Goal: Information Seeking & Learning: Learn about a topic

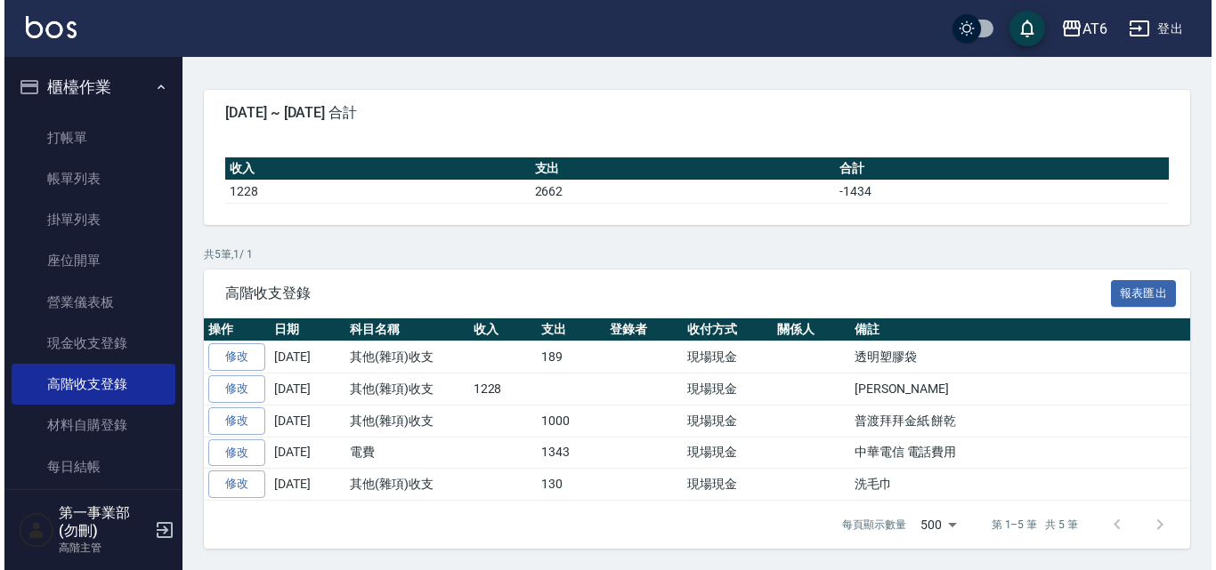
scroll to position [185, 0]
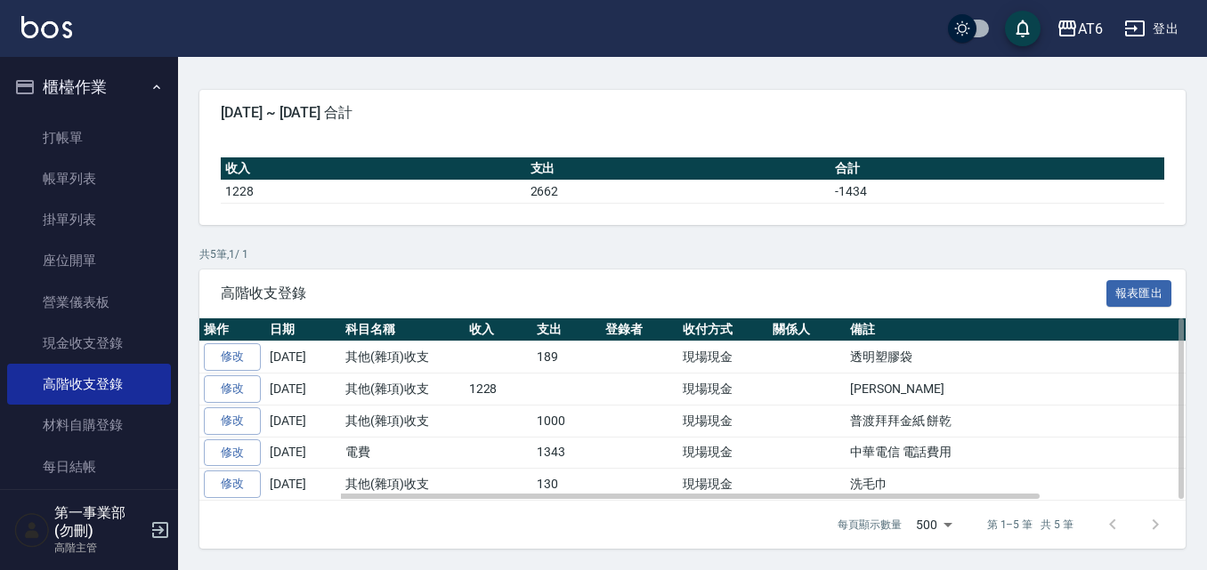
click at [911, 469] on td "洗毛巾" at bounding box center [1100, 485] width 511 height 32
click at [368, 474] on td "其他(雜項)收支" at bounding box center [403, 485] width 124 height 32
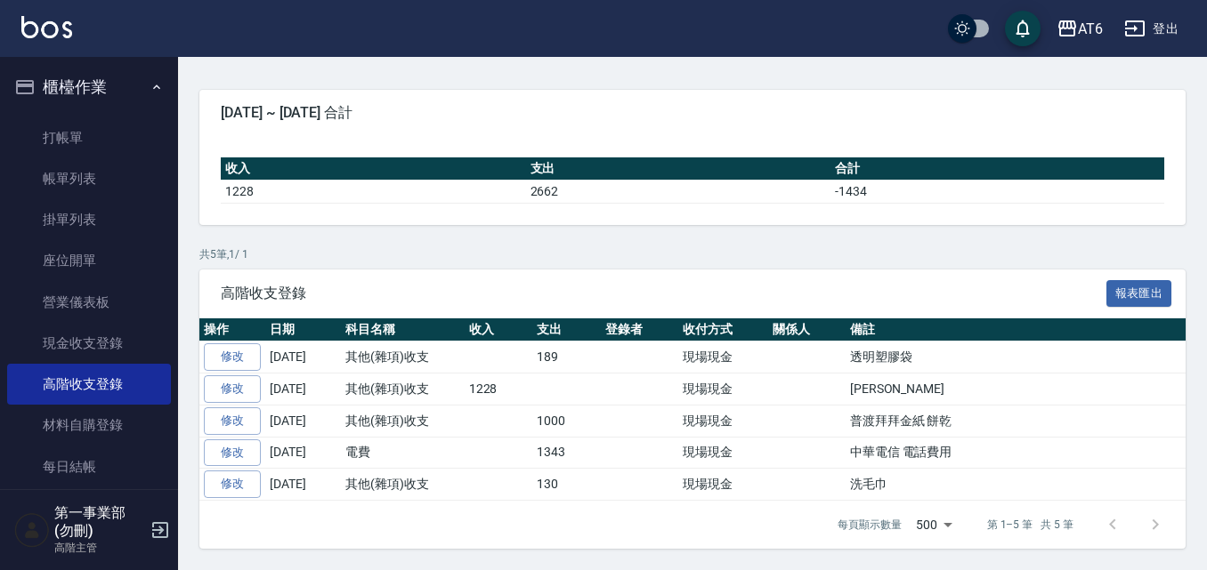
click at [958, 271] on div "高階收支登錄 報表匯出" at bounding box center [692, 294] width 986 height 49
click at [1070, 37] on icon "button" at bounding box center [1066, 28] width 21 height 21
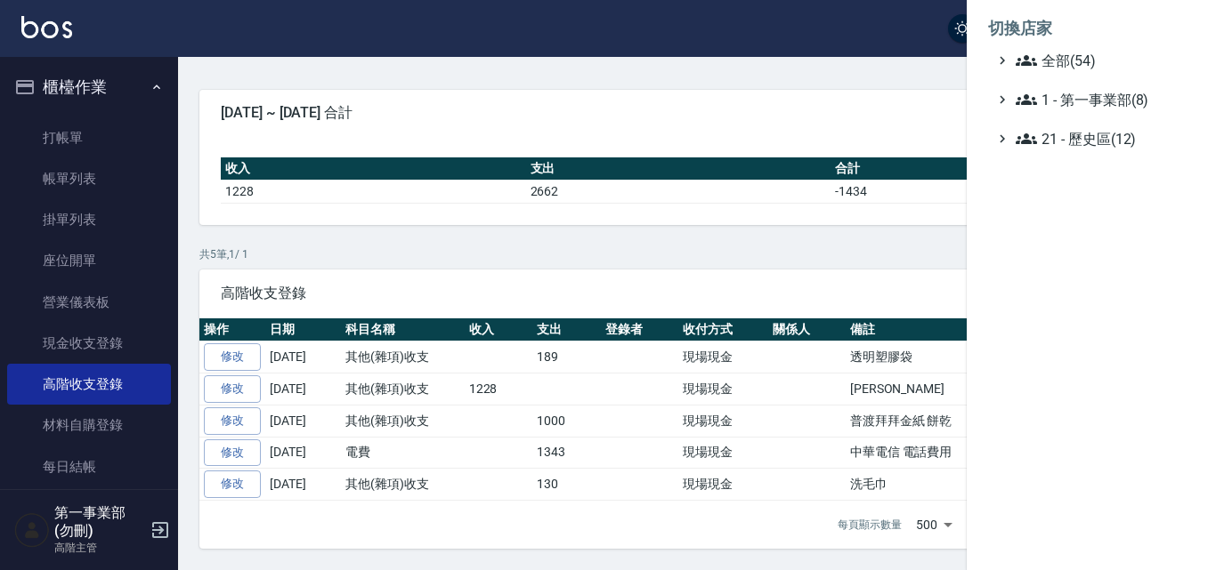
click at [369, 234] on div at bounding box center [608, 285] width 1216 height 570
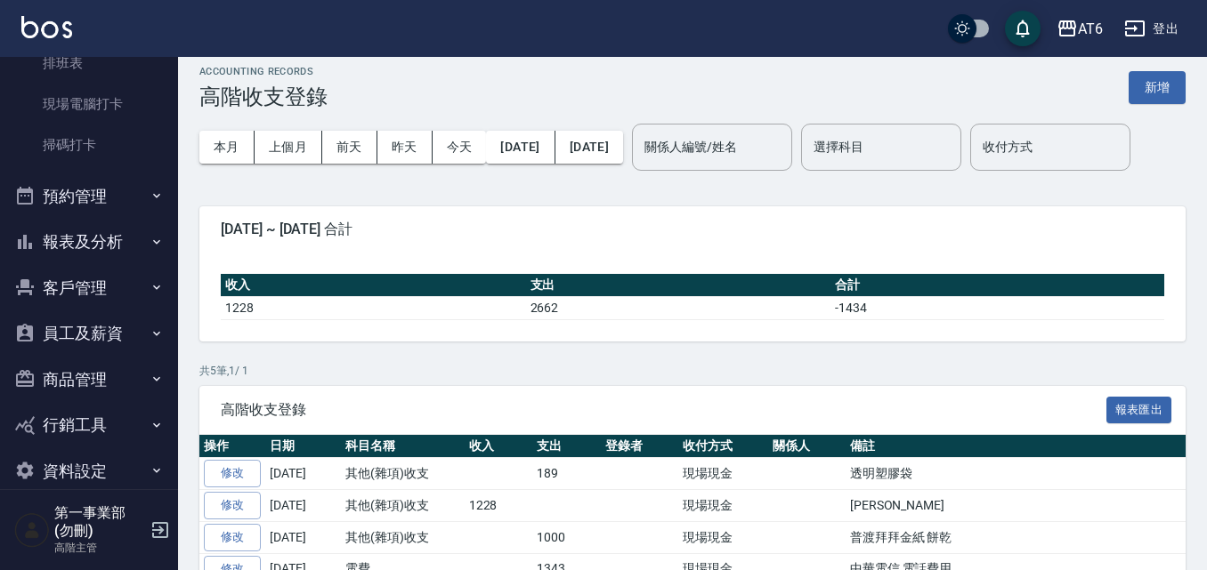
scroll to position [0, 0]
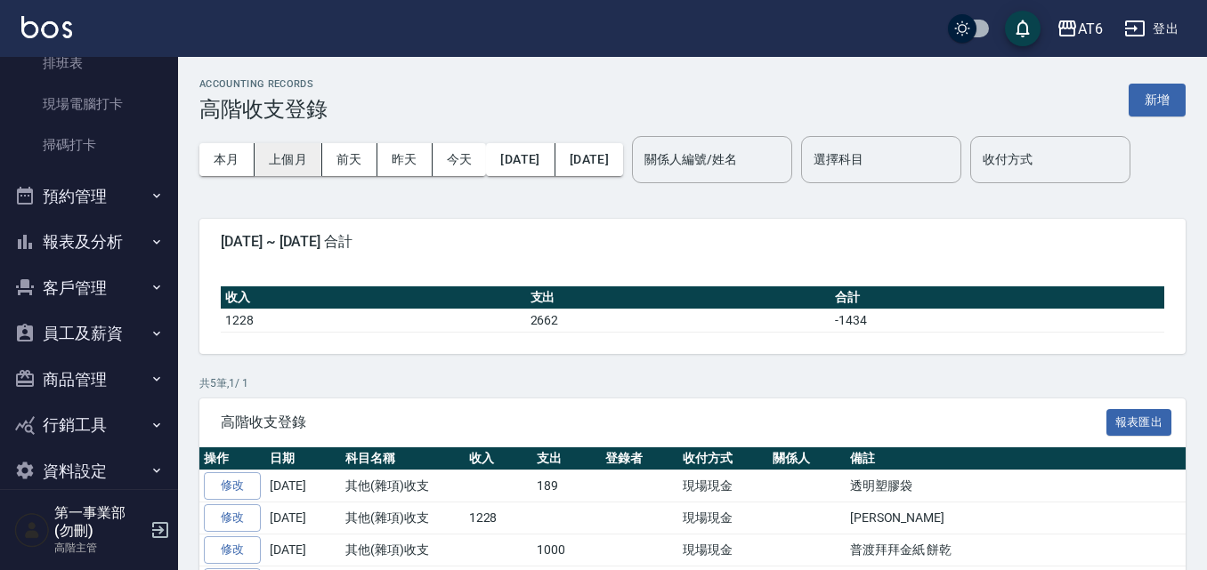
click at [291, 157] on button "上個月" at bounding box center [289, 159] width 68 height 33
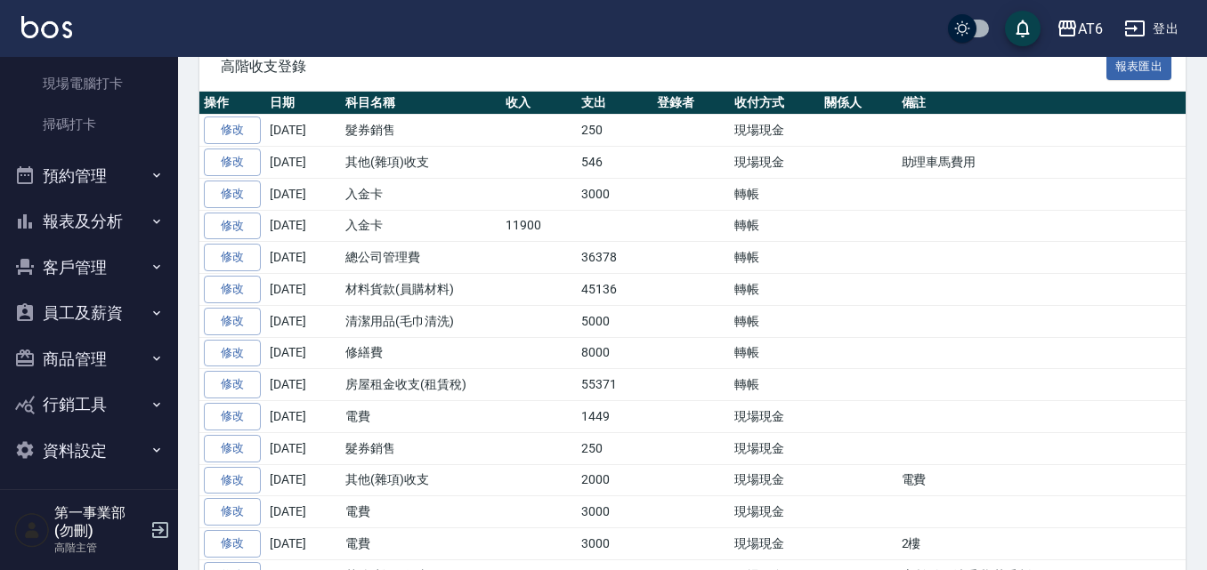
scroll to position [471, 0]
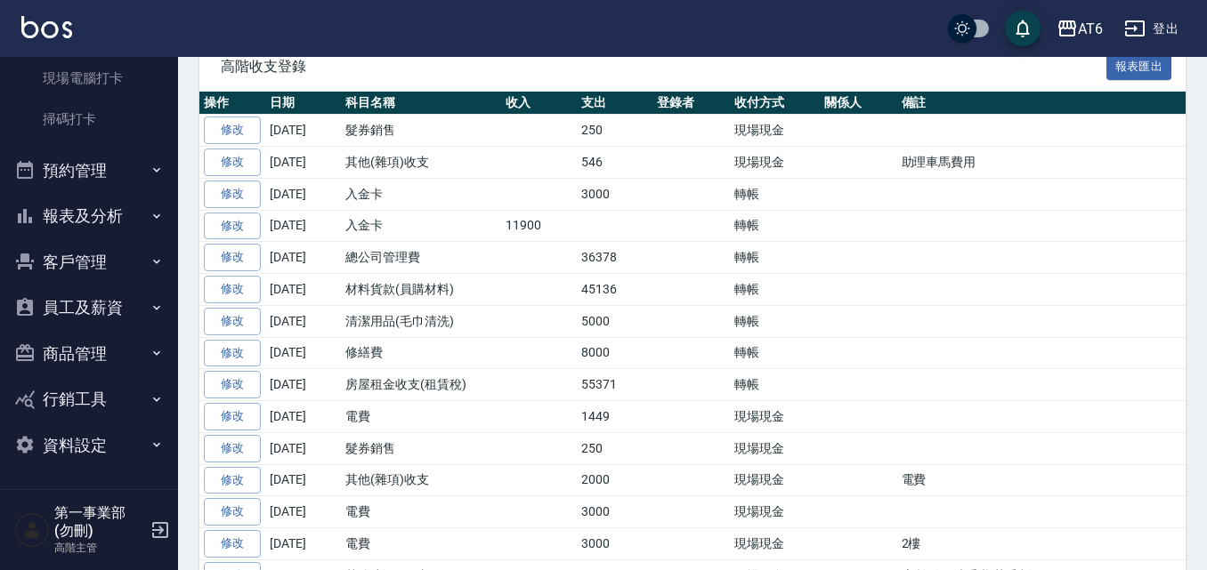
click at [120, 215] on button "報表及分析" at bounding box center [89, 216] width 164 height 46
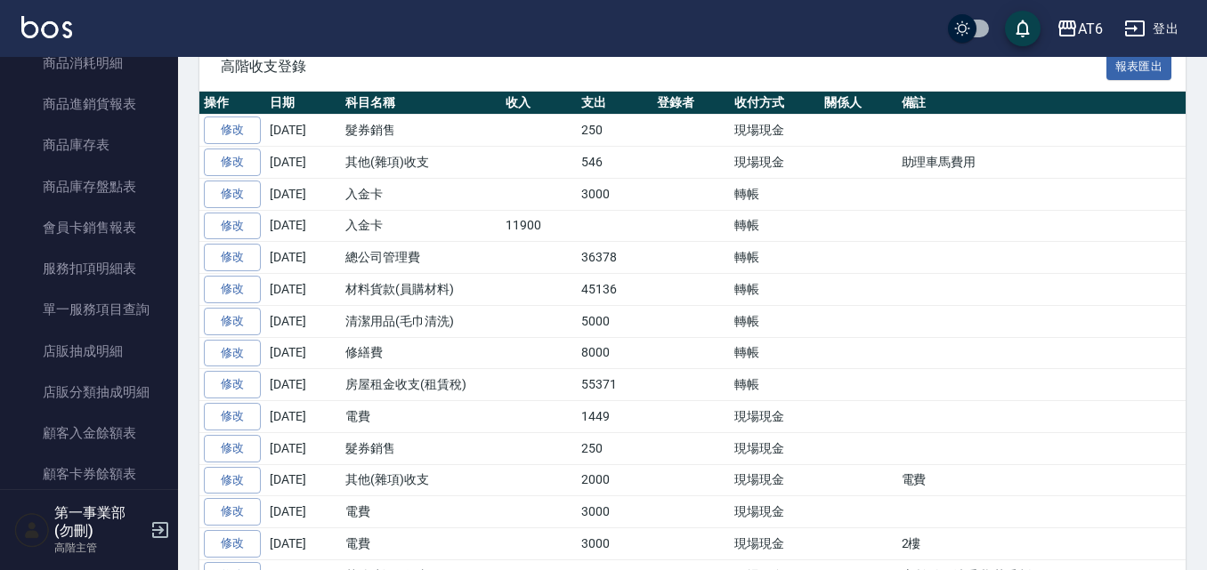
scroll to position [1895, 0]
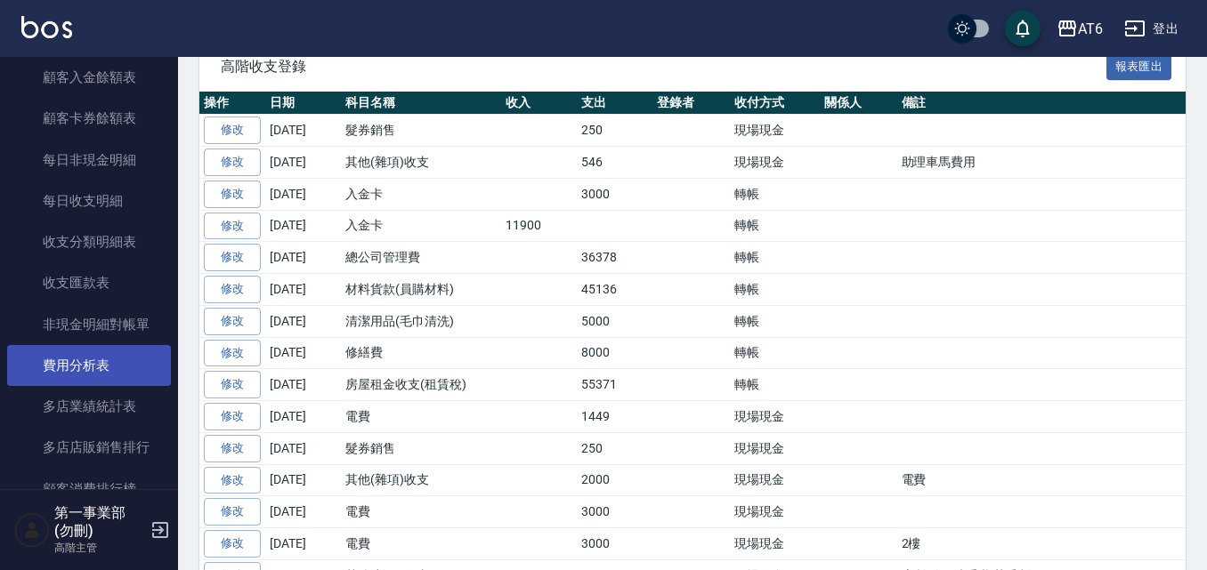
click at [109, 382] on link "費用分析表" at bounding box center [89, 365] width 164 height 41
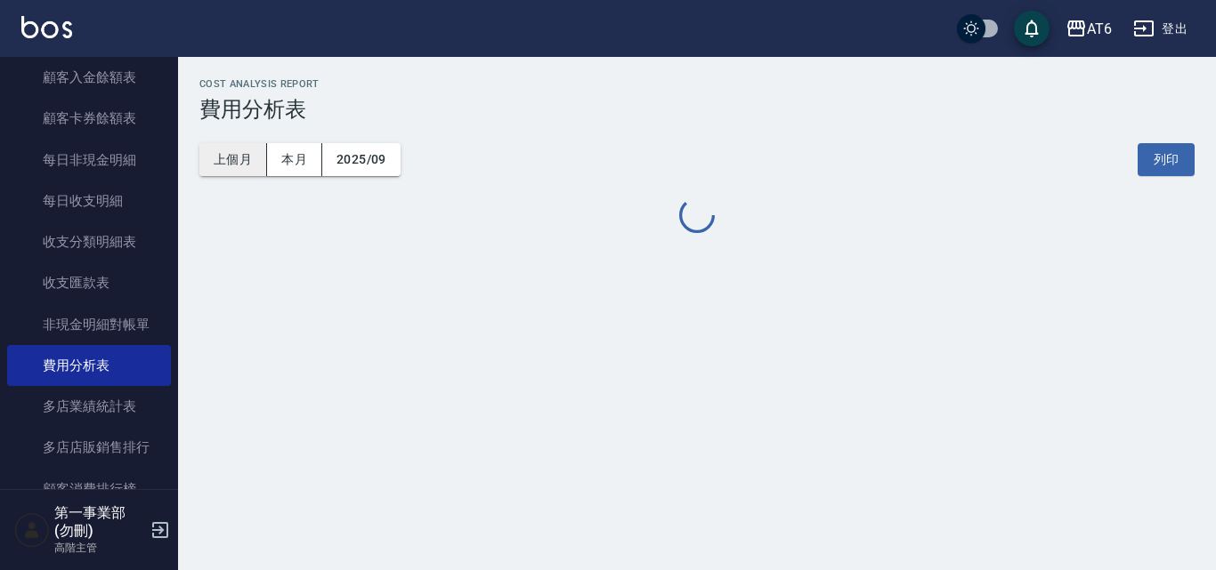
click at [239, 162] on button "上個月" at bounding box center [233, 159] width 68 height 33
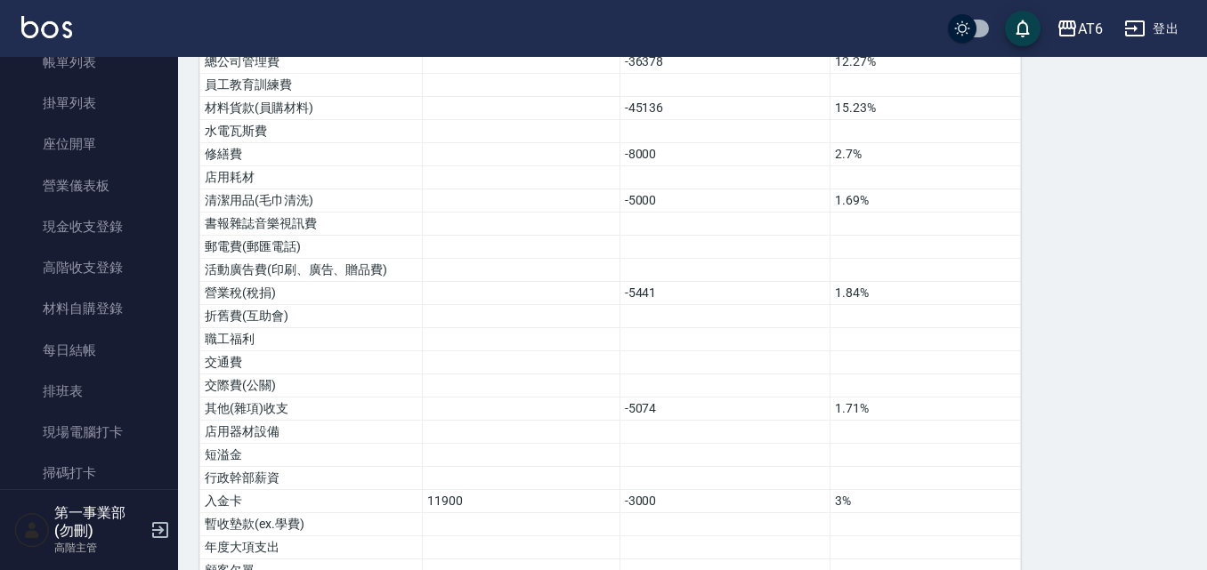
scroll to position [115, 0]
click at [1076, 28] on icon "button" at bounding box center [1067, 28] width 18 height 16
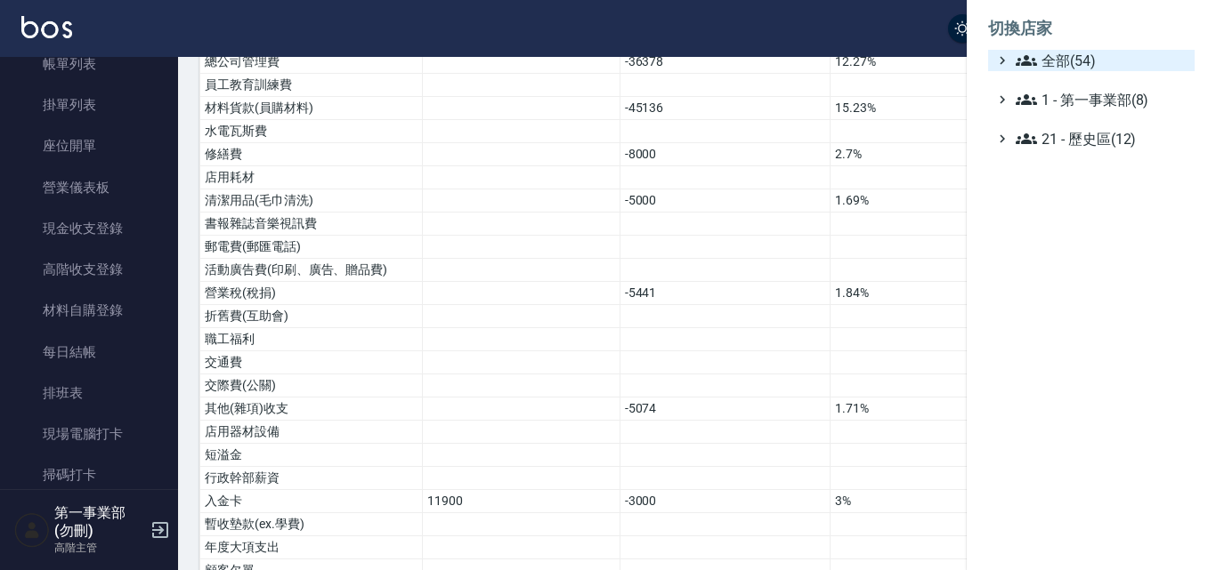
click at [1055, 59] on span "全部(54)" at bounding box center [1101, 60] width 172 height 21
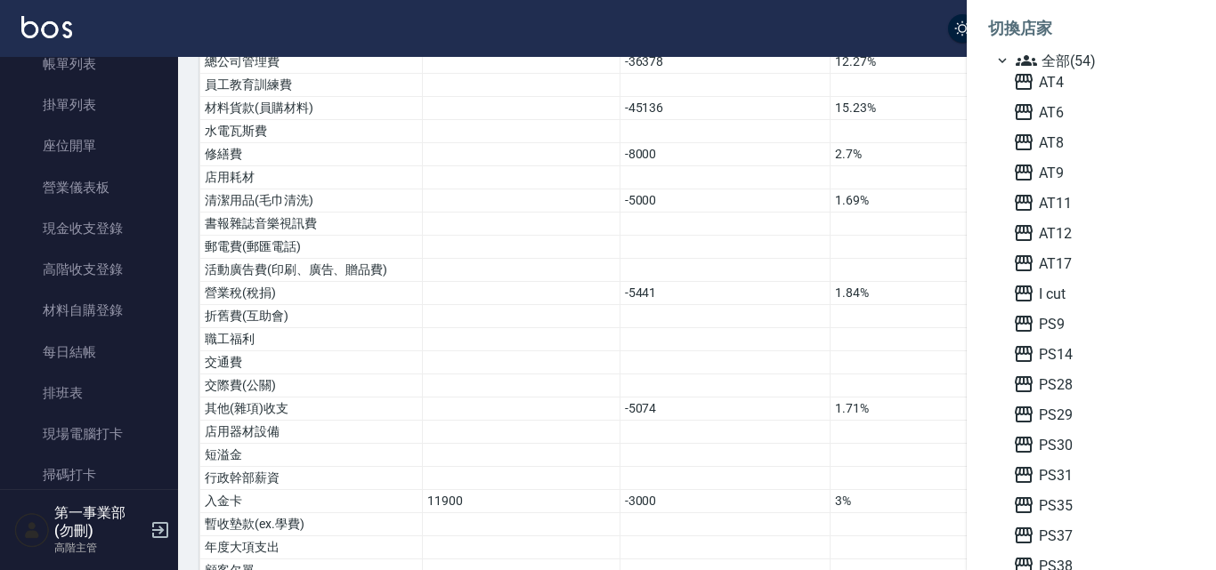
click at [530, 357] on div at bounding box center [608, 285] width 1216 height 570
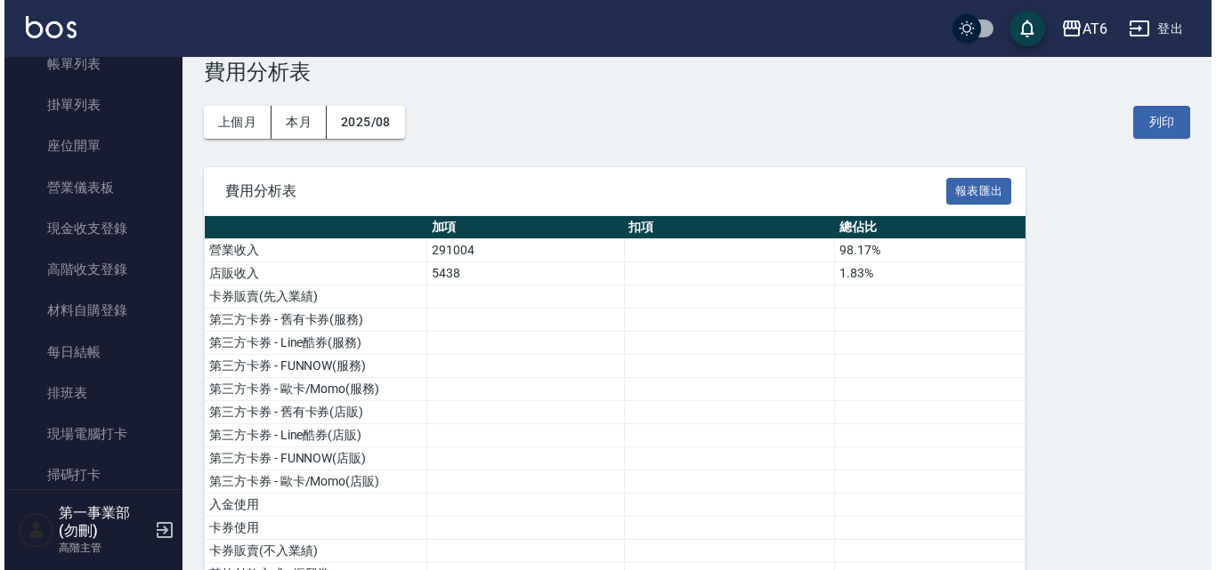
scroll to position [0, 0]
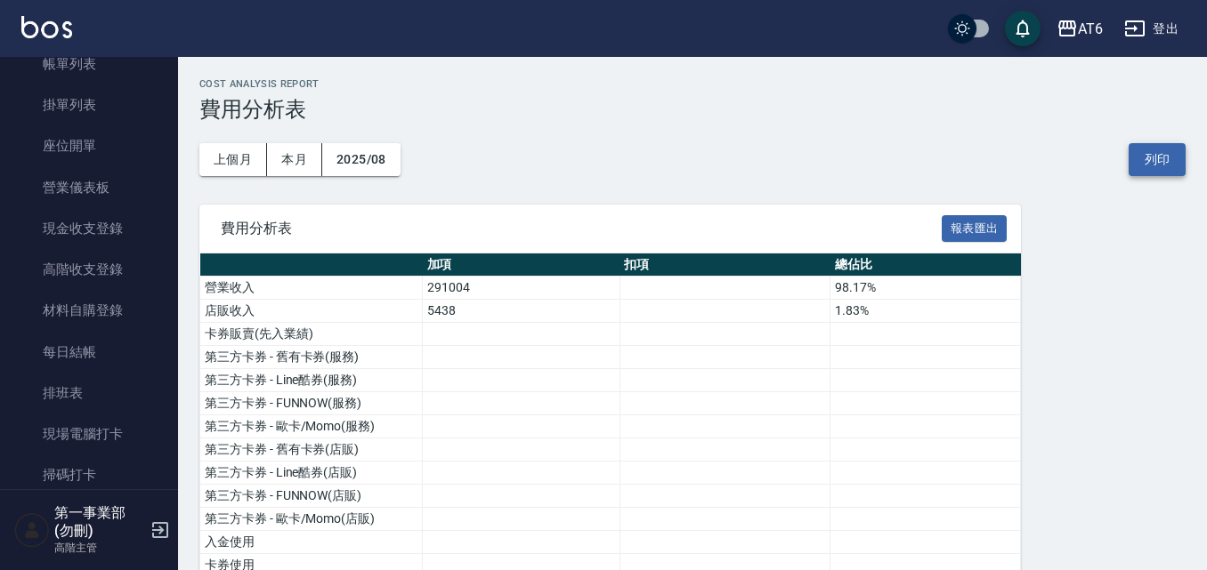
click at [1151, 164] on button "列印" at bounding box center [1156, 159] width 57 height 33
click at [1083, 27] on div "AT6" at bounding box center [1090, 29] width 25 height 22
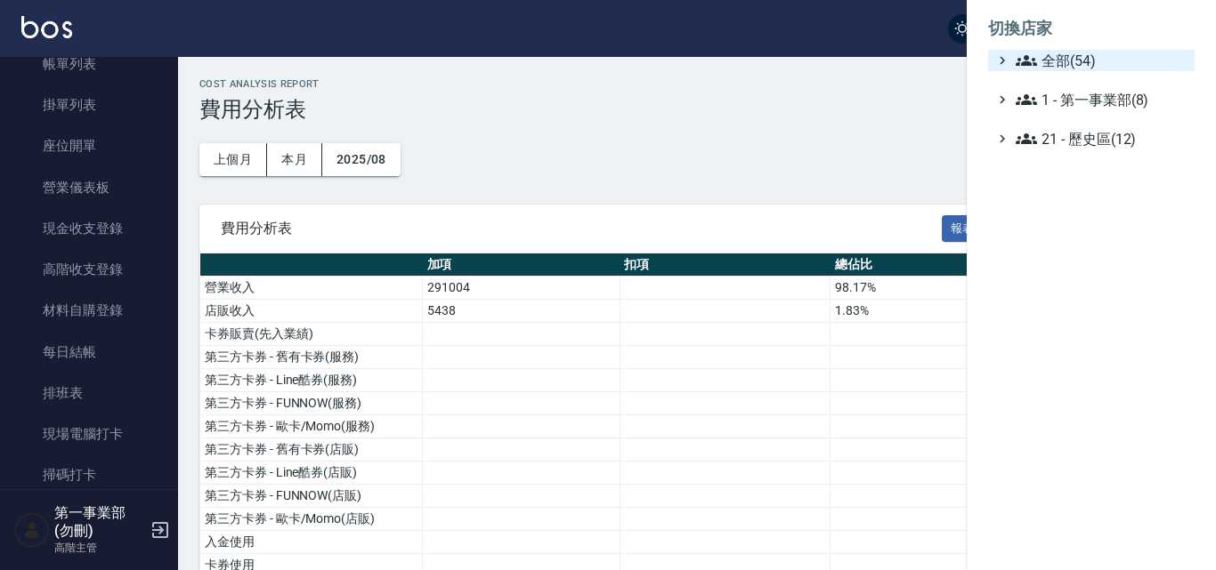
click at [1094, 61] on span "全部(54)" at bounding box center [1101, 60] width 172 height 21
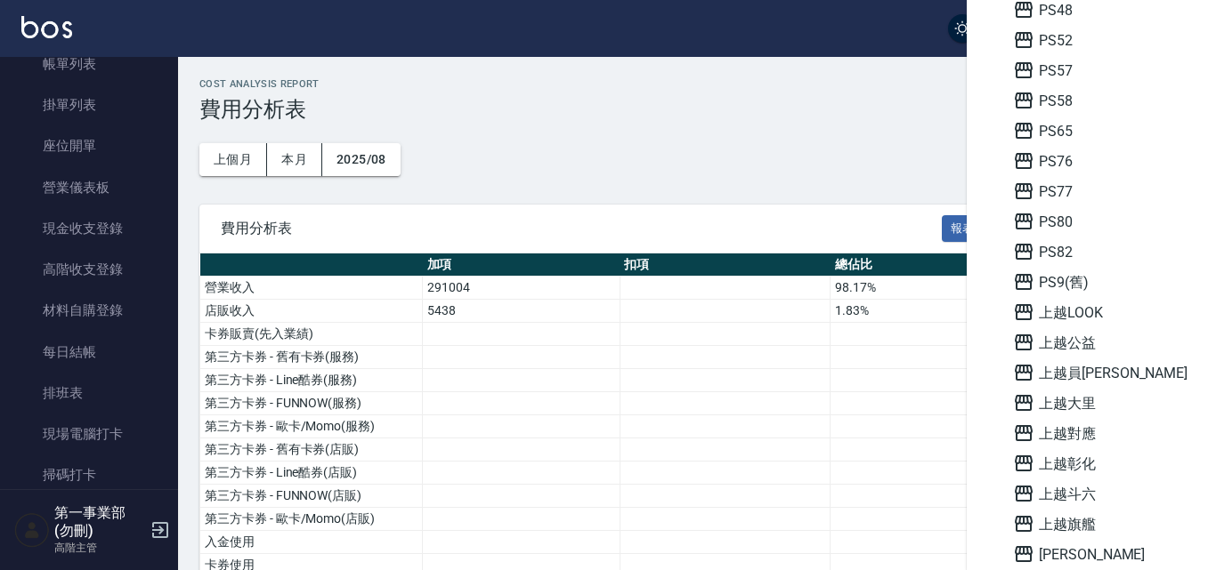
scroll to position [712, 0]
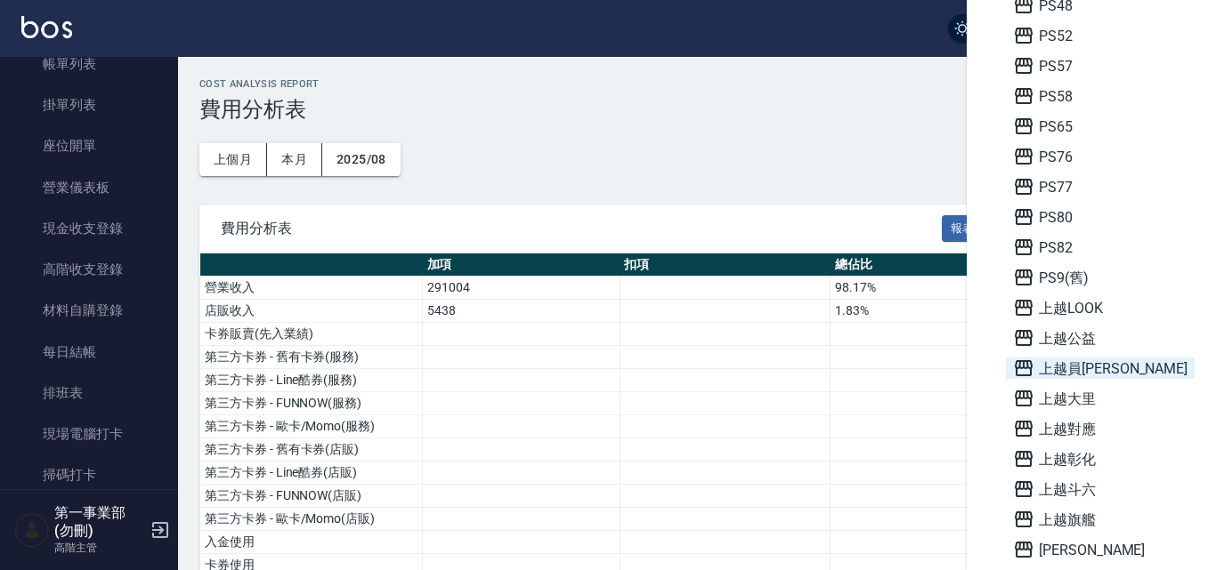
click at [1101, 366] on span "上越員[PERSON_NAME]" at bounding box center [1100, 368] width 174 height 21
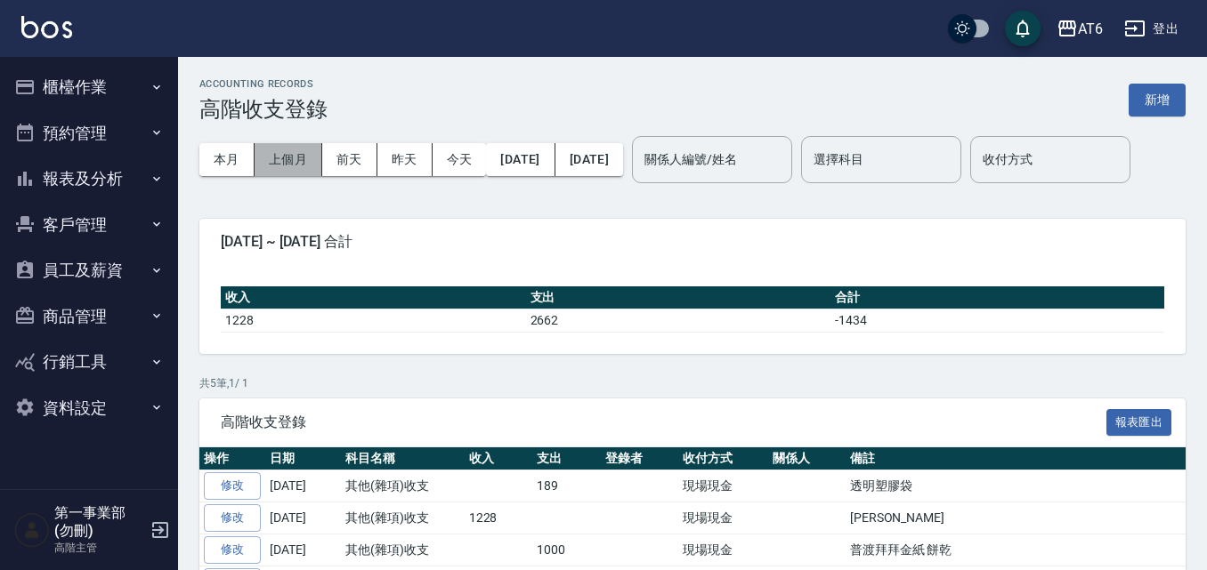
click at [285, 162] on button "上個月" at bounding box center [289, 159] width 68 height 33
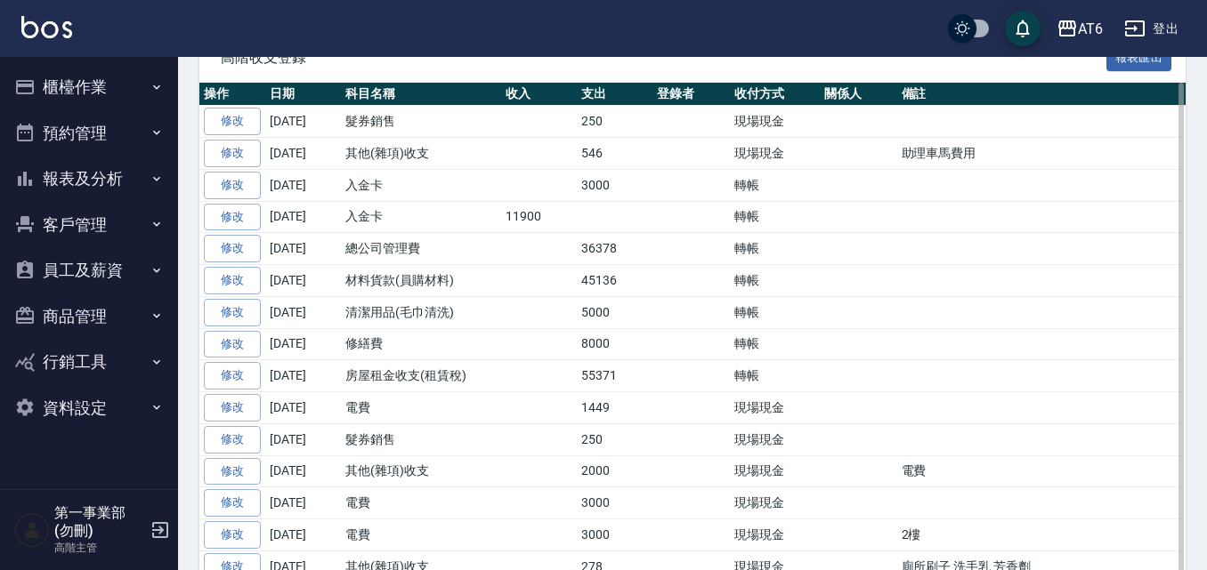
scroll to position [356, 0]
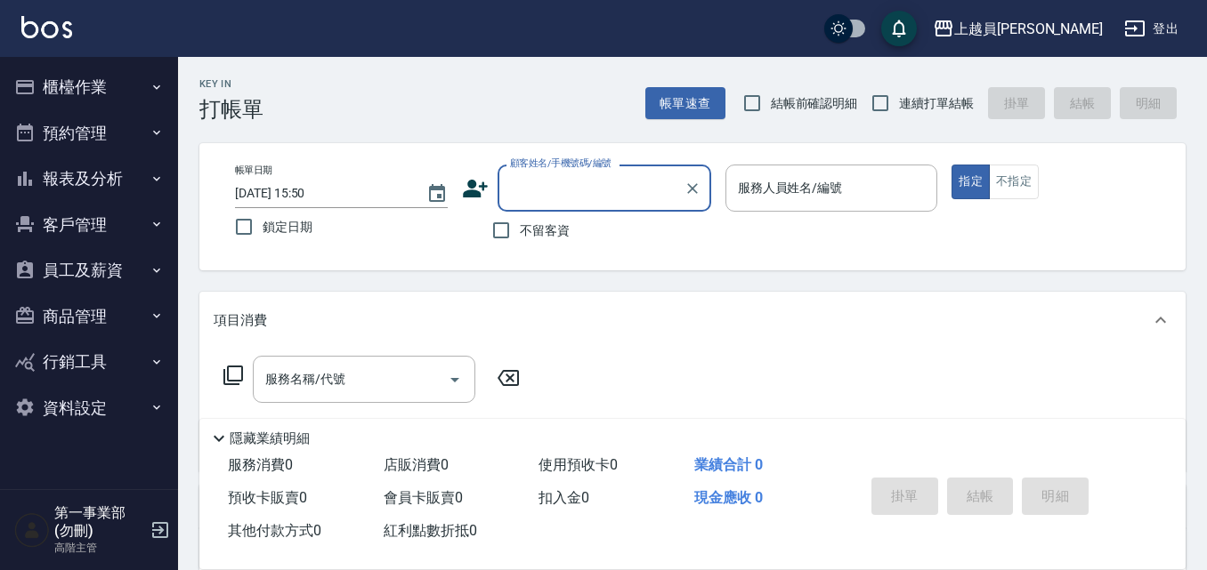
click at [109, 84] on button "櫃檯作業" at bounding box center [89, 87] width 164 height 46
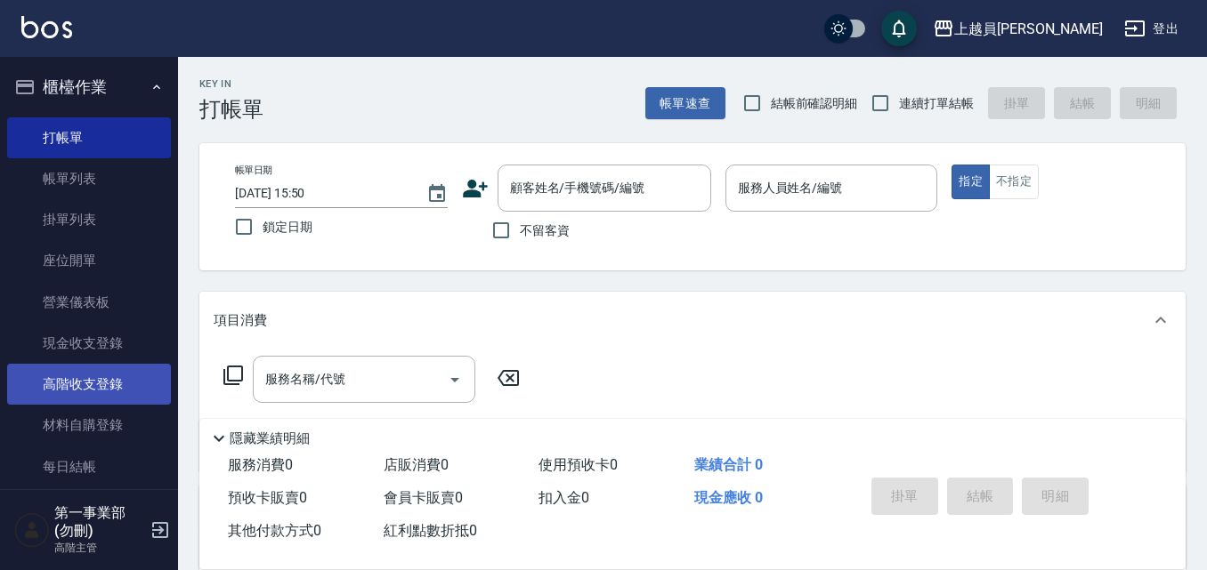
click at [117, 384] on link "高階收支登錄" at bounding box center [89, 384] width 164 height 41
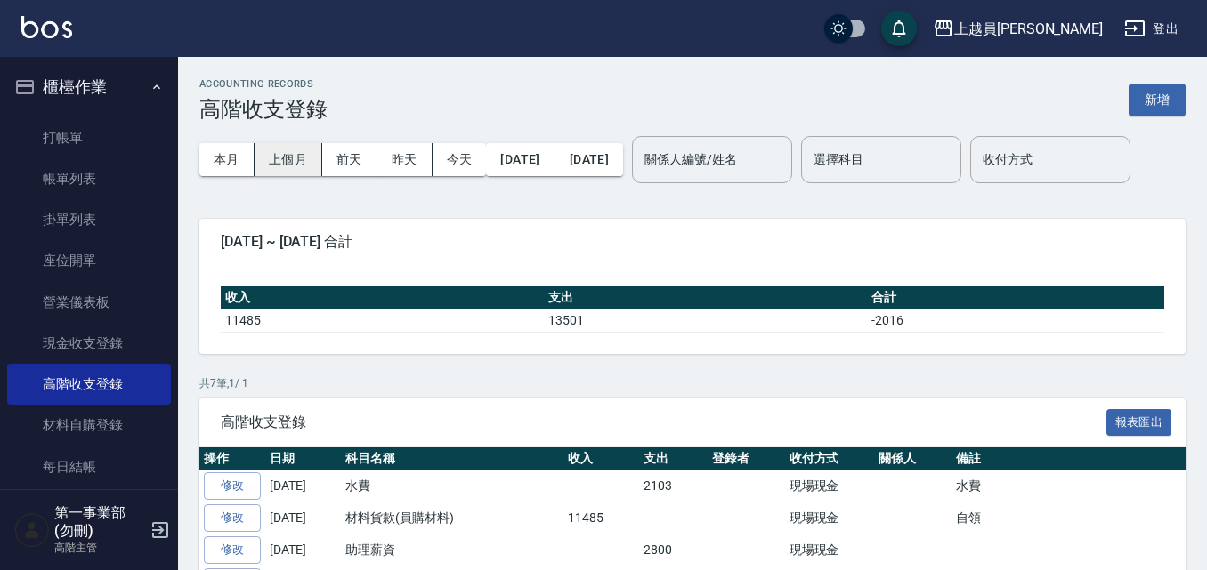
click at [293, 148] on button "上個月" at bounding box center [289, 159] width 68 height 33
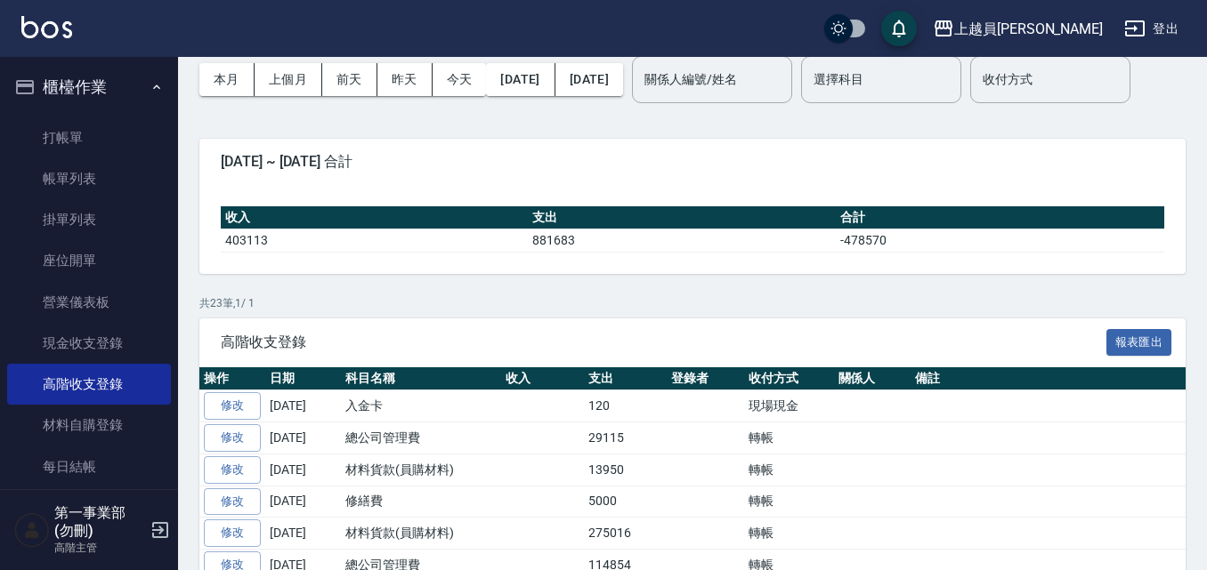
scroll to position [267, 0]
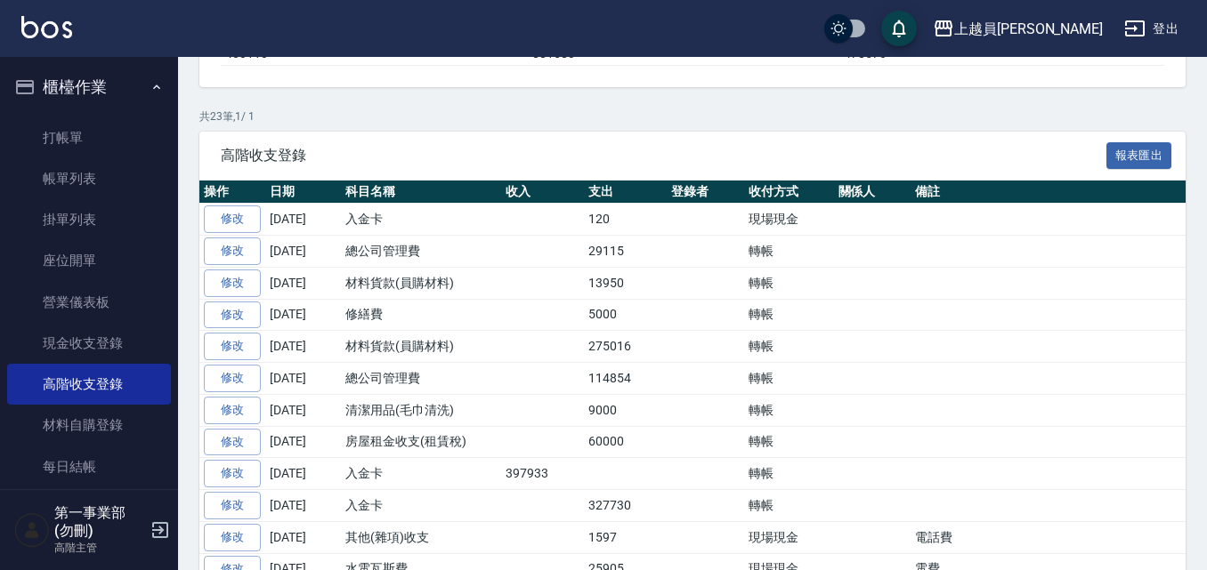
click at [513, 331] on td at bounding box center [542, 315] width 83 height 32
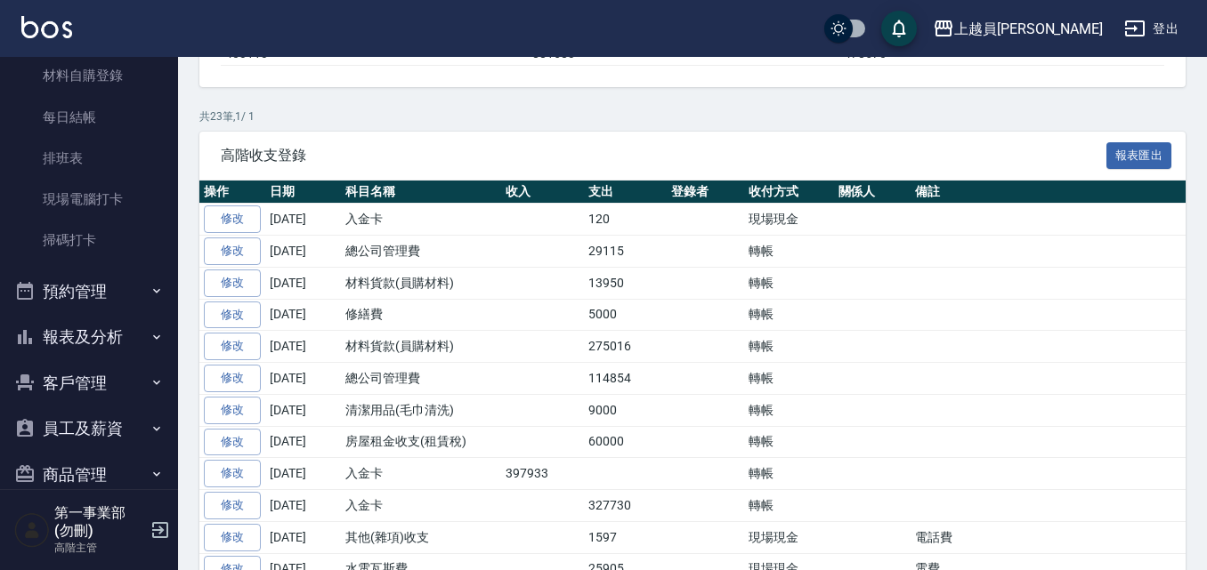
scroll to position [445, 0]
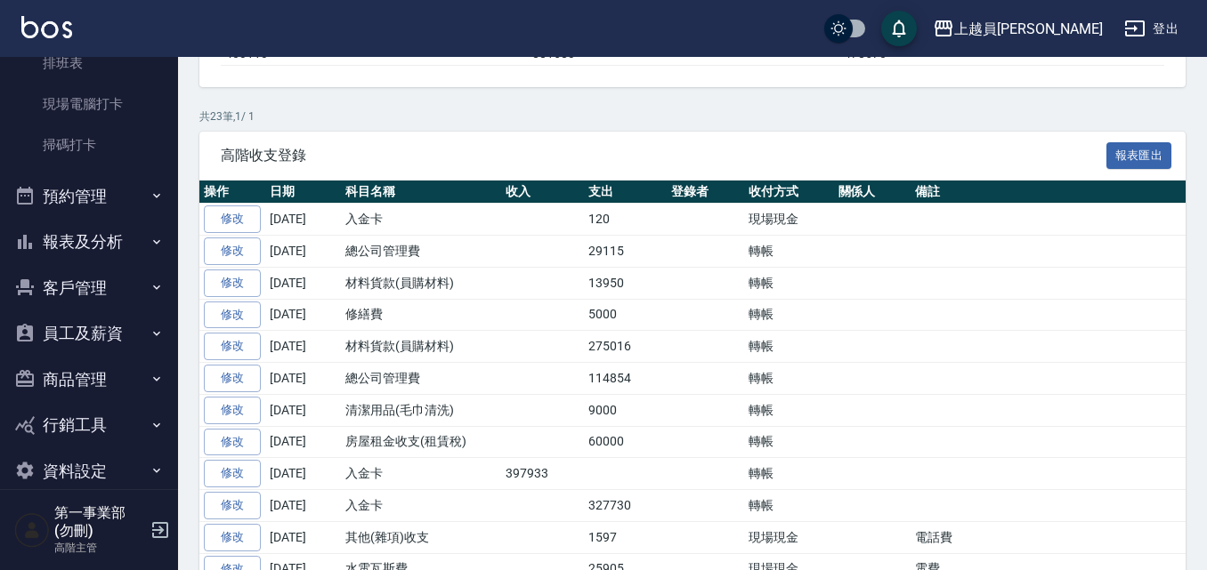
click at [102, 250] on button "報表及分析" at bounding box center [89, 242] width 164 height 46
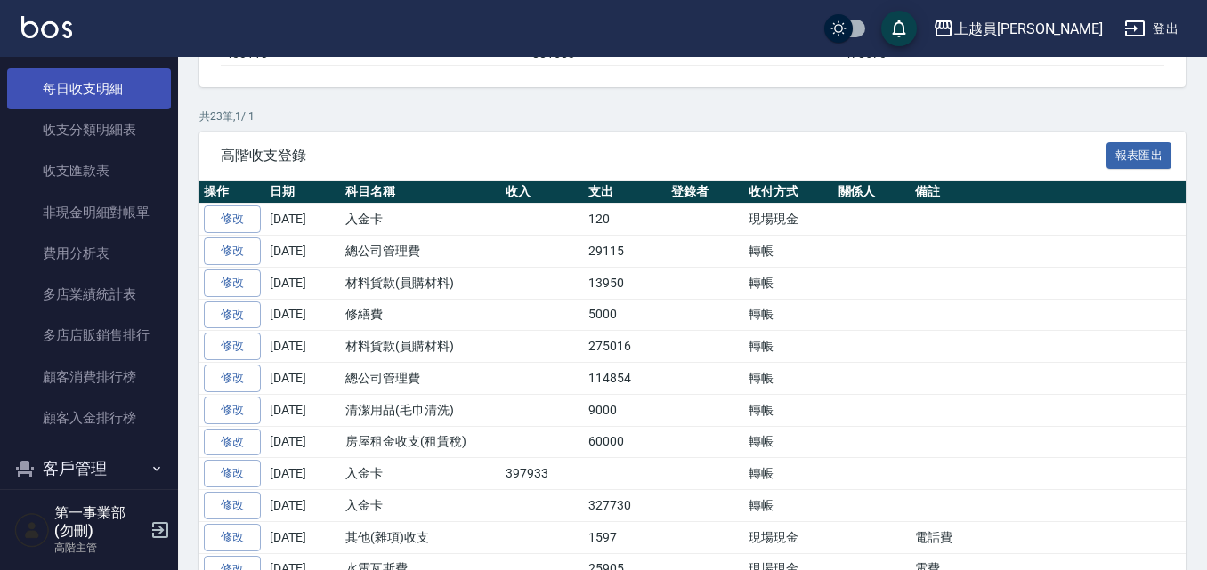
scroll to position [2047, 0]
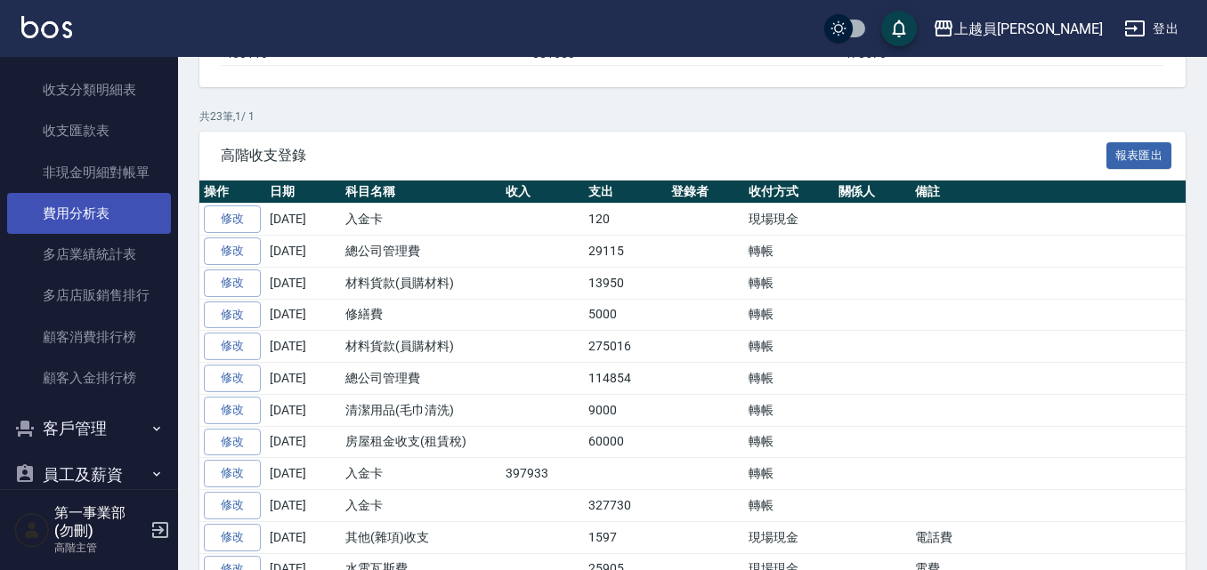
click at [119, 220] on link "費用分析表" at bounding box center [89, 213] width 164 height 41
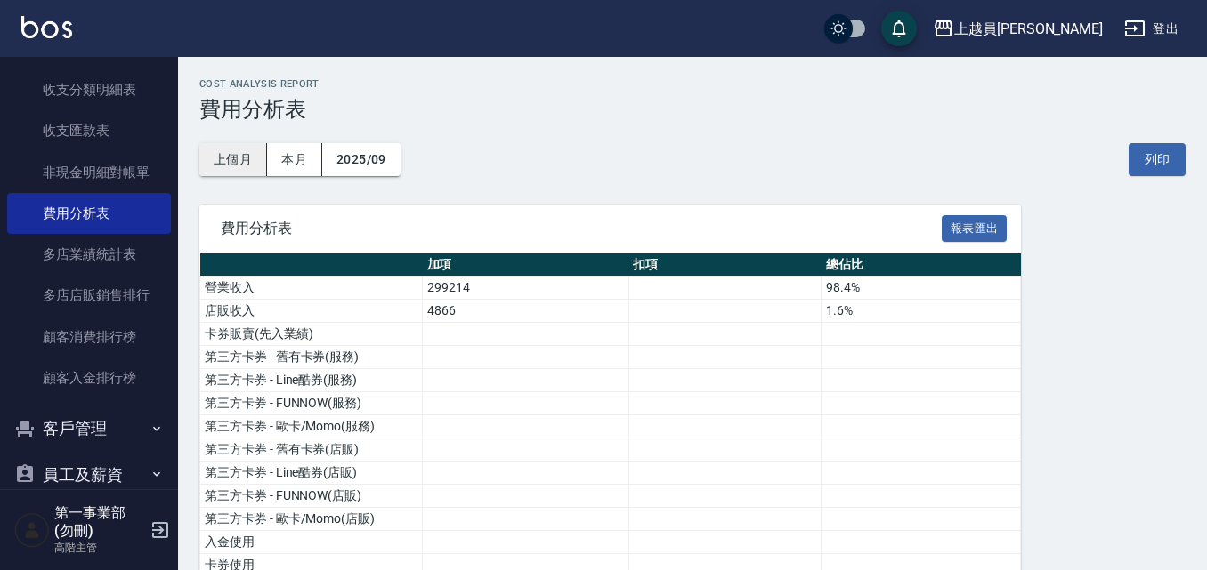
click at [252, 164] on button "上個月" at bounding box center [233, 159] width 68 height 33
click at [1147, 159] on button "列印" at bounding box center [1156, 159] width 57 height 33
click at [1047, 28] on div "上越員[PERSON_NAME]" at bounding box center [1028, 29] width 149 height 22
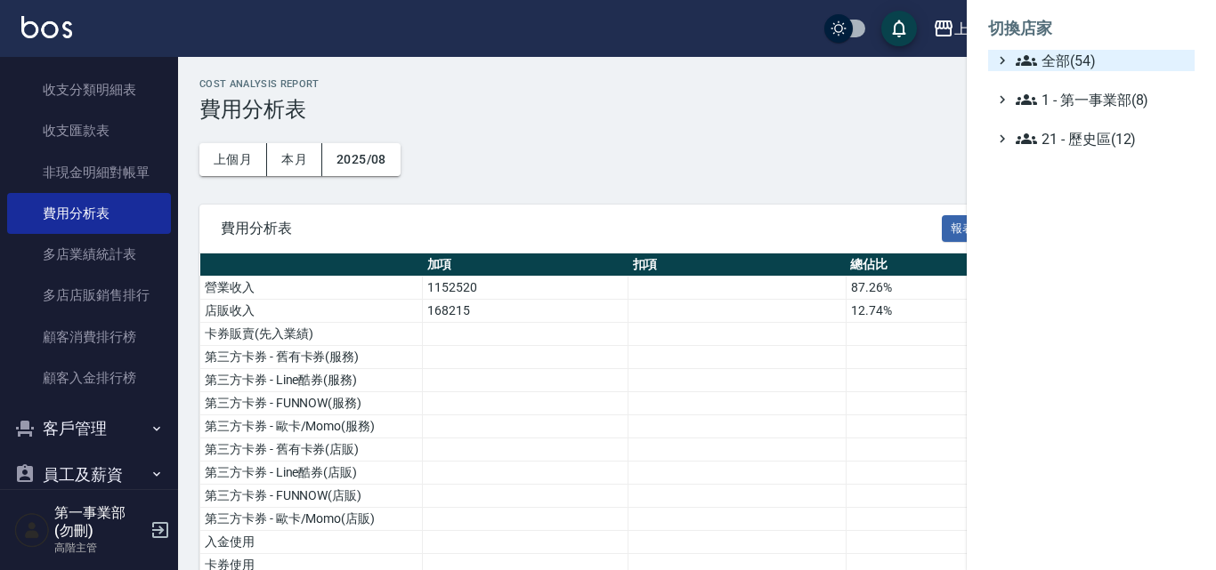
click at [1060, 65] on span "全部(54)" at bounding box center [1101, 60] width 172 height 21
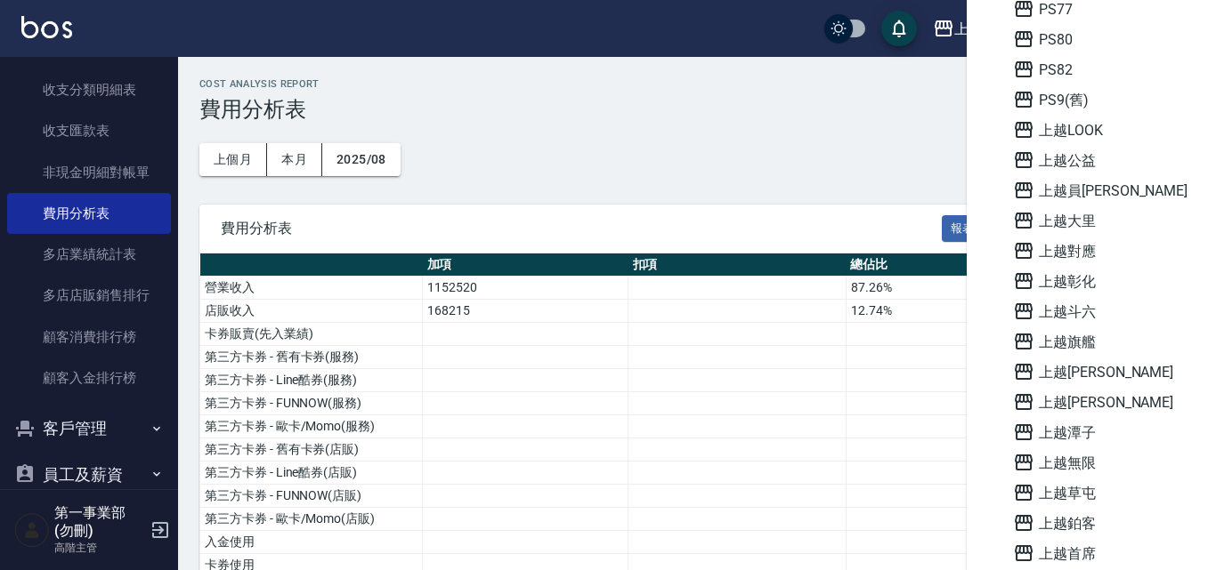
scroll to position [979, 0]
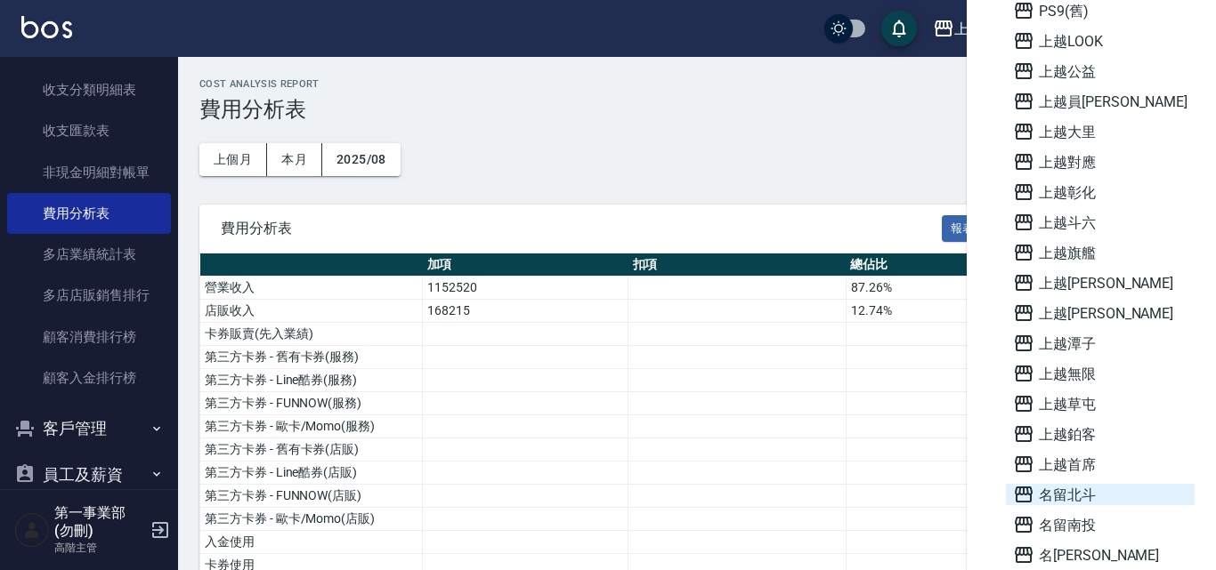
click at [1103, 493] on span "名留北斗" at bounding box center [1100, 494] width 174 height 21
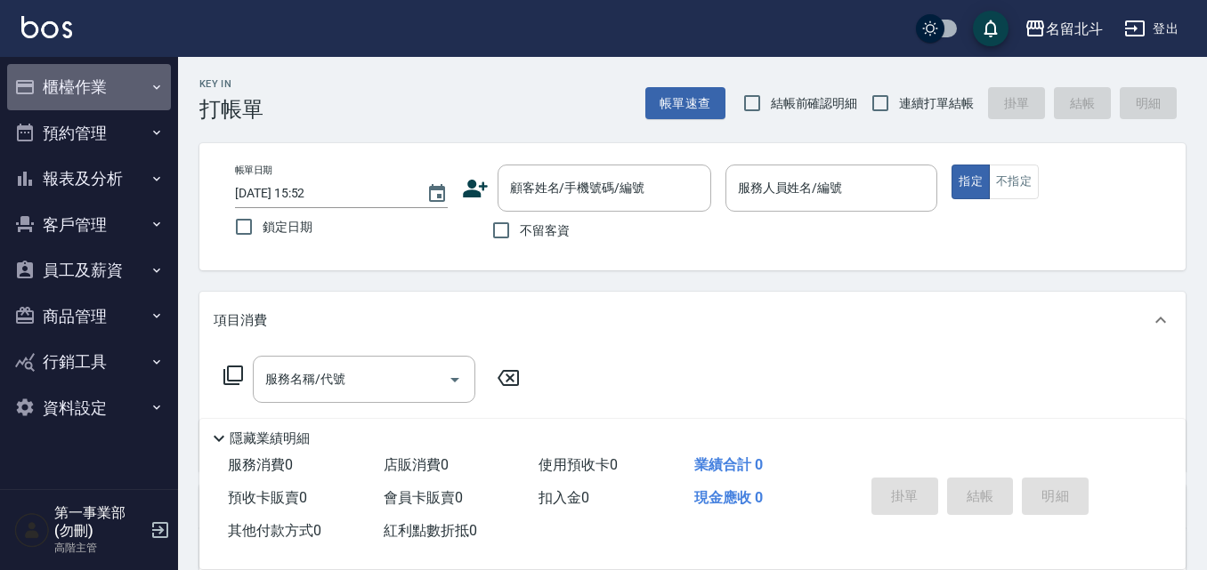
click at [107, 81] on button "櫃檯作業" at bounding box center [89, 87] width 164 height 46
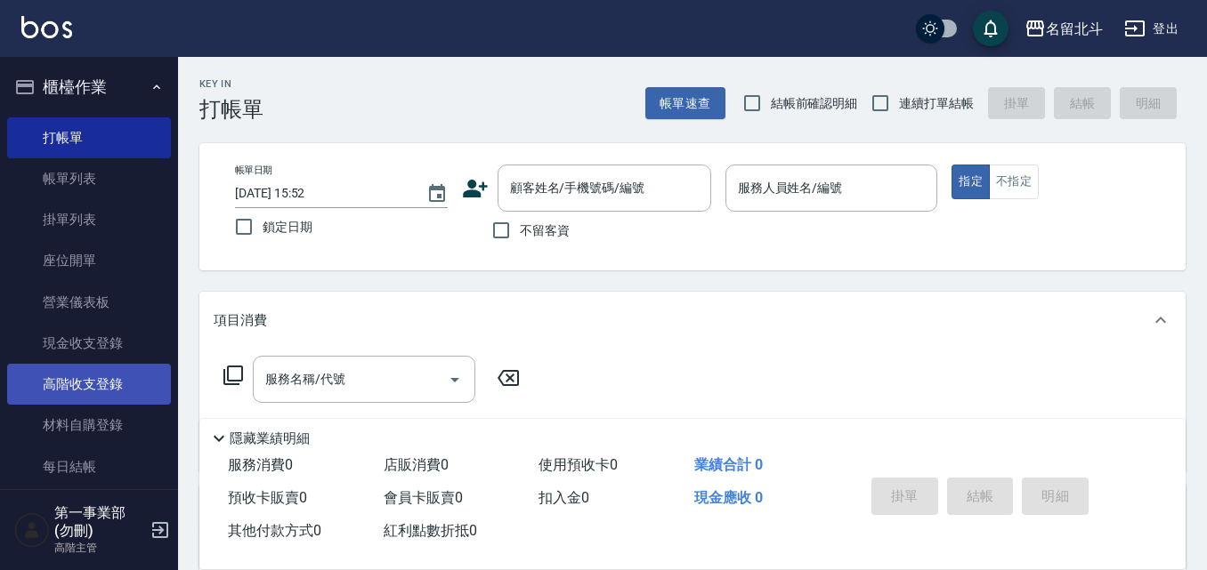
click at [115, 382] on link "高階收支登錄" at bounding box center [89, 384] width 164 height 41
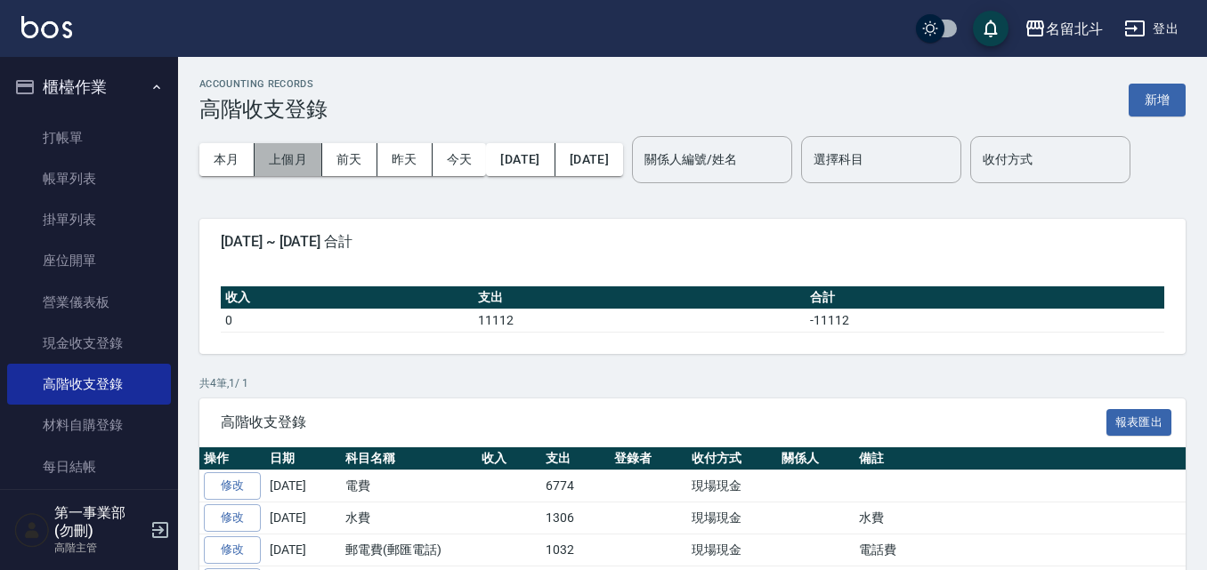
click at [311, 151] on button "上個月" at bounding box center [289, 159] width 68 height 33
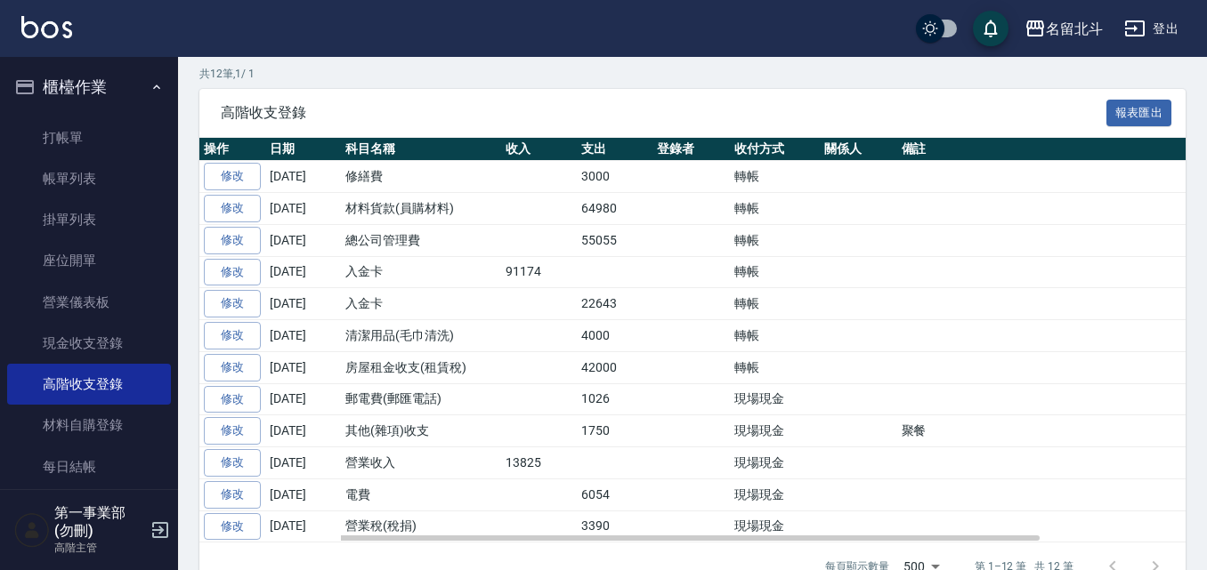
scroll to position [356, 0]
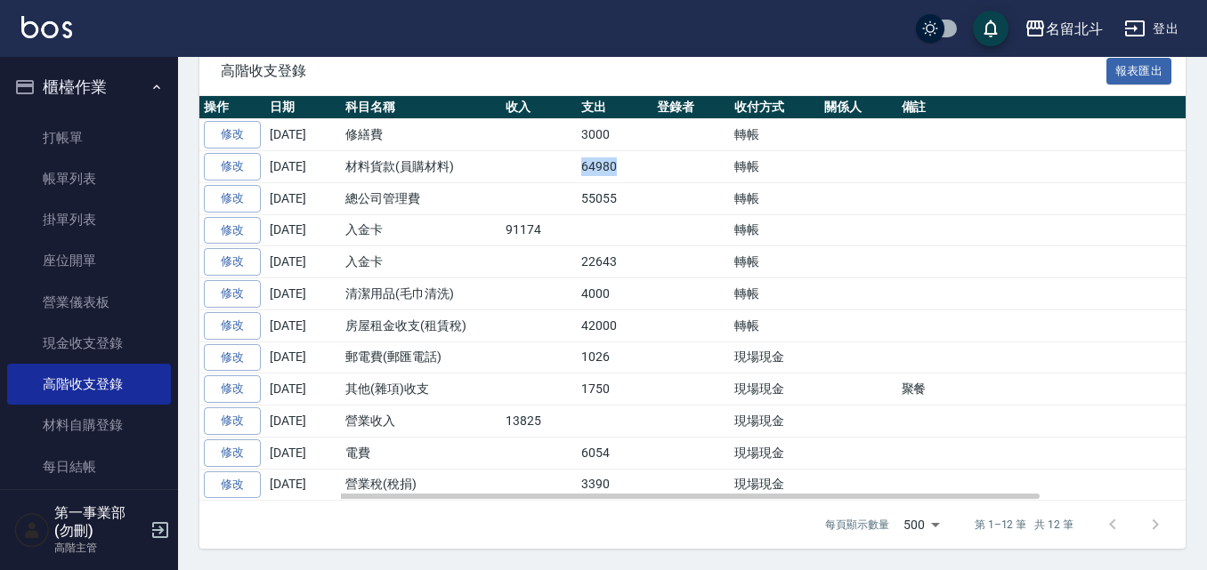
drag, startPoint x: 571, startPoint y: 216, endPoint x: 641, endPoint y: 228, distance: 70.4
click at [641, 183] on tr "修改 2025-08-31 材料貨款(員購材料) 64980 轉帳" at bounding box center [777, 167] width 1157 height 32
click at [669, 214] on td at bounding box center [690, 198] width 77 height 32
drag, startPoint x: 346, startPoint y: 166, endPoint x: 471, endPoint y: 168, distance: 124.6
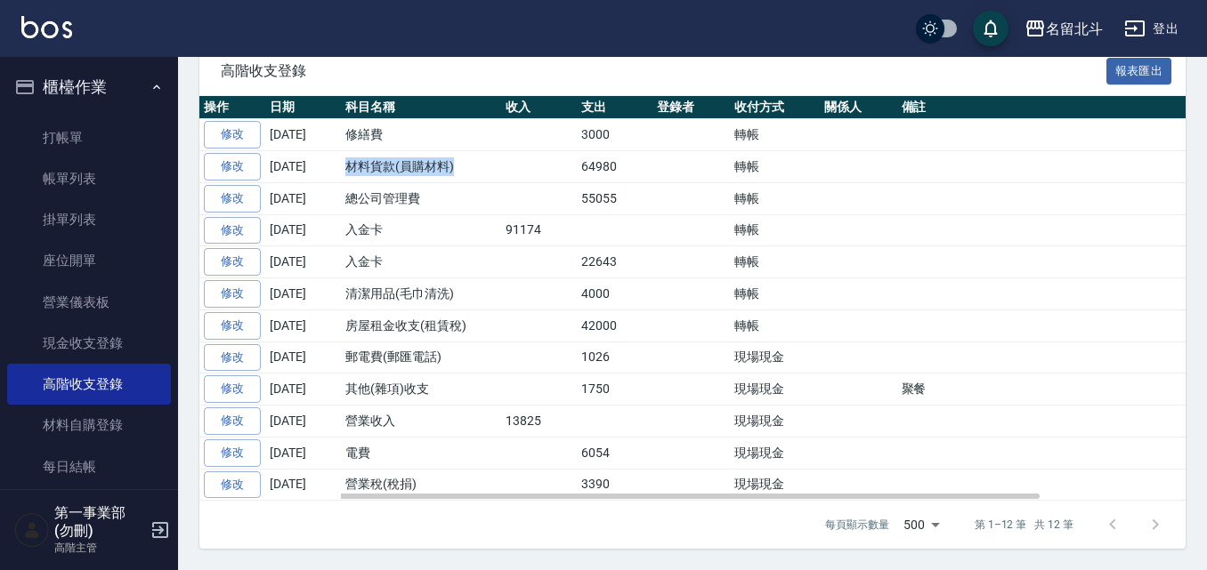
click at [471, 168] on td "材料貨款(員購材料)" at bounding box center [421, 167] width 160 height 32
drag, startPoint x: 471, startPoint y: 192, endPoint x: 336, endPoint y: 202, distance: 134.7
click at [336, 202] on tr "修改 2025-08-31 總公司管理費 55055 轉帳" at bounding box center [777, 198] width 1157 height 32
click at [350, 198] on td "總公司管理費" at bounding box center [421, 198] width 160 height 32
drag, startPoint x: 344, startPoint y: 169, endPoint x: 478, endPoint y: 166, distance: 133.5
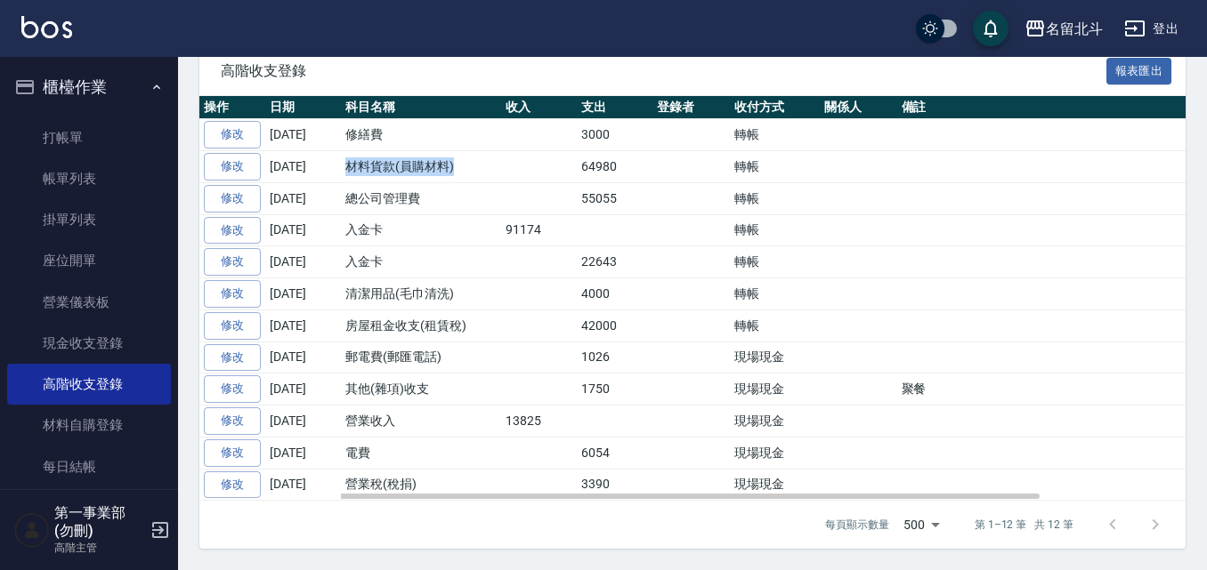
click at [478, 166] on td "材料貨款(員購材料)" at bounding box center [421, 167] width 160 height 32
drag, startPoint x: 474, startPoint y: 194, endPoint x: 344, endPoint y: 204, distance: 130.3
click at [344, 204] on td "總公司管理費" at bounding box center [421, 198] width 160 height 32
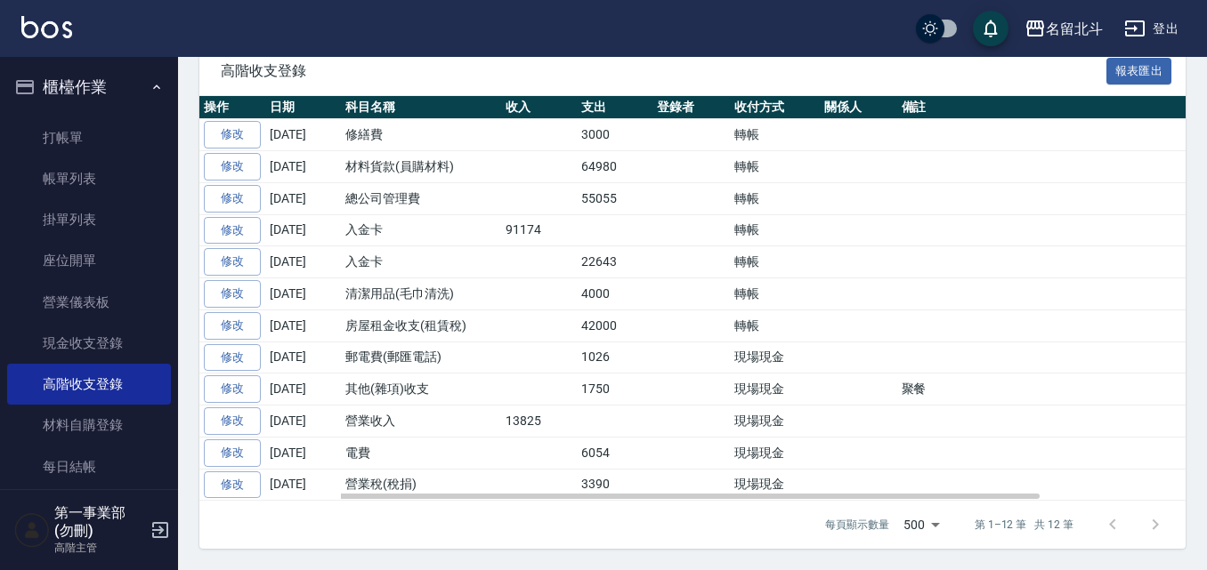
click at [1025, 316] on td at bounding box center [1126, 326] width 459 height 32
drag, startPoint x: 360, startPoint y: 190, endPoint x: 407, endPoint y: 191, distance: 46.3
click at [407, 191] on td "總公司管理費" at bounding box center [421, 198] width 160 height 32
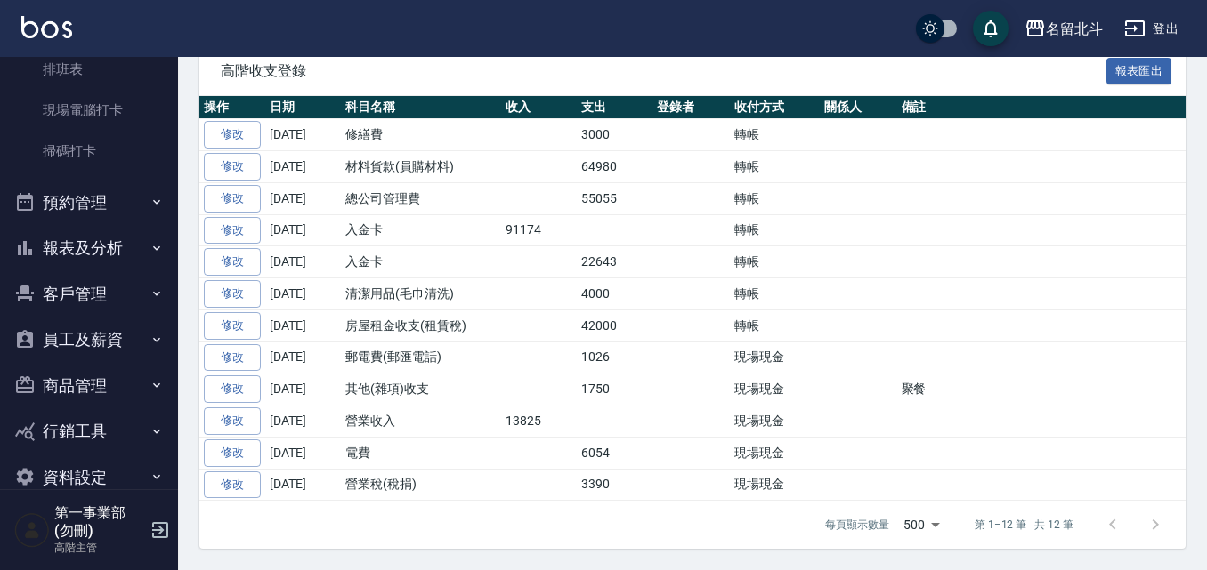
scroll to position [445, 0]
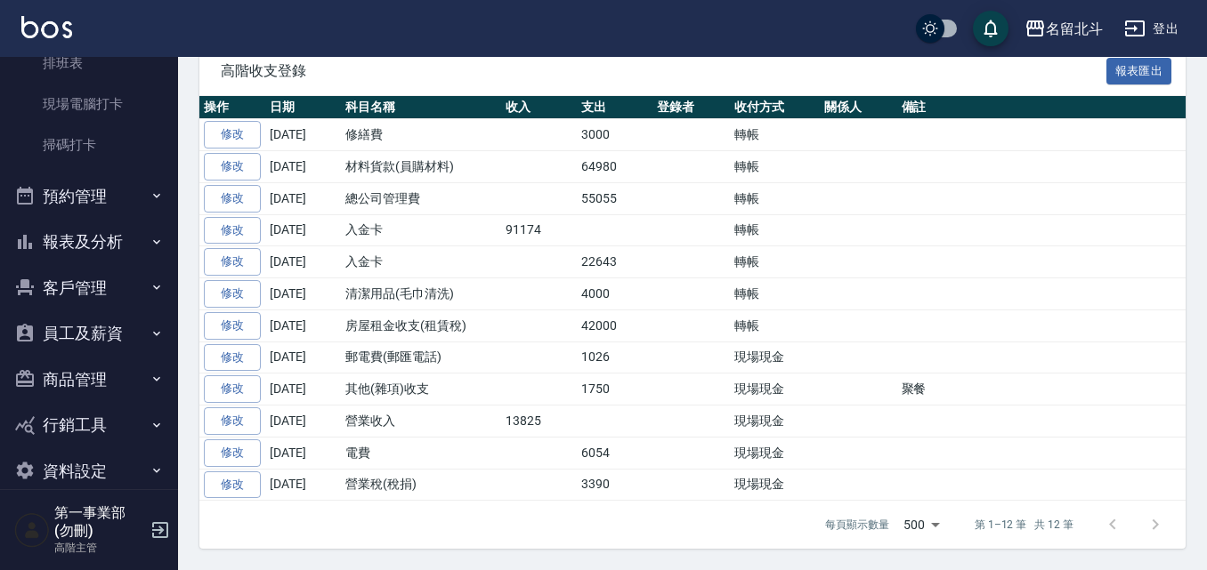
click at [104, 255] on button "報表及分析" at bounding box center [89, 242] width 164 height 46
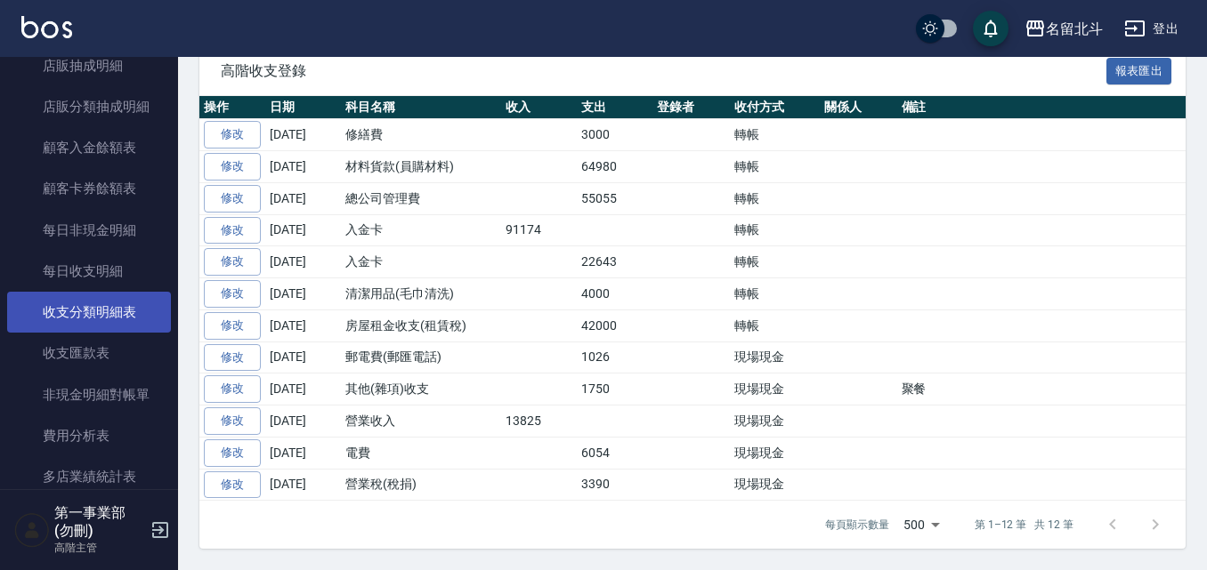
scroll to position [1958, 0]
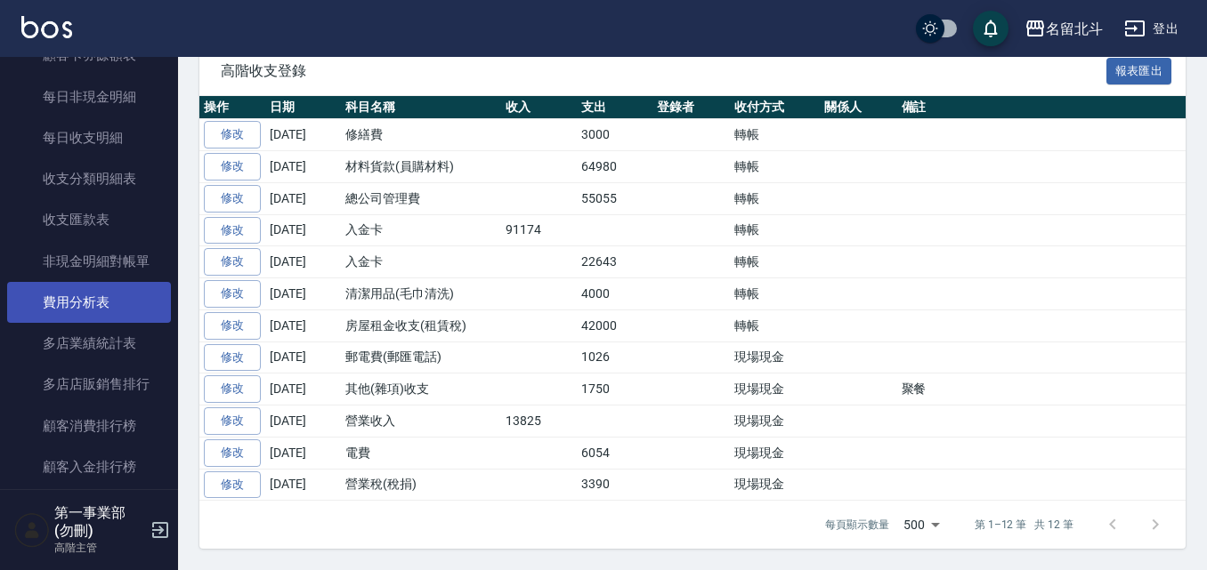
click at [101, 299] on link "費用分析表" at bounding box center [89, 302] width 164 height 41
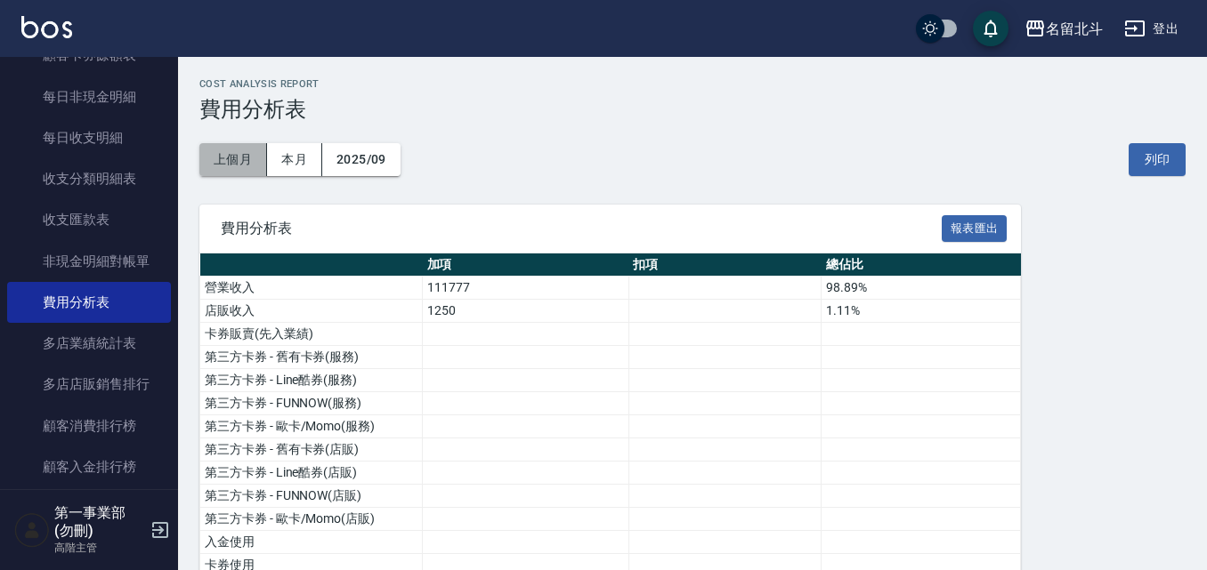
click at [238, 165] on button "上個月" at bounding box center [233, 159] width 68 height 33
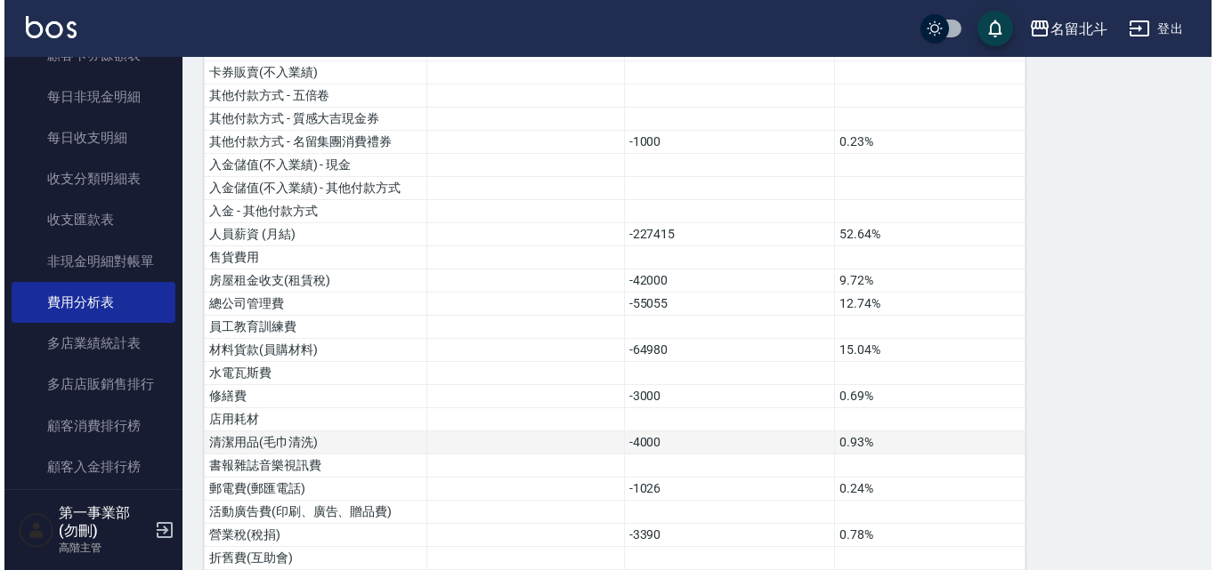
scroll to position [290, 0]
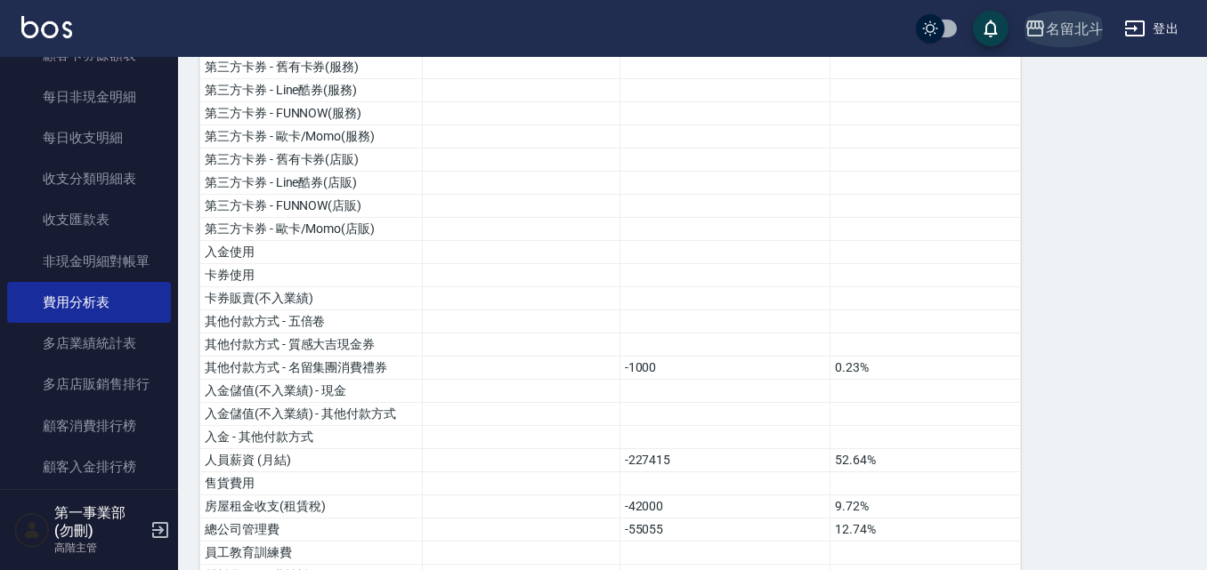
click at [1047, 25] on div "名留北斗" at bounding box center [1074, 29] width 57 height 22
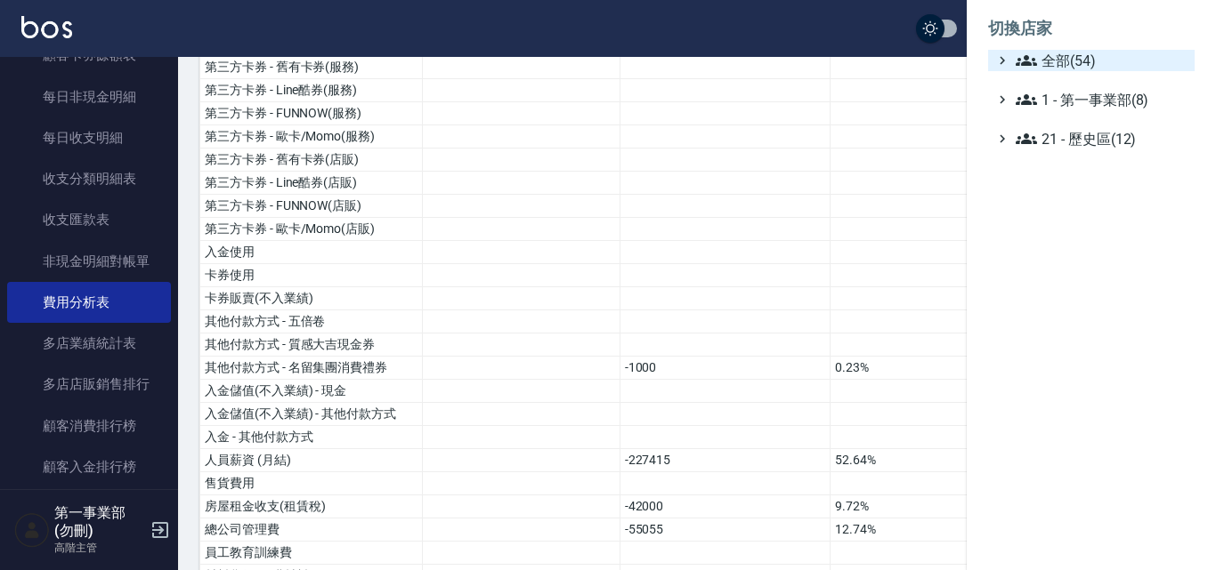
click at [1052, 54] on span "全部(54)" at bounding box center [1101, 60] width 172 height 21
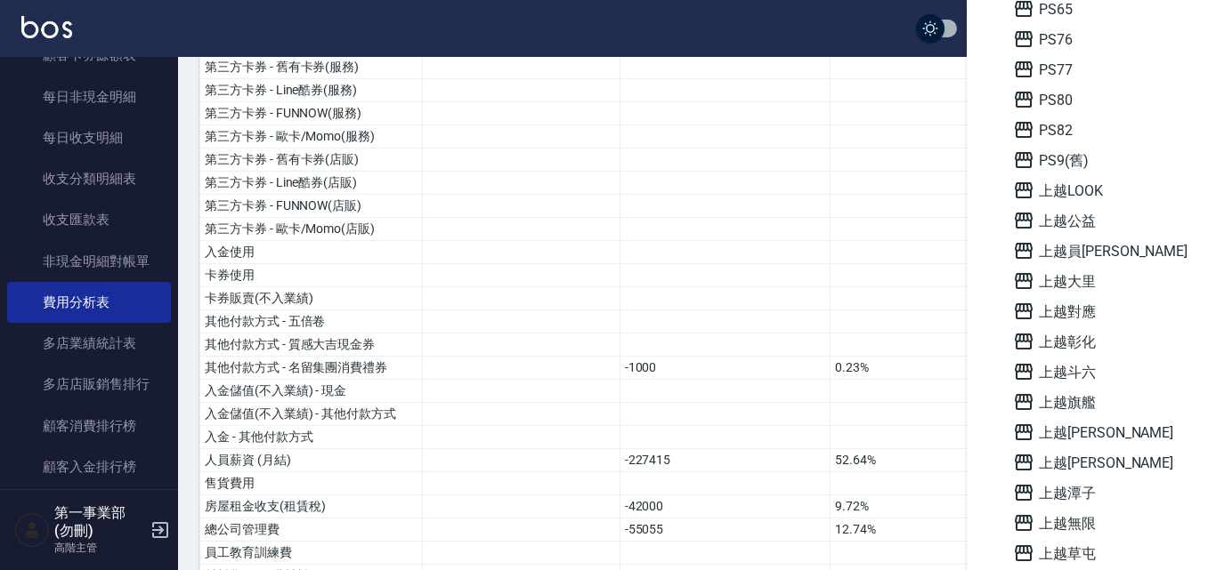
scroll to position [1157, 0]
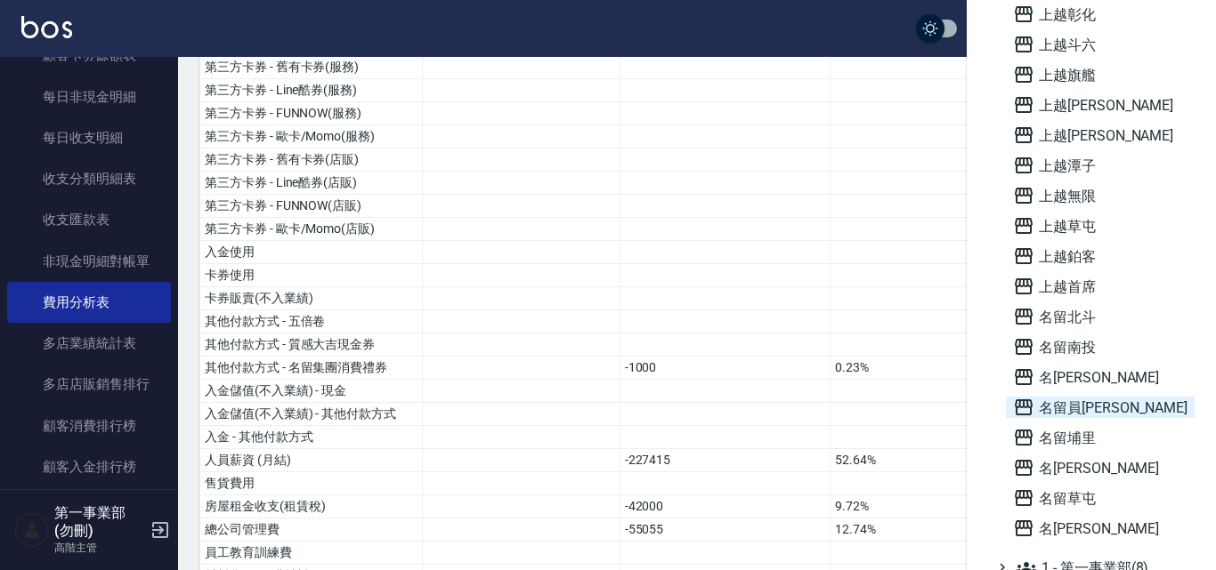
click at [1087, 407] on span "名留員[PERSON_NAME]" at bounding box center [1100, 407] width 174 height 21
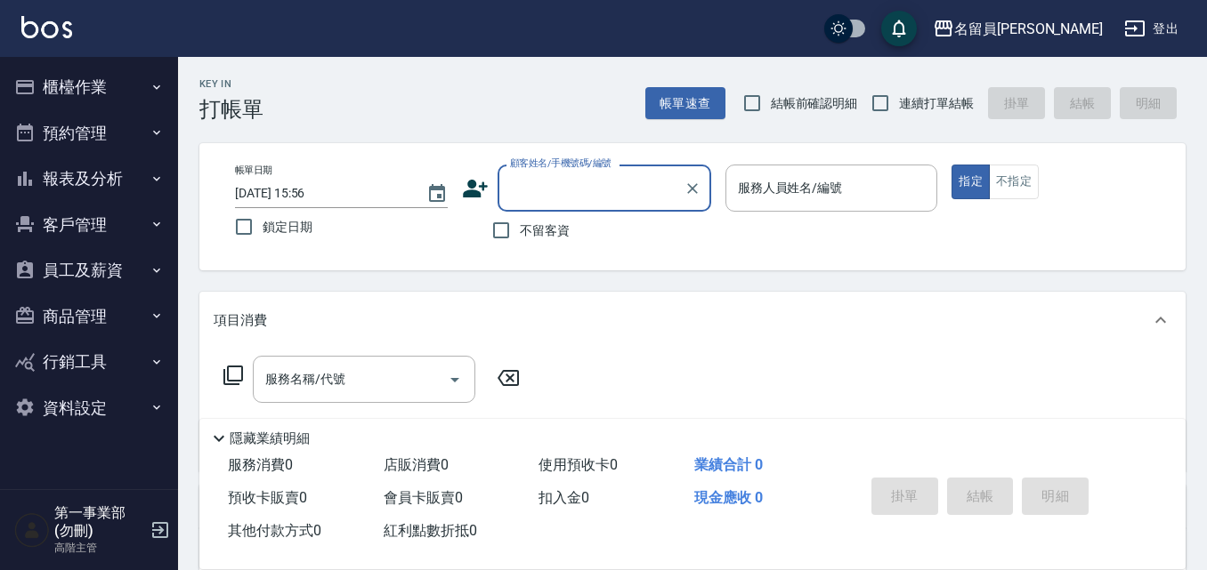
click at [110, 77] on button "櫃檯作業" at bounding box center [89, 87] width 164 height 46
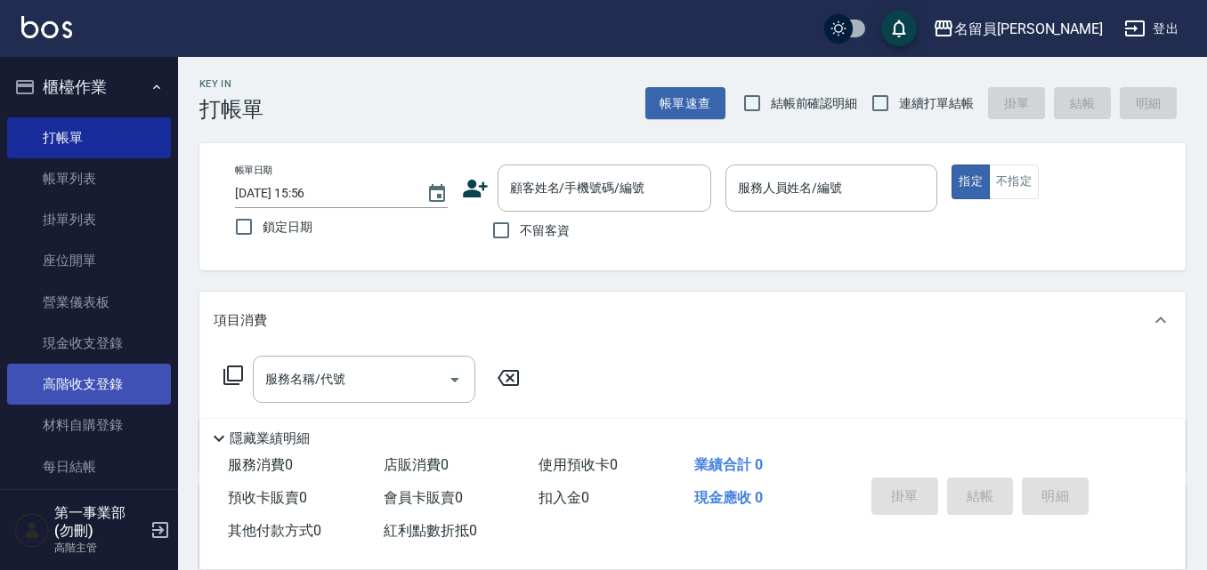
click at [110, 389] on link "高階收支登錄" at bounding box center [89, 384] width 164 height 41
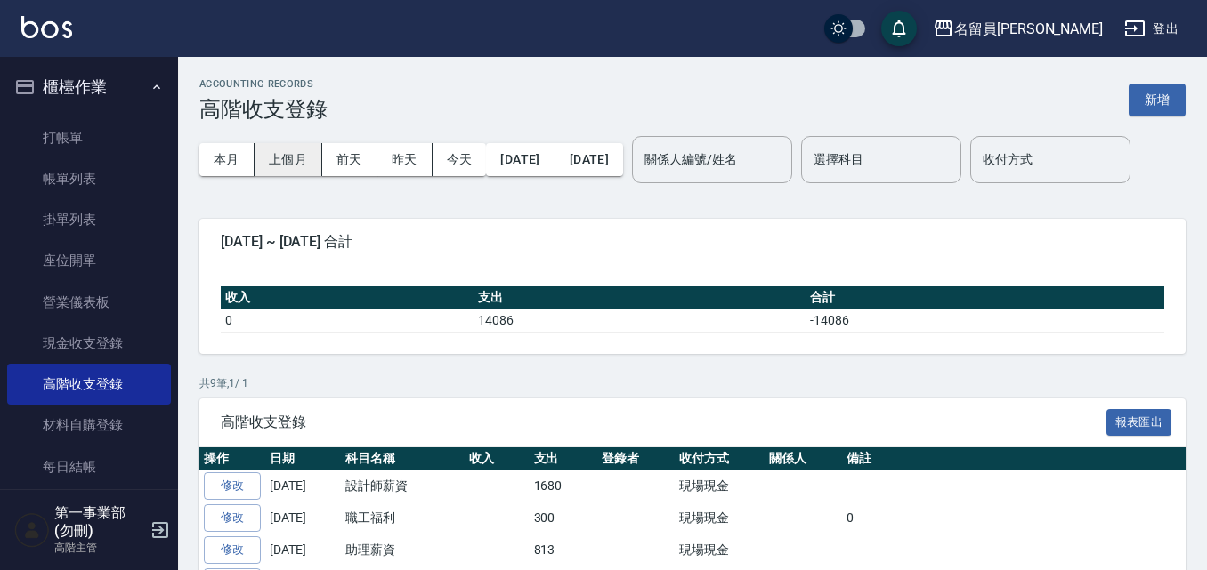
click at [278, 157] on button "上個月" at bounding box center [289, 159] width 68 height 33
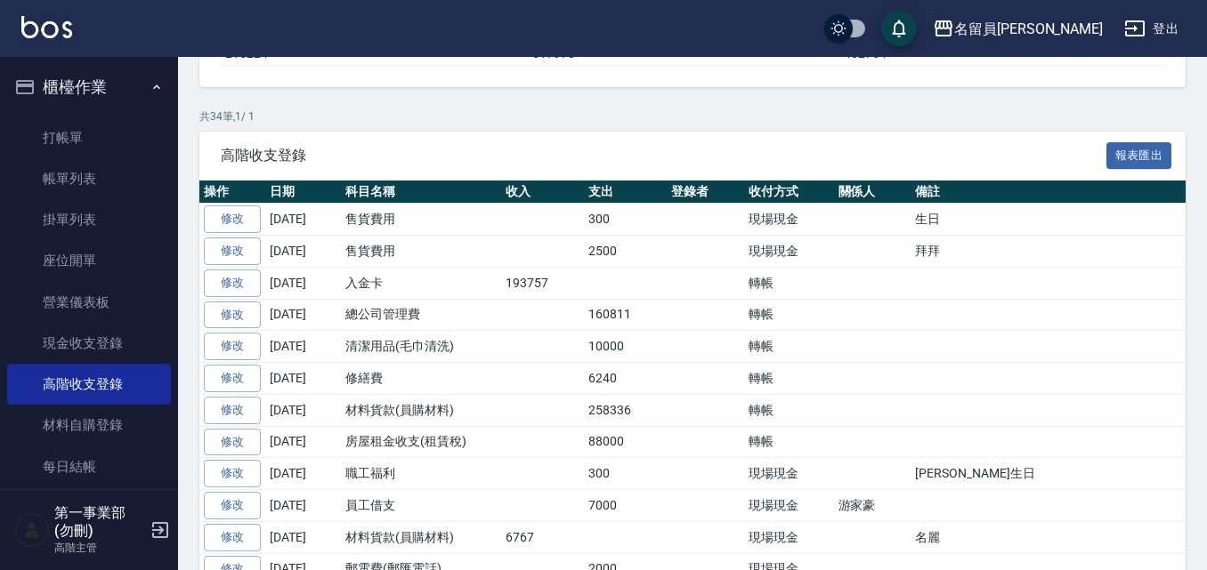
scroll to position [356, 0]
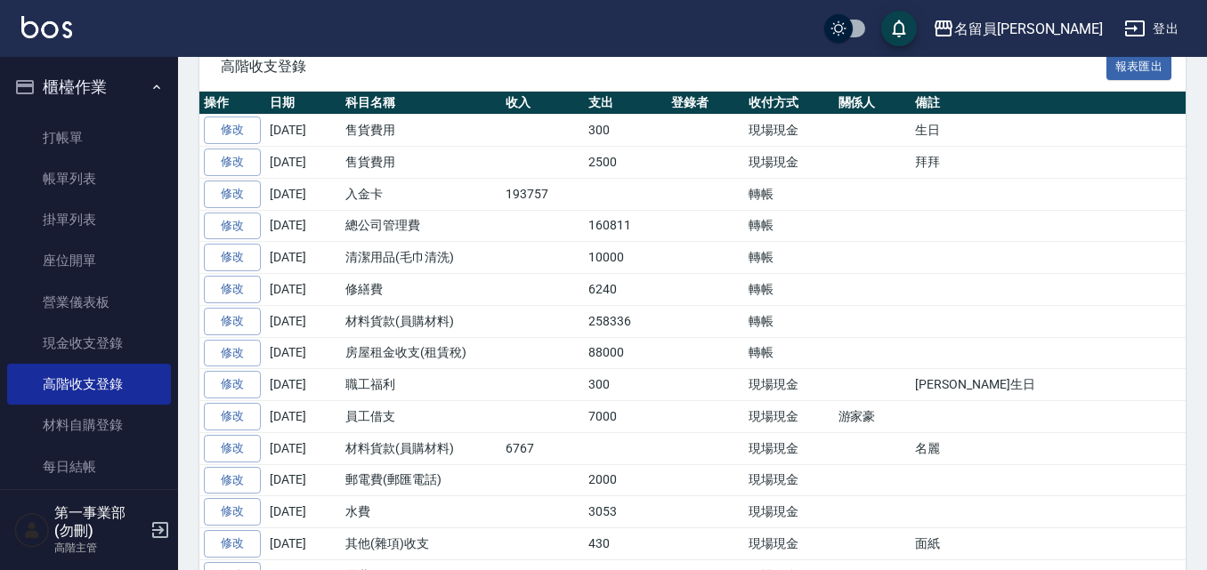
click at [565, 306] on td at bounding box center [542, 290] width 83 height 32
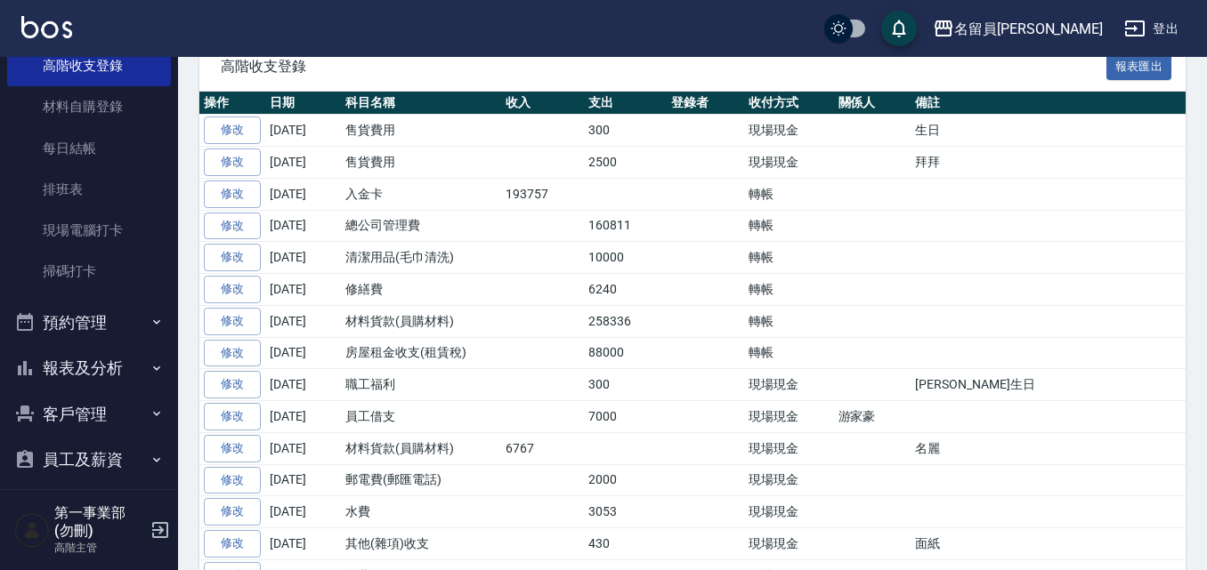
scroll to position [445, 0]
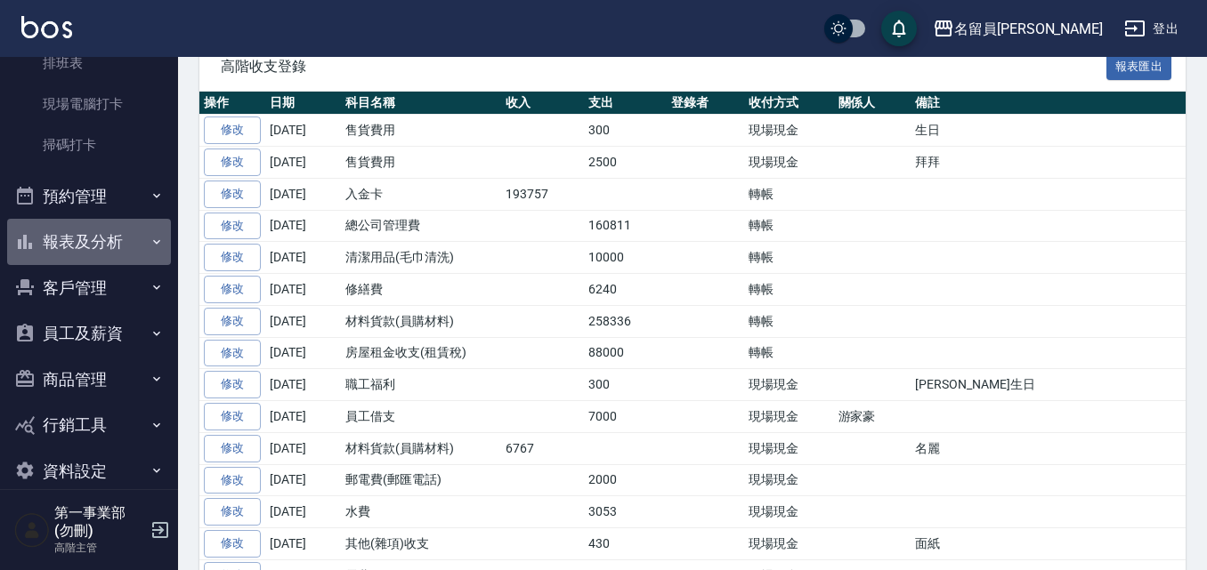
click at [124, 242] on button "報表及分析" at bounding box center [89, 242] width 164 height 46
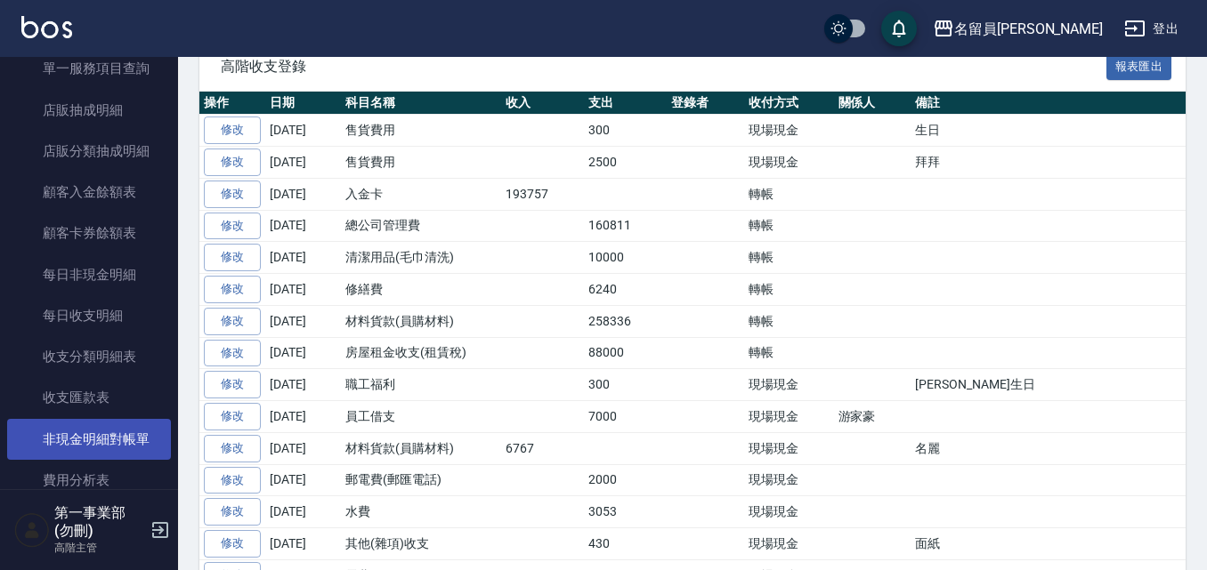
scroll to position [1869, 0]
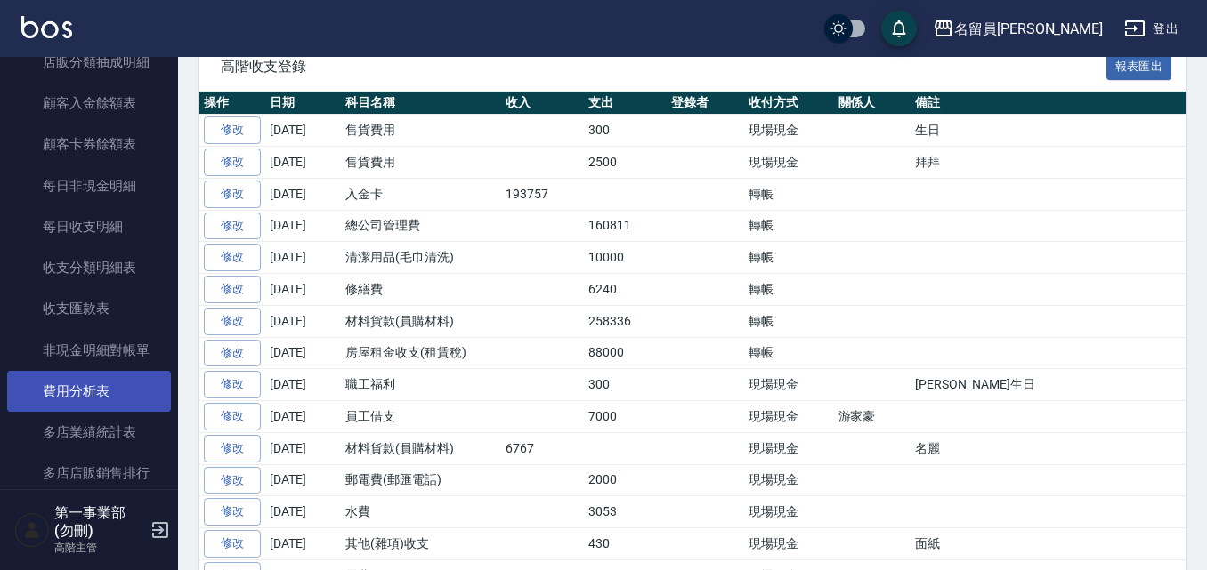
click at [109, 387] on link "費用分析表" at bounding box center [89, 391] width 164 height 41
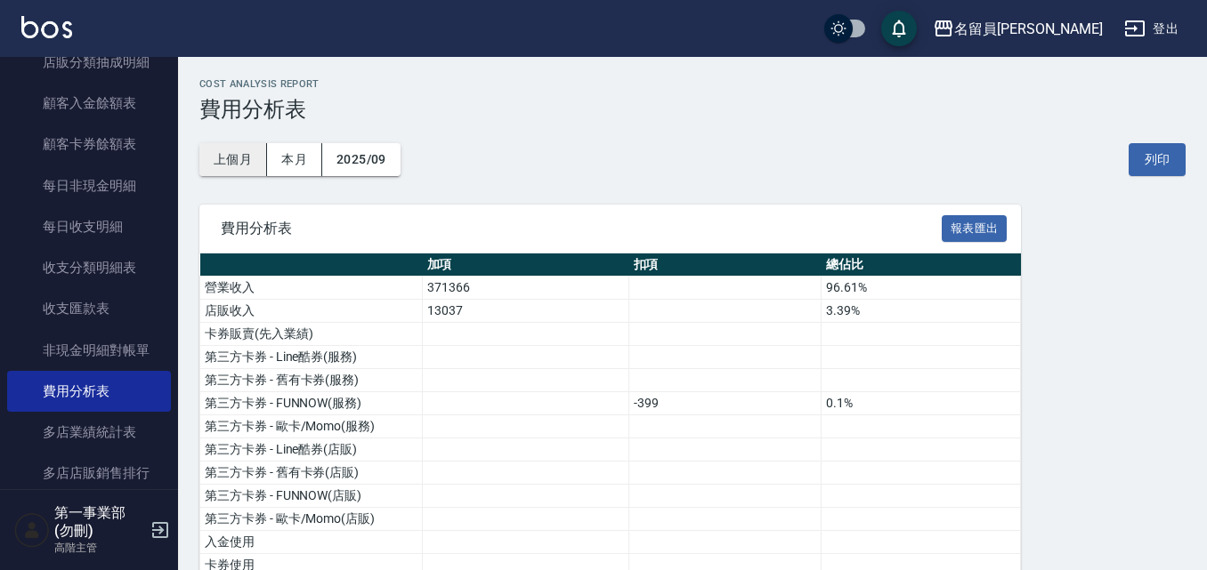
click at [241, 163] on button "上個月" at bounding box center [233, 159] width 68 height 33
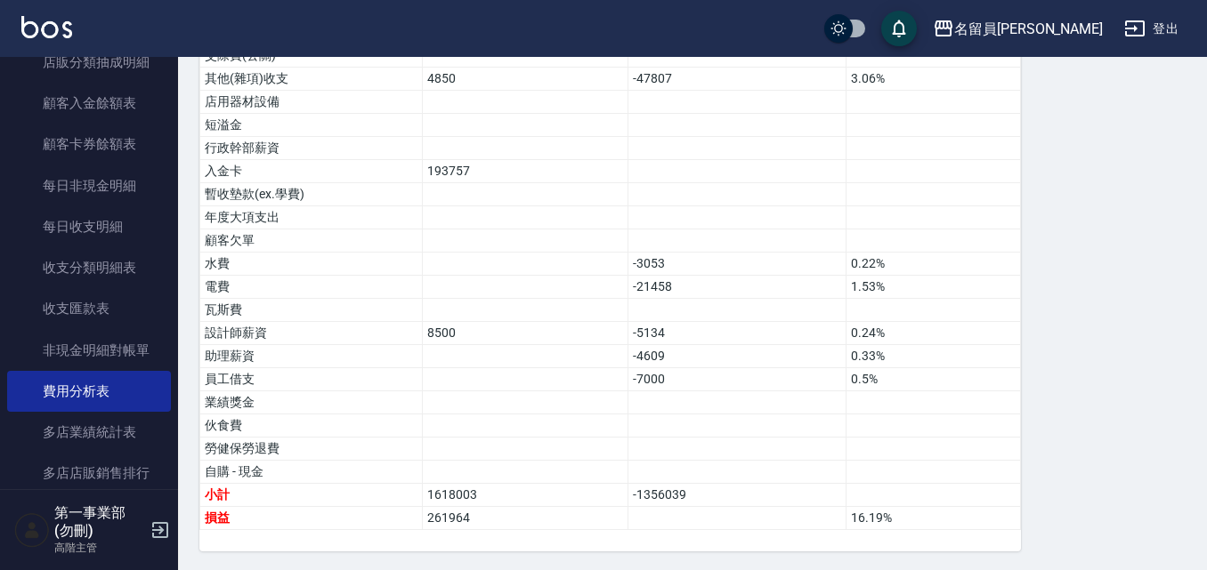
scroll to position [1091, 0]
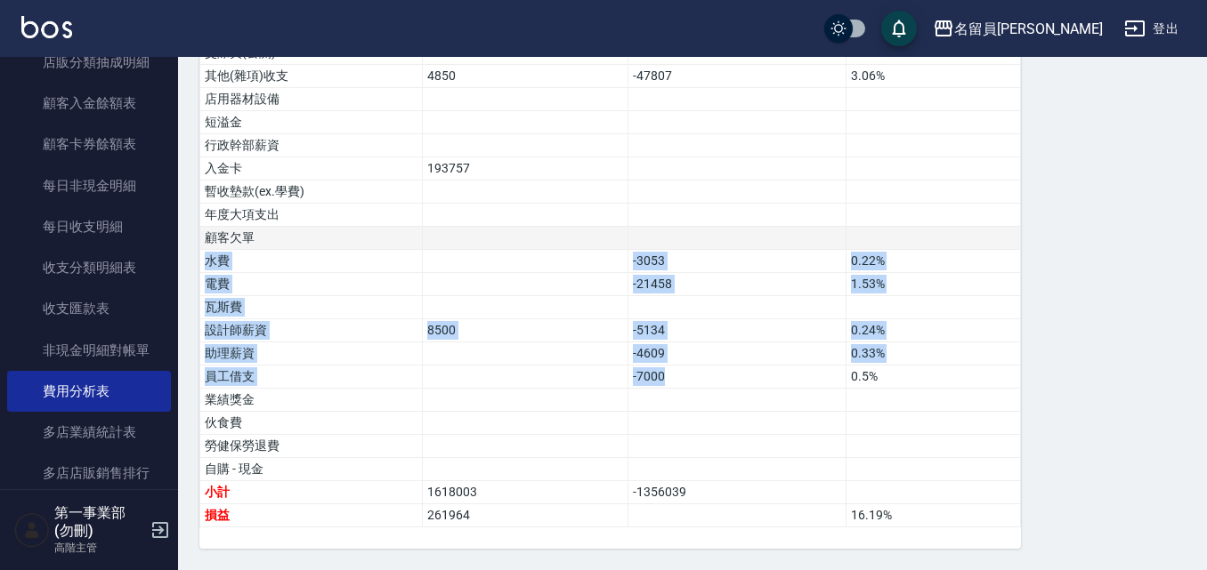
drag, startPoint x: 683, startPoint y: 371, endPoint x: 610, endPoint y: 228, distance: 160.8
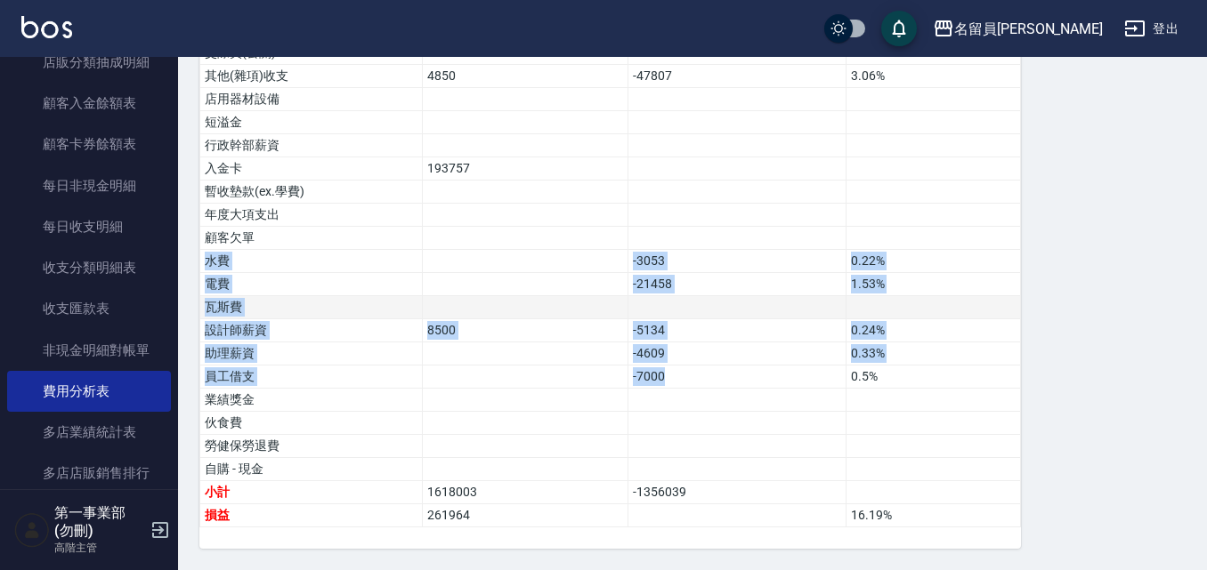
click at [647, 317] on td at bounding box center [737, 307] width 218 height 23
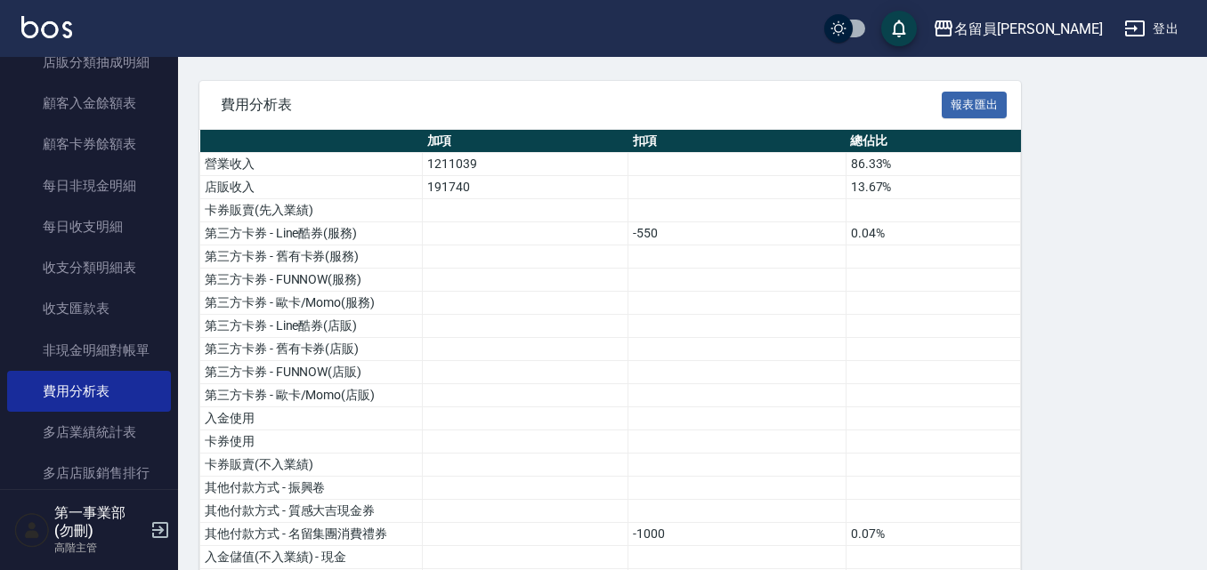
scroll to position [0, 0]
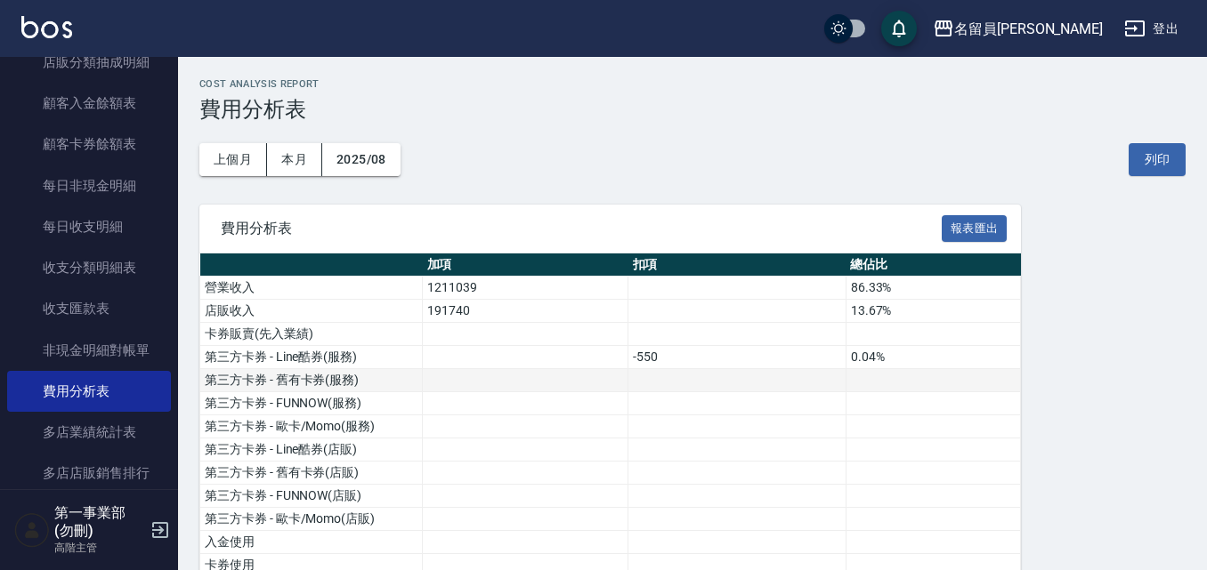
click at [939, 382] on td at bounding box center [932, 380] width 175 height 23
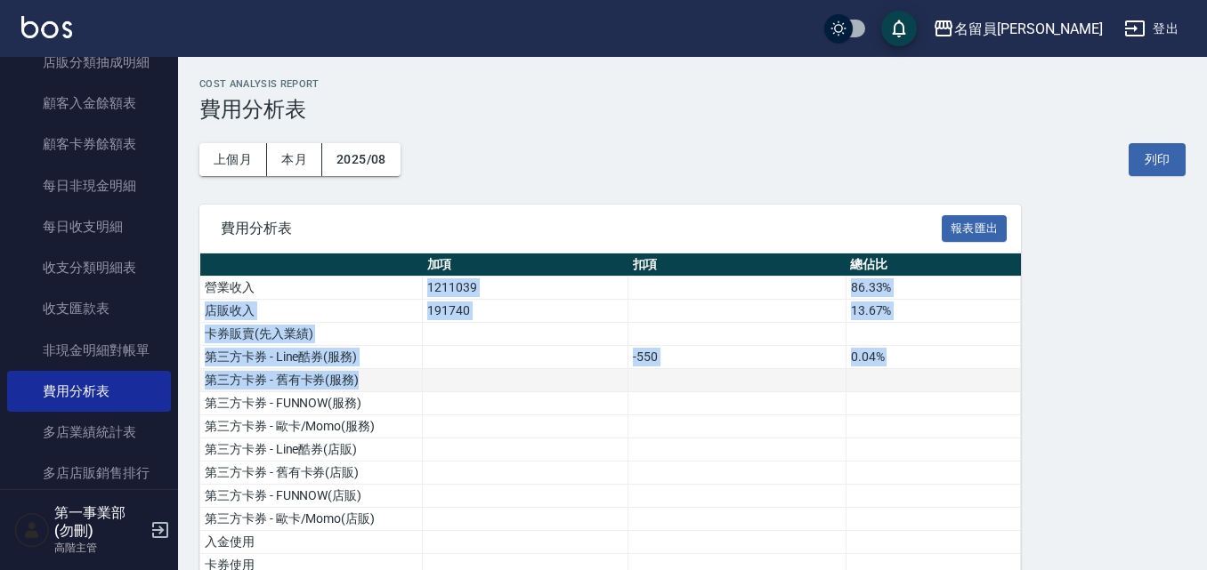
drag, startPoint x: 426, startPoint y: 282, endPoint x: 844, endPoint y: 368, distance: 426.2
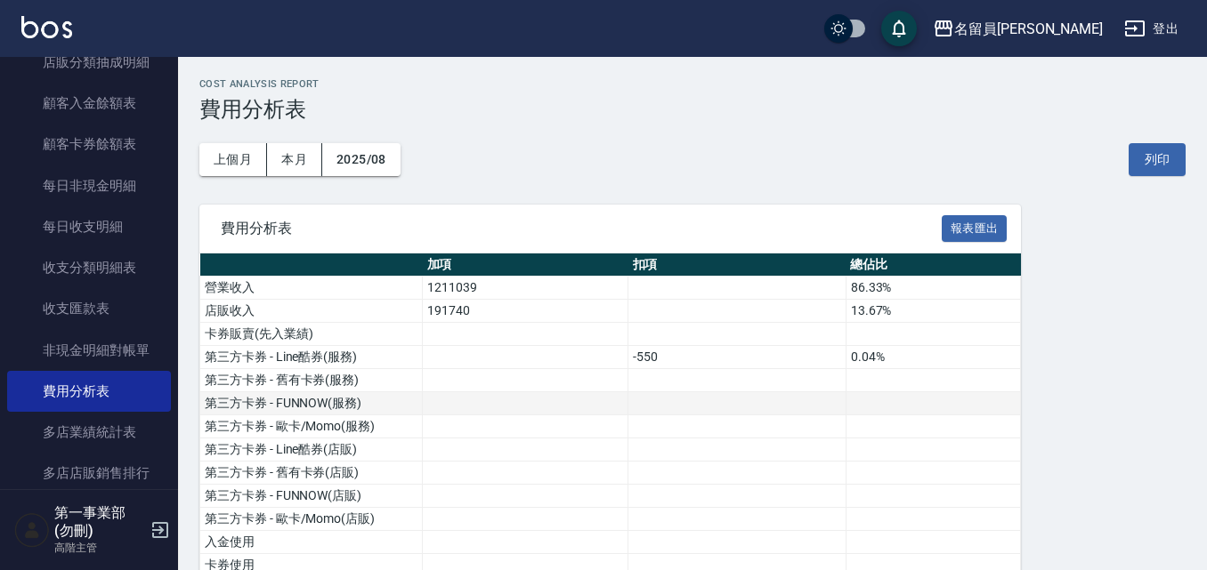
click at [865, 398] on td at bounding box center [932, 403] width 175 height 23
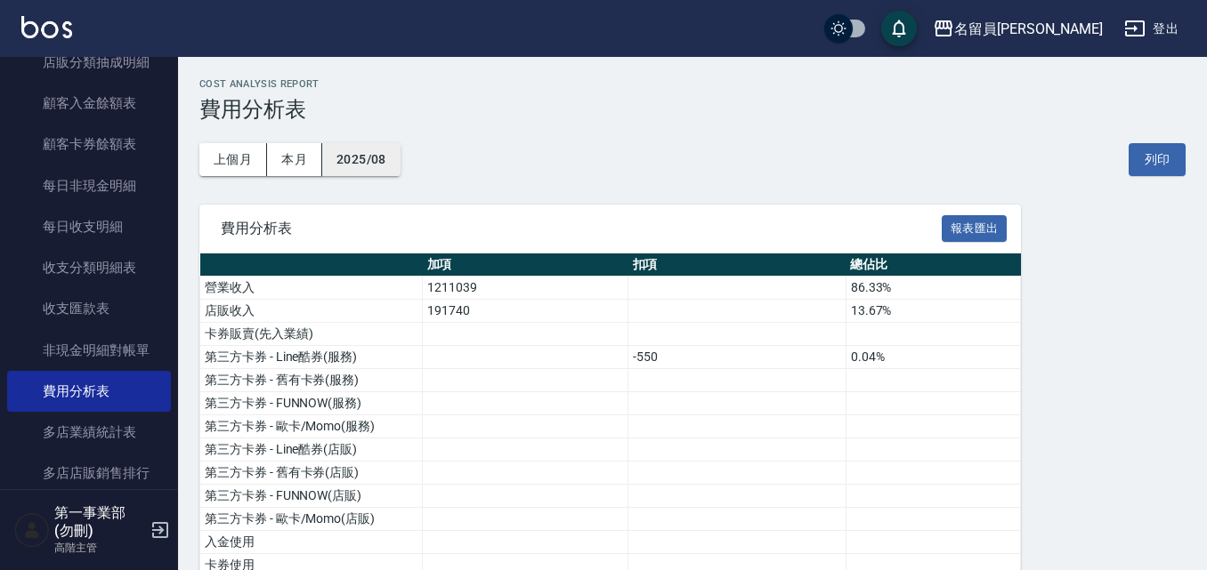
click at [374, 160] on button "2025/08" at bounding box center [361, 159] width 78 height 33
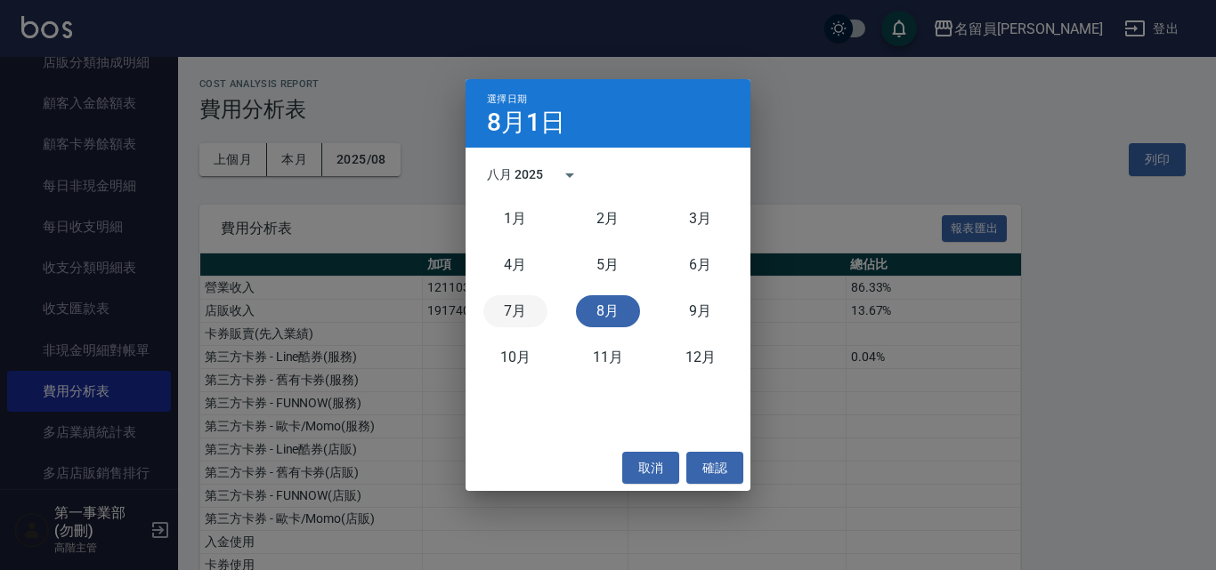
click at [521, 320] on button "7月" at bounding box center [515, 311] width 64 height 32
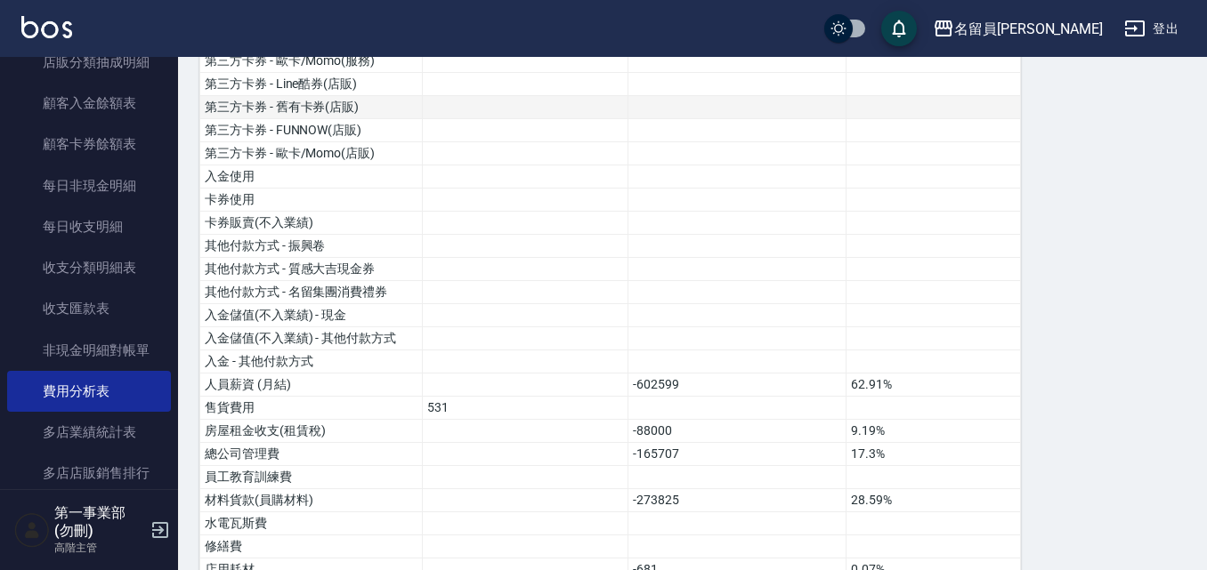
scroll to position [580, 0]
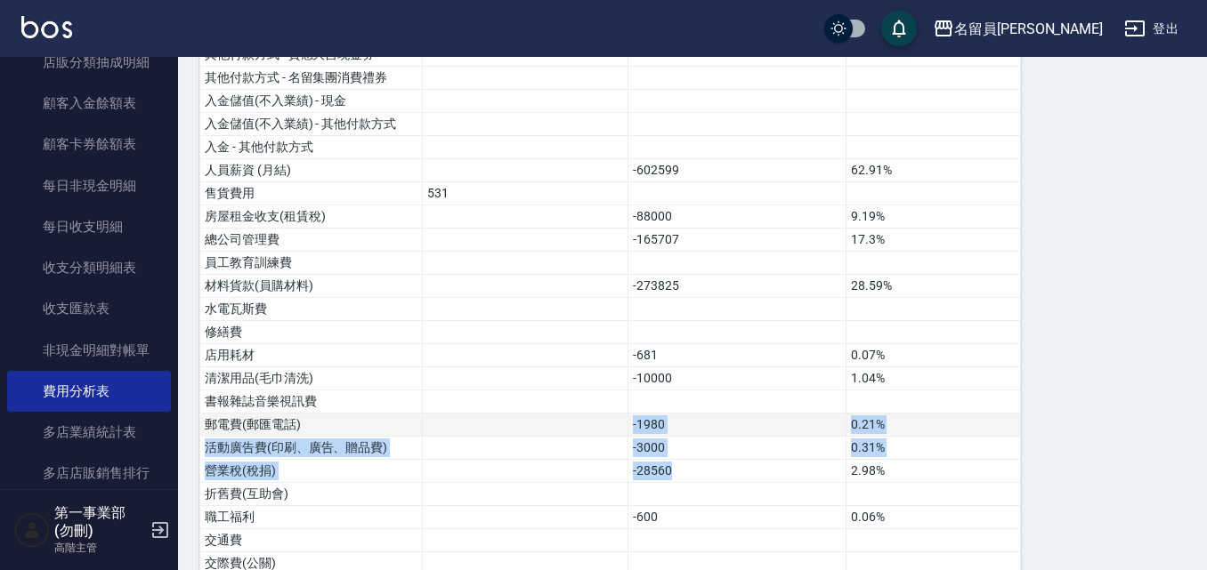
drag, startPoint x: 673, startPoint y: 476, endPoint x: 624, endPoint y: 420, distance: 74.4
click at [624, 420] on tbody "營業收入 820621 -350 85.67% 店販收入 137252 14.33% 卡券販賣(先入業績) 第三方卡券 - Line酷券(服務) 第三方卡券 …" at bounding box center [610, 379] width 820 height 1365
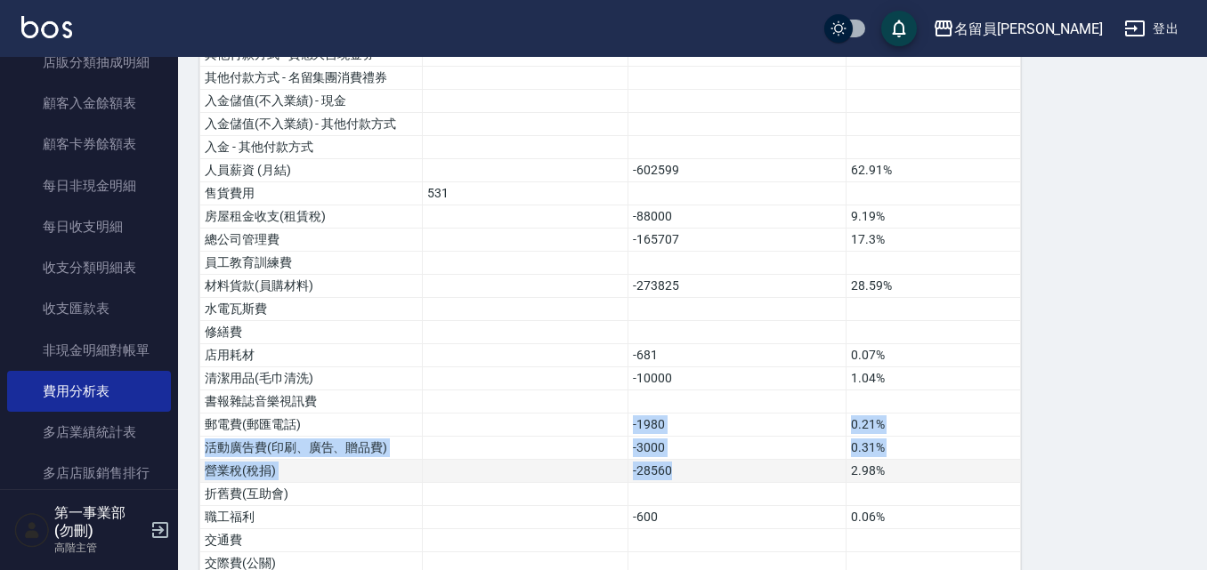
click at [685, 472] on td "-28560" at bounding box center [737, 471] width 218 height 23
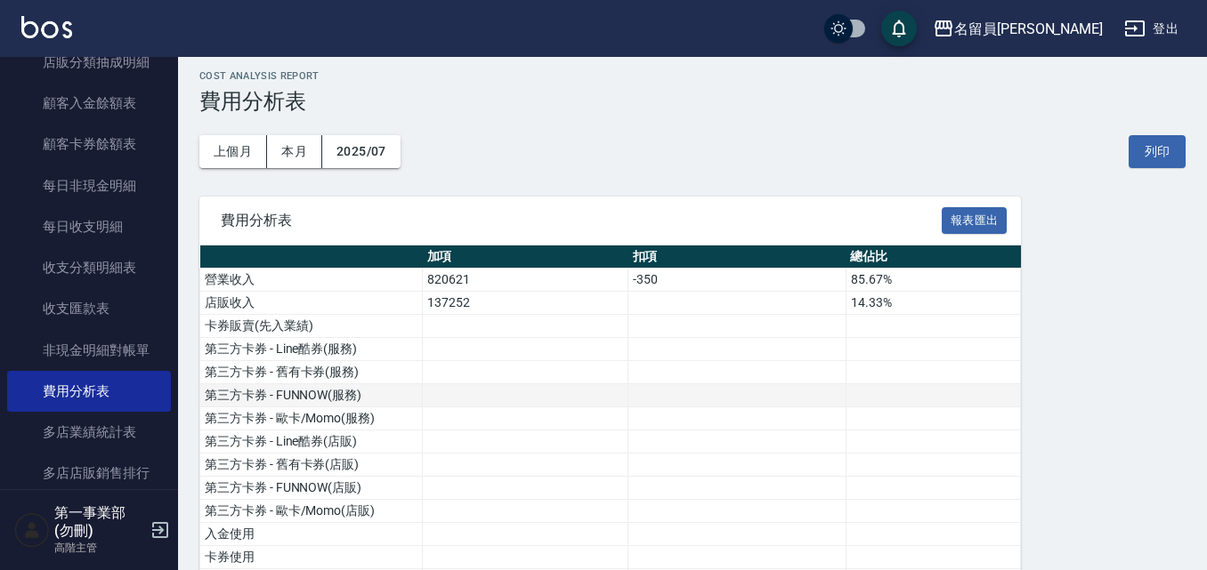
scroll to position [0, 0]
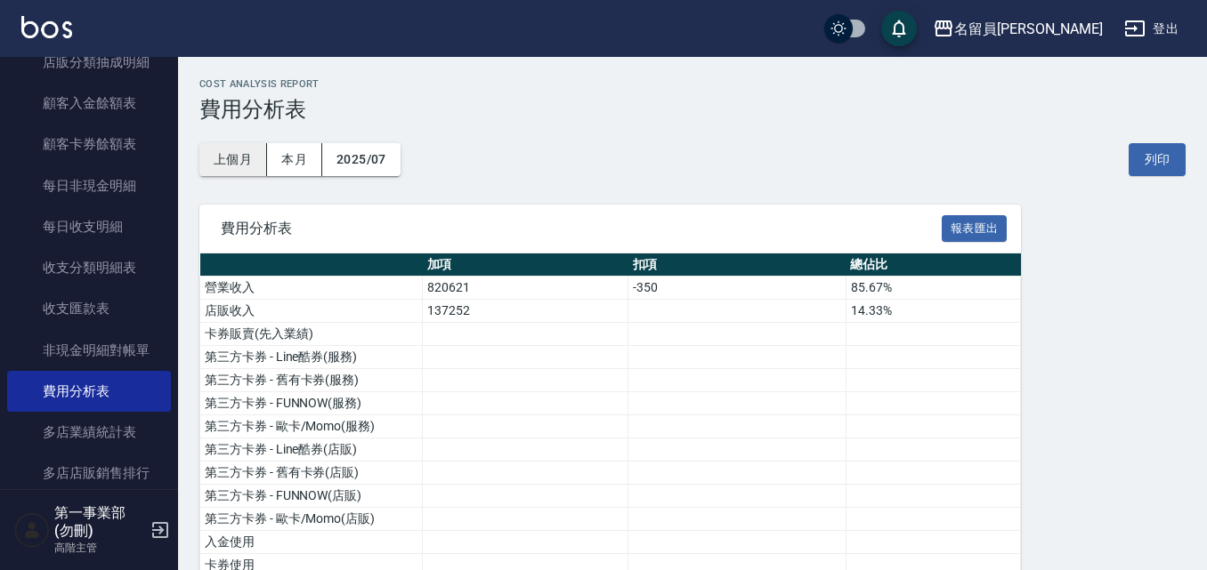
click at [242, 171] on button "上個月" at bounding box center [233, 159] width 68 height 33
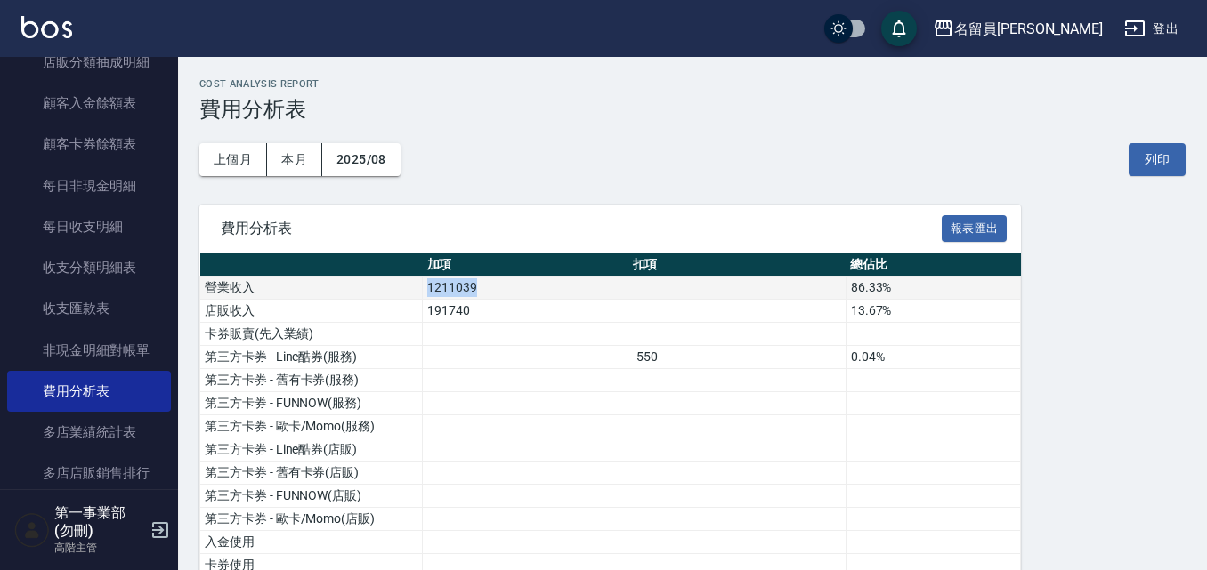
drag, startPoint x: 418, startPoint y: 290, endPoint x: 548, endPoint y: 288, distance: 129.9
click at [548, 288] on tr "營業收入 1211039 86.33%" at bounding box center [610, 288] width 820 height 23
click at [548, 288] on td "1211039" at bounding box center [526, 288] width 206 height 23
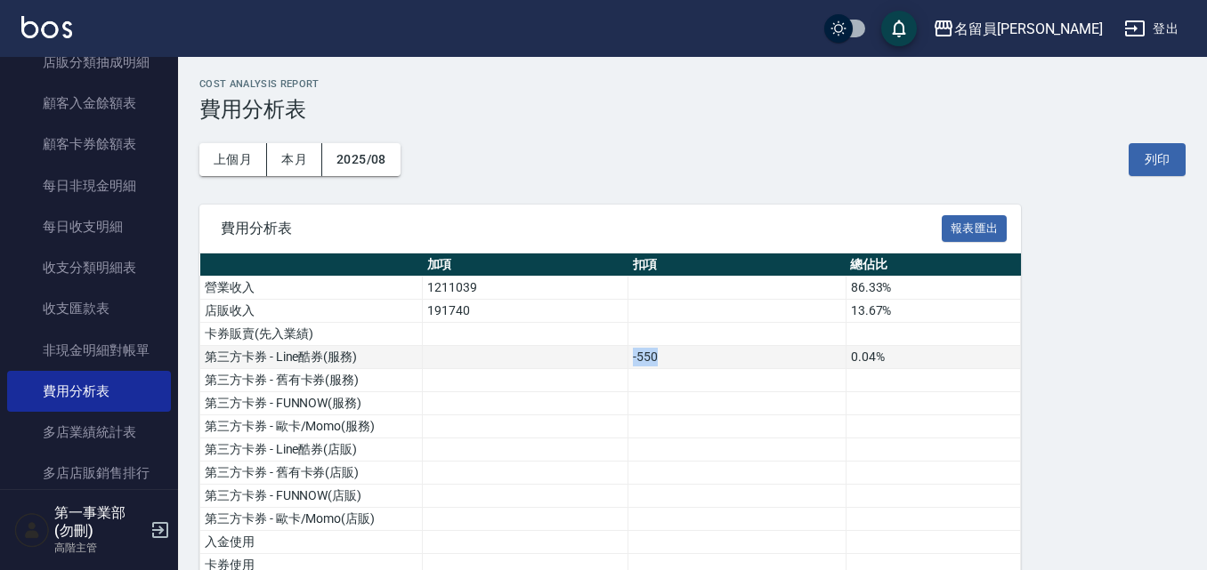
drag, startPoint x: 694, startPoint y: 363, endPoint x: 602, endPoint y: 354, distance: 92.1
click at [602, 354] on tr "第三方卡券 - Line酷券(服務) -550 0.04%" at bounding box center [610, 357] width 820 height 23
click at [704, 364] on td "-550" at bounding box center [737, 357] width 218 height 23
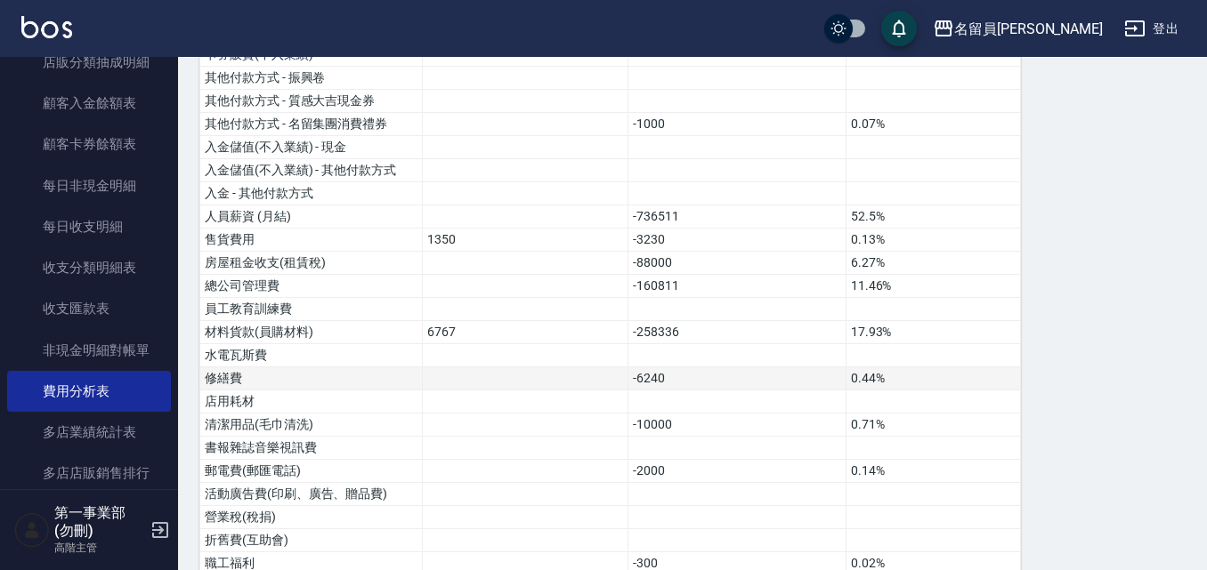
click at [908, 378] on td "0.44%" at bounding box center [932, 379] width 175 height 23
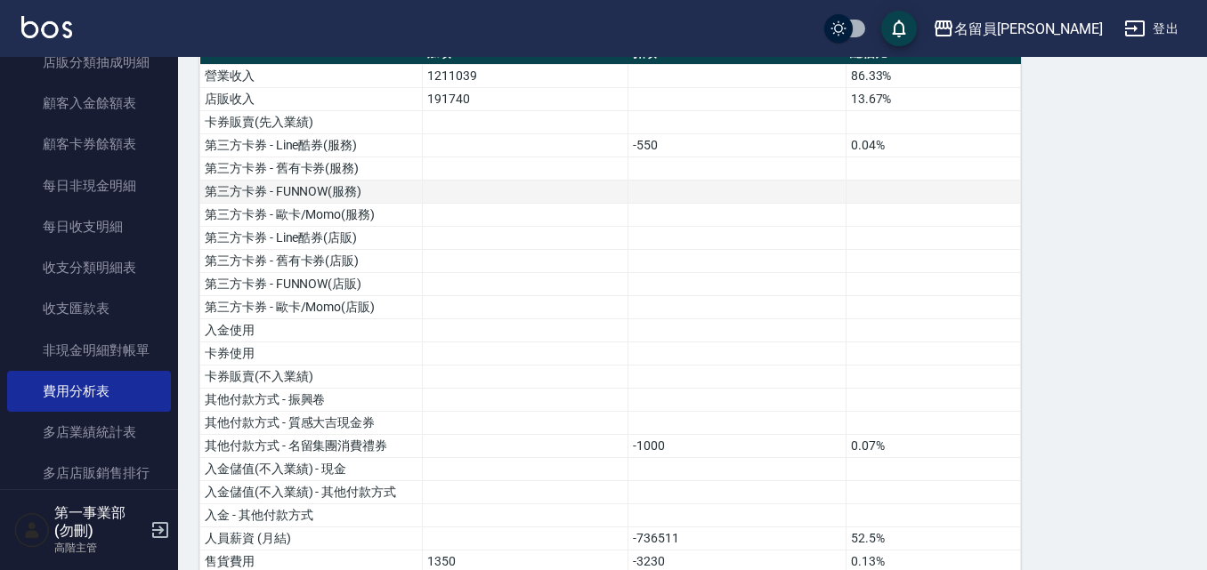
scroll to position [89, 0]
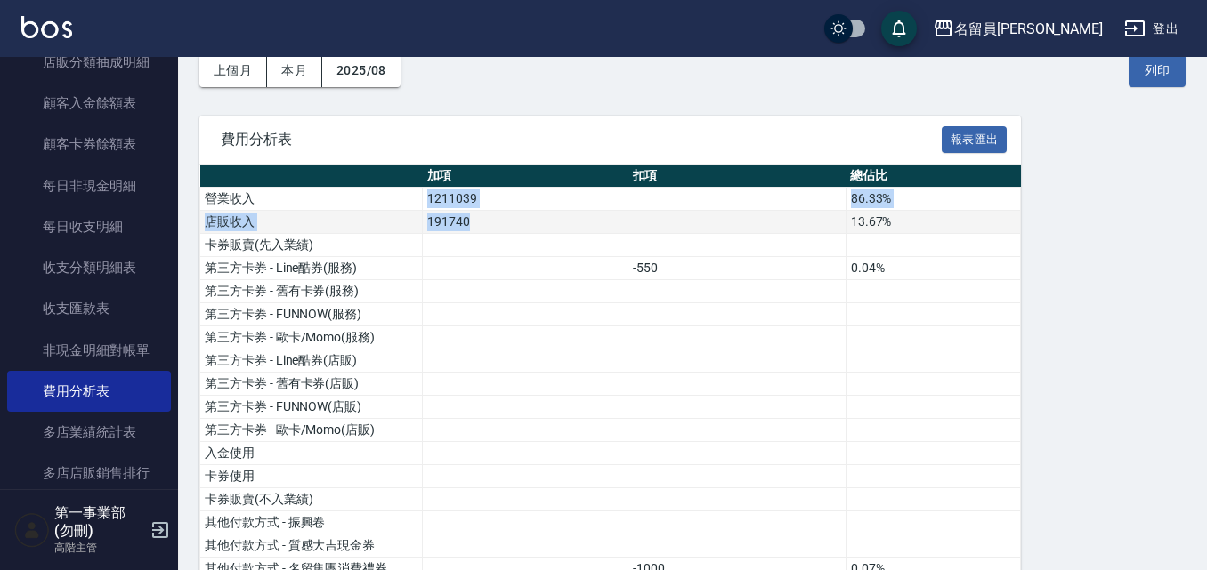
drag, startPoint x: 423, startPoint y: 199, endPoint x: 524, endPoint y: 215, distance: 102.7
click at [528, 231] on td "191740" at bounding box center [526, 222] width 206 height 23
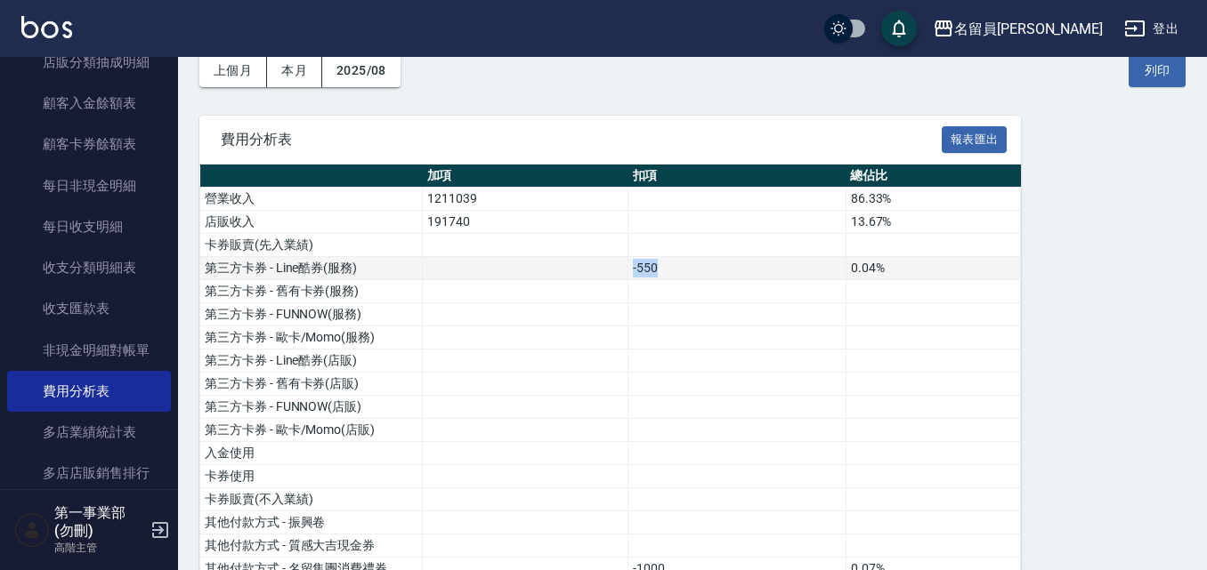
drag, startPoint x: 633, startPoint y: 274, endPoint x: 678, endPoint y: 270, distance: 45.6
click at [678, 270] on td "-550" at bounding box center [737, 268] width 218 height 23
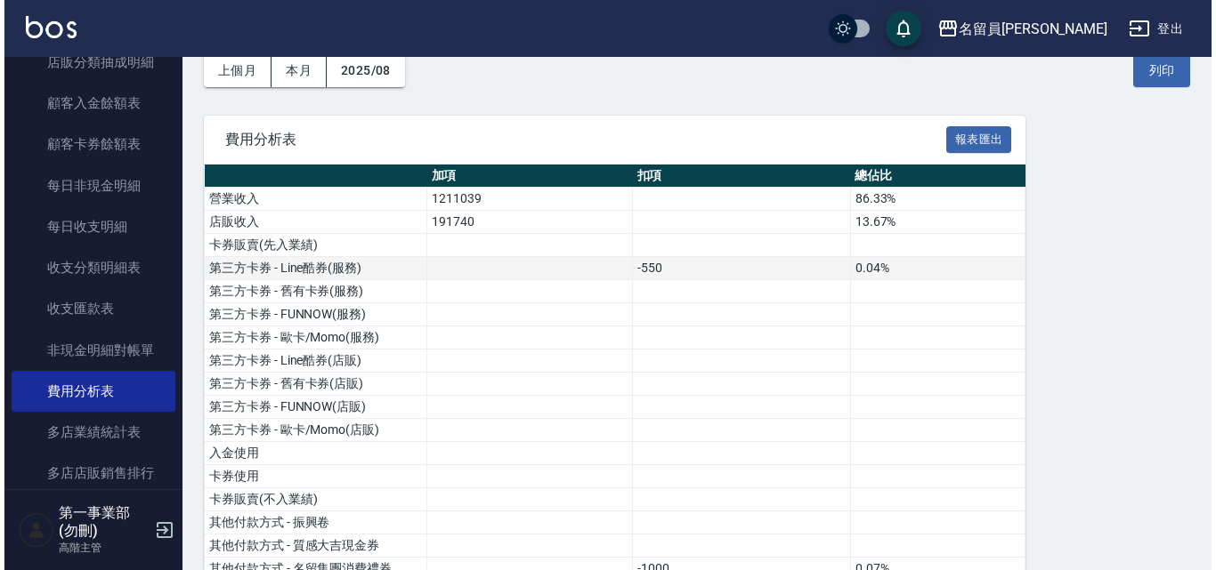
scroll to position [0, 0]
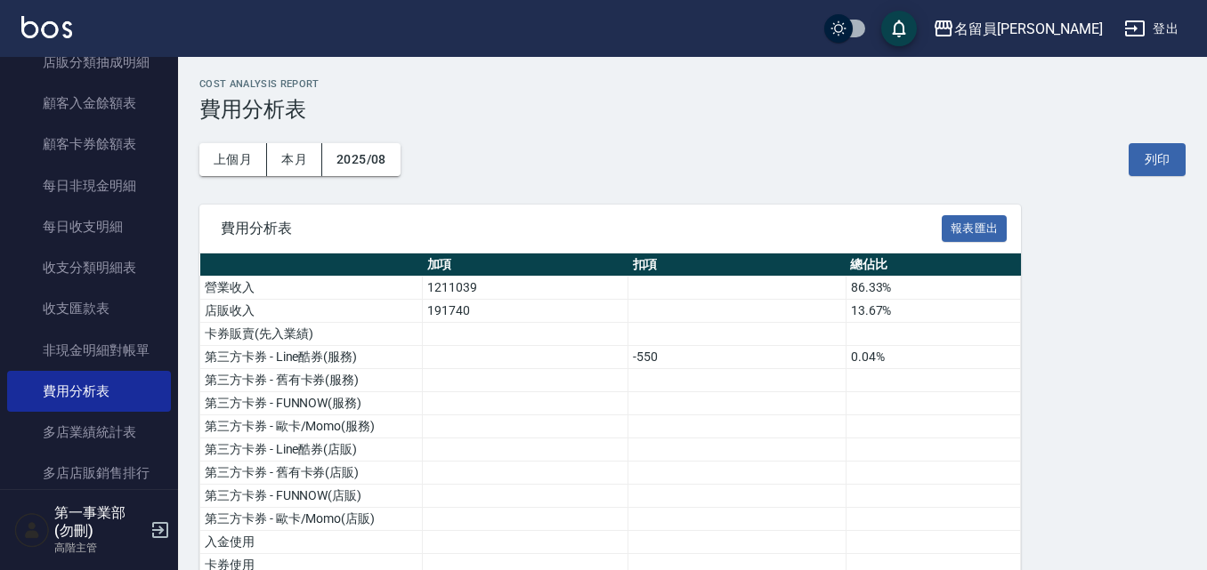
click at [1136, 155] on button "列印" at bounding box center [1156, 159] width 57 height 33
click at [1086, 28] on div "名留員[PERSON_NAME]" at bounding box center [1028, 29] width 149 height 22
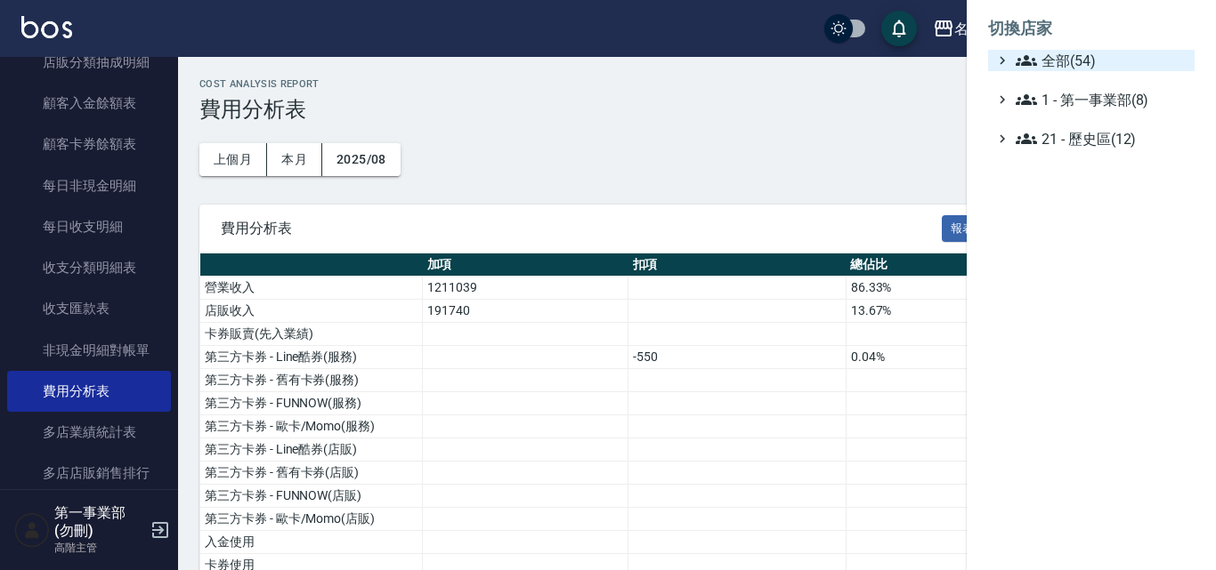
click at [1070, 62] on span "全部(54)" at bounding box center [1101, 60] width 172 height 21
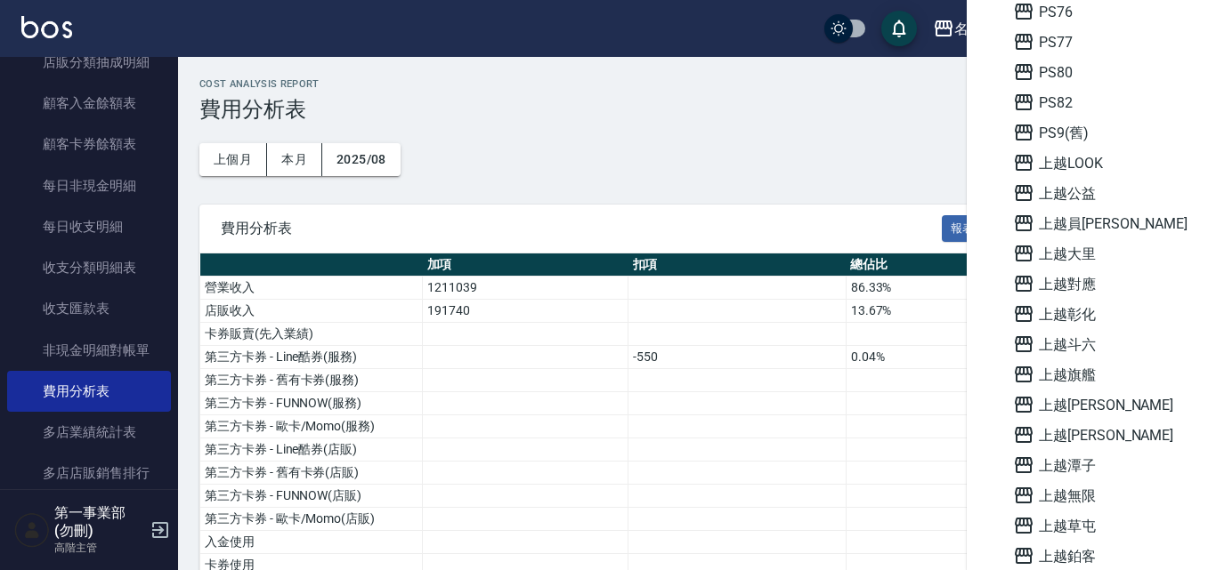
scroll to position [1211, 0]
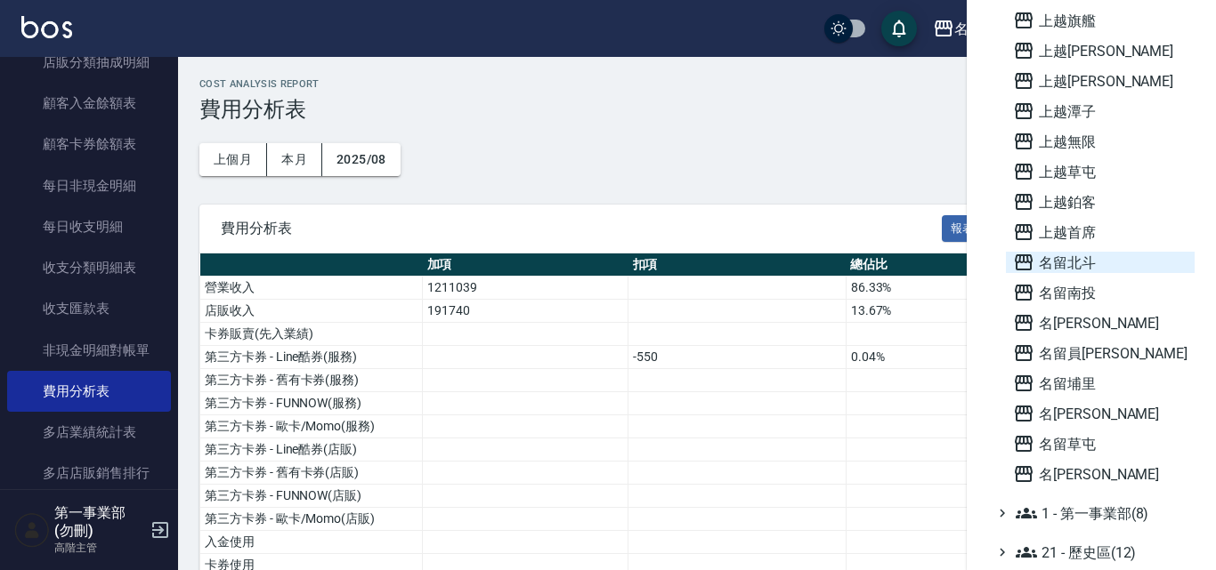
click at [1069, 257] on span "名留北斗" at bounding box center [1100, 262] width 174 height 21
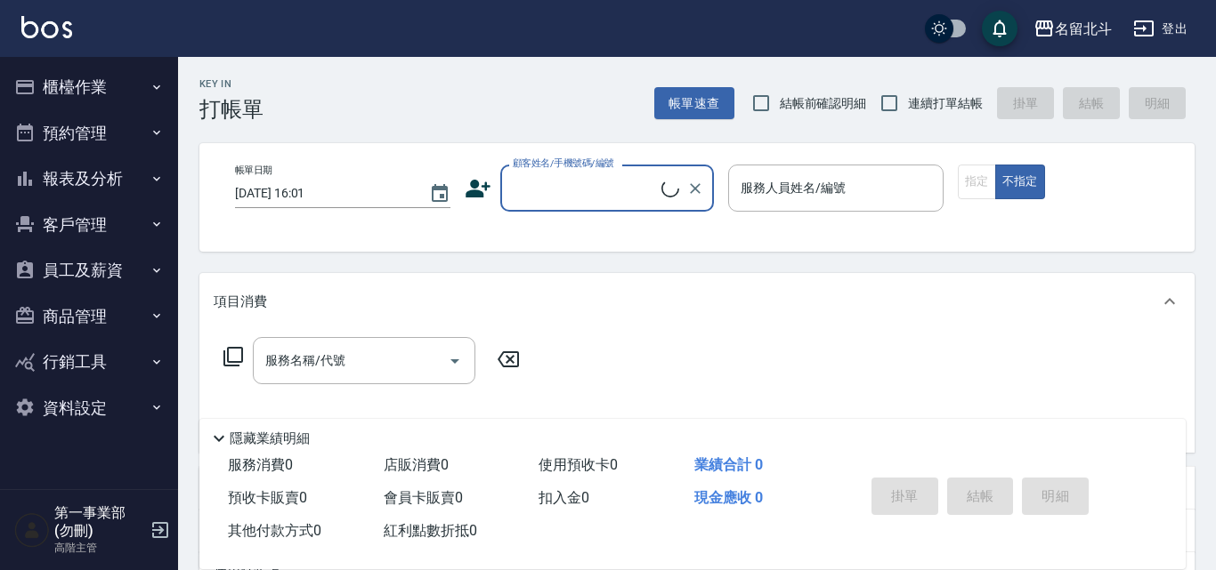
click at [110, 174] on button "報表及分析" at bounding box center [89, 179] width 164 height 46
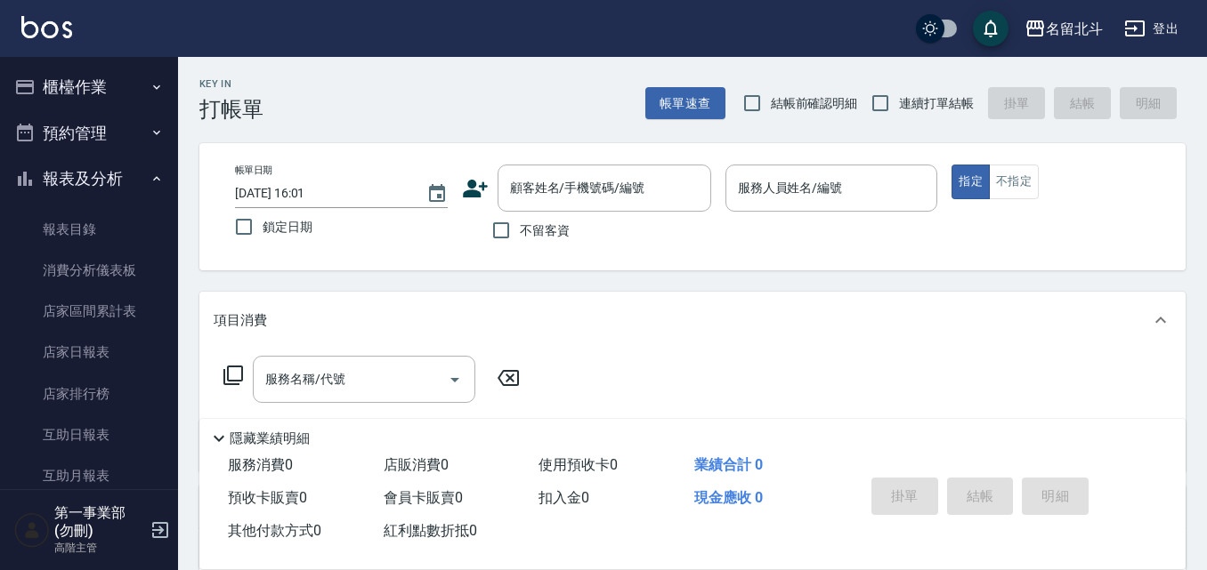
scroll to position [1335, 0]
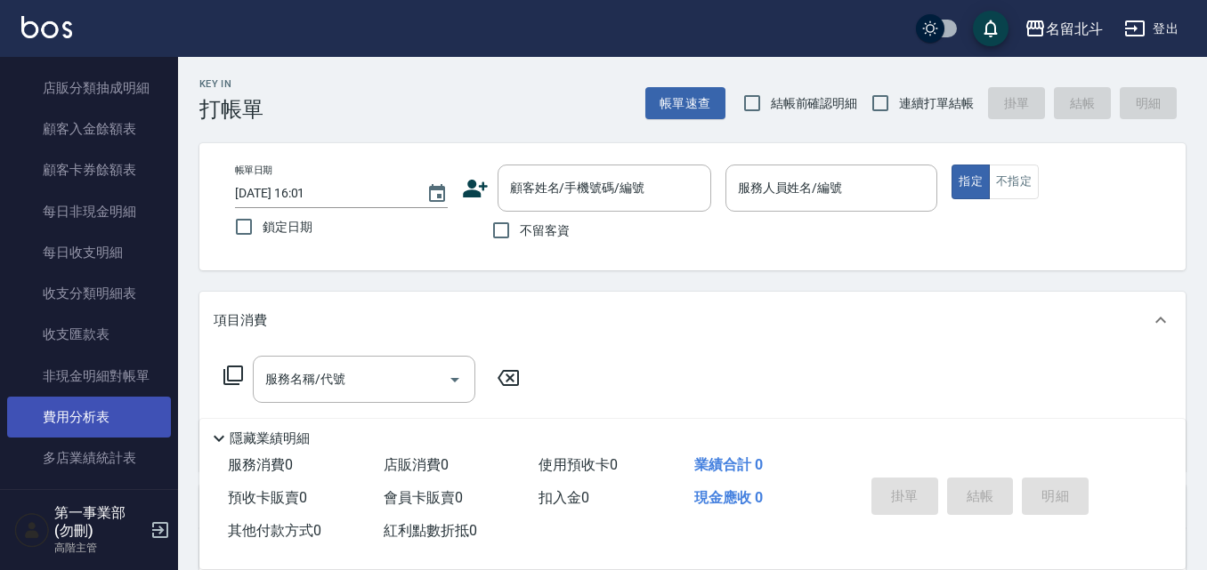
click at [106, 421] on link "費用分析表" at bounding box center [89, 417] width 164 height 41
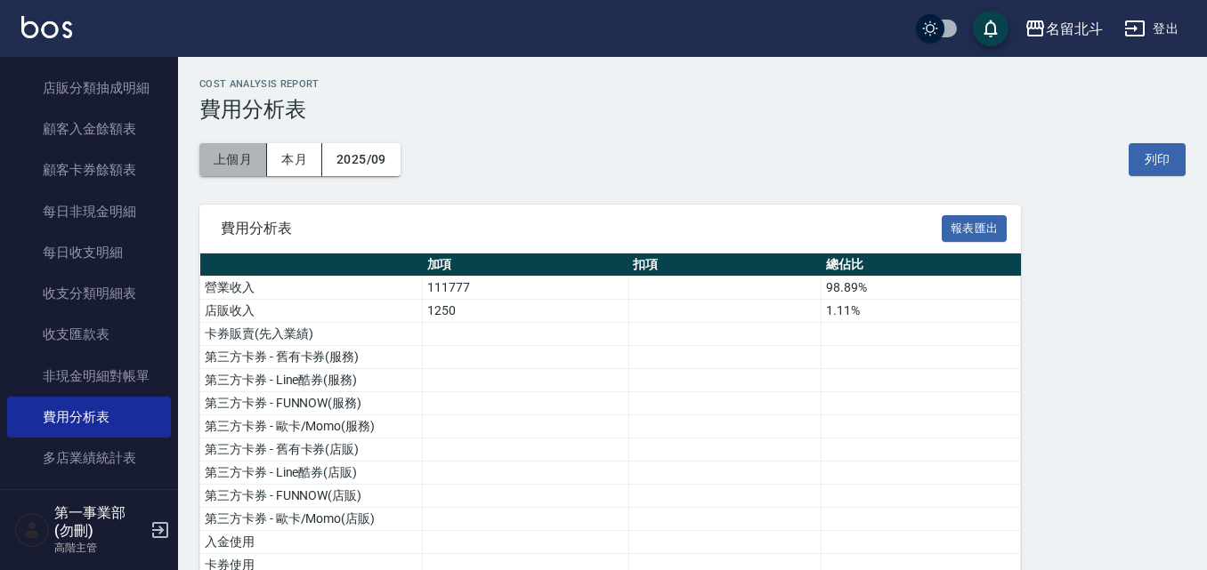
click at [238, 158] on button "上個月" at bounding box center [233, 159] width 68 height 33
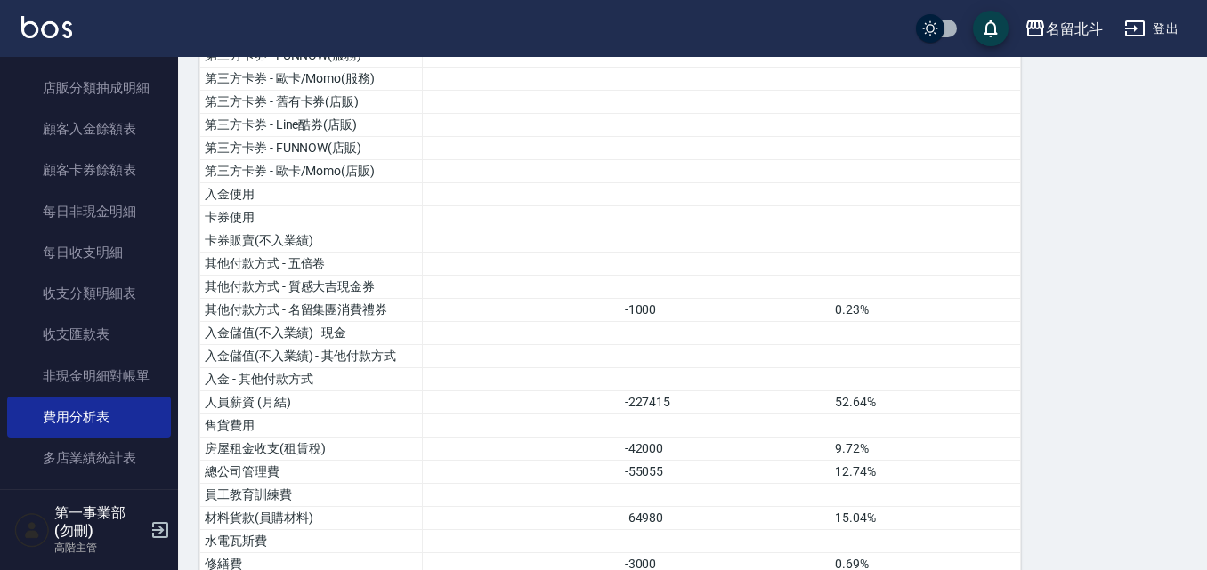
scroll to position [356, 0]
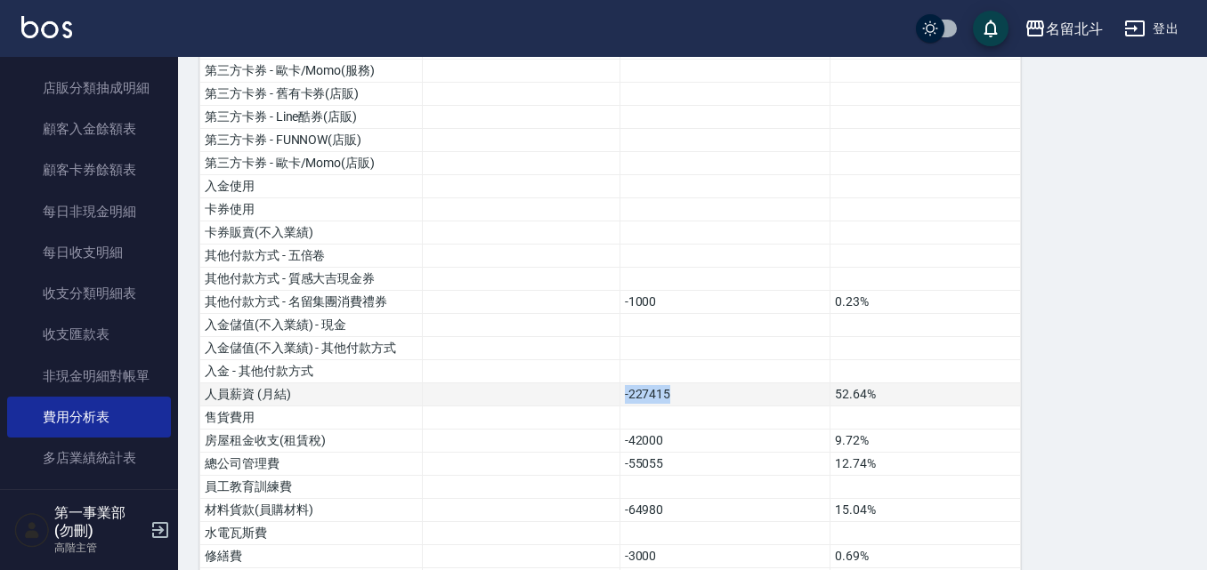
drag, startPoint x: 626, startPoint y: 393, endPoint x: 682, endPoint y: 393, distance: 56.1
click at [682, 393] on td "-227415" at bounding box center [724, 395] width 211 height 23
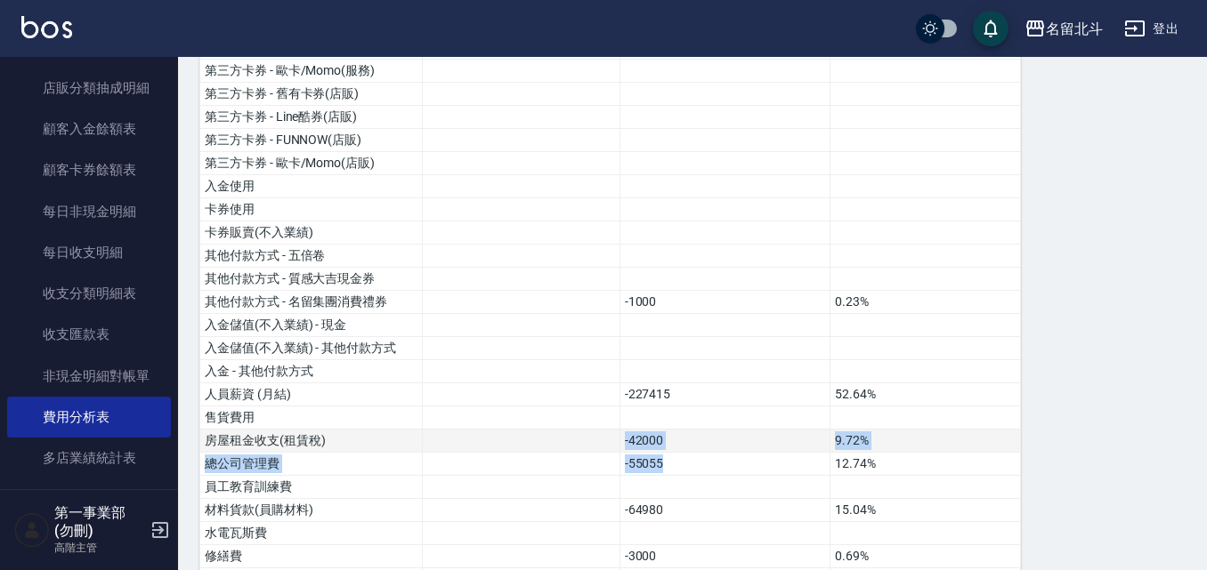
drag, startPoint x: 691, startPoint y: 467, endPoint x: 619, endPoint y: 442, distance: 75.4
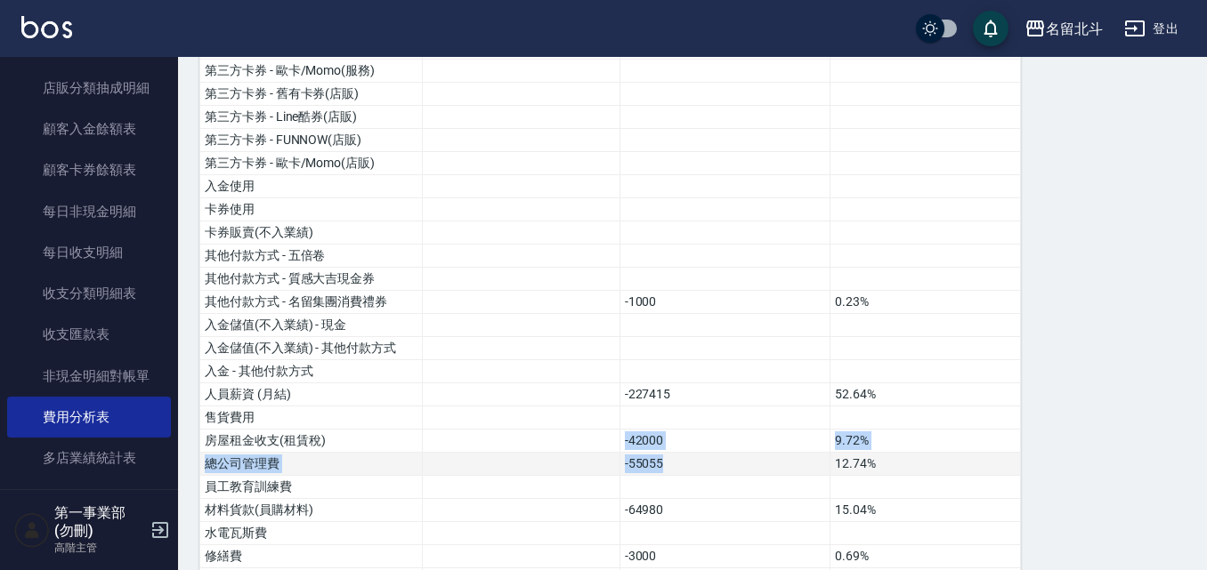
click at [661, 458] on td "-55055" at bounding box center [724, 464] width 211 height 23
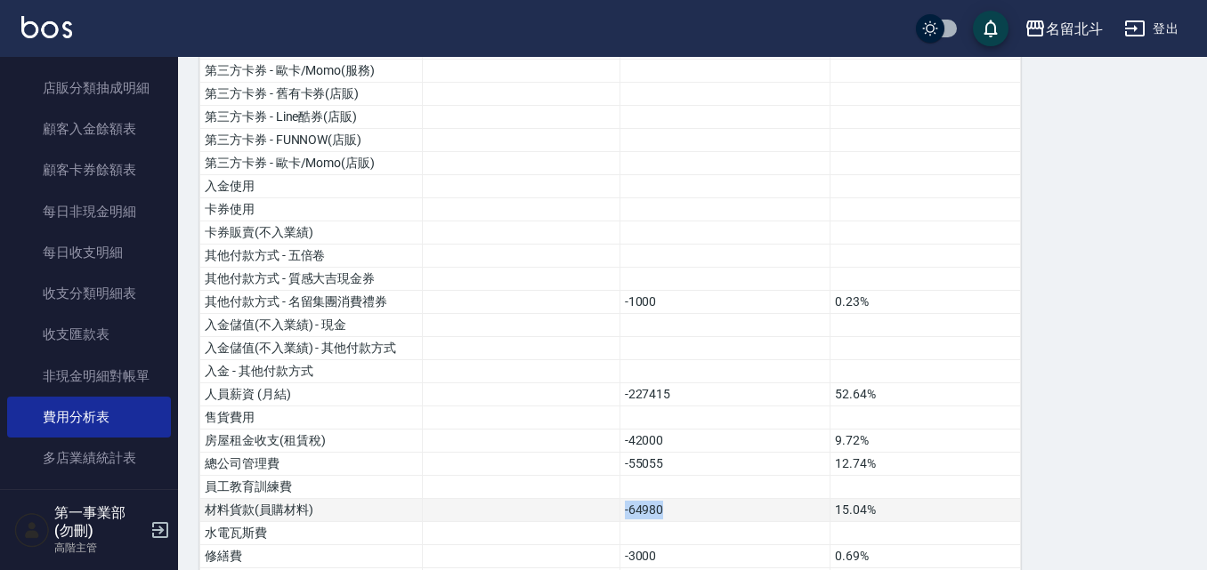
drag, startPoint x: 618, startPoint y: 512, endPoint x: 685, endPoint y: 503, distance: 67.3
click at [685, 503] on tr "材料貨款(員購材料) -64980 15.04%" at bounding box center [610, 510] width 820 height 23
click at [684, 513] on td "-64980" at bounding box center [724, 510] width 211 height 23
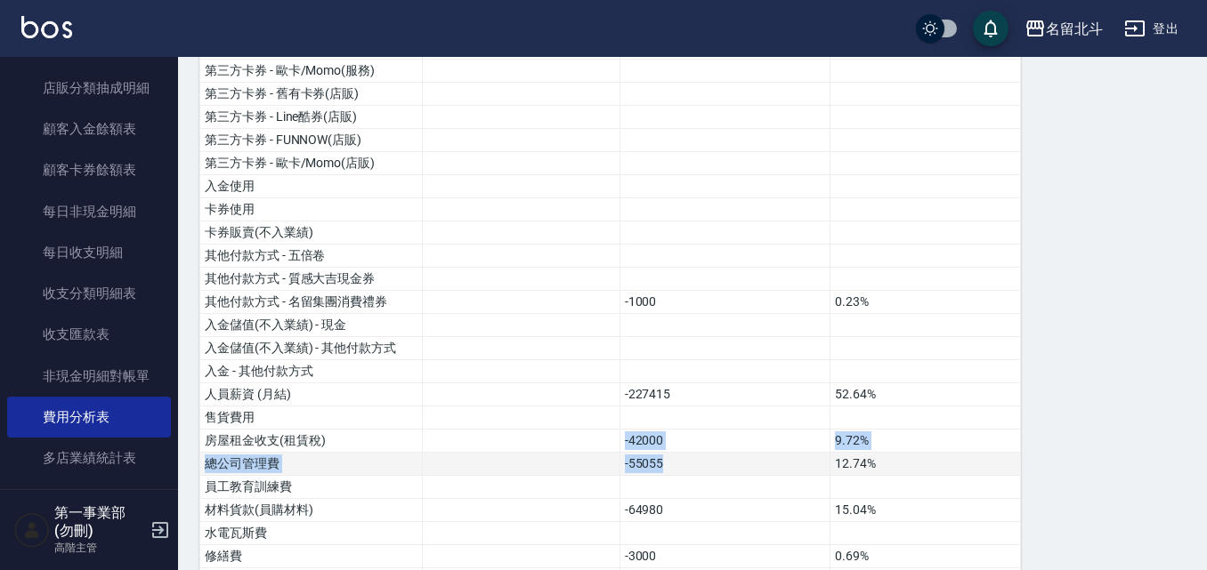
drag, startPoint x: 618, startPoint y: 441, endPoint x: 704, endPoint y: 465, distance: 89.6
click at [704, 465] on td "-55055" at bounding box center [724, 464] width 211 height 23
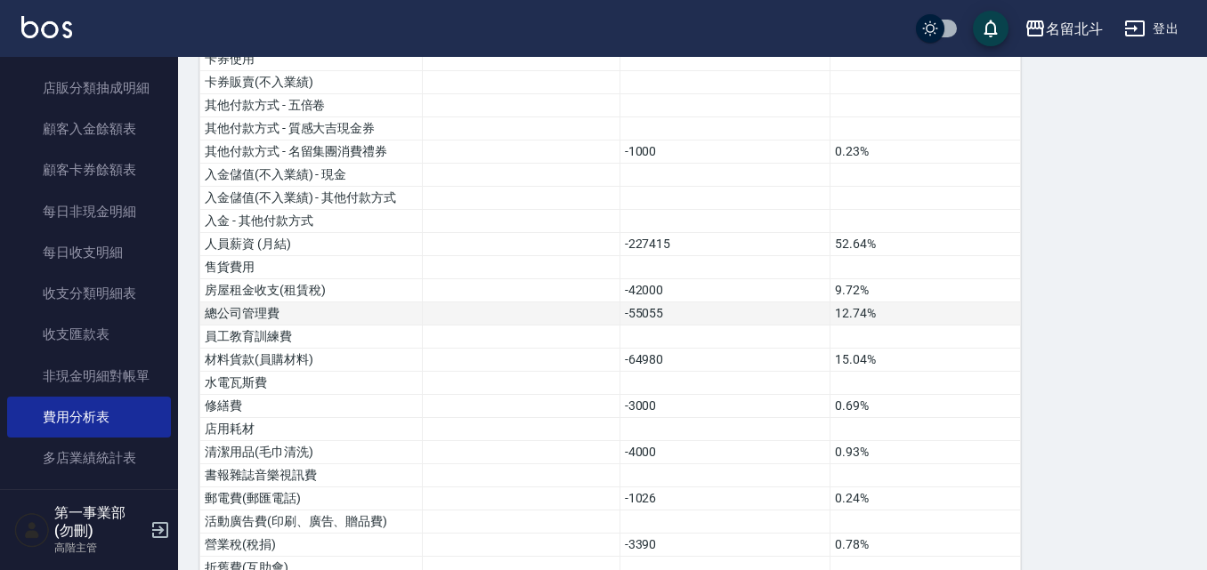
scroll to position [534, 0]
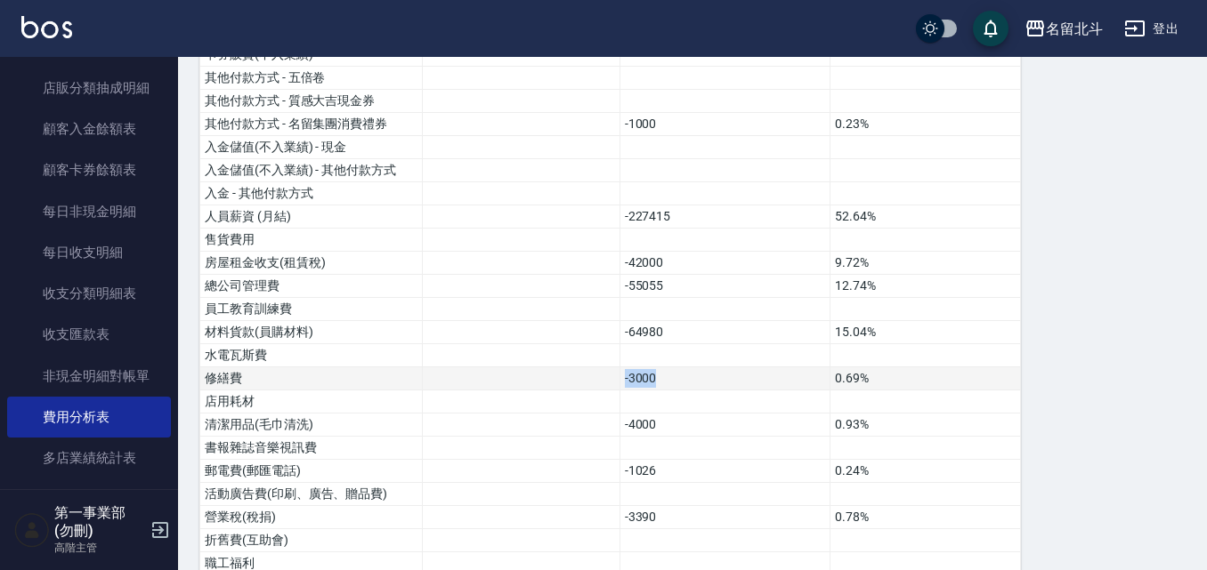
drag, startPoint x: 620, startPoint y: 383, endPoint x: 683, endPoint y: 376, distance: 63.6
click at [683, 376] on td "-3000" at bounding box center [724, 379] width 211 height 23
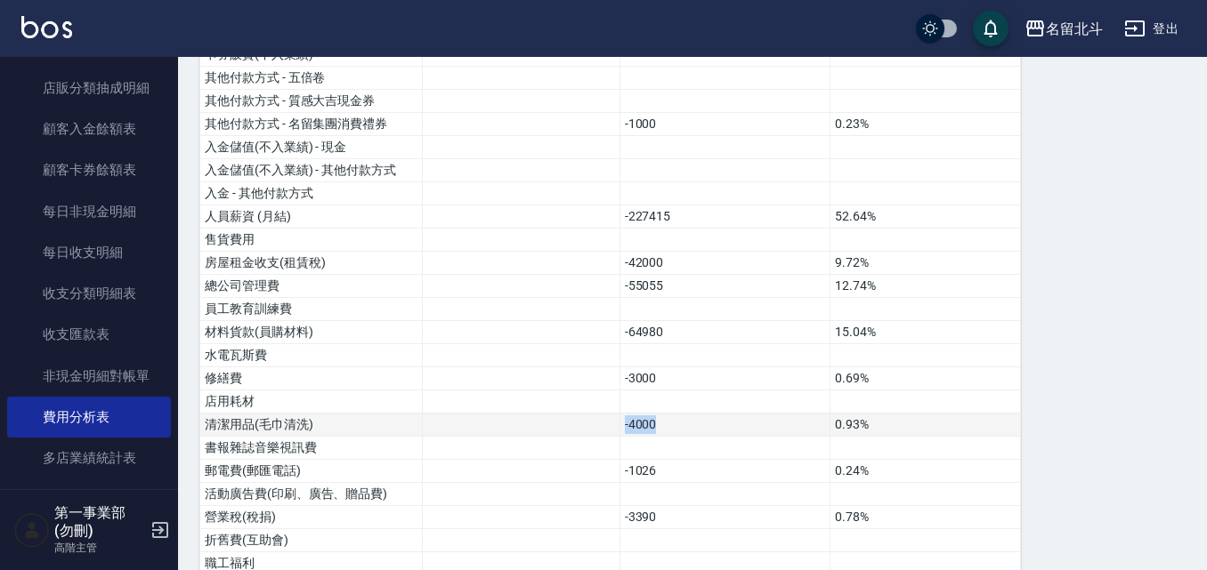
drag, startPoint x: 675, startPoint y: 432, endPoint x: 605, endPoint y: 435, distance: 69.5
click at [605, 435] on tr "清潔用品(毛巾清洗) -4000 0.93%" at bounding box center [610, 425] width 820 height 23
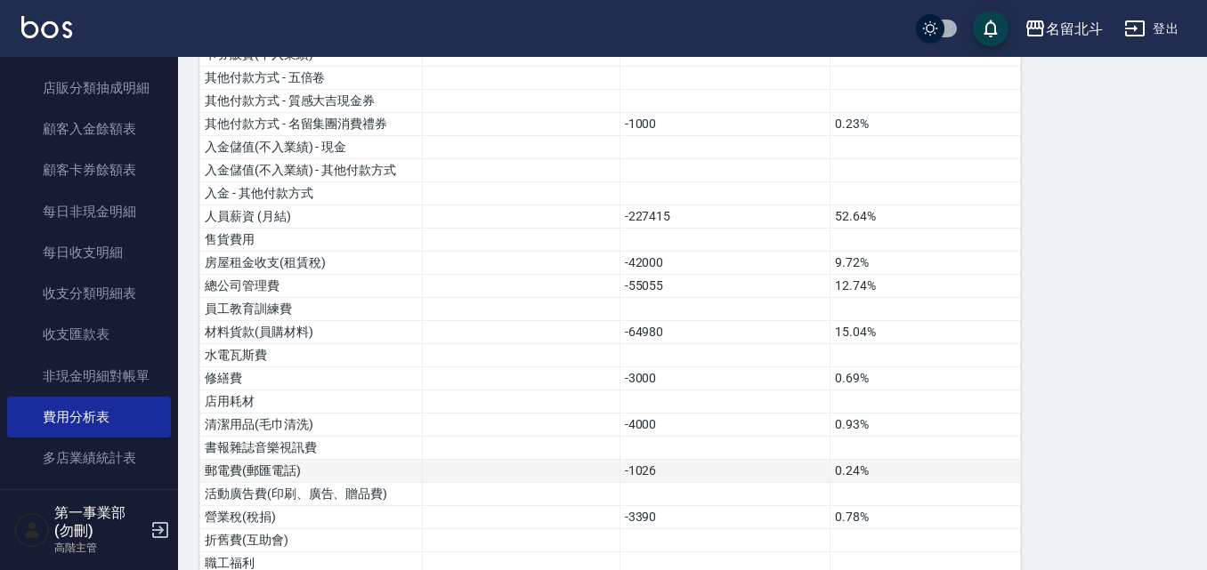
click at [668, 481] on td "-1026" at bounding box center [724, 471] width 211 height 23
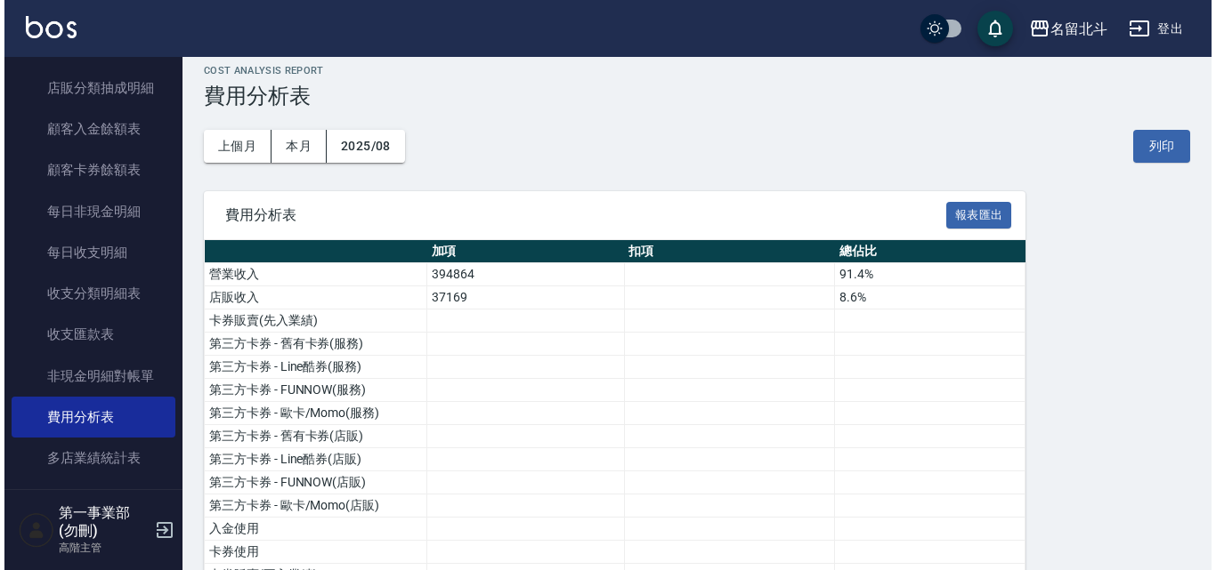
scroll to position [0, 0]
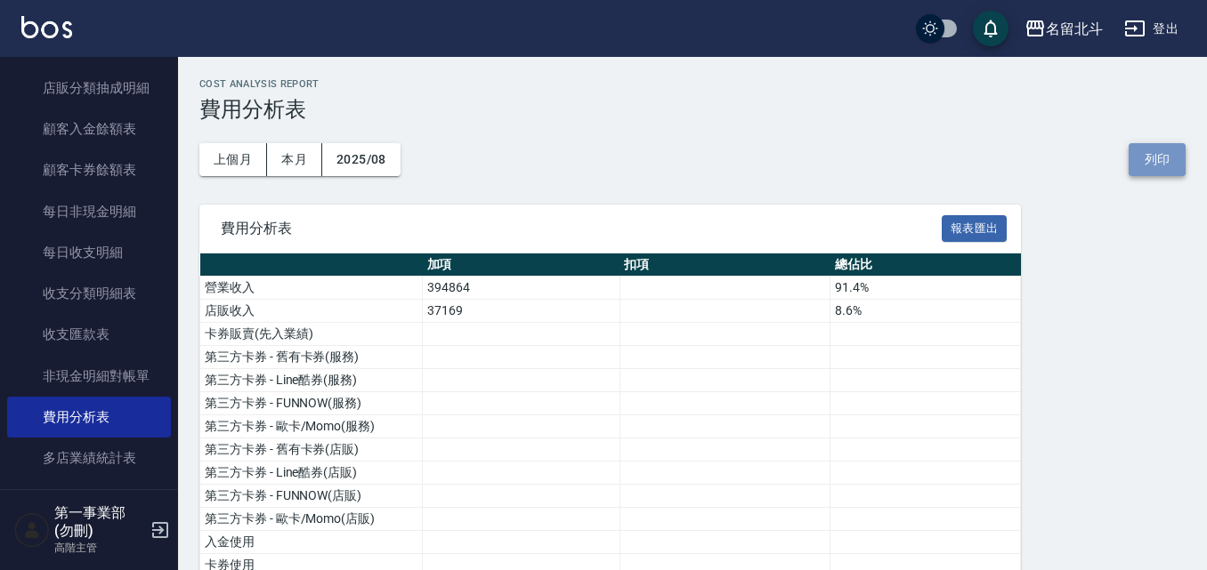
click at [1146, 170] on button "列印" at bounding box center [1156, 159] width 57 height 33
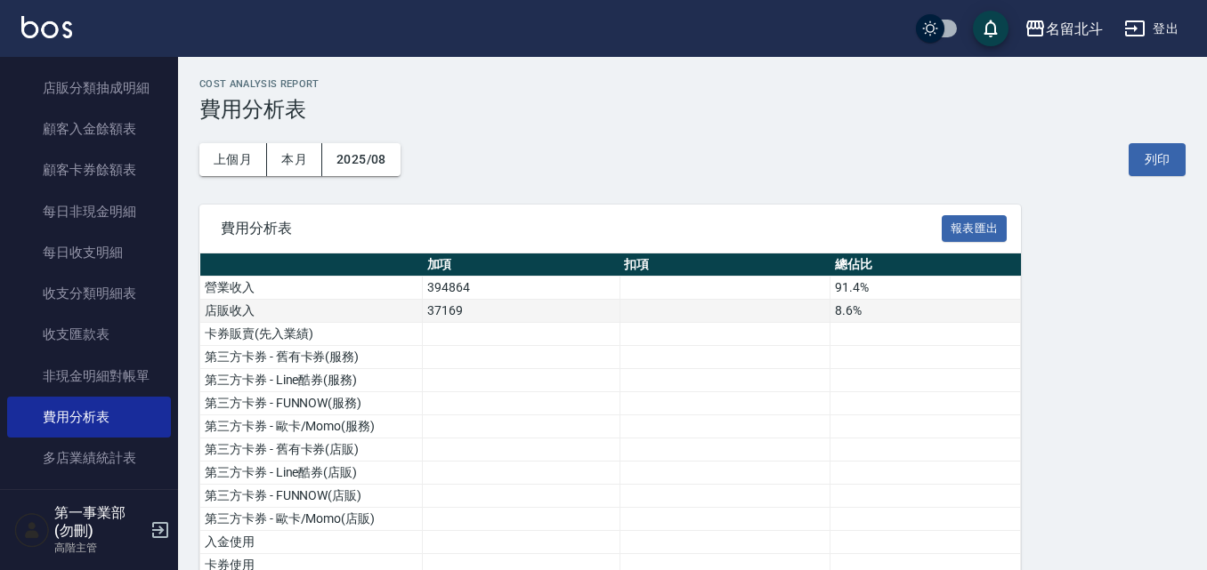
click at [848, 308] on td "8.6%" at bounding box center [925, 311] width 190 height 23
click at [1068, 34] on div "名留北斗" at bounding box center [1074, 29] width 57 height 22
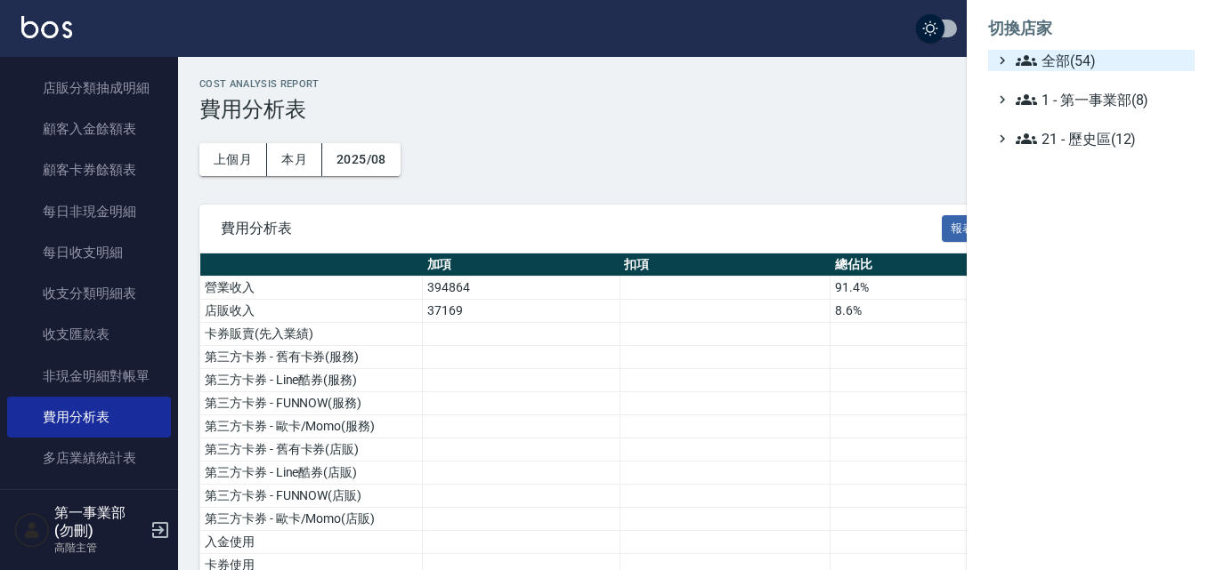
click at [1055, 61] on span "全部(54)" at bounding box center [1101, 60] width 172 height 21
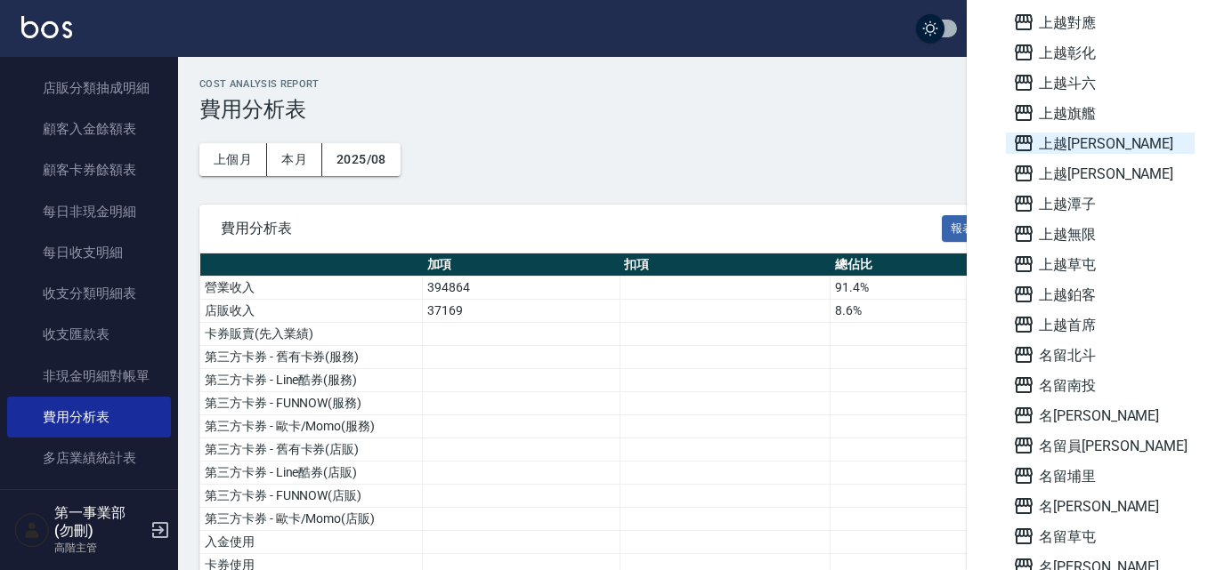
scroll to position [1211, 0]
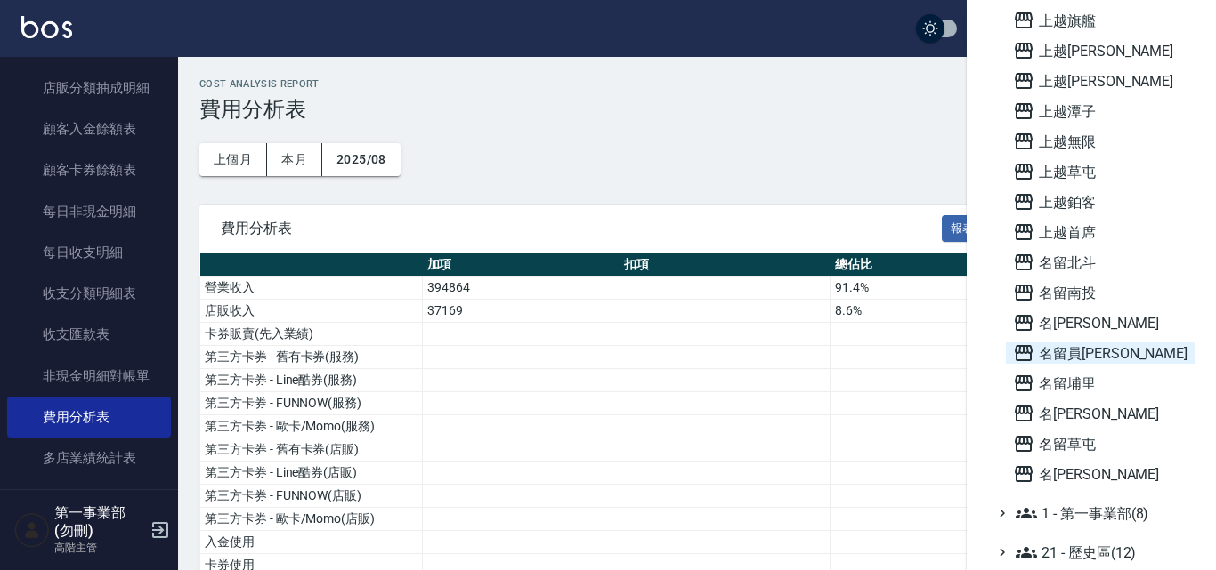
click at [1106, 358] on span "名留員[PERSON_NAME]" at bounding box center [1100, 353] width 174 height 21
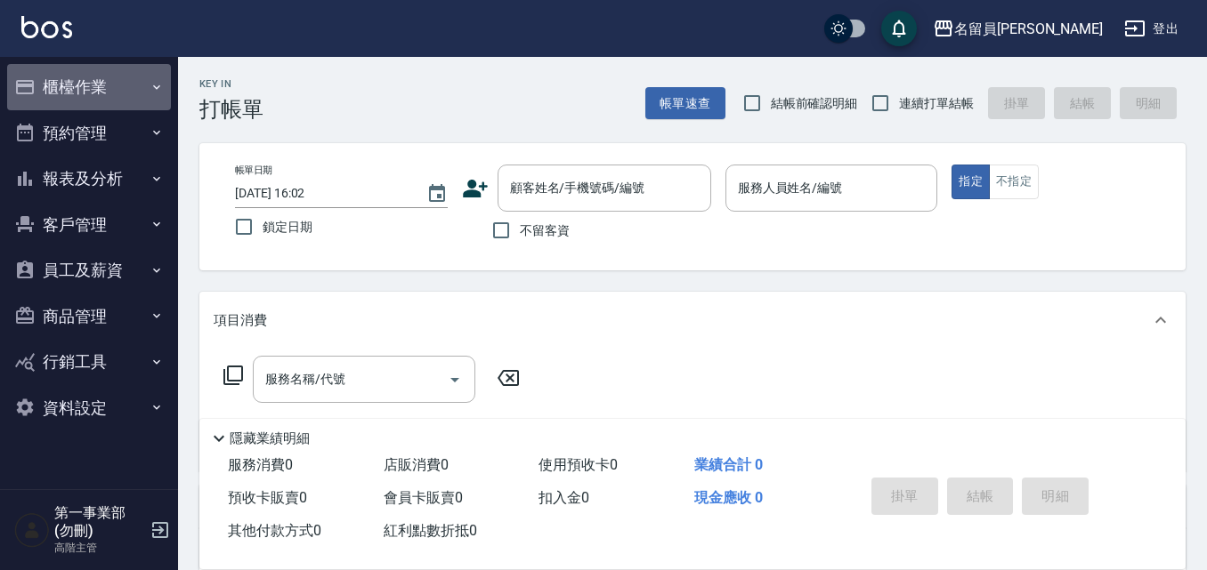
click at [125, 77] on button "櫃檯作業" at bounding box center [89, 87] width 164 height 46
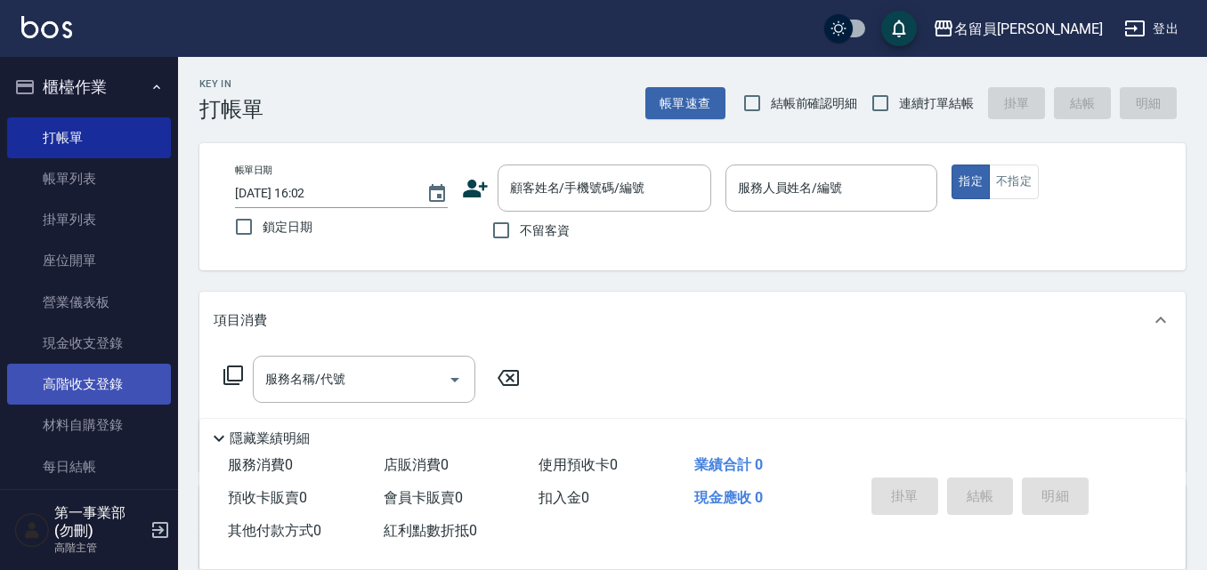
click at [109, 381] on link "高階收支登錄" at bounding box center [89, 384] width 164 height 41
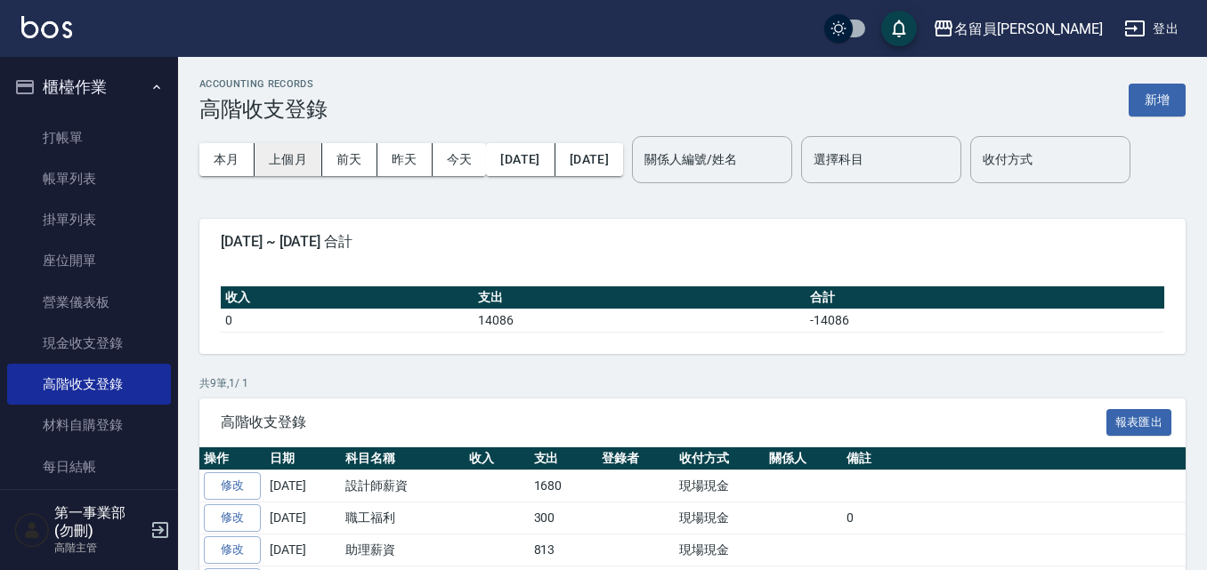
click at [294, 156] on button "上個月" at bounding box center [289, 159] width 68 height 33
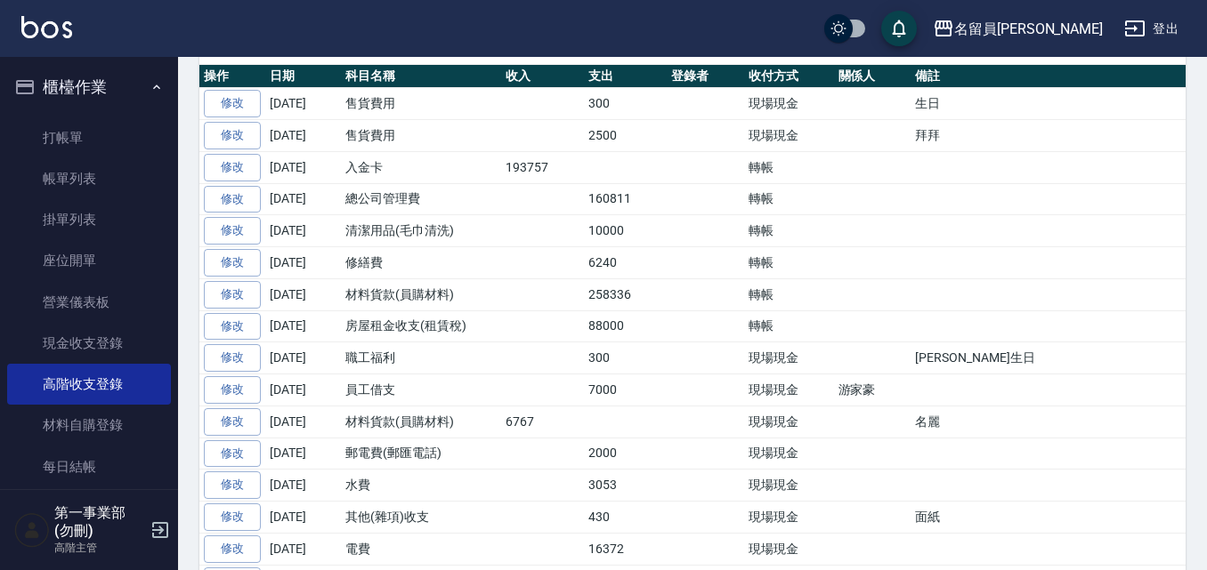
scroll to position [356, 0]
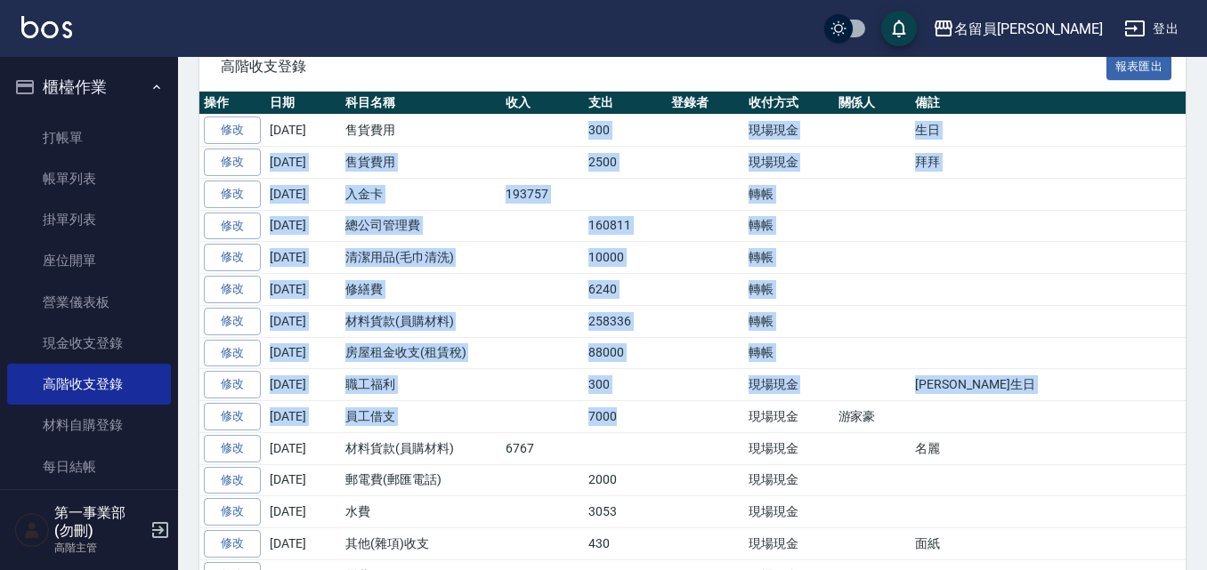
drag, startPoint x: 582, startPoint y: 182, endPoint x: 728, endPoint y: 476, distance: 328.7
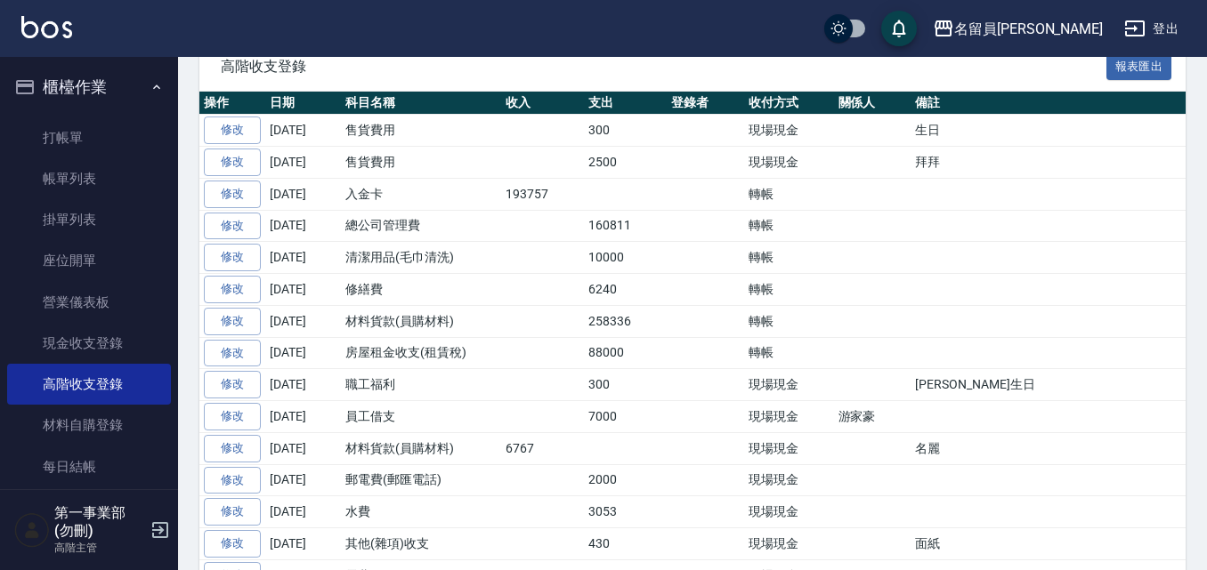
click at [771, 433] on td "現場現金" at bounding box center [789, 417] width 90 height 32
click at [1053, 32] on div "名留員[PERSON_NAME]" at bounding box center [1028, 29] width 149 height 22
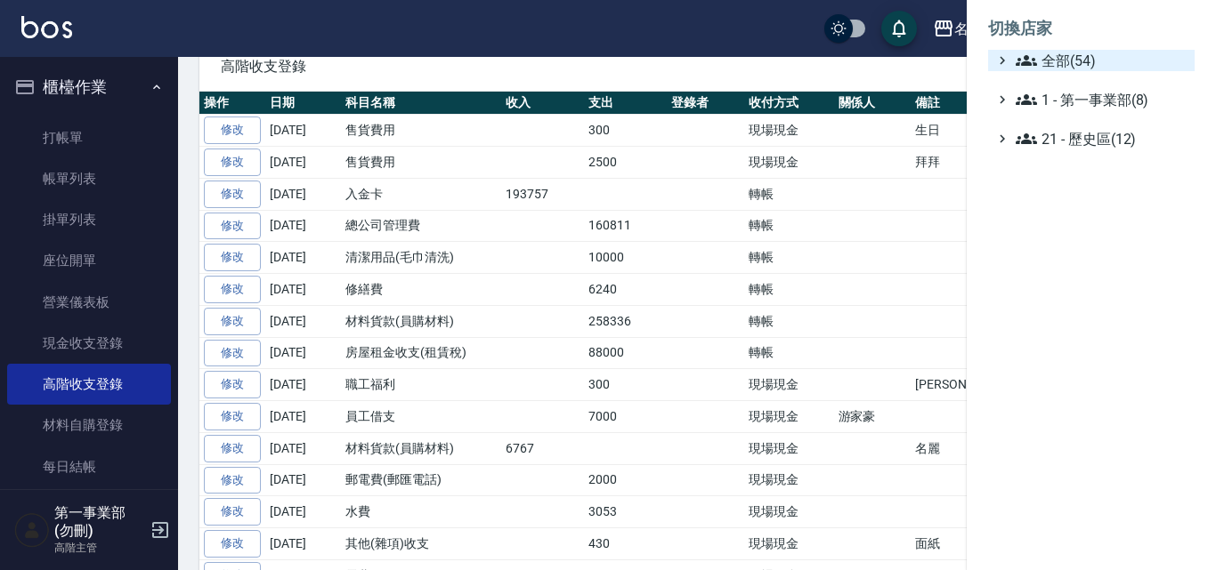
click at [1066, 61] on span "全部(54)" at bounding box center [1101, 60] width 172 height 21
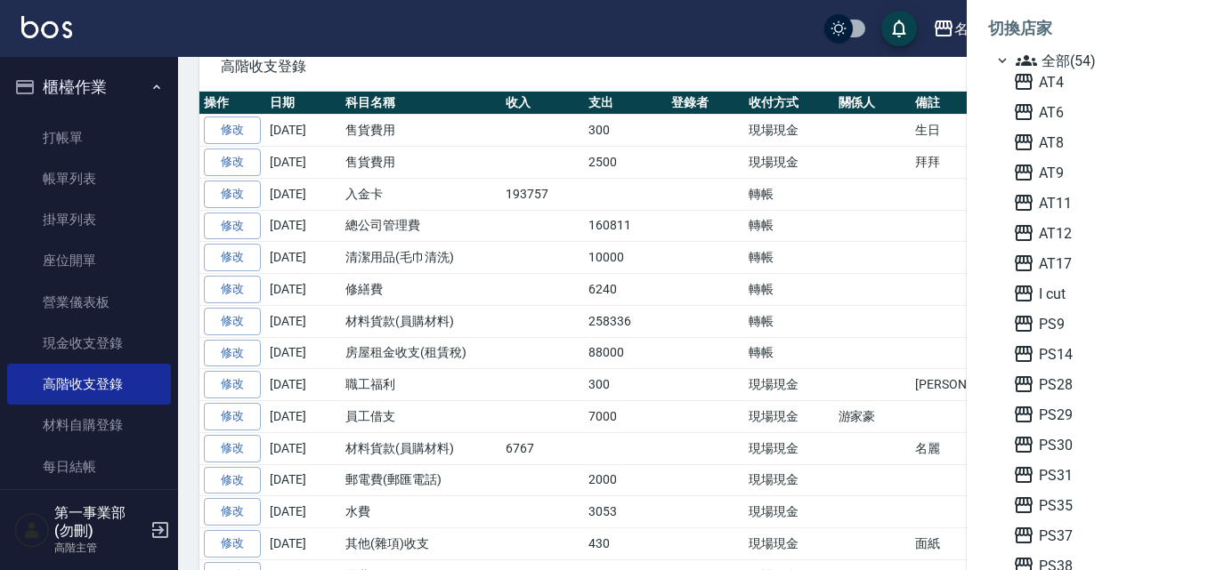
click at [667, 84] on div at bounding box center [608, 285] width 1216 height 570
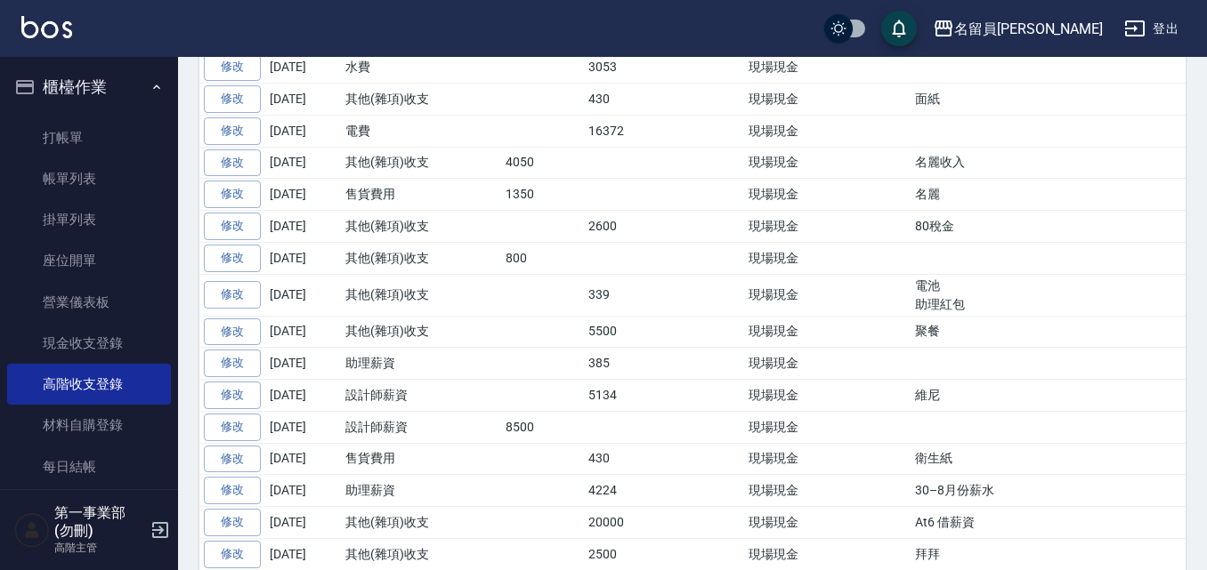
scroll to position [890, 0]
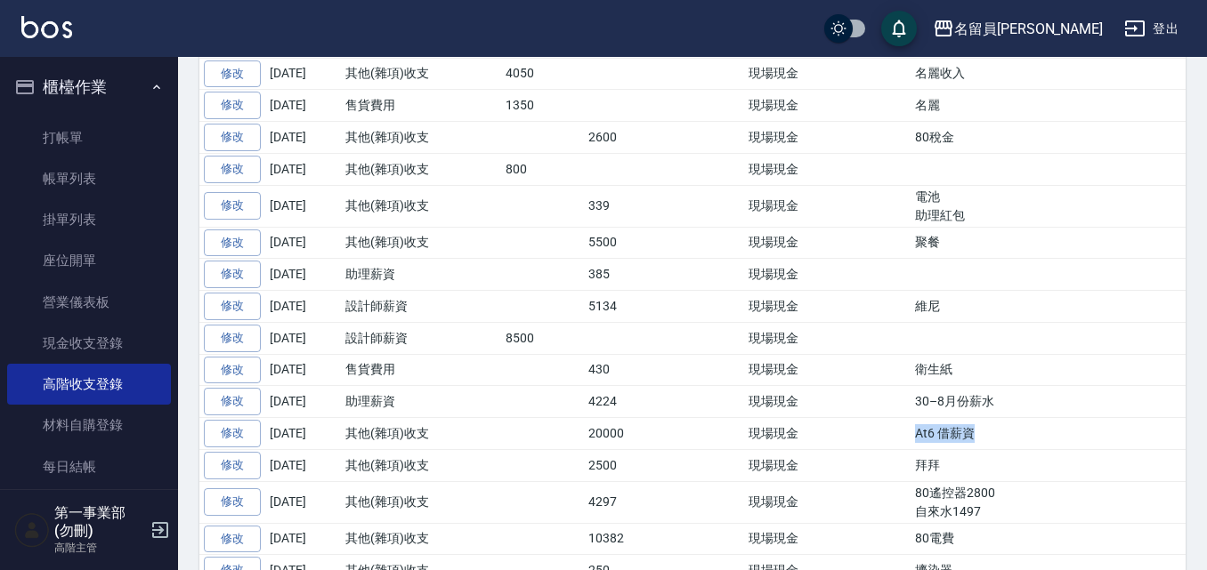
drag, startPoint x: 982, startPoint y: 501, endPoint x: 892, endPoint y: 495, distance: 90.1
click at [892, 450] on tr "修改 2025-08-10 其他(雜項)收支 20000 現場現金 At6 借薪資" at bounding box center [777, 434] width 1157 height 32
click at [933, 450] on td "At6 借薪資" at bounding box center [1133, 434] width 446 height 32
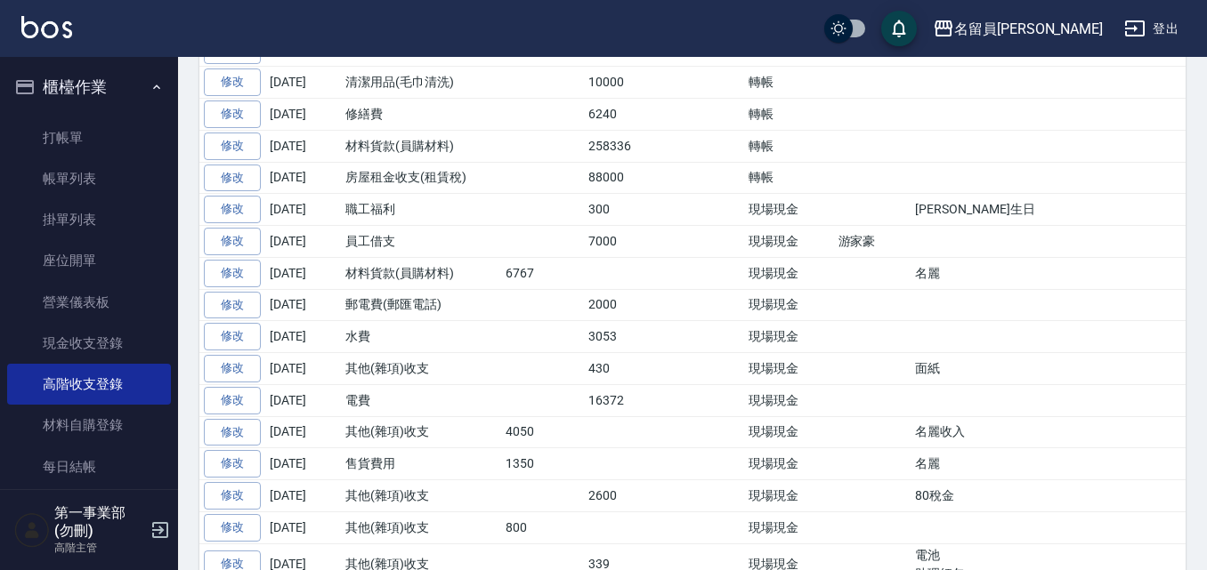
scroll to position [871, 0]
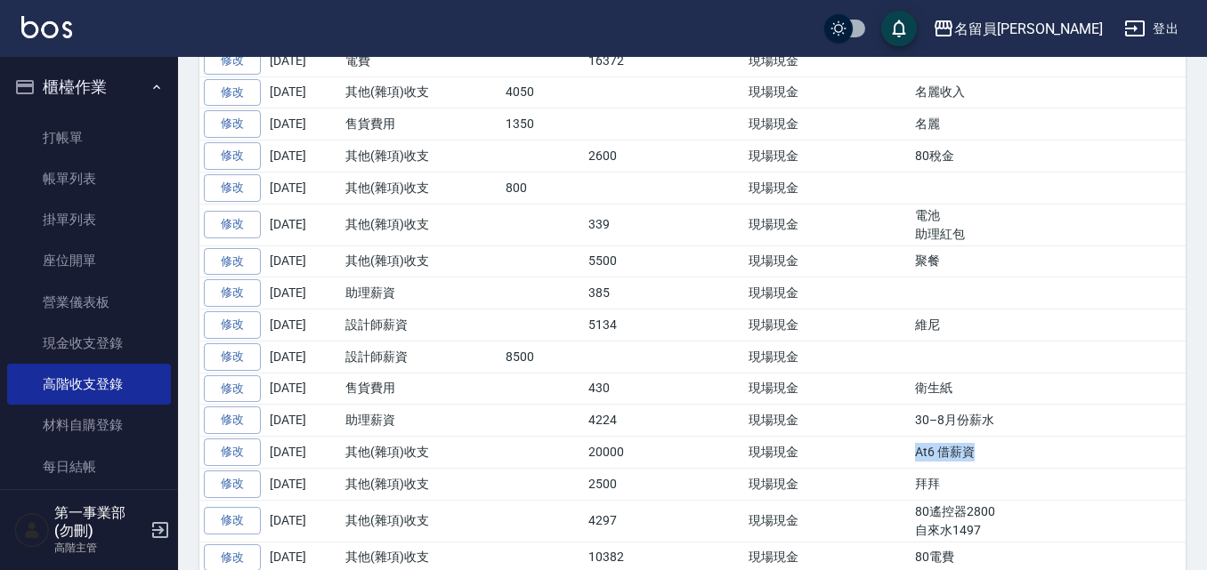
drag, startPoint x: 993, startPoint y: 520, endPoint x: 790, endPoint y: 525, distance: 203.0
click at [790, 469] on tr "修改 2025-08-10 其他(雜項)收支 20000 現場現金 At6 借薪資" at bounding box center [777, 453] width 1157 height 32
click at [965, 469] on td "At6 借薪資" at bounding box center [1133, 453] width 446 height 32
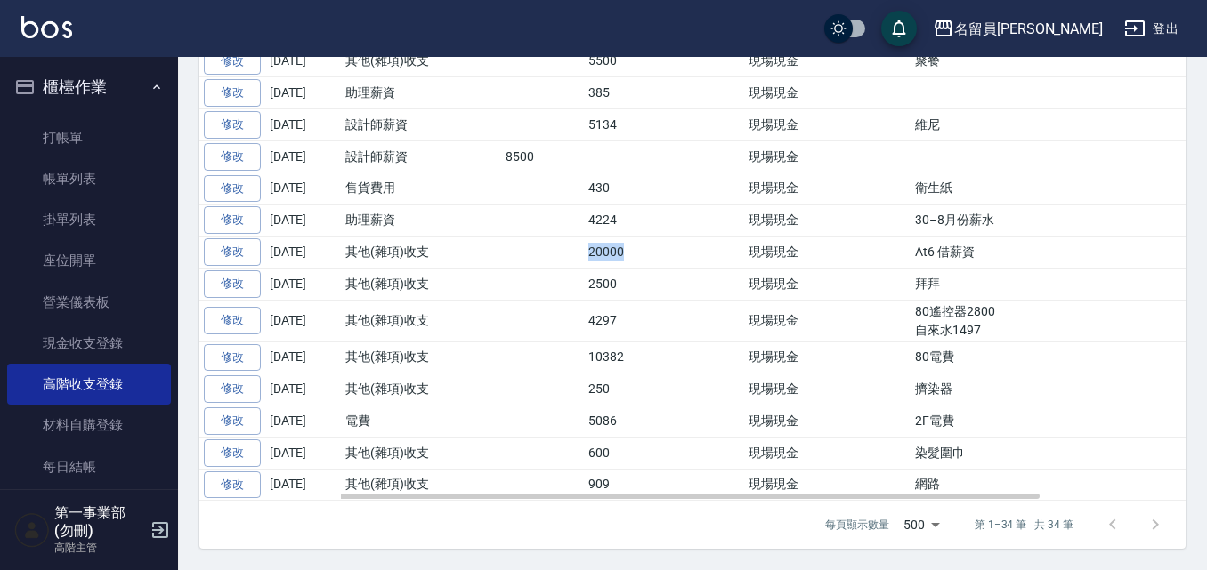
drag, startPoint x: 570, startPoint y: 246, endPoint x: 672, endPoint y: 242, distance: 102.4
click at [672, 242] on tr "修改 2025-08-10 其他(雜項)收支 20000 現場現金 At6 借薪資" at bounding box center [777, 253] width 1157 height 32
click at [672, 242] on td at bounding box center [705, 253] width 77 height 32
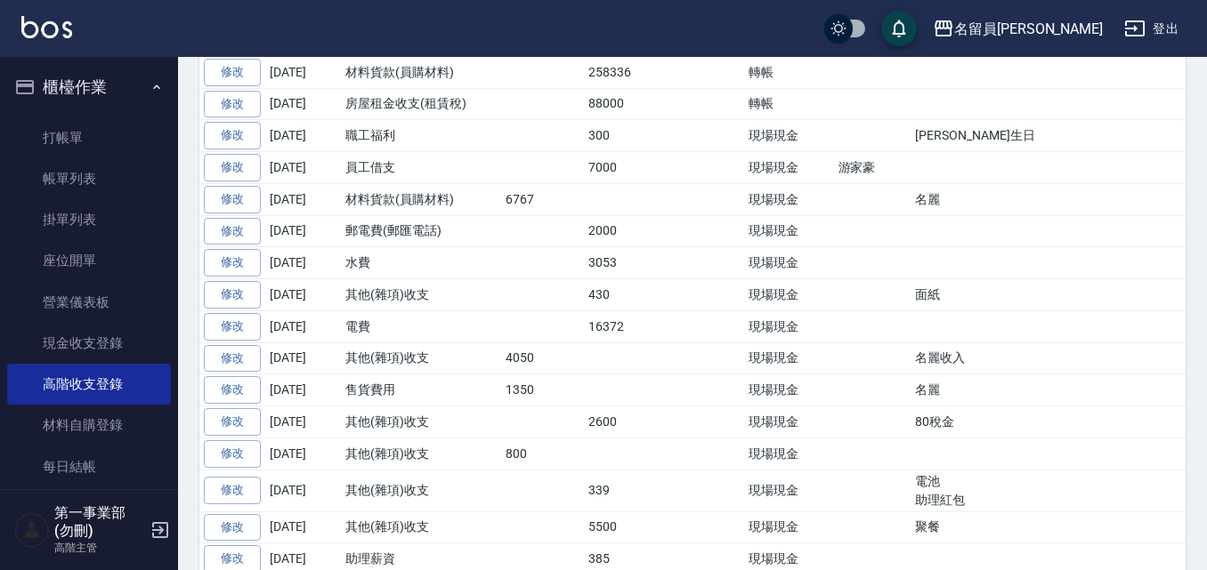
scroll to position [604, 0]
click at [1060, 37] on div "名留員[PERSON_NAME]" at bounding box center [1028, 29] width 149 height 22
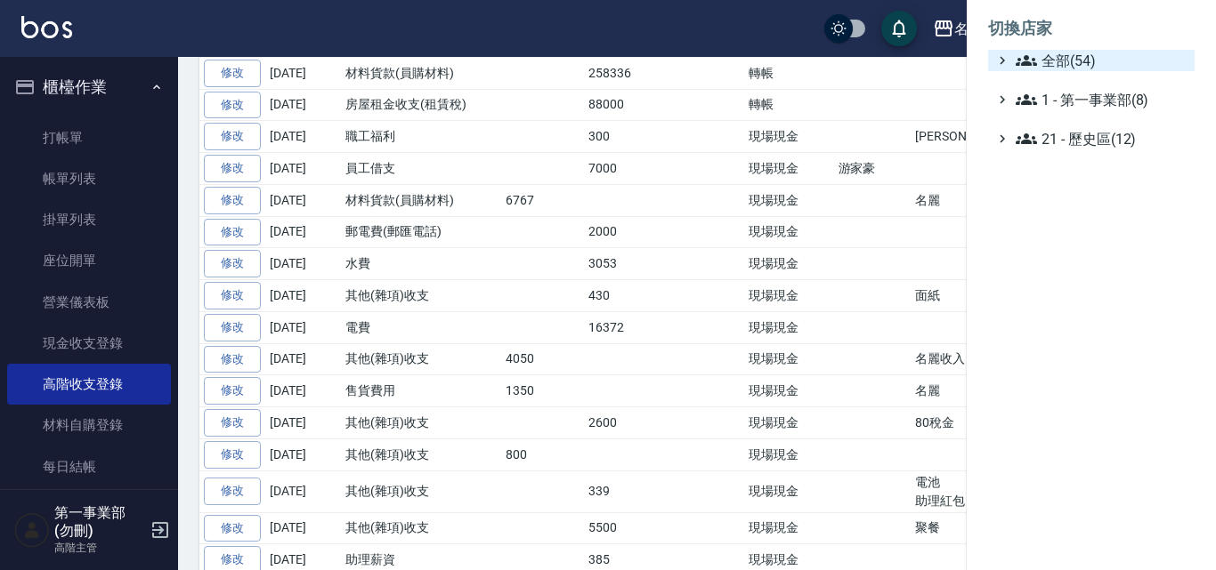
click at [1056, 61] on span "全部(54)" at bounding box center [1101, 60] width 172 height 21
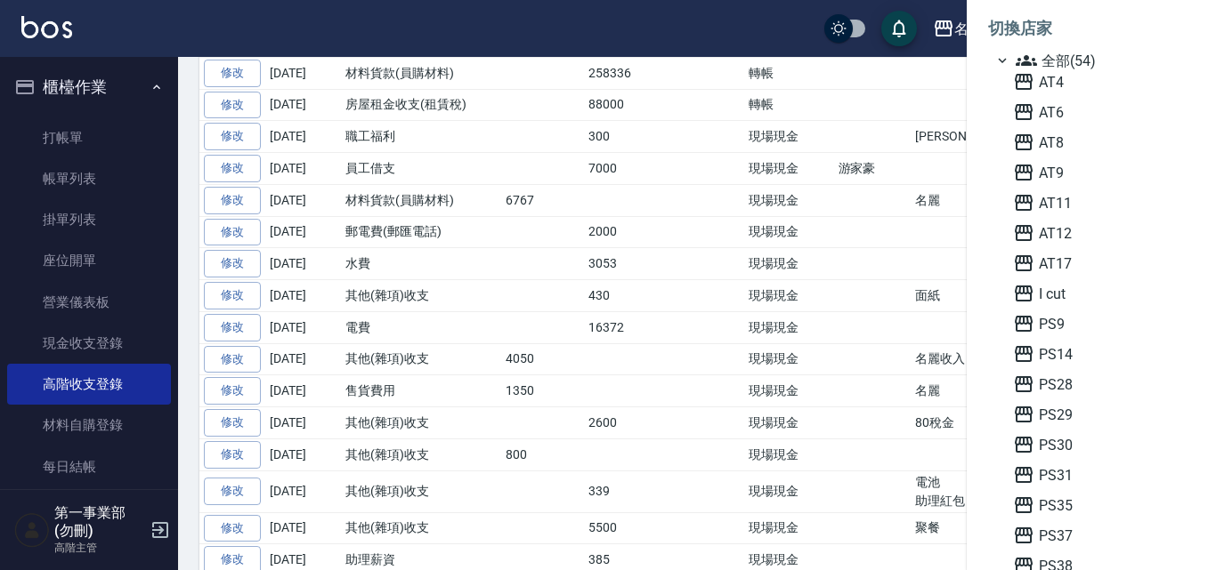
click at [719, 287] on div at bounding box center [608, 285] width 1216 height 570
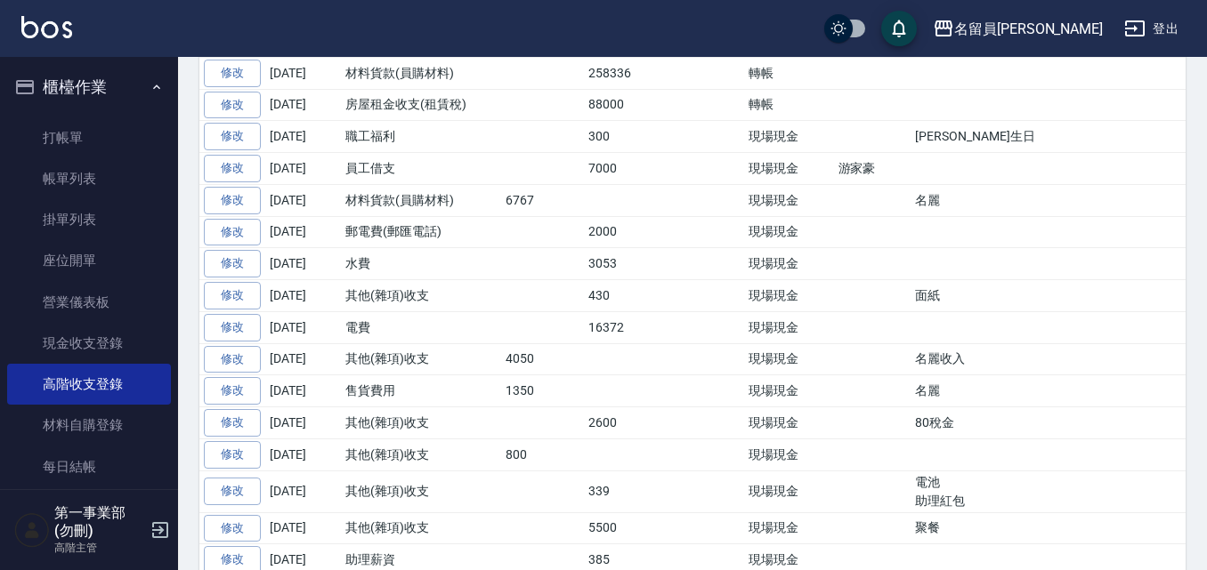
click at [633, 408] on td at bounding box center [625, 392] width 83 height 32
click at [414, 376] on td "其他(雜項)收支" at bounding box center [421, 360] width 160 height 32
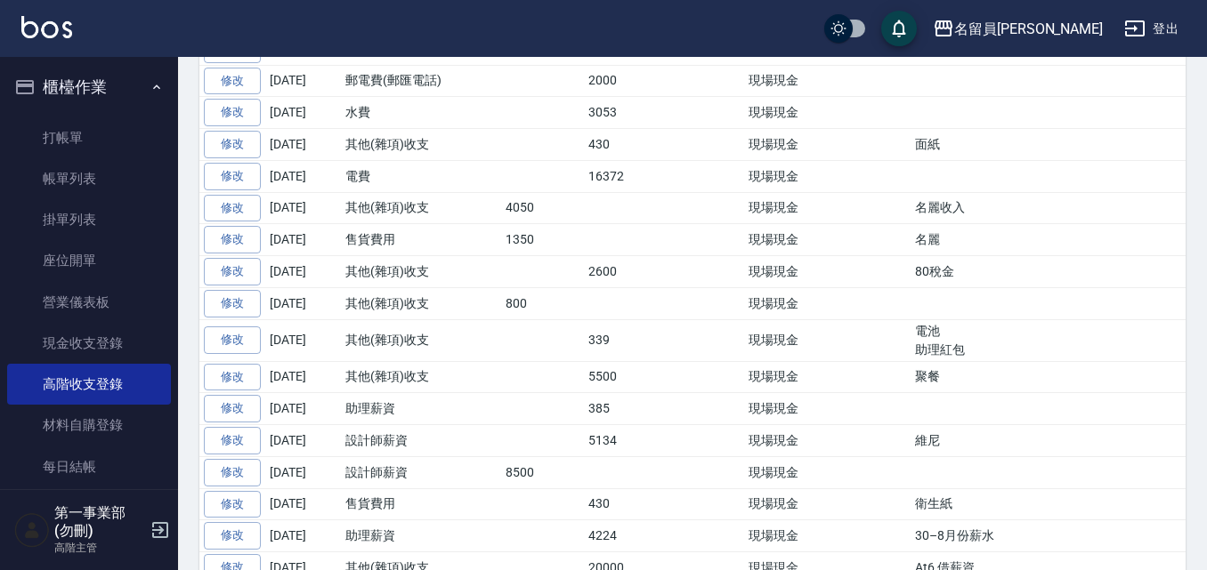
scroll to position [960, 0]
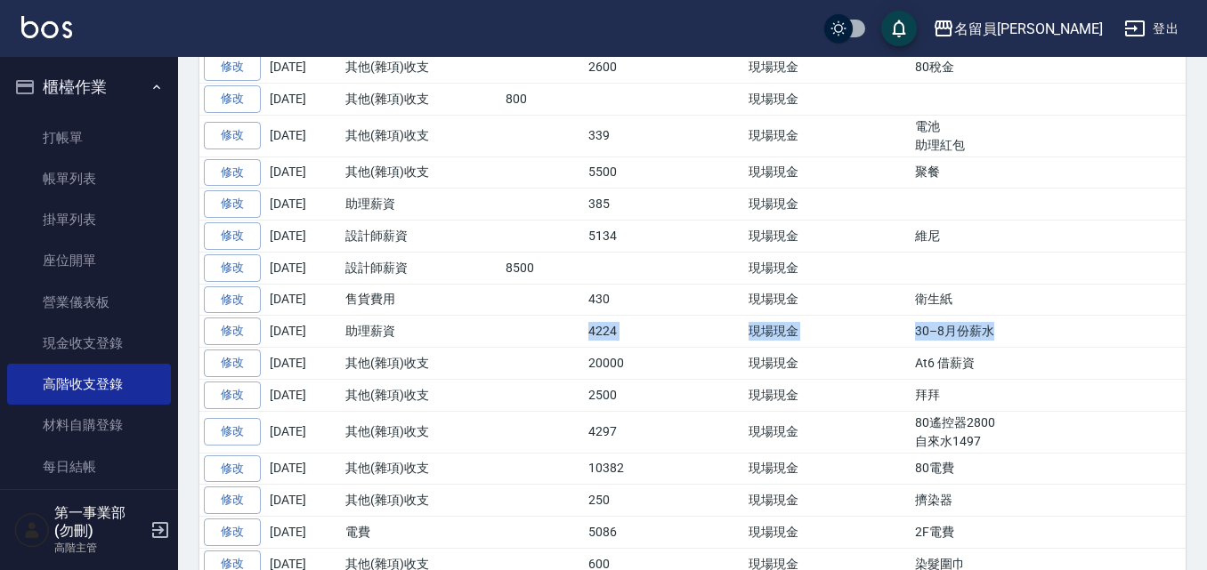
drag, startPoint x: 1006, startPoint y: 392, endPoint x: 411, endPoint y: 404, distance: 595.5
click at [411, 348] on tr "修改 2025-08-10 助理薪資 4224 現場現金 30–8月份薪水" at bounding box center [777, 332] width 1157 height 32
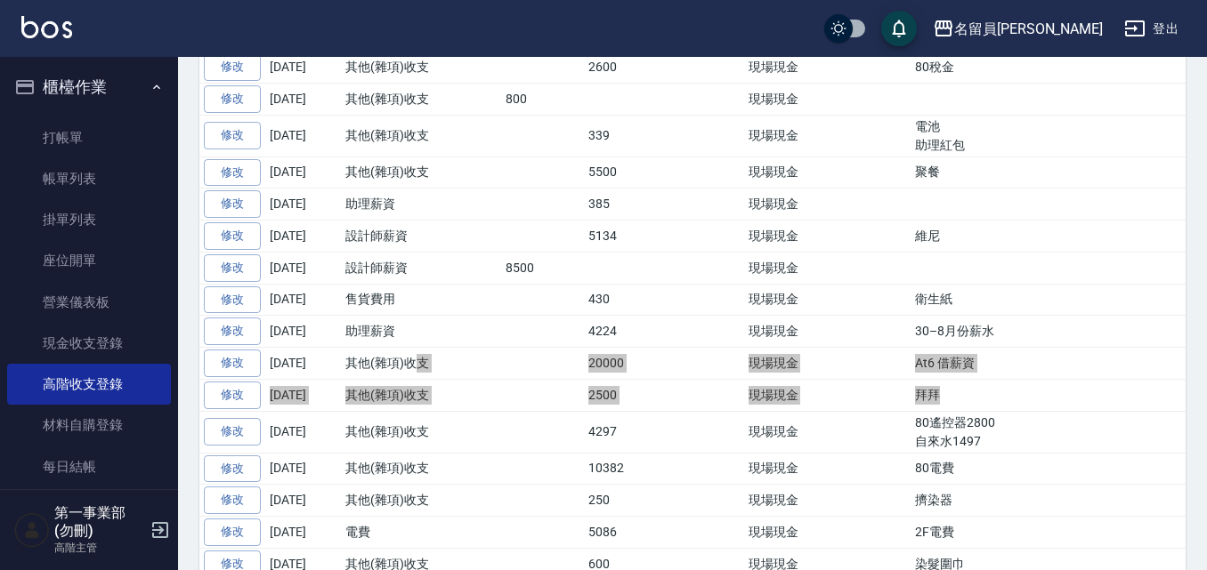
drag, startPoint x: 413, startPoint y: 436, endPoint x: 1054, endPoint y: 469, distance: 641.6
click at [1031, 465] on tbody "修改 2025-08-31 售貨費用 300 現場現金 生日 修改 2025-08-31 售貨費用 2500 現場現金 拜拜 修改 2025-08-31 入金…" at bounding box center [777, 62] width 1157 height 1102
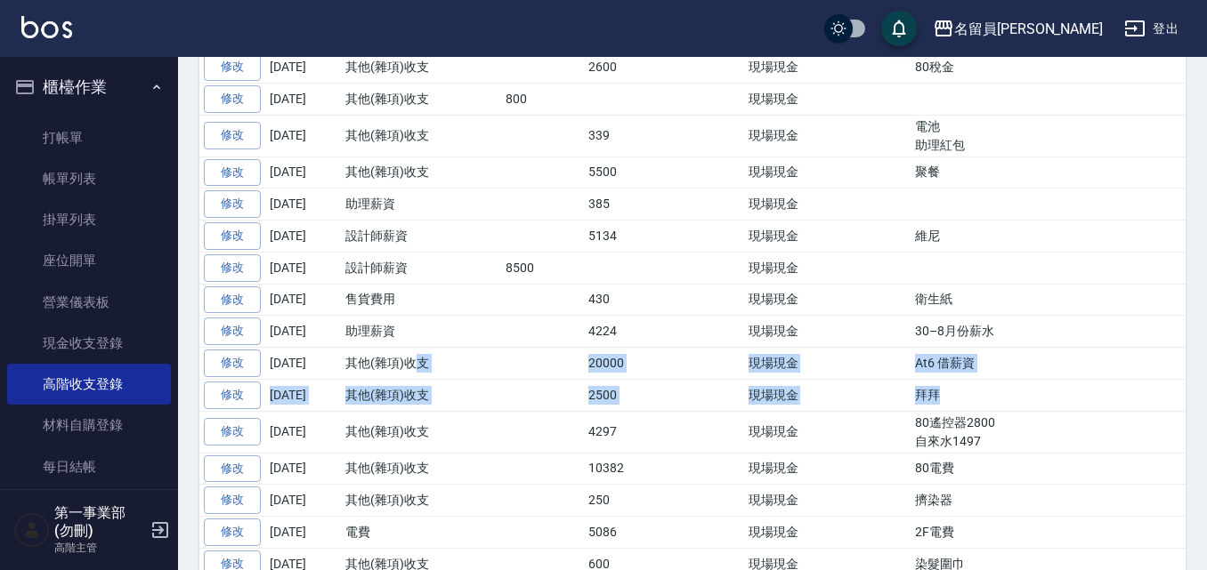
click at [1080, 411] on td "拜拜" at bounding box center [1133, 395] width 446 height 32
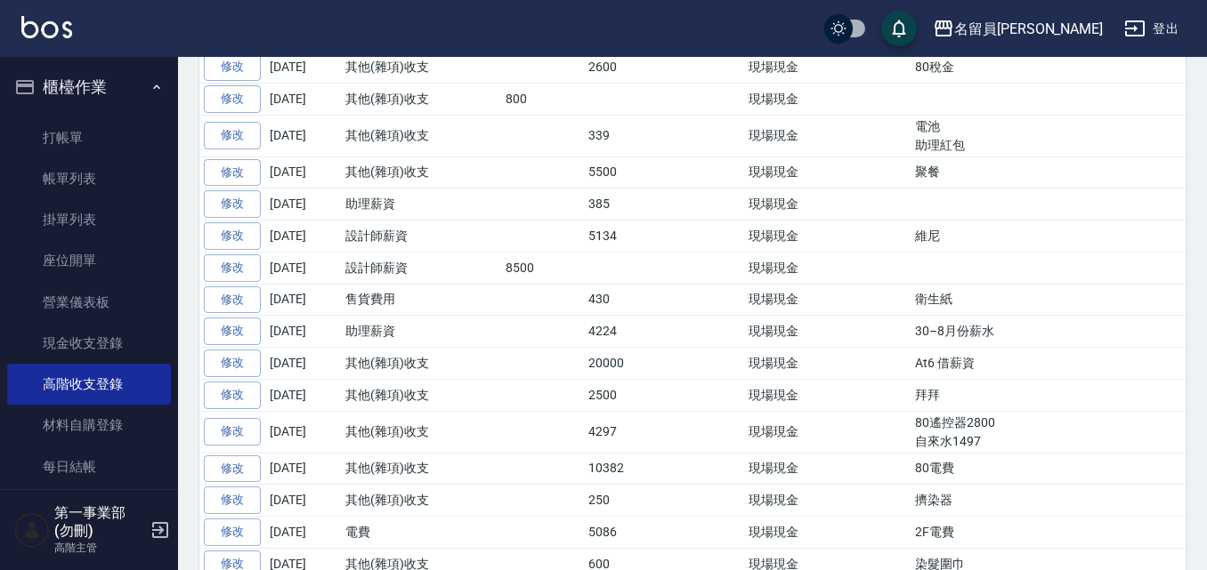
scroll to position [1138, 0]
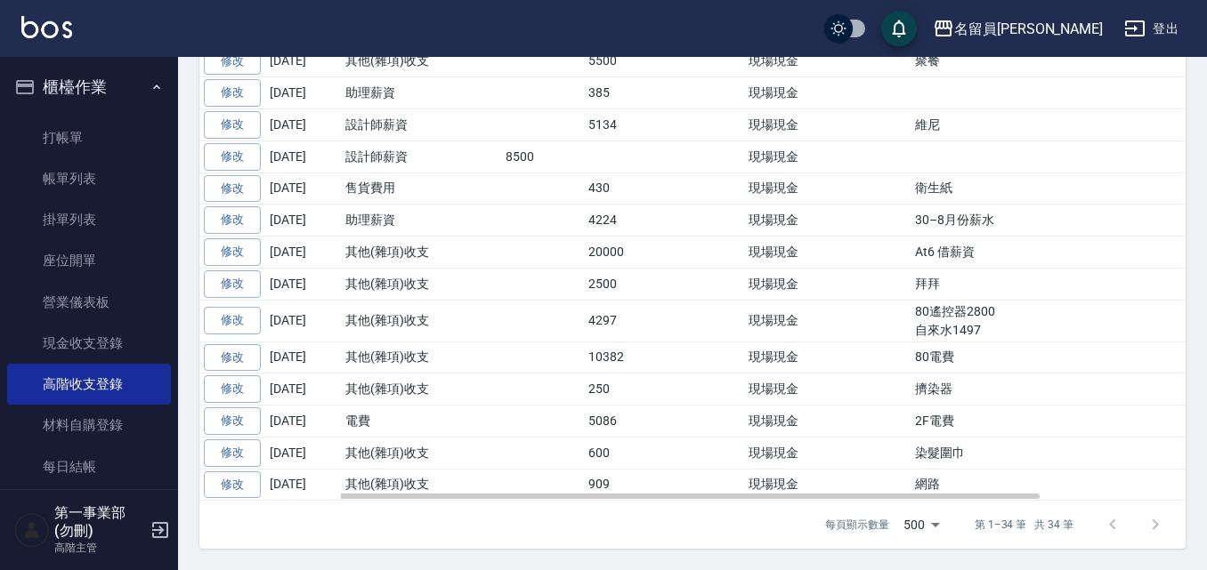
click at [884, 310] on td at bounding box center [872, 321] width 77 height 42
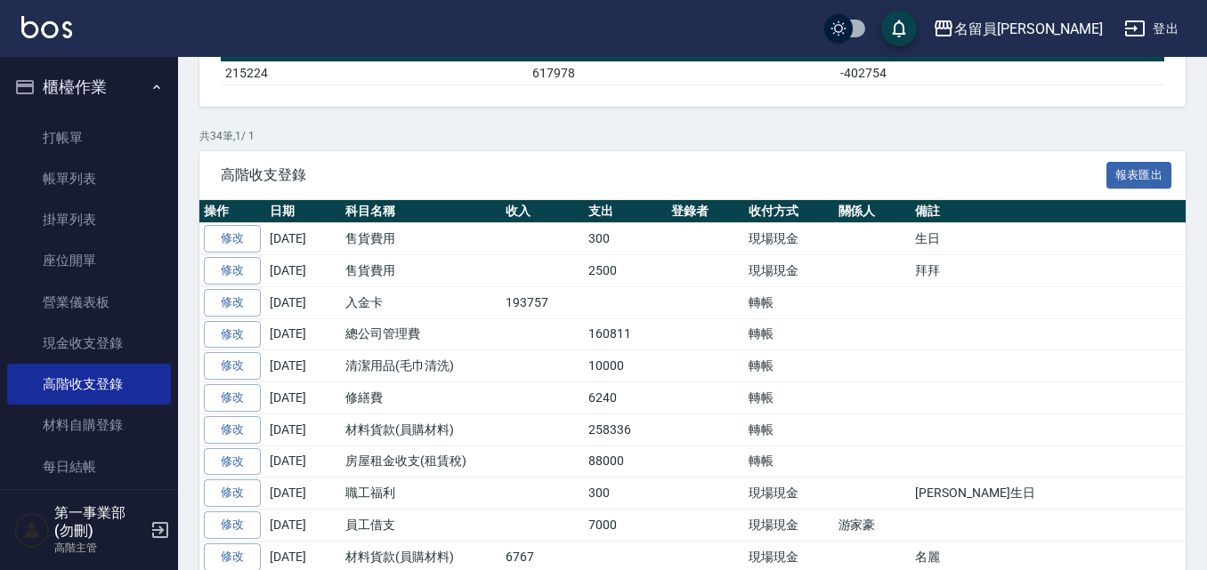
scroll to position [248, 0]
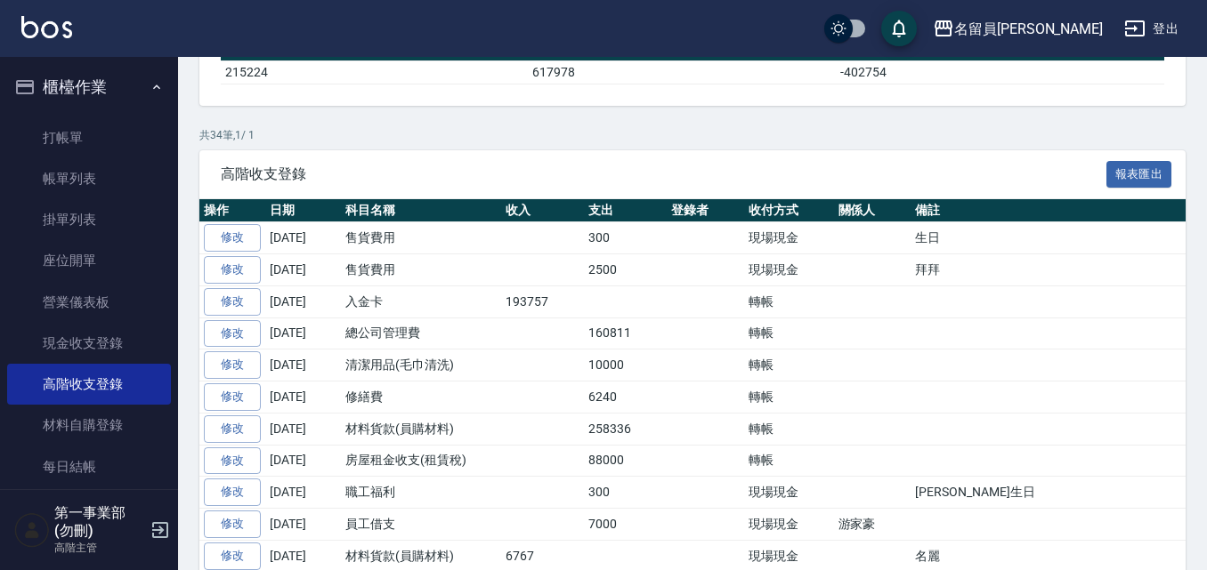
drag, startPoint x: 652, startPoint y: 222, endPoint x: 571, endPoint y: 149, distance: 109.6
click at [652, 183] on span "高階收支登錄" at bounding box center [663, 175] width 885 height 18
drag, startPoint x: 578, startPoint y: 398, endPoint x: 649, endPoint y: 411, distance: 71.6
click at [649, 350] on tr "修改 2025-08-31 總公司管理費 160811 轉帳" at bounding box center [777, 334] width 1157 height 32
click at [649, 350] on td "160811" at bounding box center [625, 334] width 83 height 32
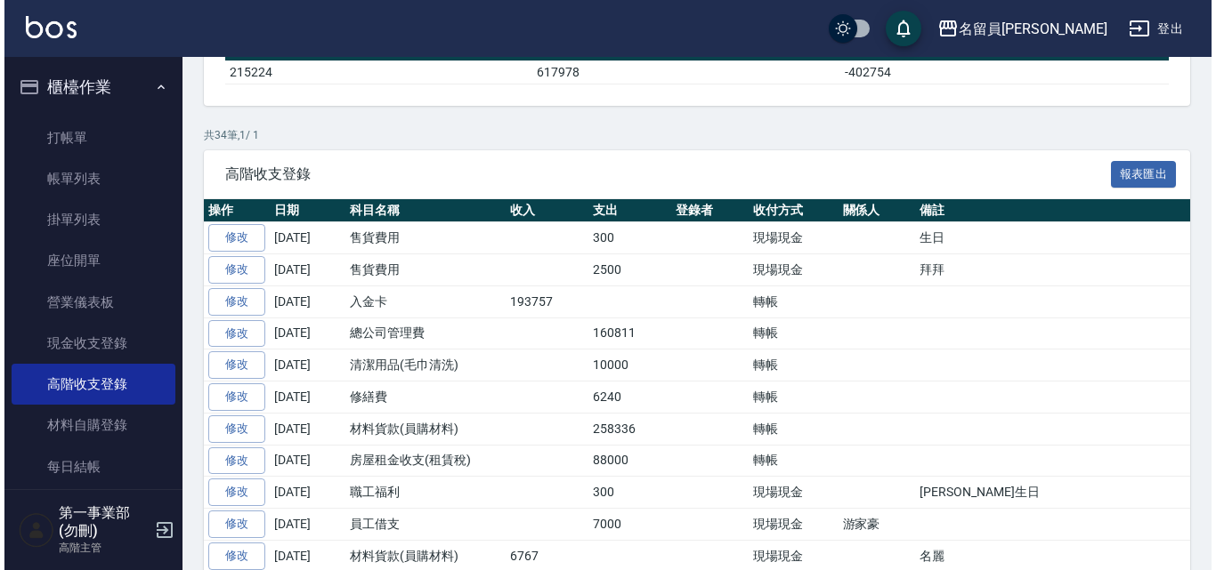
scroll to position [337, 0]
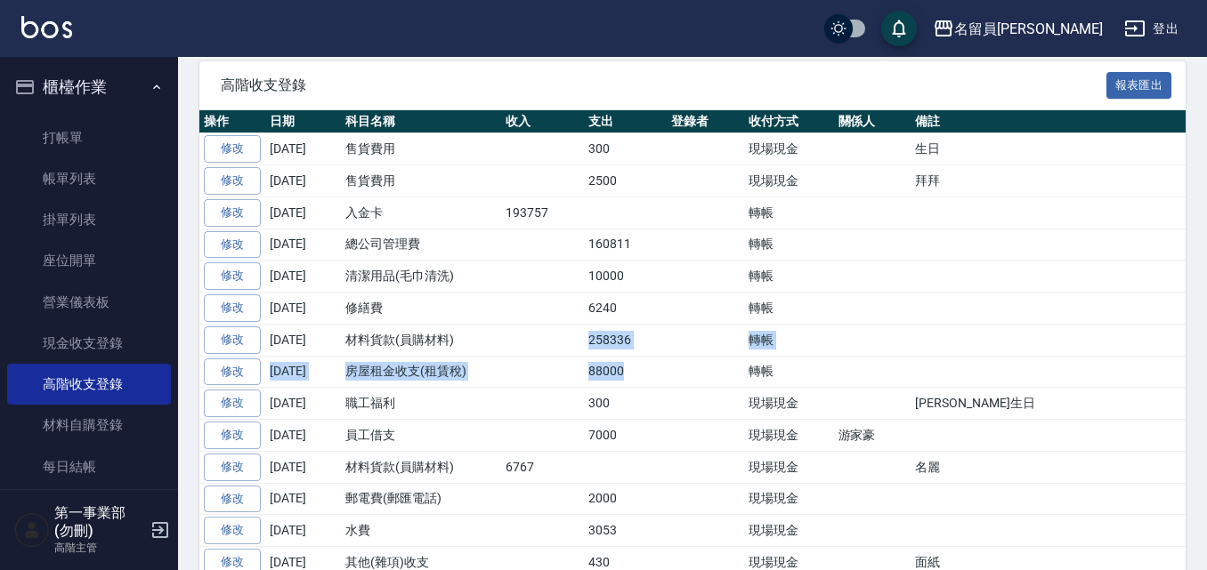
drag, startPoint x: 641, startPoint y: 439, endPoint x: 568, endPoint y: 410, distance: 78.3
click at [643, 388] on td "88000" at bounding box center [625, 372] width 83 height 32
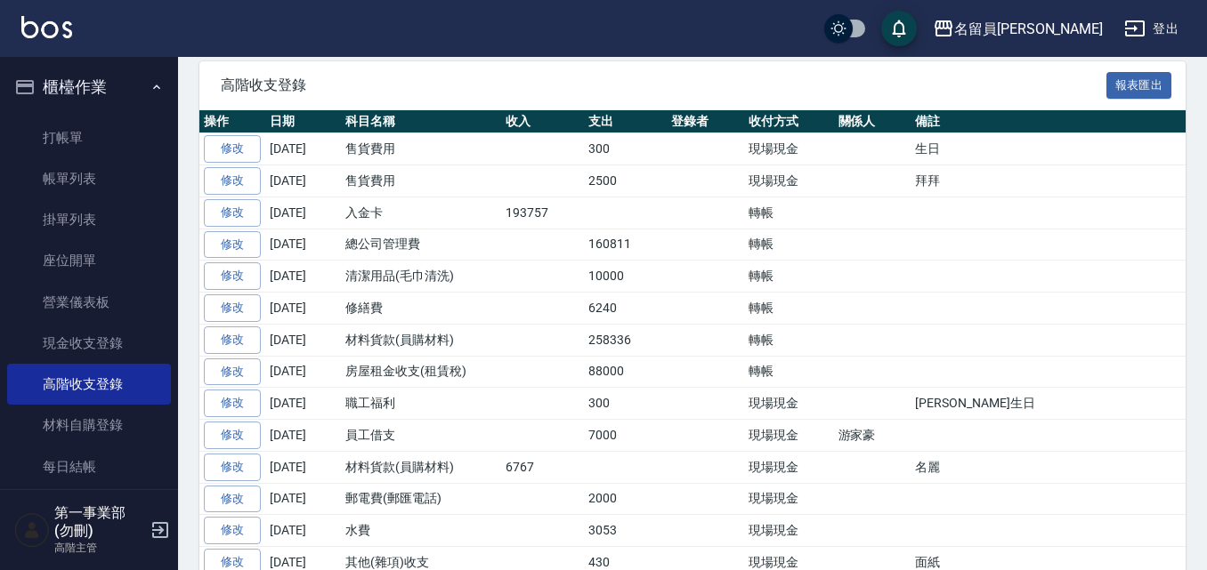
click at [557, 261] on td at bounding box center [542, 245] width 83 height 32
click at [1046, 8] on div "名留員林中正 登出" at bounding box center [603, 28] width 1207 height 57
click at [1047, 28] on div "名留員林中正" at bounding box center [1028, 29] width 149 height 22
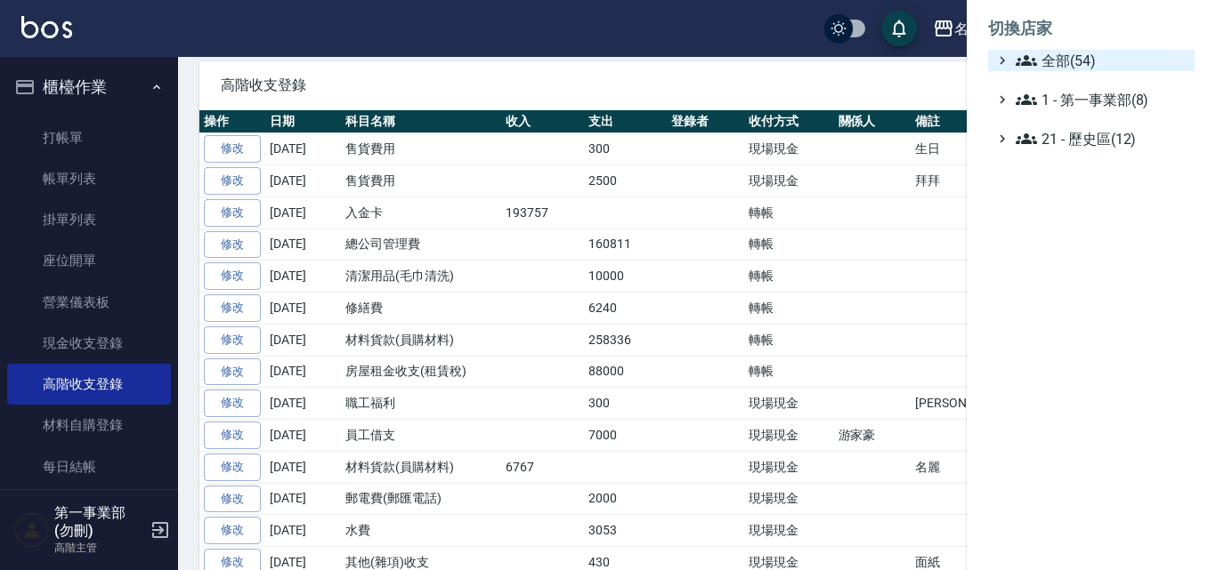
click at [1089, 59] on span "全部(54)" at bounding box center [1101, 60] width 172 height 21
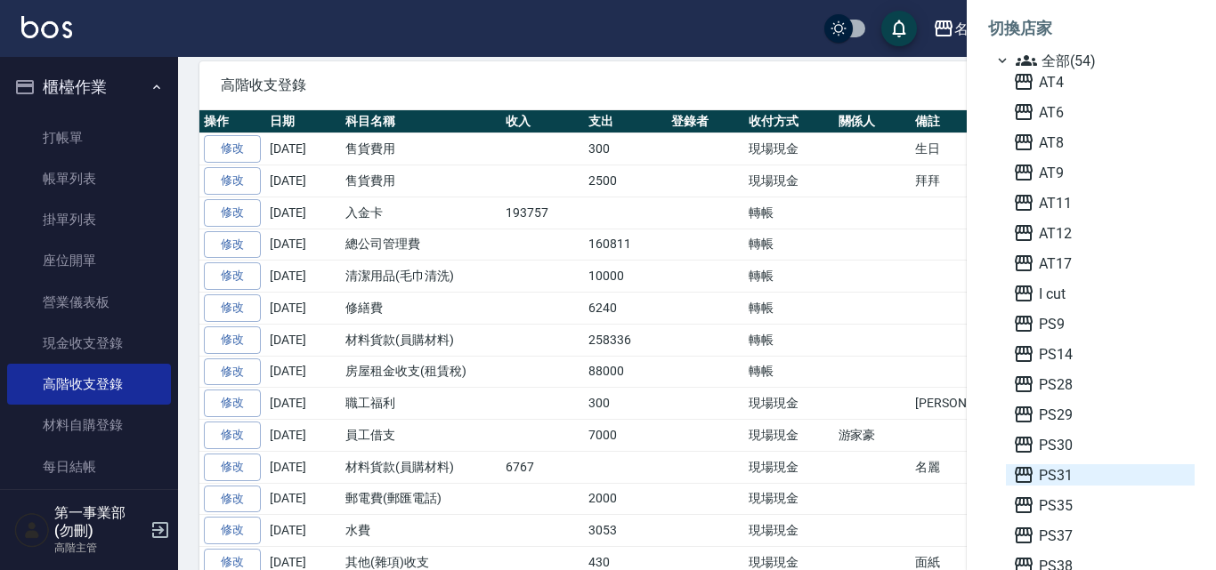
click at [1064, 472] on span "PS31" at bounding box center [1100, 475] width 174 height 21
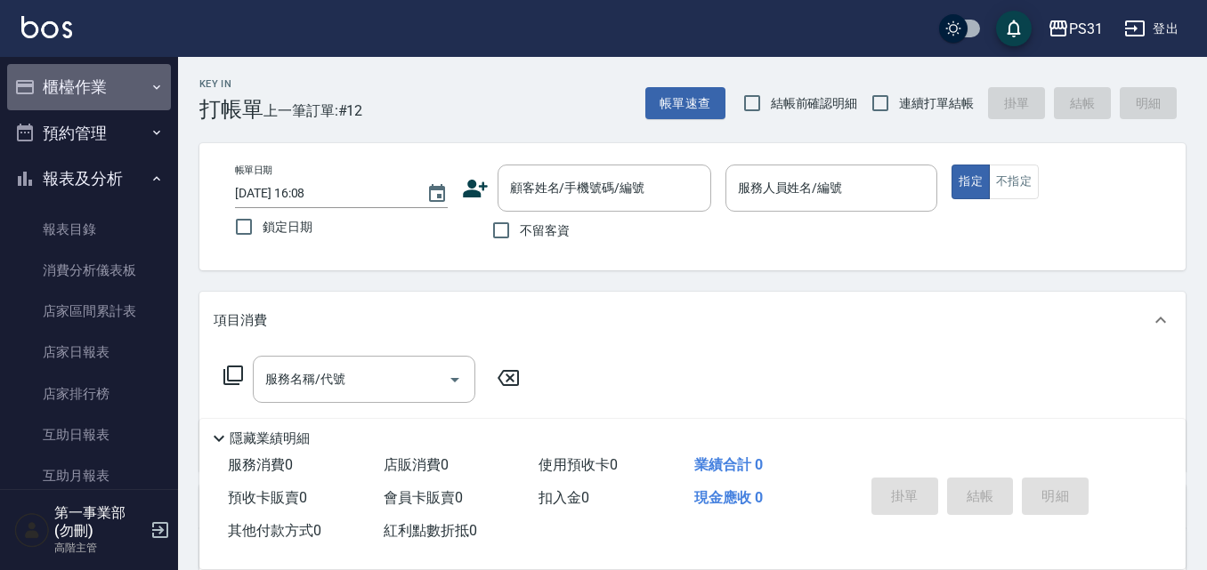
click at [124, 87] on button "櫃檯作業" at bounding box center [89, 87] width 164 height 46
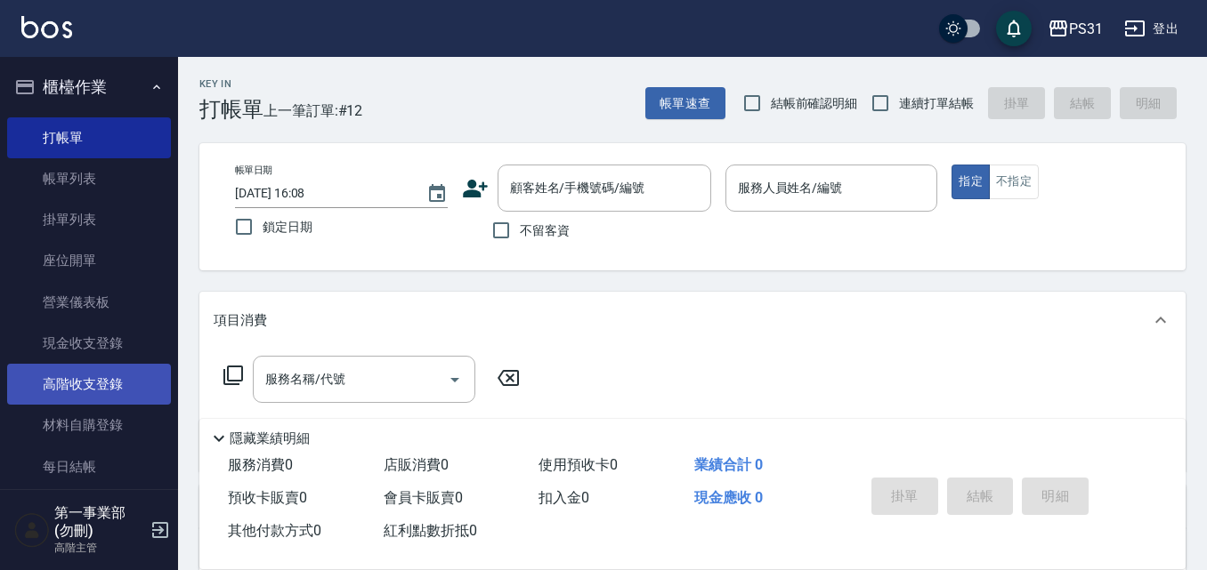
click at [128, 375] on link "高階收支登錄" at bounding box center [89, 384] width 164 height 41
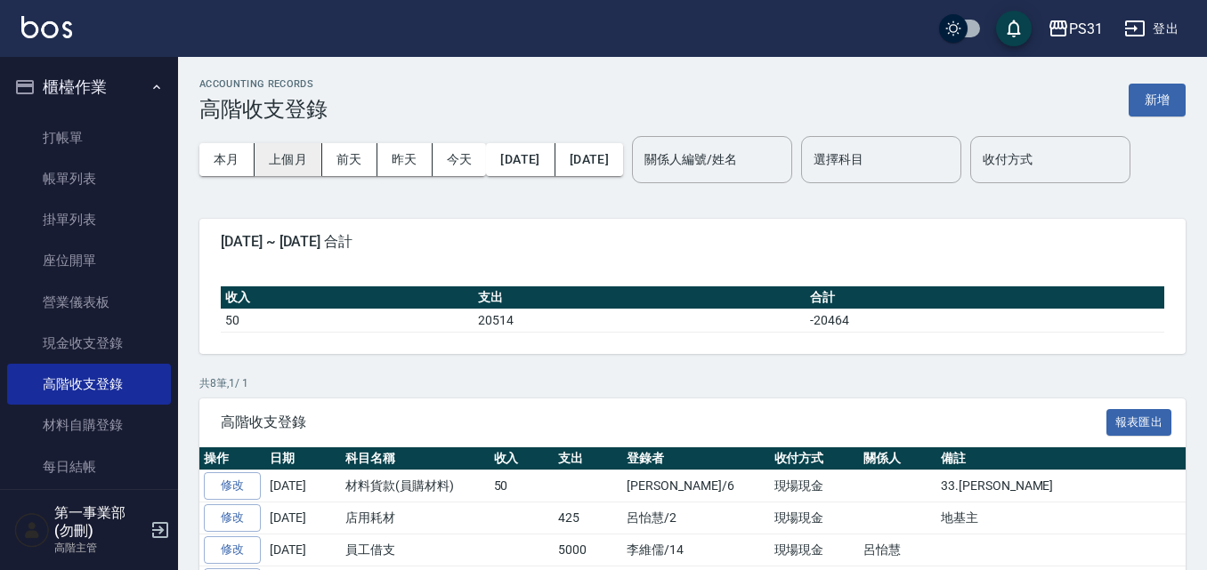
click at [287, 163] on button "上個月" at bounding box center [289, 159] width 68 height 33
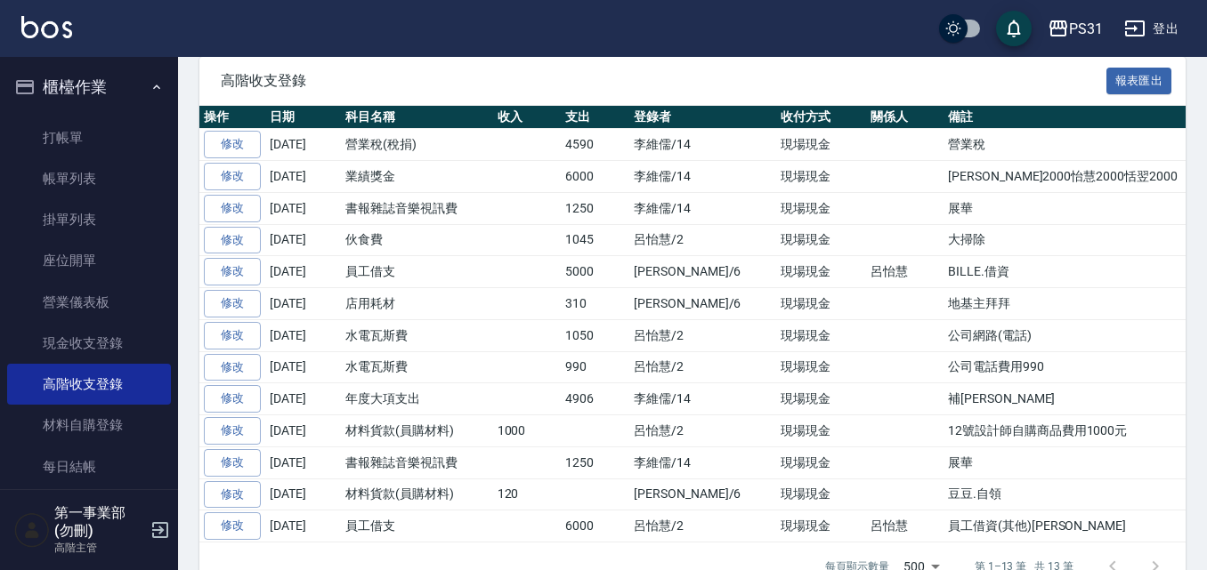
scroll to position [356, 0]
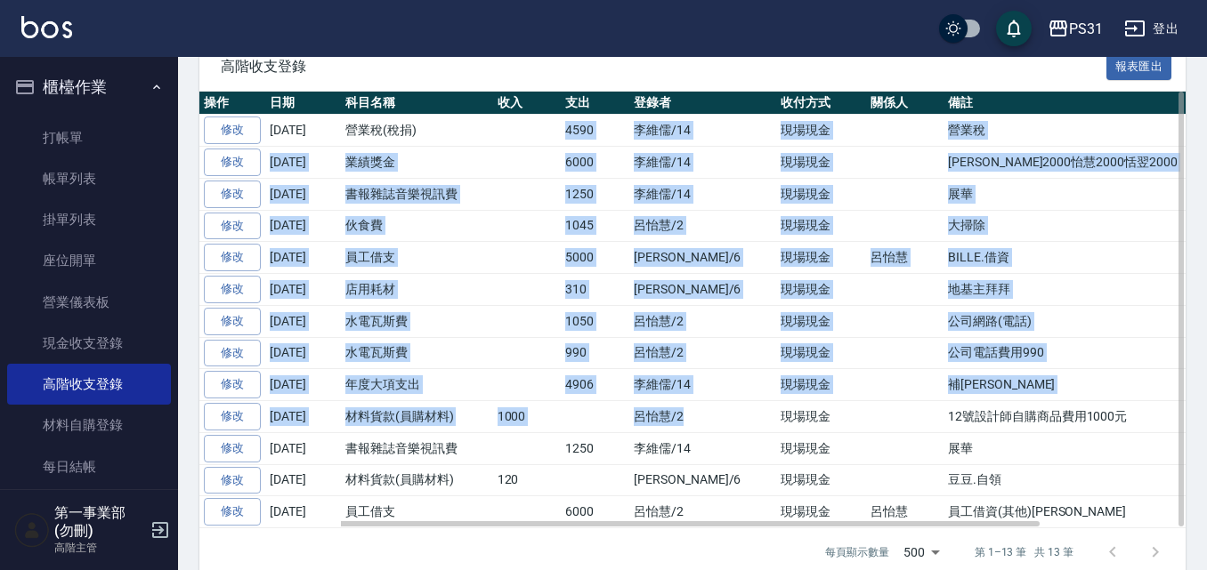
drag, startPoint x: 552, startPoint y: 182, endPoint x: 703, endPoint y: 473, distance: 328.8
click at [703, 473] on tbody "修改 2025-08-31 營業稅(稅捐) 4590 李維儒/14 現場現金 營業稅 修改 2025-08-31 業績獎金 6000 李維儒/14 現場現金 …" at bounding box center [777, 322] width 1157 height 414
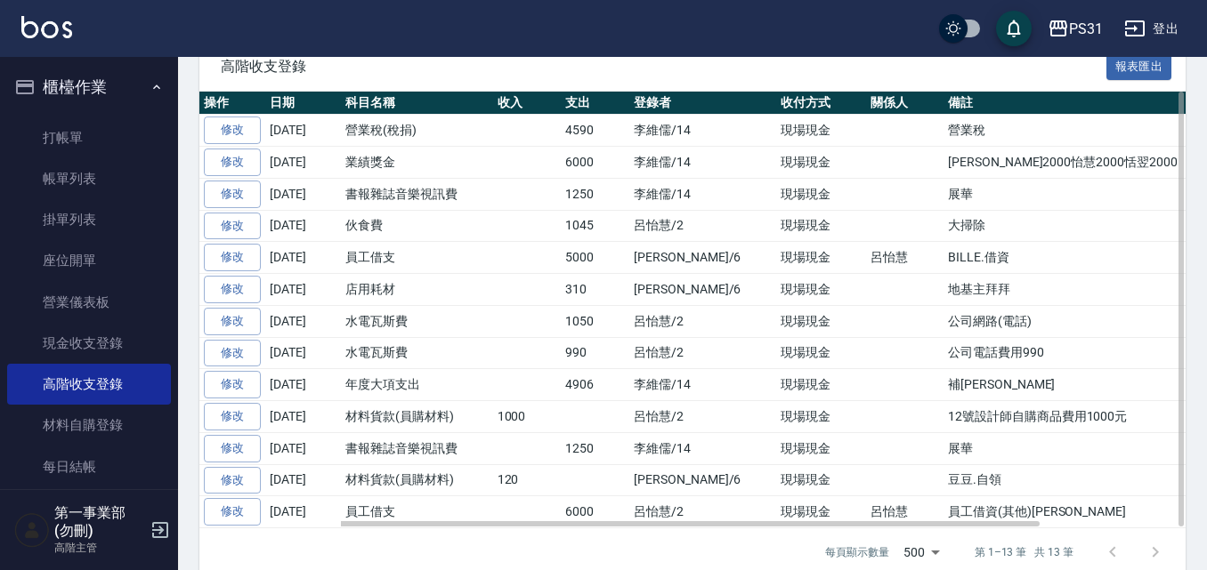
click at [982, 465] on td "展華" at bounding box center [1149, 448] width 413 height 32
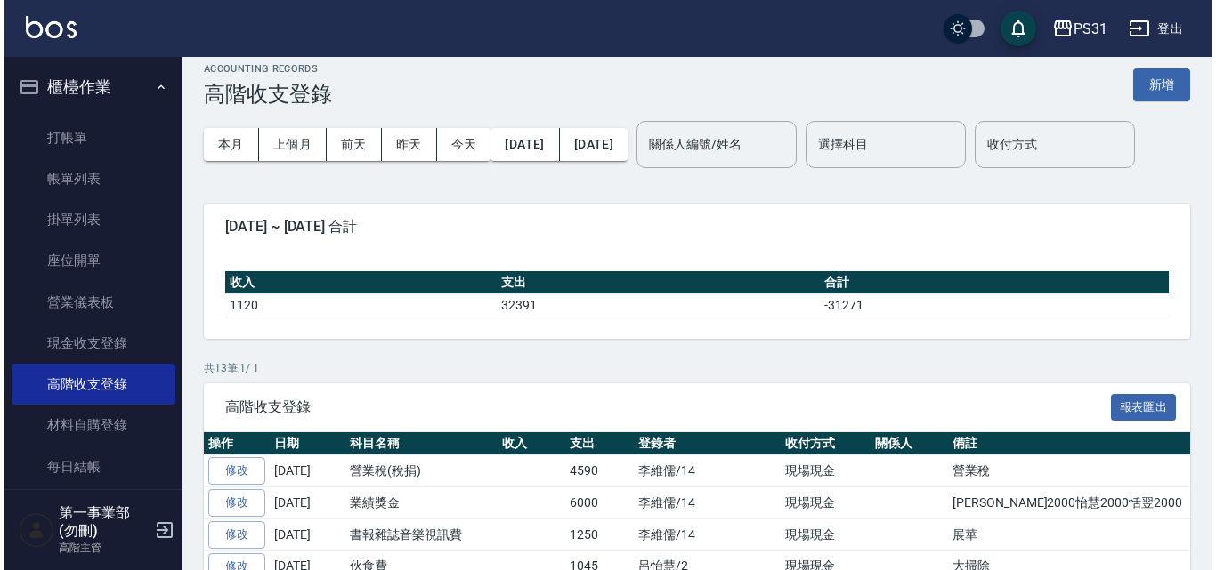
scroll to position [0, 0]
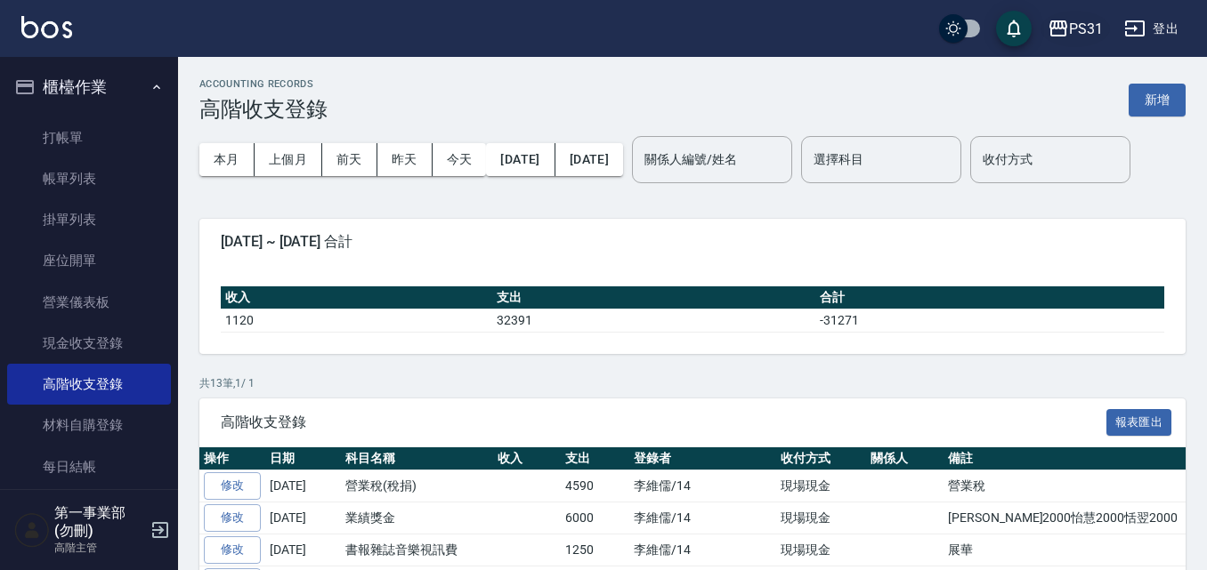
click at [1095, 30] on div "PS31" at bounding box center [1086, 29] width 34 height 22
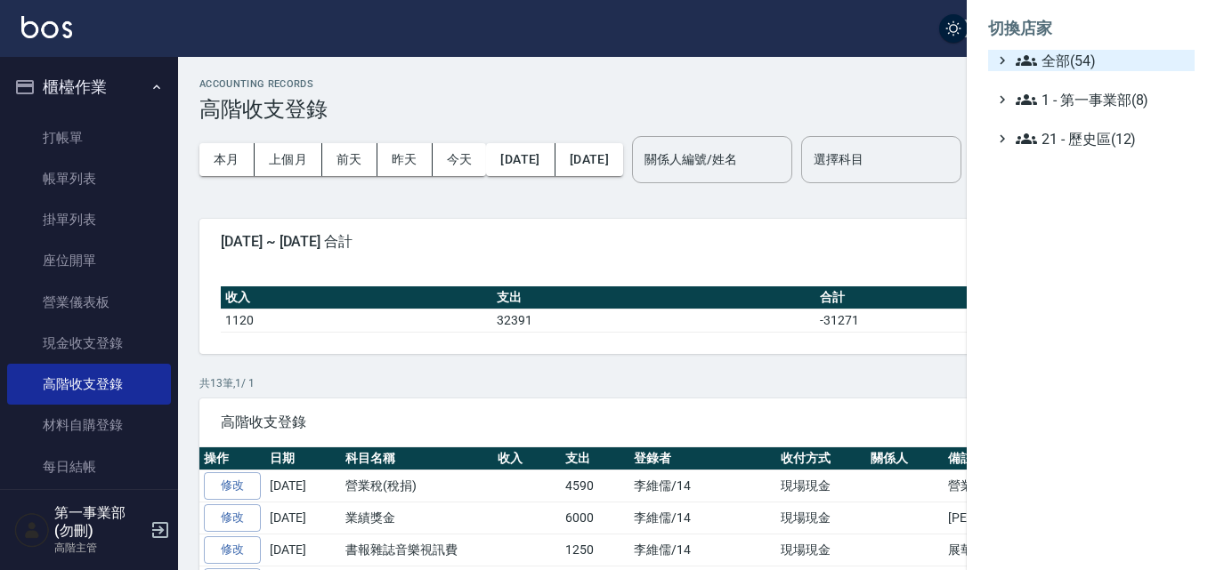
click at [1109, 63] on span "全部(54)" at bounding box center [1101, 60] width 172 height 21
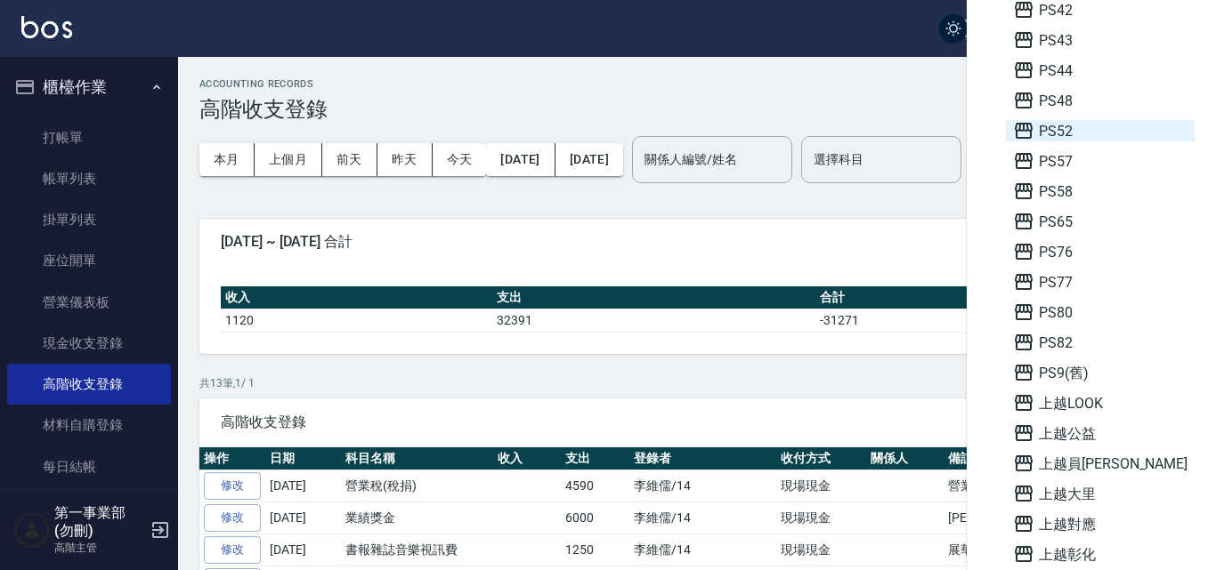
scroll to position [623, 0]
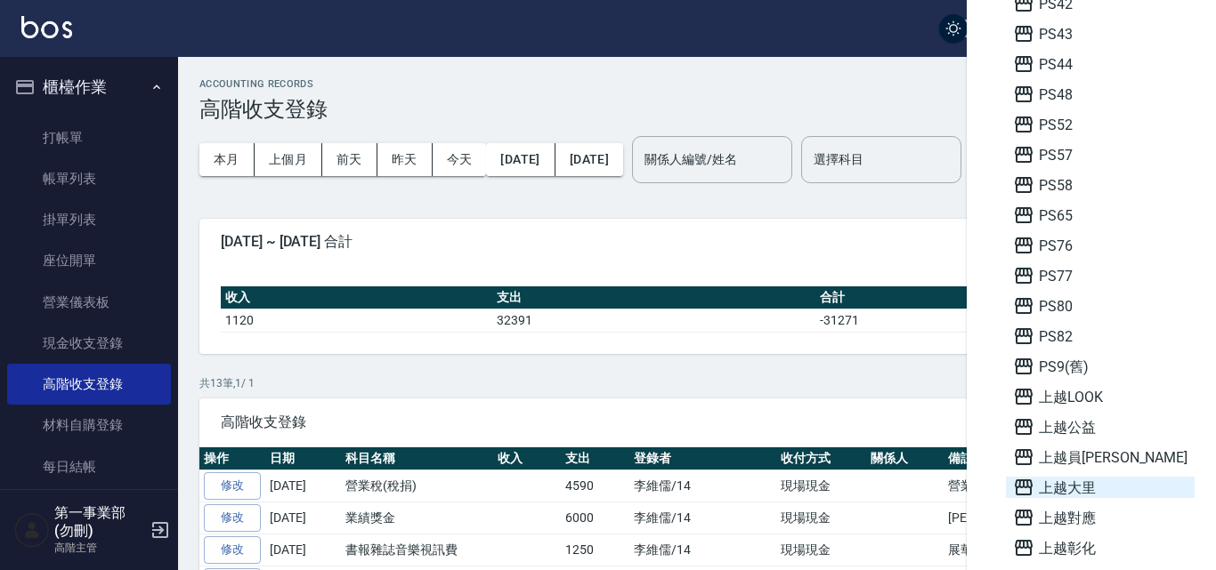
click at [1099, 494] on span "上越大里" at bounding box center [1100, 487] width 174 height 21
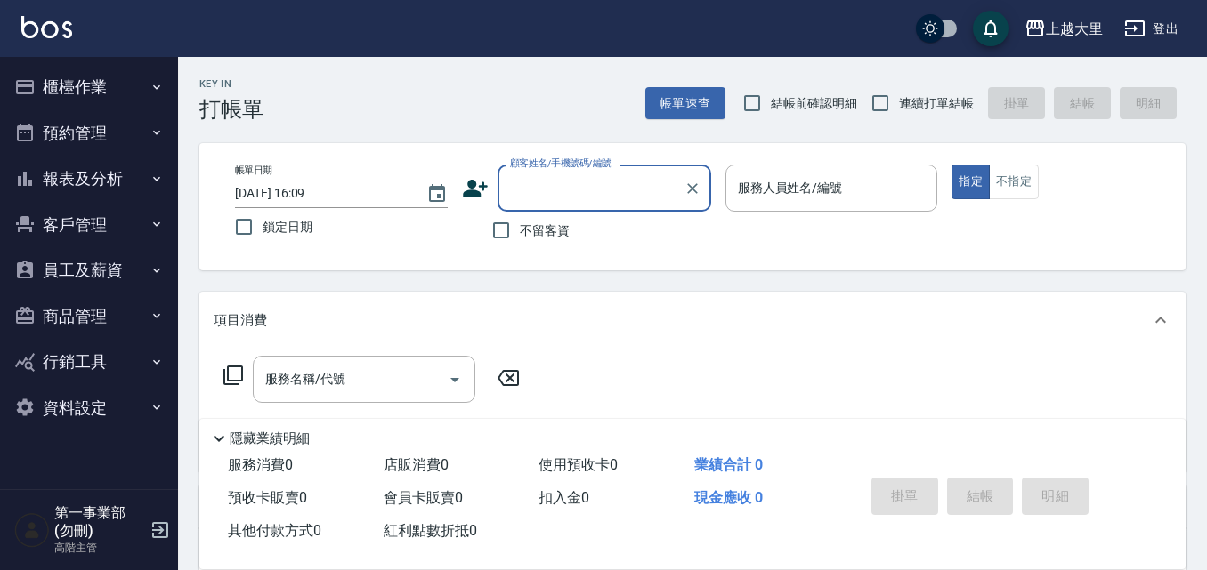
click at [125, 76] on button "櫃檯作業" at bounding box center [89, 87] width 164 height 46
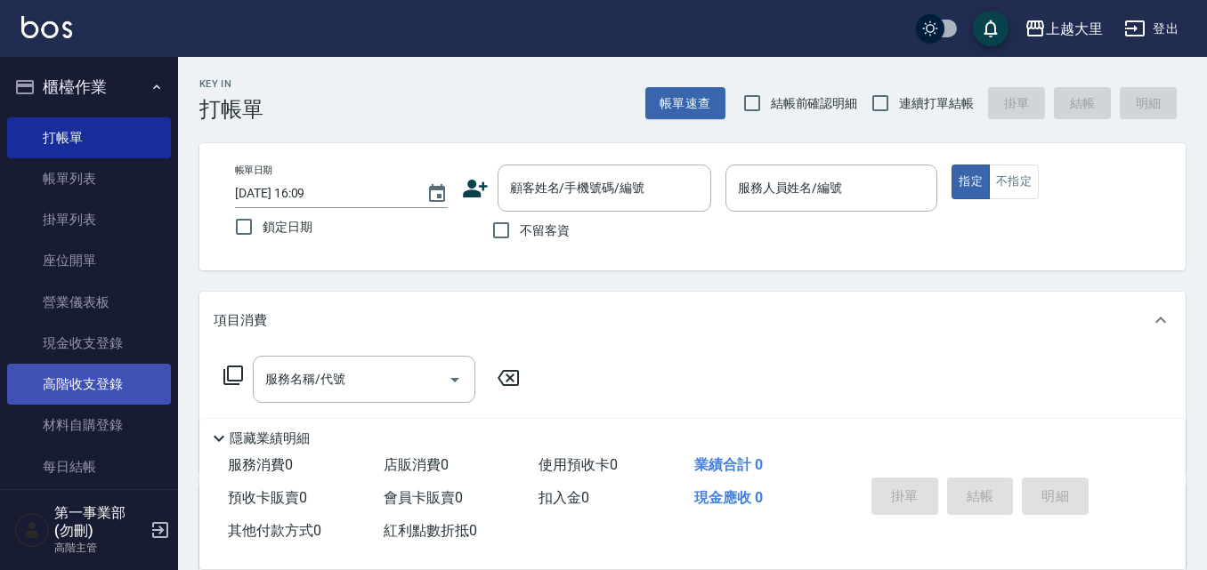
click at [109, 388] on link "高階收支登錄" at bounding box center [89, 384] width 164 height 41
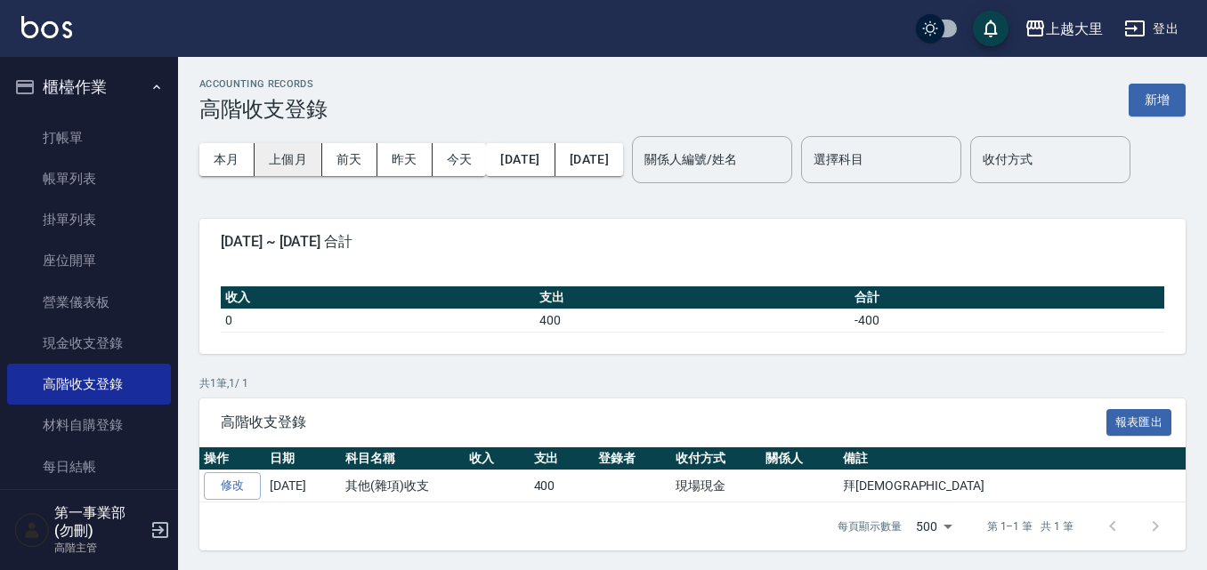
click at [307, 157] on button "上個月" at bounding box center [289, 159] width 68 height 33
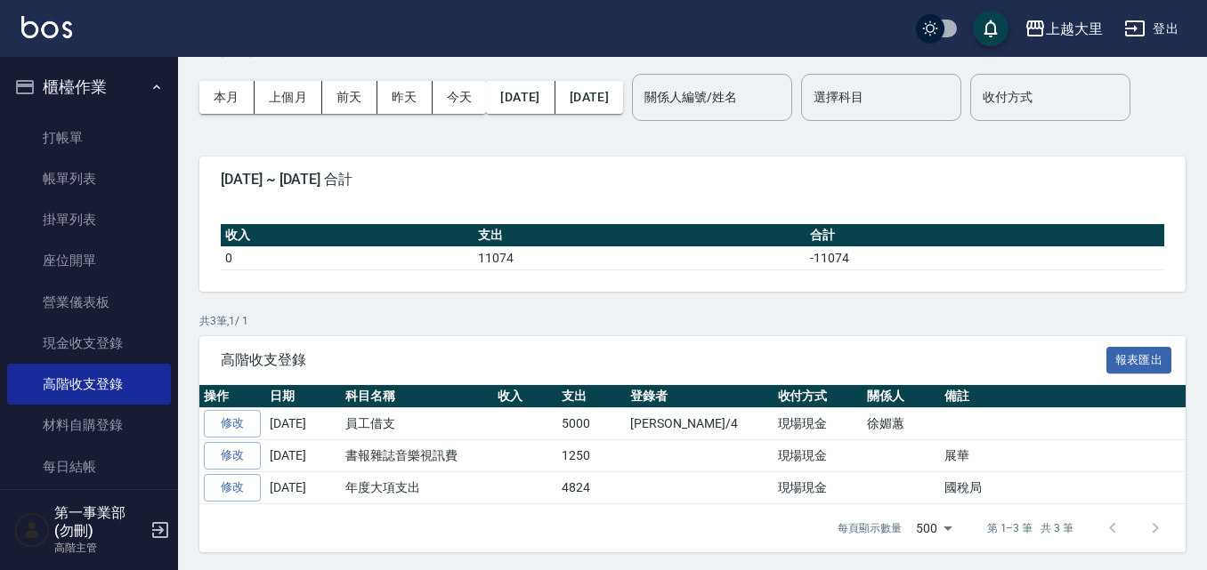
scroll to position [122, 0]
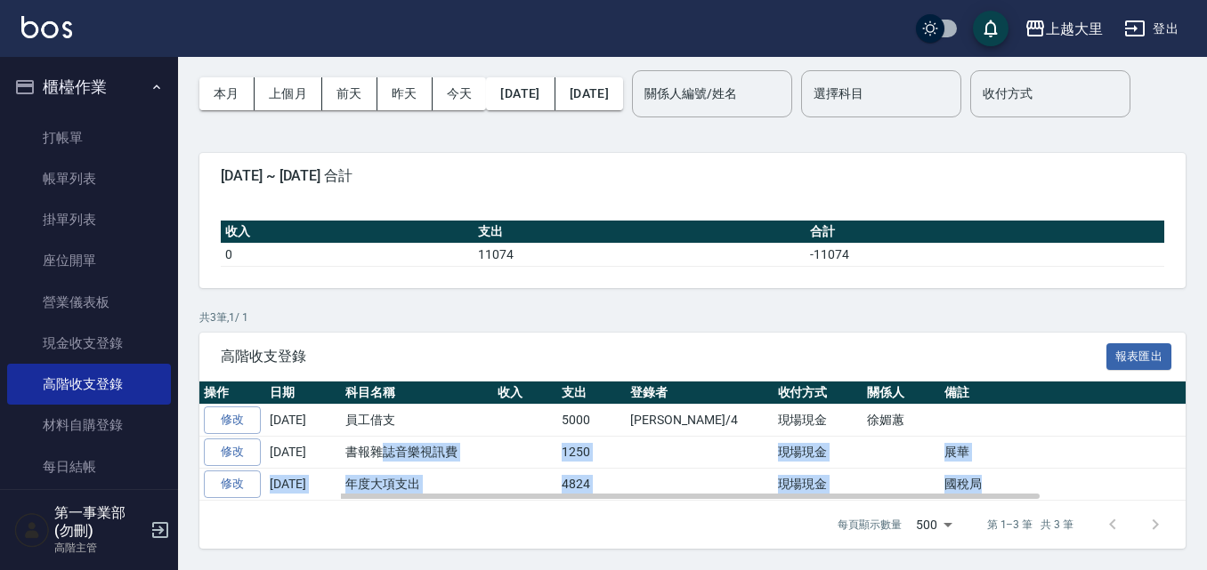
drag, startPoint x: 381, startPoint y: 459, endPoint x: 988, endPoint y: 478, distance: 607.2
click at [988, 478] on tbody "修改 [DATE] 員工借支 5000 [PERSON_NAME]/4 現場現金 [PERSON_NAME] [DATE] 書報雜誌音樂視訊費 1250 現場…" at bounding box center [777, 452] width 1157 height 95
click at [988, 478] on td "國稅局" at bounding box center [1148, 484] width 416 height 32
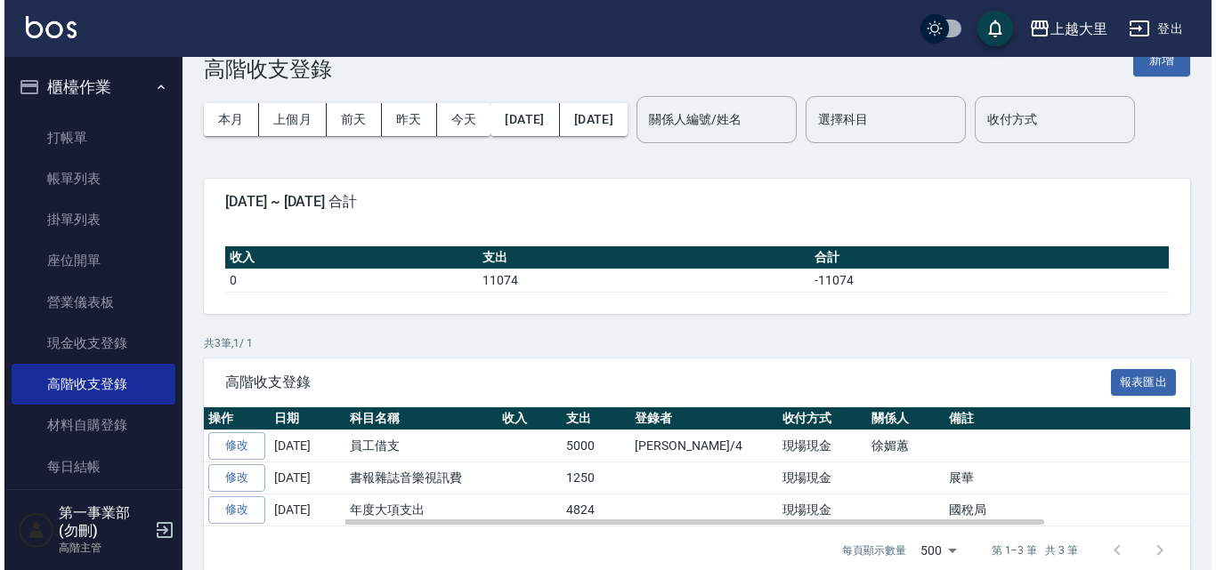
scroll to position [0, 0]
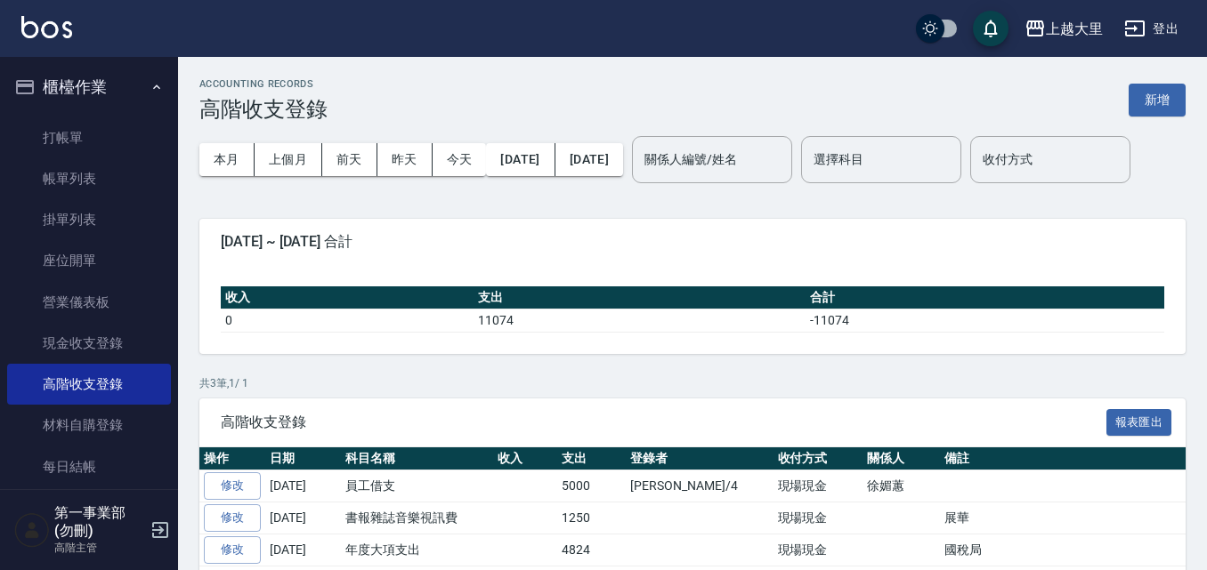
click at [733, 432] on span "高階收支登錄" at bounding box center [663, 423] width 885 height 18
click at [828, 257] on div "ACCOUNTING RECORDS 高階收支登錄 新增 本月 上個月 [DATE] [DATE] [DATE] [DATE] [DATE] 關係人編號/姓名…" at bounding box center [692, 346] width 1029 height 579
click at [1065, 35] on div "上越大里" at bounding box center [1074, 29] width 57 height 22
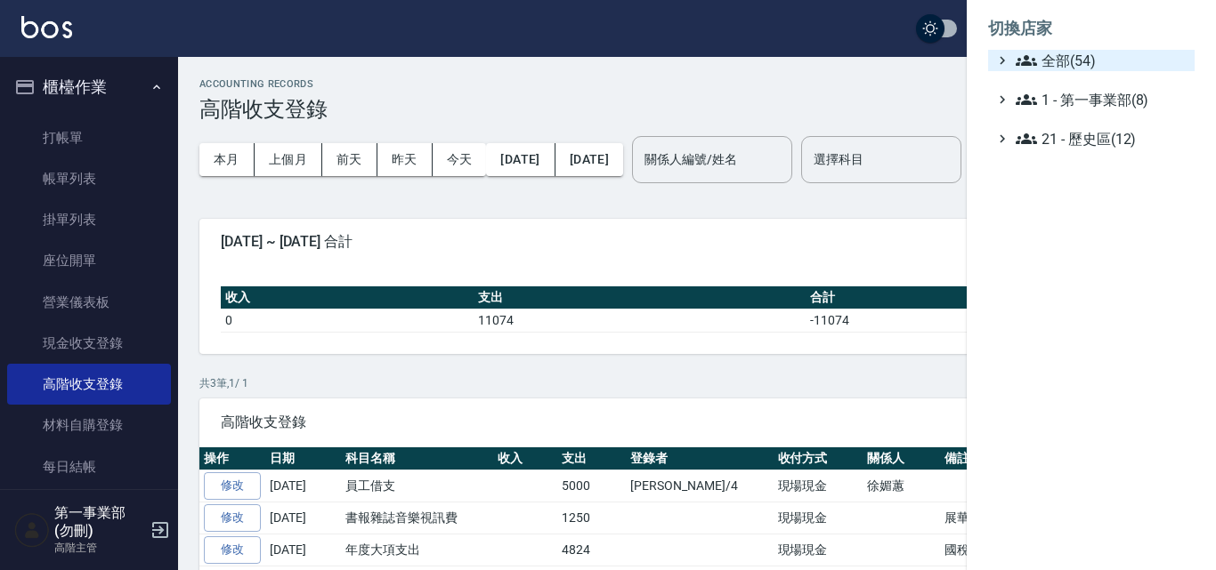
click at [1113, 52] on span "全部(54)" at bounding box center [1101, 60] width 172 height 21
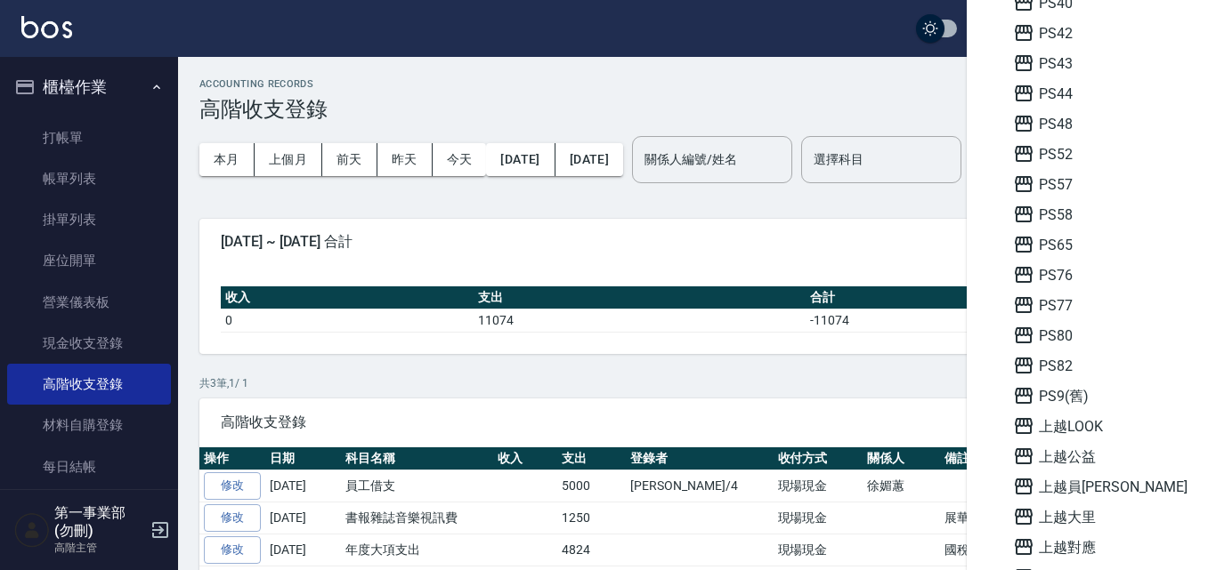
scroll to position [623, 0]
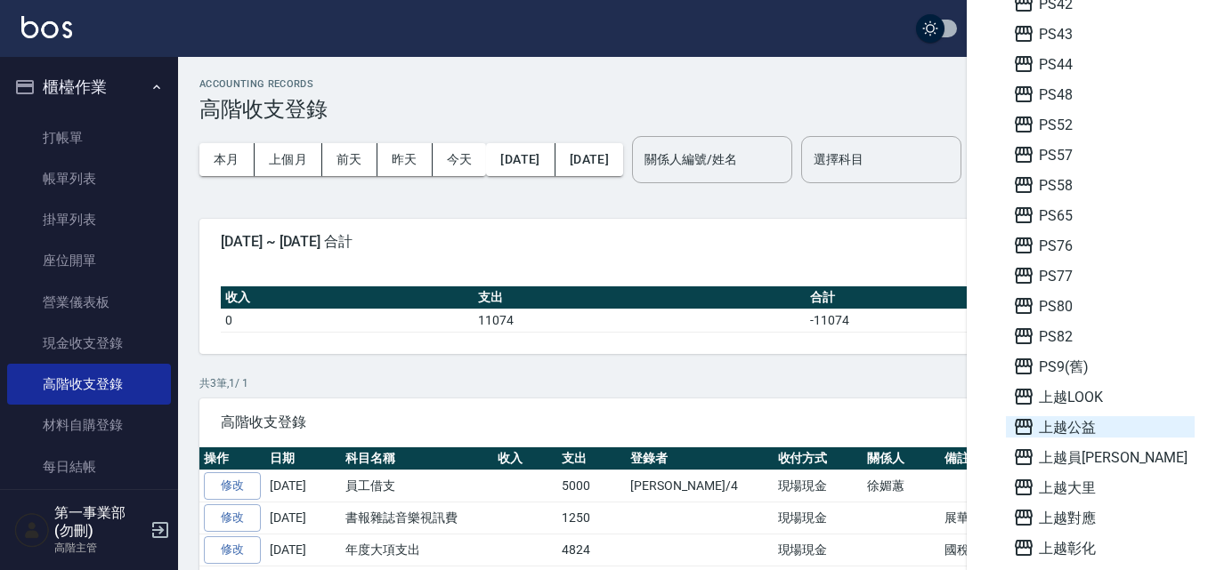
click at [1071, 424] on span "上越公益" at bounding box center [1100, 426] width 174 height 21
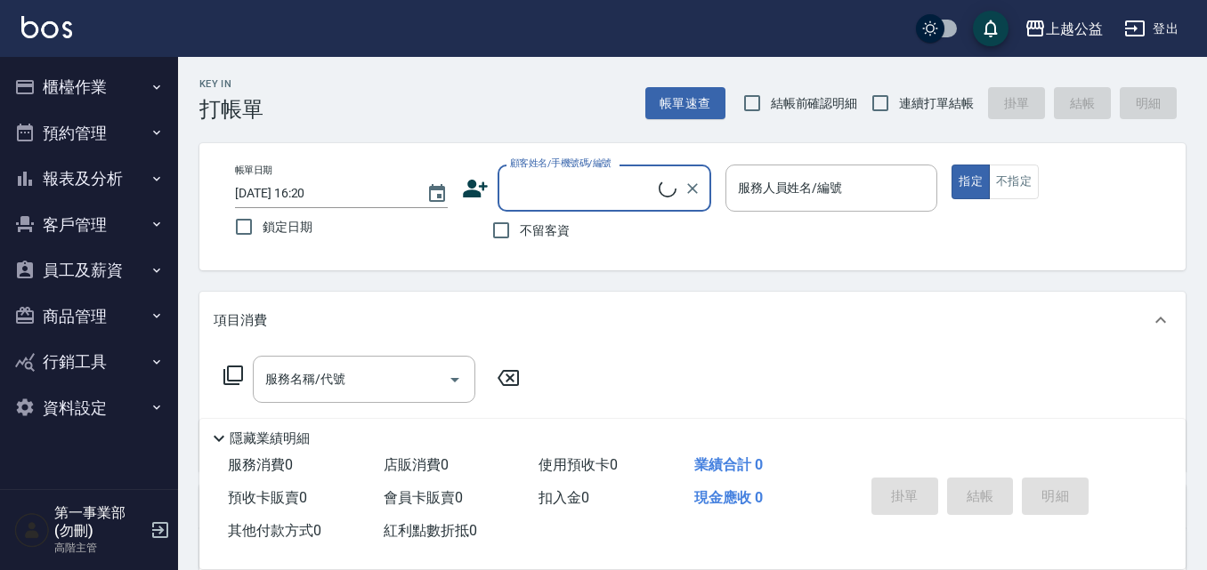
click at [82, 89] on button "櫃檯作業" at bounding box center [89, 87] width 164 height 46
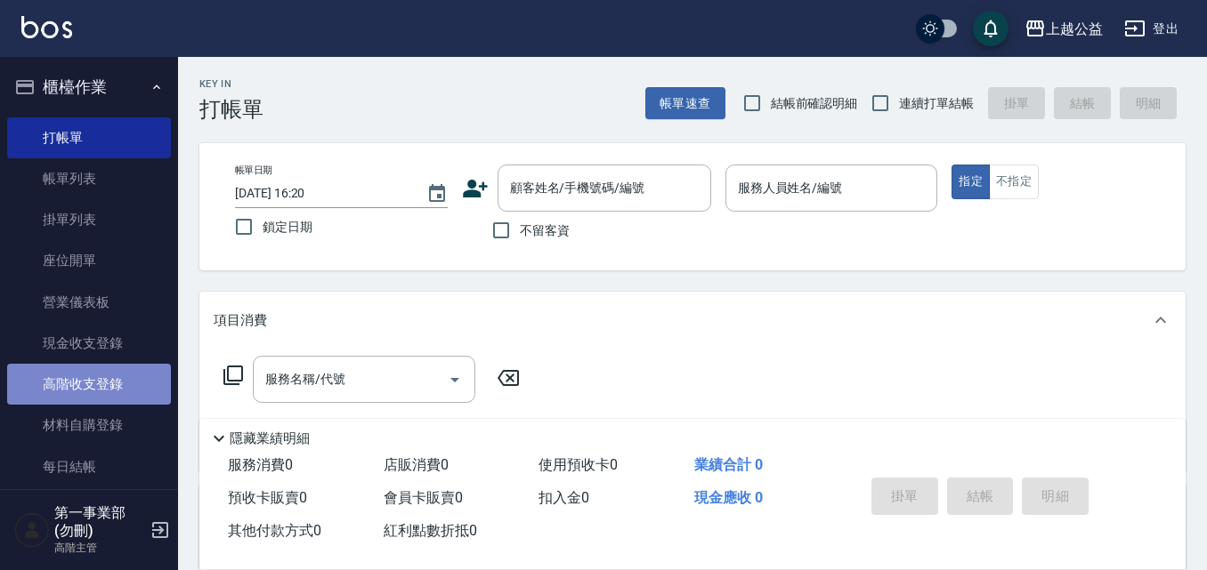
click at [150, 375] on link "高階收支登錄" at bounding box center [89, 384] width 164 height 41
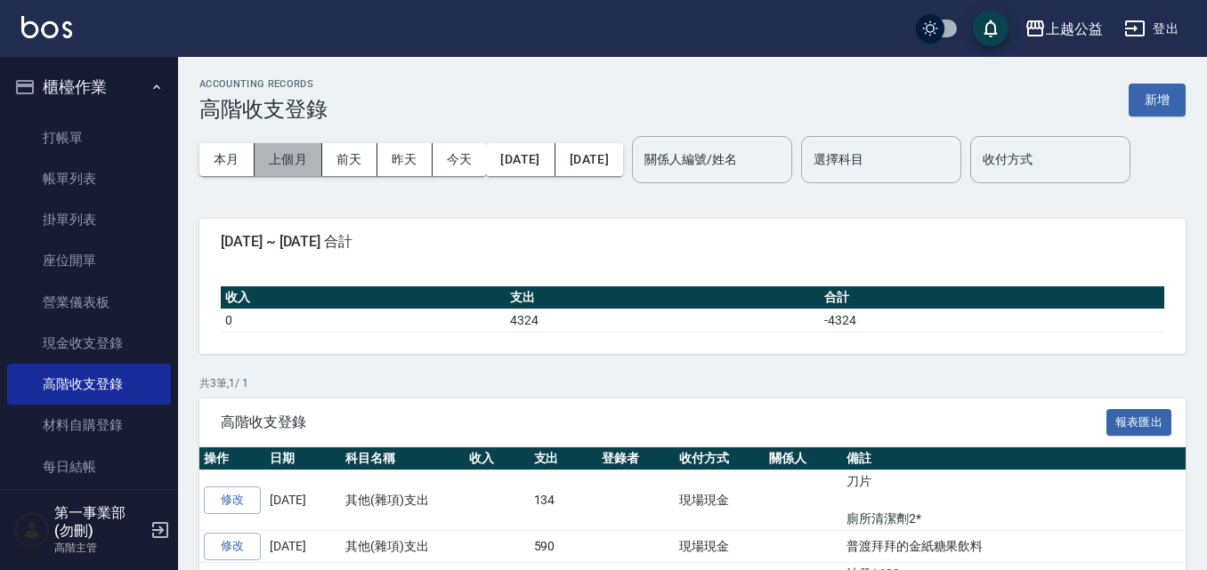
click at [290, 166] on button "上個月" at bounding box center [289, 159] width 68 height 33
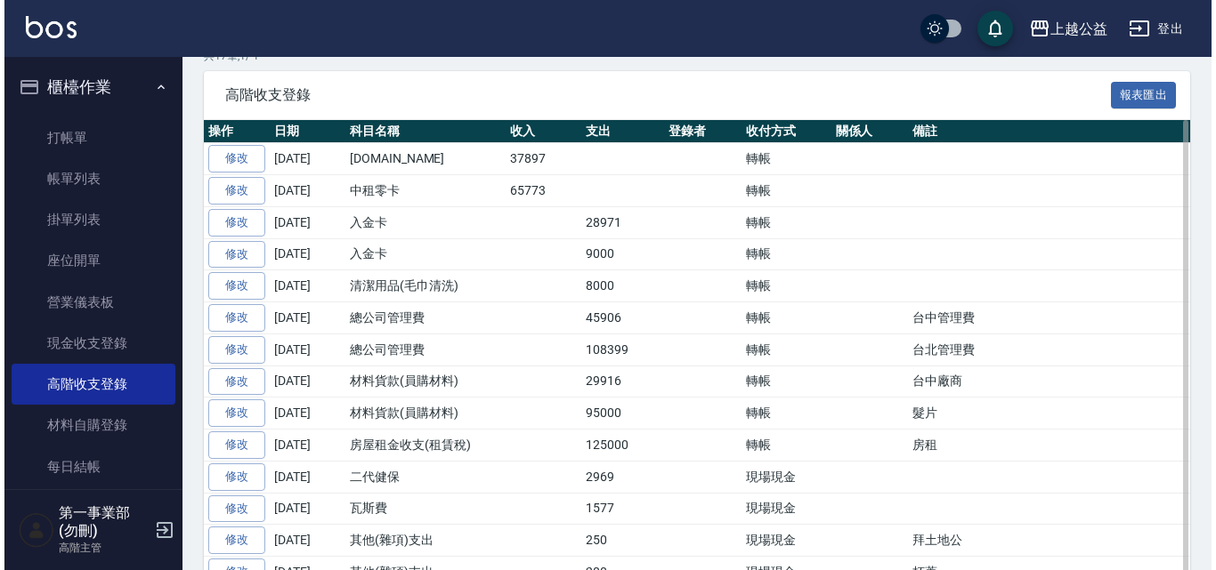
scroll to position [356, 0]
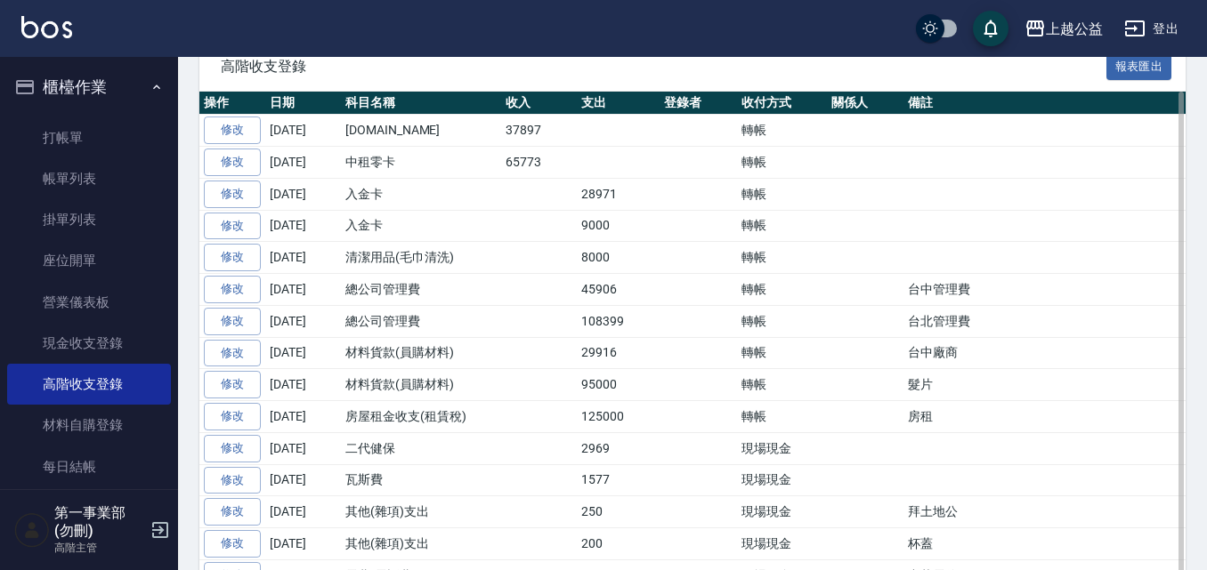
click at [974, 369] on td "台中廠商" at bounding box center [1129, 353] width 453 height 32
click at [765, 465] on td "現場現金" at bounding box center [782, 448] width 90 height 32
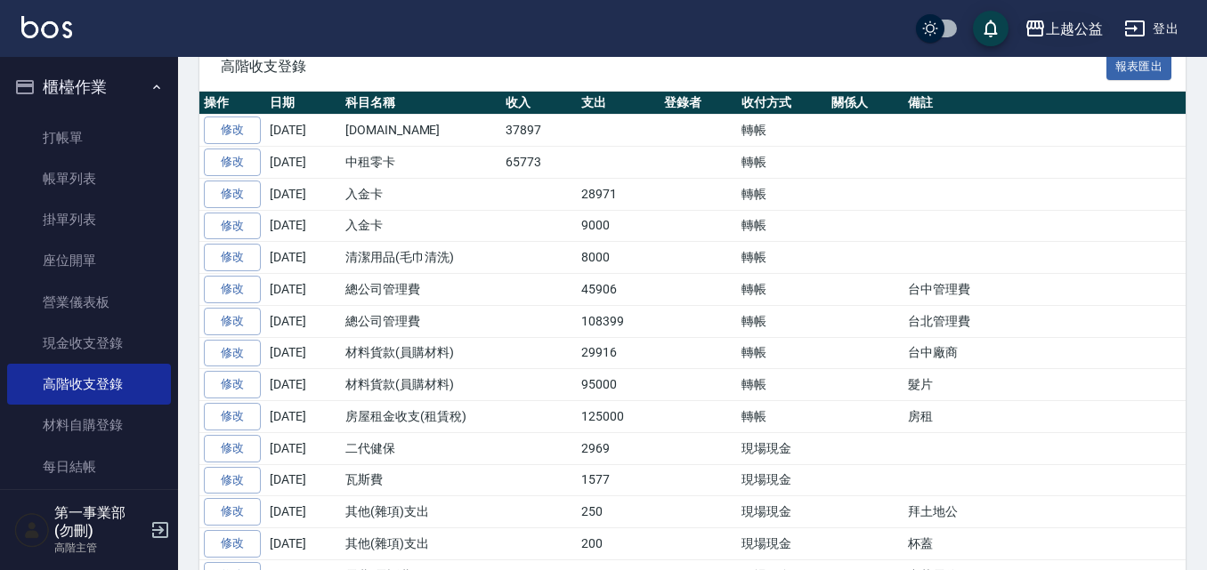
click at [1070, 27] on div "上越公益" at bounding box center [1074, 29] width 57 height 22
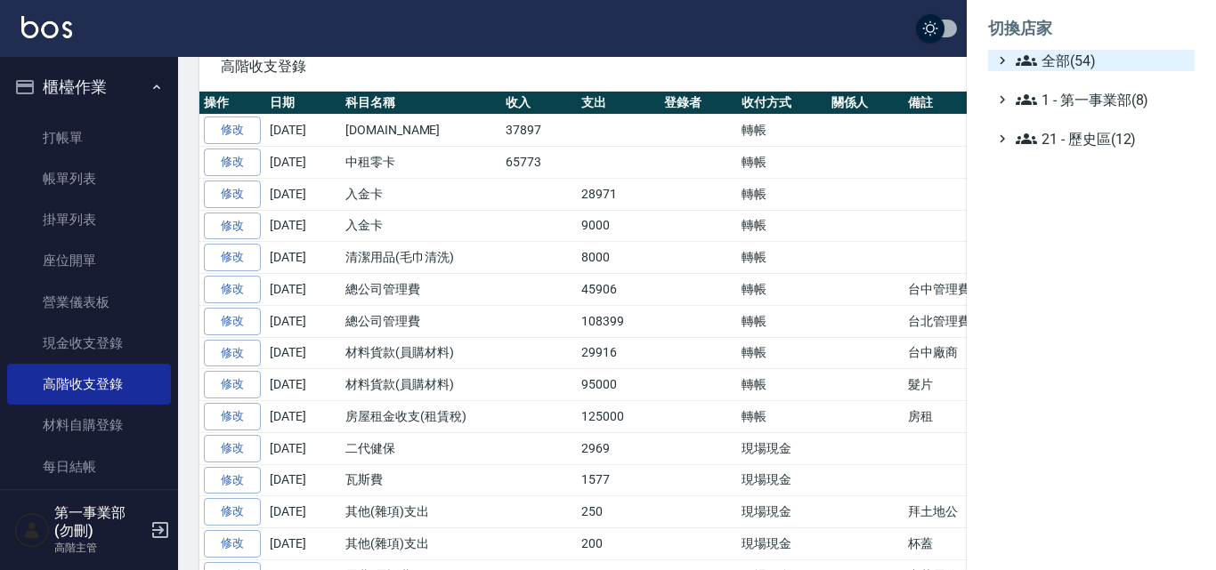
click at [1060, 57] on span "全部(54)" at bounding box center [1101, 60] width 172 height 21
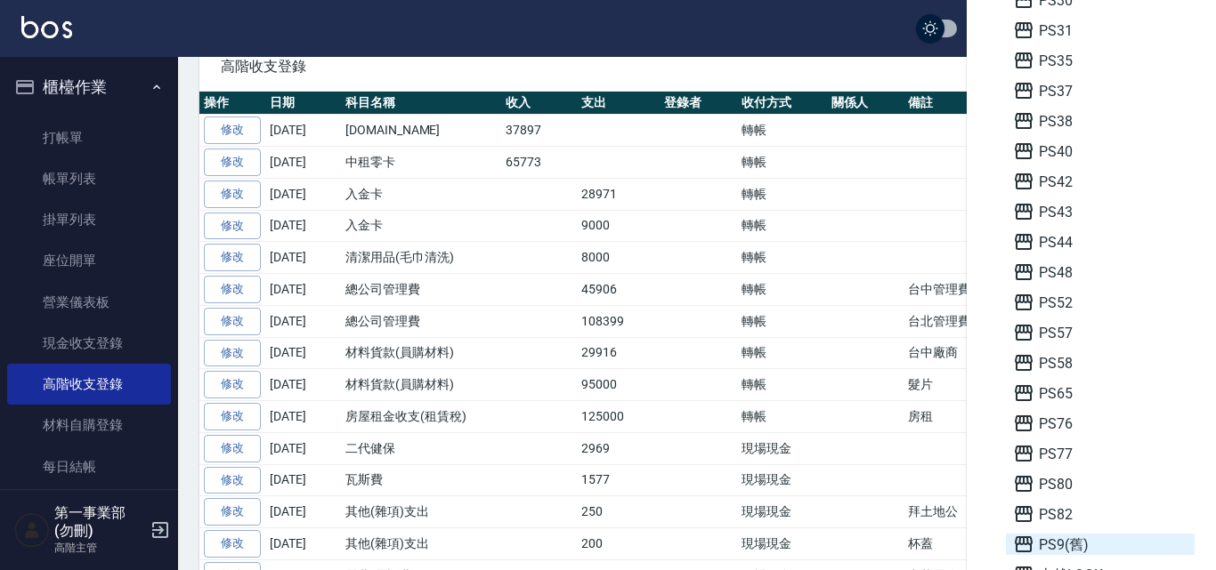
scroll to position [712, 0]
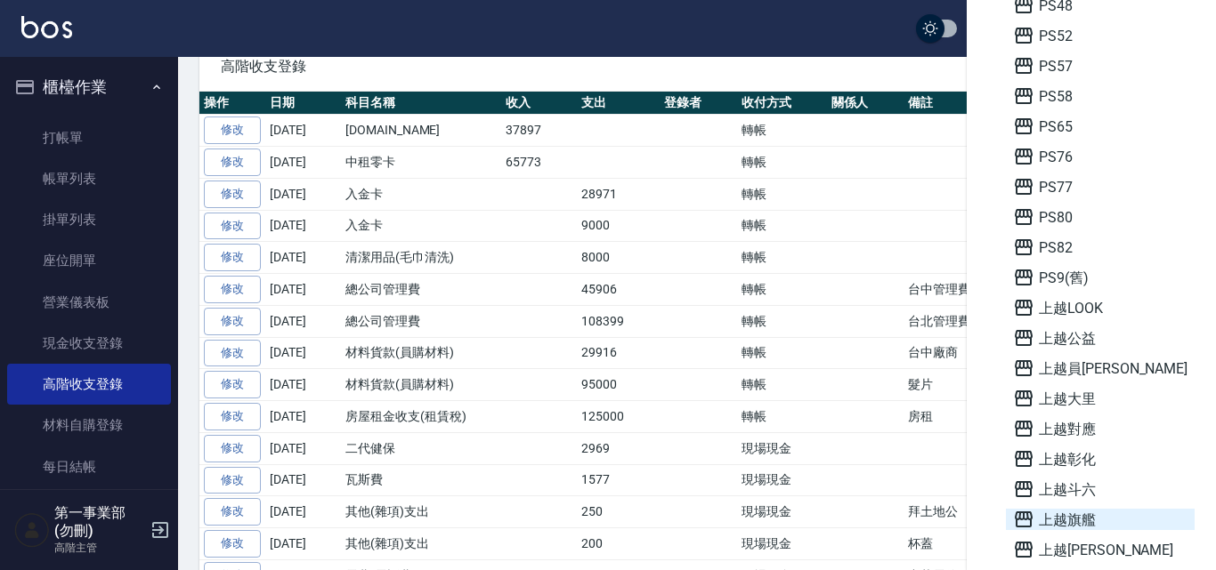
click at [1081, 523] on span "上越旗艦" at bounding box center [1100, 519] width 174 height 21
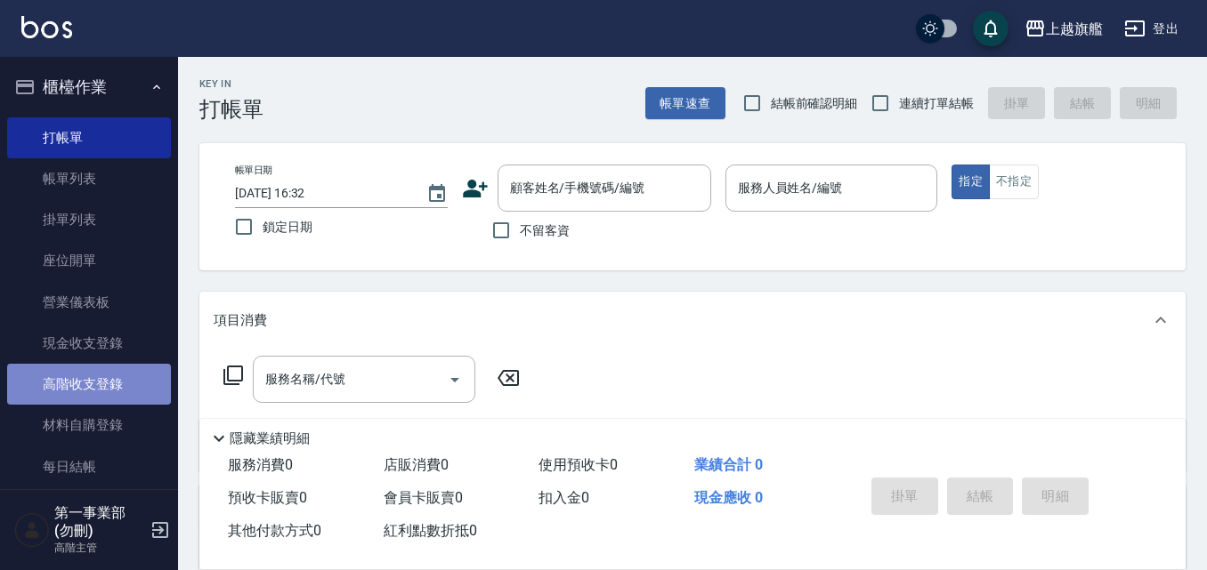
click at [88, 392] on link "高階收支登錄" at bounding box center [89, 384] width 164 height 41
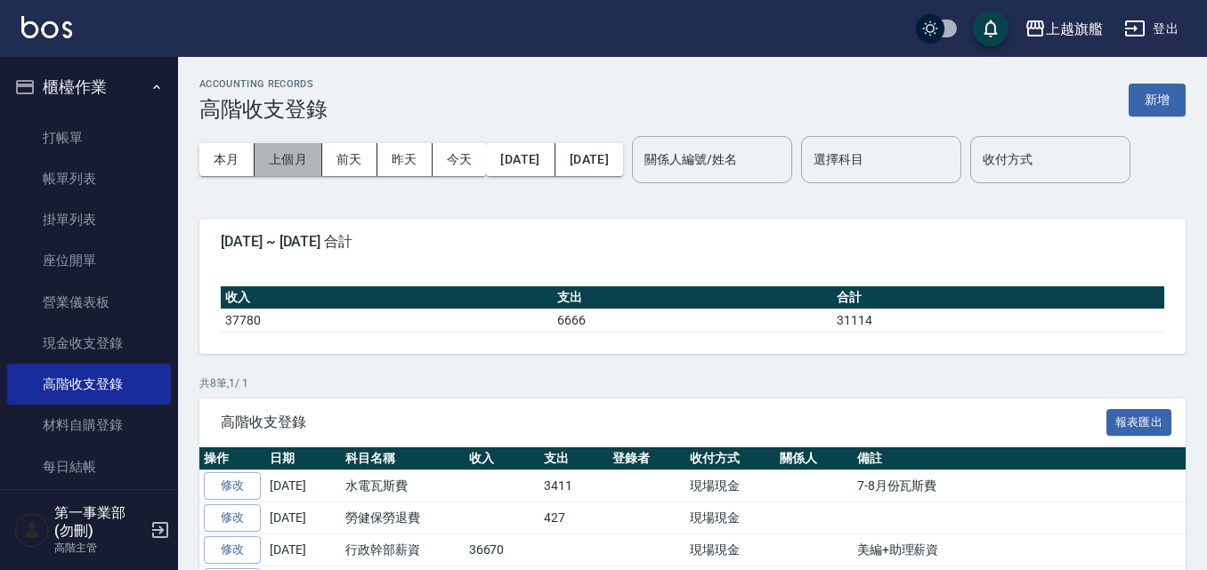
click at [287, 150] on button "上個月" at bounding box center [289, 159] width 68 height 33
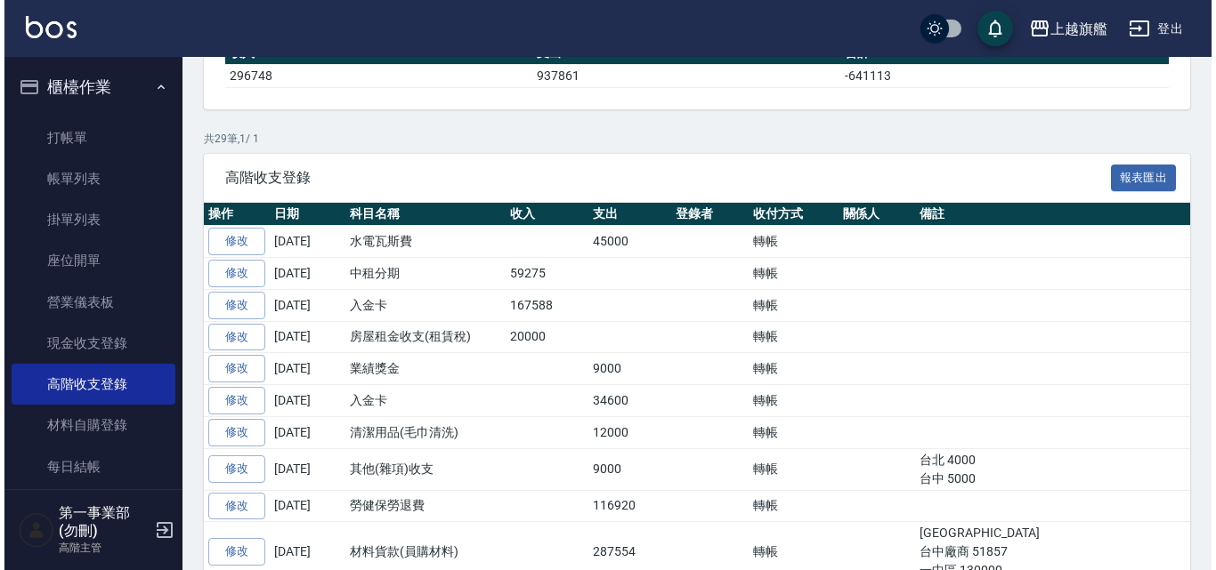
scroll to position [267, 0]
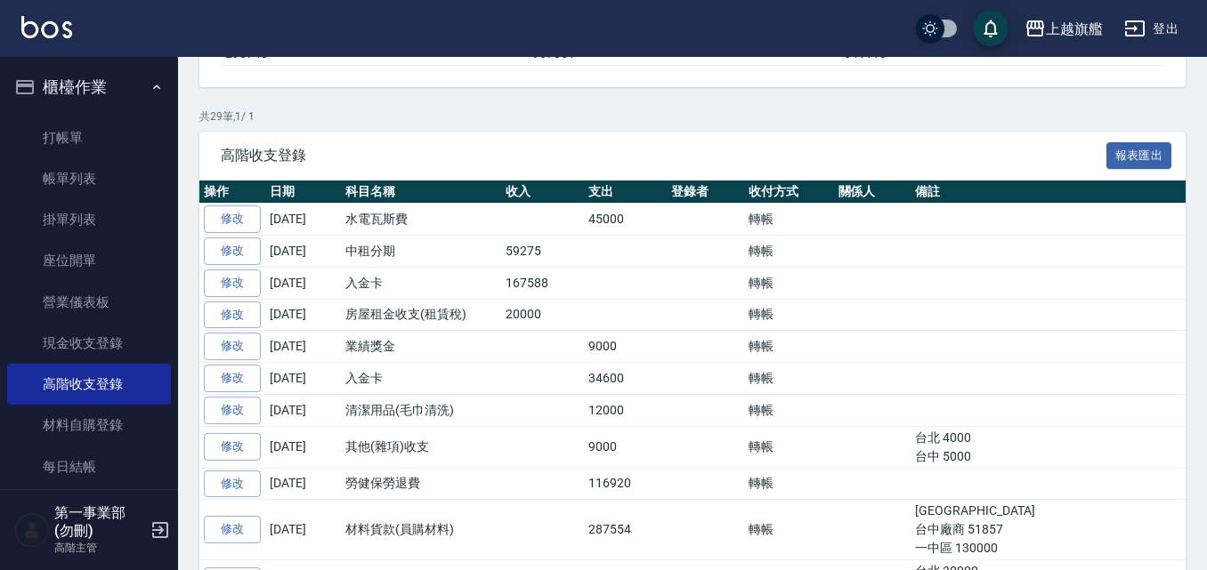
drag, startPoint x: 921, startPoint y: 304, endPoint x: 973, endPoint y: 191, distance: 124.2
click at [920, 268] on td at bounding box center [1133, 252] width 446 height 32
click at [1033, 20] on icon "button" at bounding box center [1034, 28] width 21 height 21
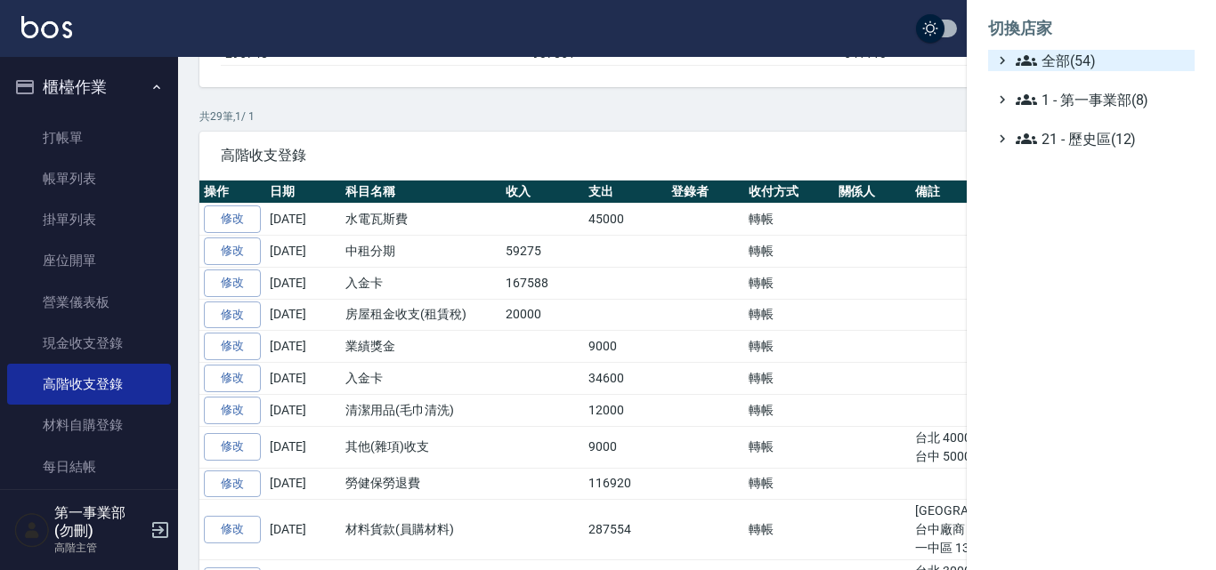
click at [1056, 67] on span "全部(54)" at bounding box center [1101, 60] width 172 height 21
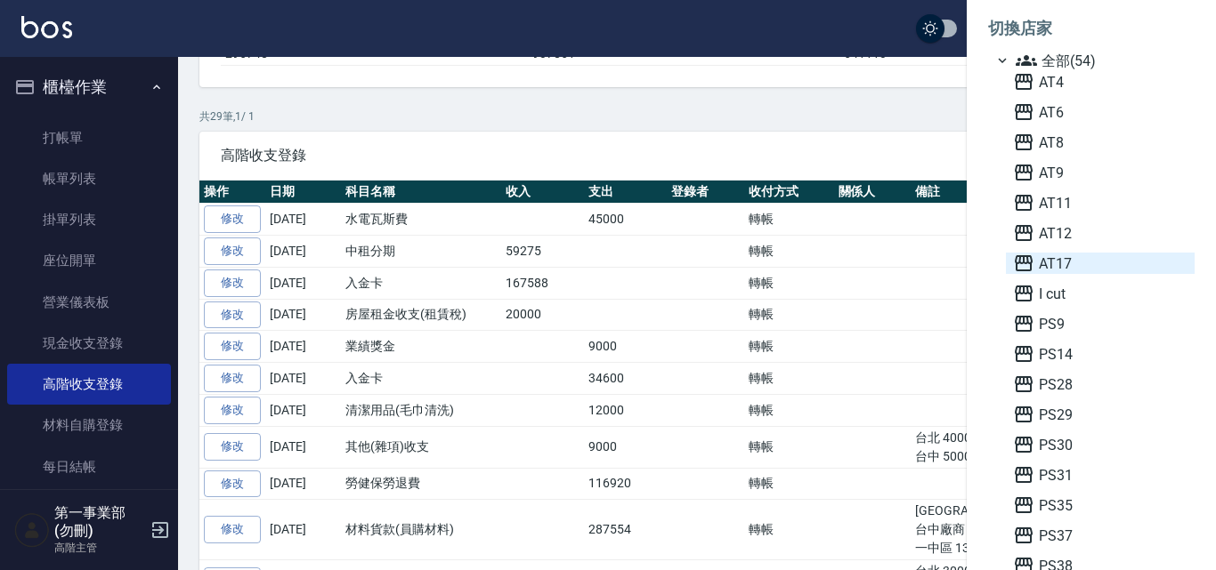
click at [1077, 261] on span "AT17" at bounding box center [1100, 263] width 174 height 21
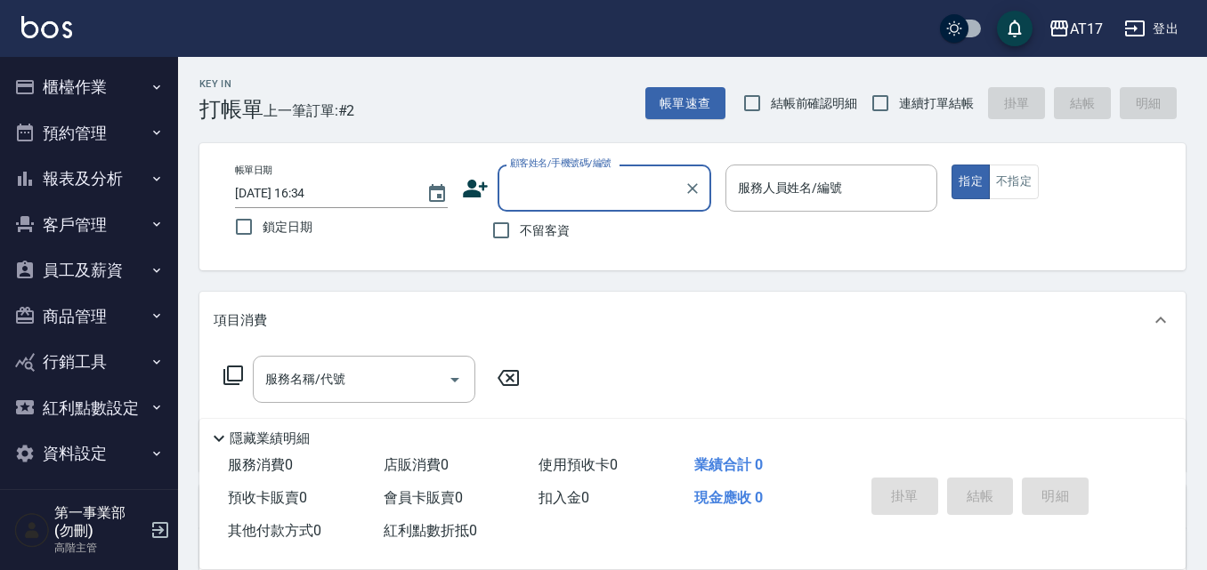
click at [124, 274] on button "員工及薪資" at bounding box center [89, 270] width 164 height 46
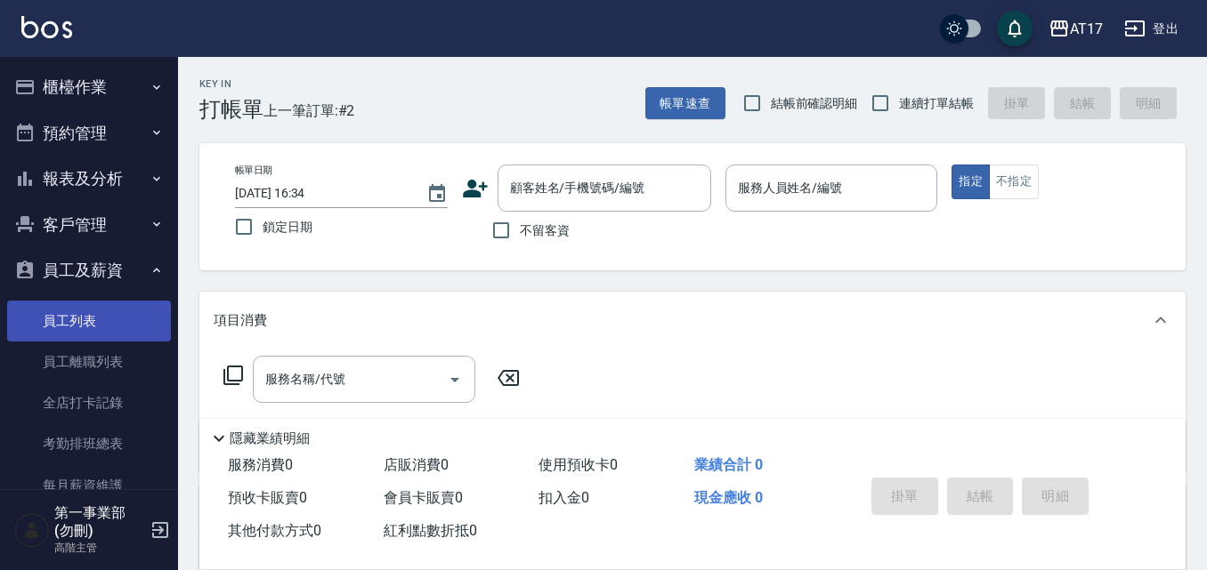
click at [121, 320] on link "員工列表" at bounding box center [89, 321] width 164 height 41
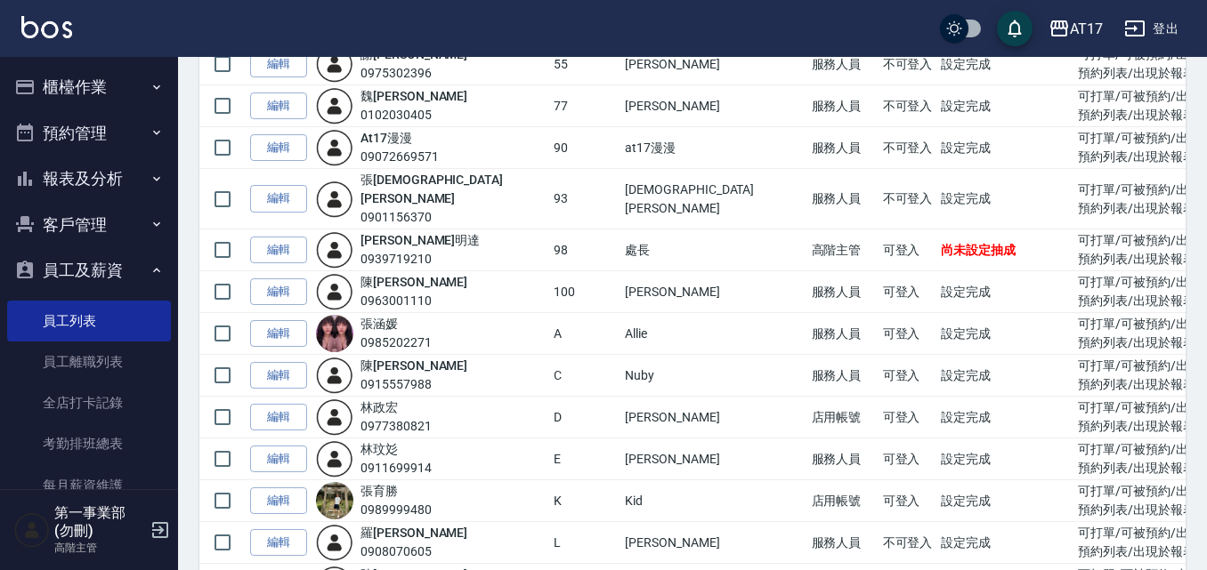
scroll to position [712, 0]
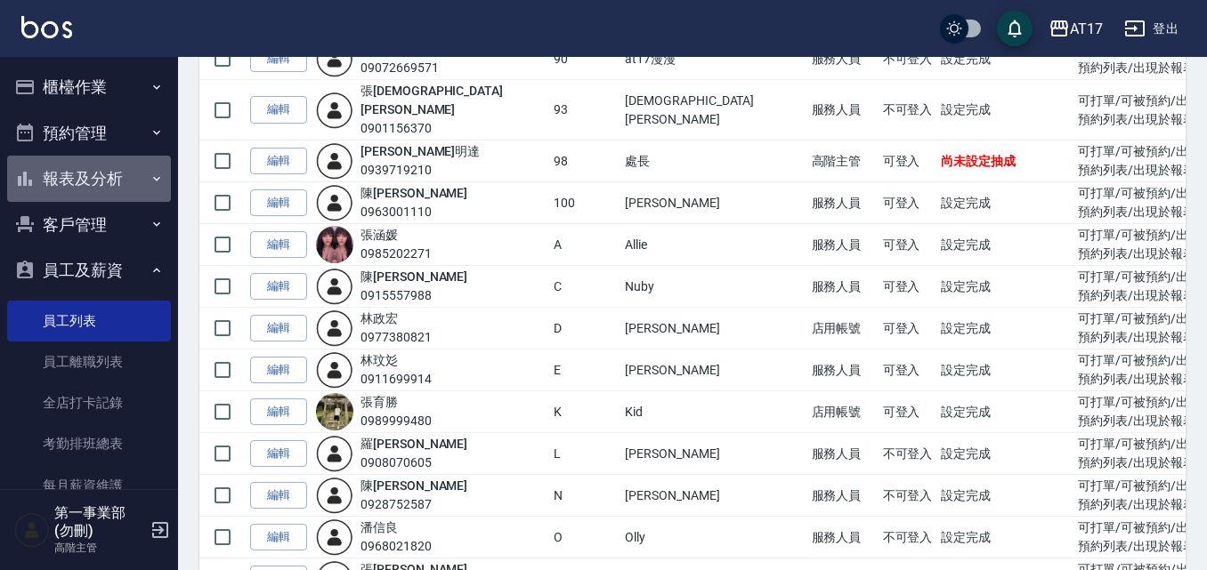
click at [112, 184] on button "報表及分析" at bounding box center [89, 179] width 164 height 46
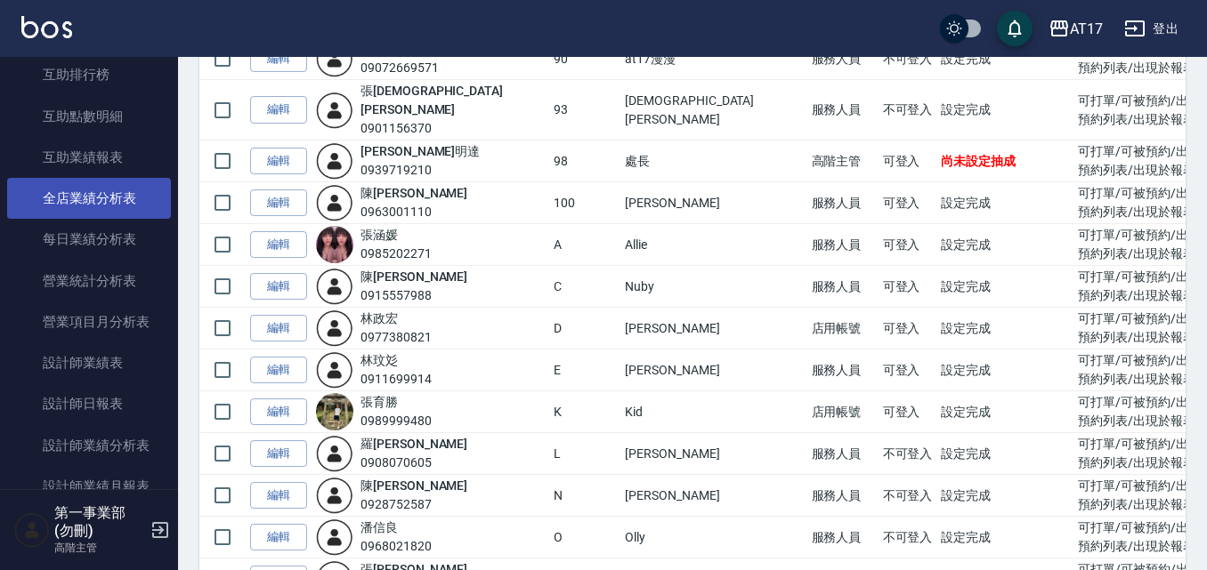
scroll to position [445, 0]
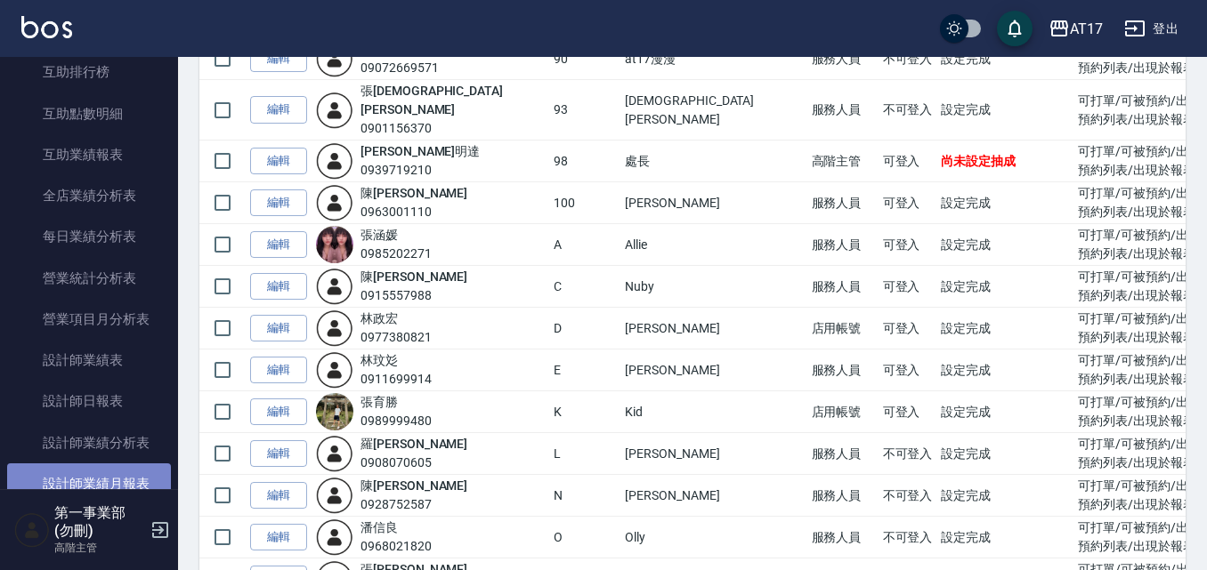
click at [128, 474] on link "設計師業績月報表" at bounding box center [89, 484] width 164 height 41
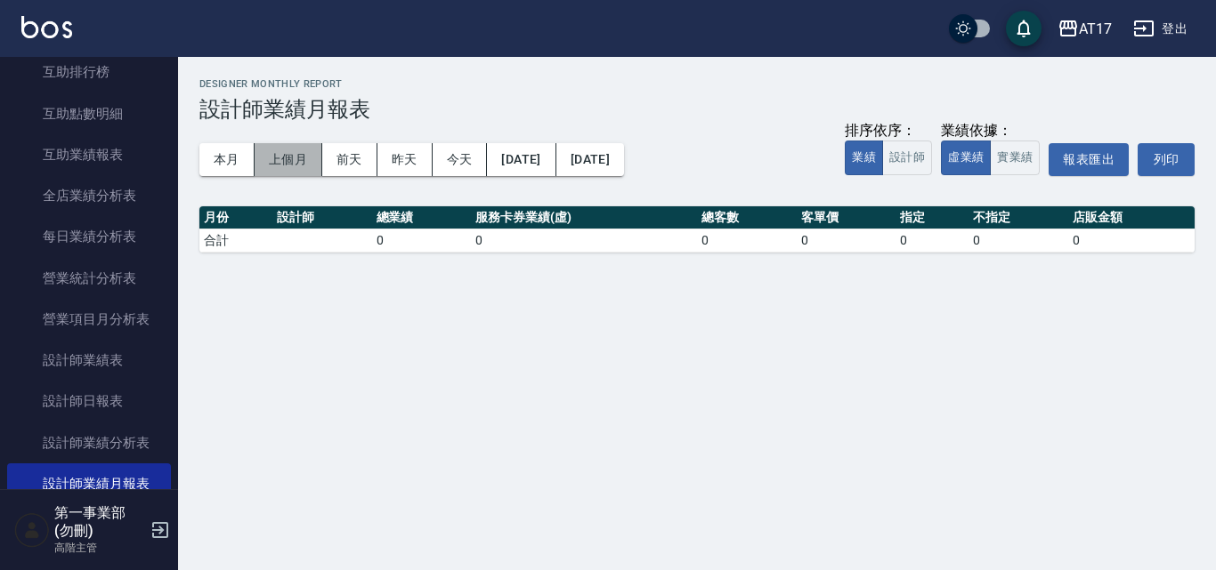
click at [285, 155] on button "上個月" at bounding box center [289, 159] width 68 height 33
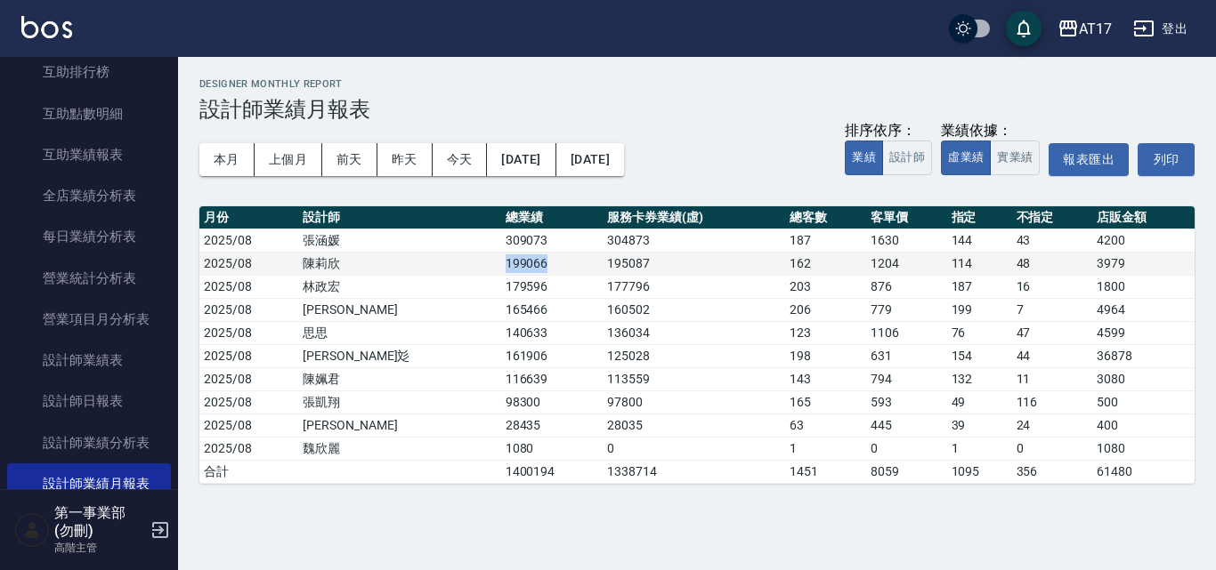
drag, startPoint x: 386, startPoint y: 264, endPoint x: 485, endPoint y: 266, distance: 98.8
click at [485, 266] on tr "2025/08 陳莉欣 199066 195087 162 1204 114 48 3979" at bounding box center [696, 263] width 995 height 23
click at [501, 266] on td "199066" at bounding box center [552, 263] width 102 height 23
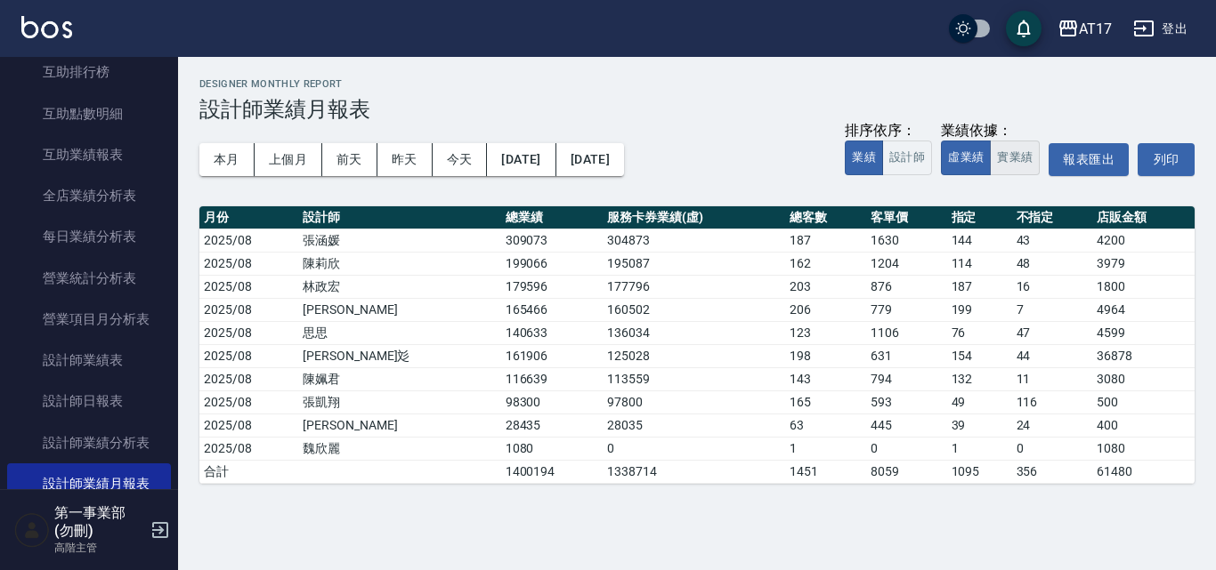
click at [1014, 164] on button "實業績" at bounding box center [1015, 158] width 50 height 35
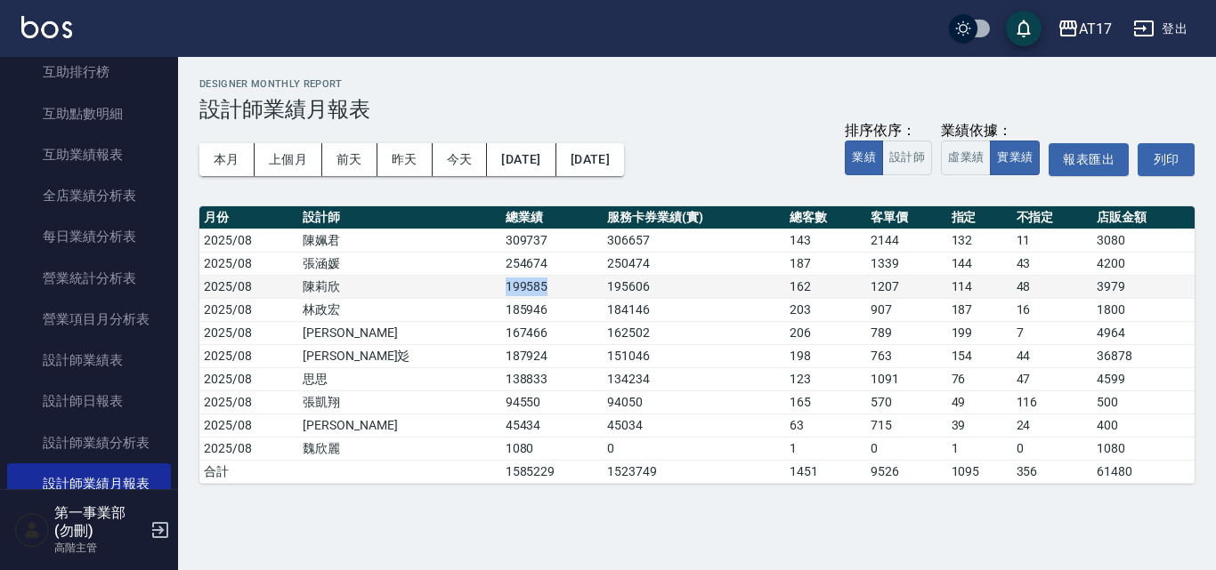
drag, startPoint x: 460, startPoint y: 283, endPoint x: 399, endPoint y: 287, distance: 61.6
click at [399, 287] on tr "2025/08 陳莉欣 199585 195606 162 1207 114 48 3979" at bounding box center [696, 286] width 995 height 23
click at [399, 287] on td "陳莉欣" at bounding box center [399, 286] width 203 height 23
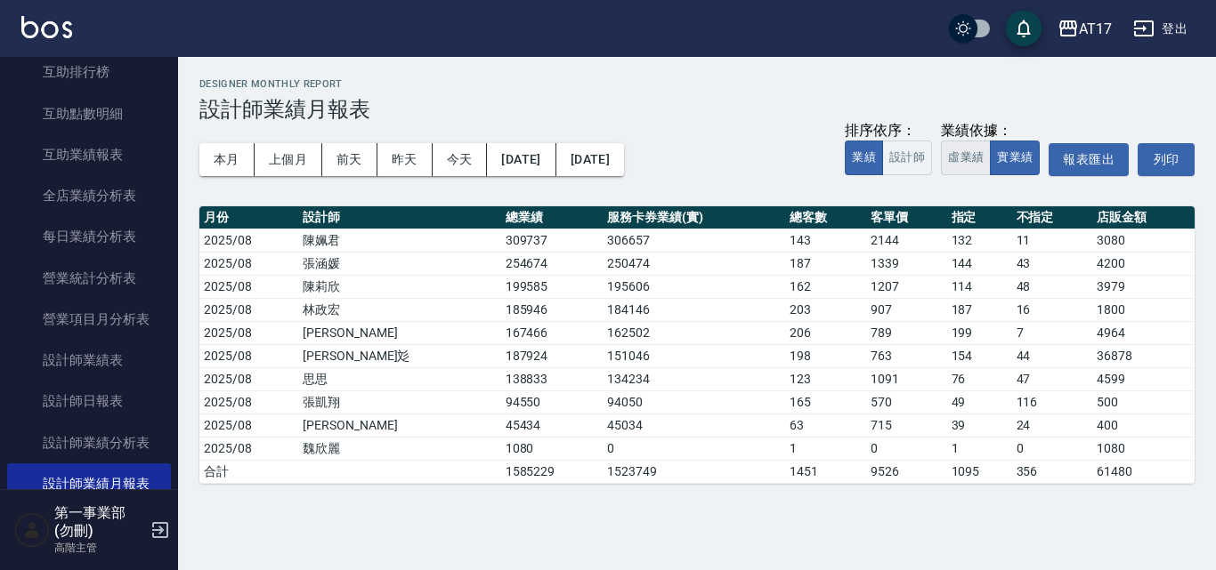
click at [962, 158] on button "虛業績" at bounding box center [966, 158] width 50 height 35
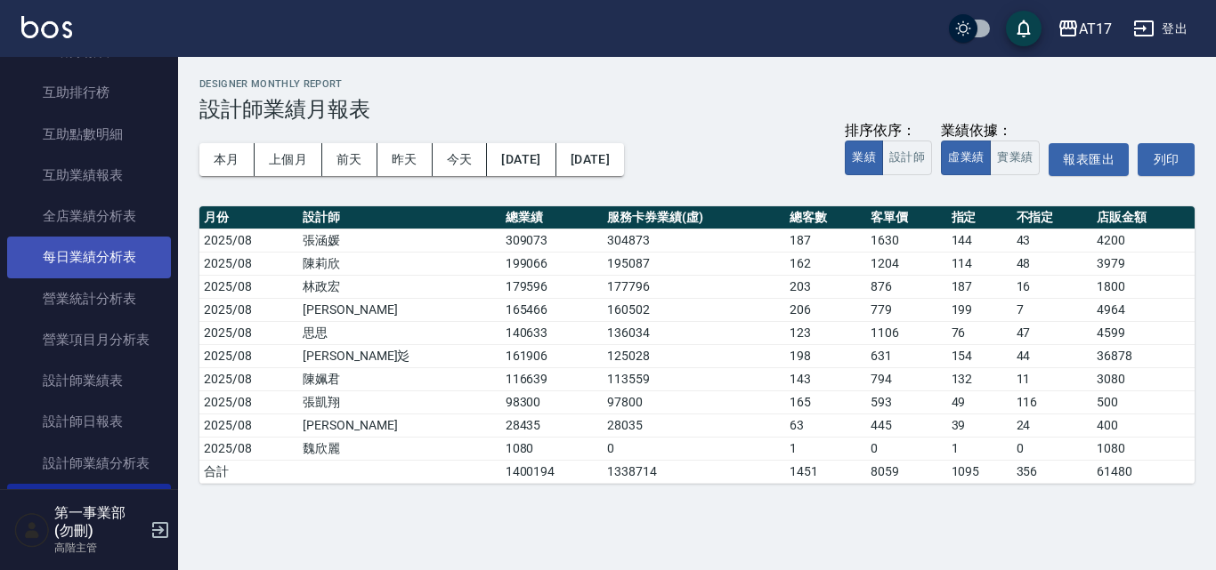
scroll to position [445, 0]
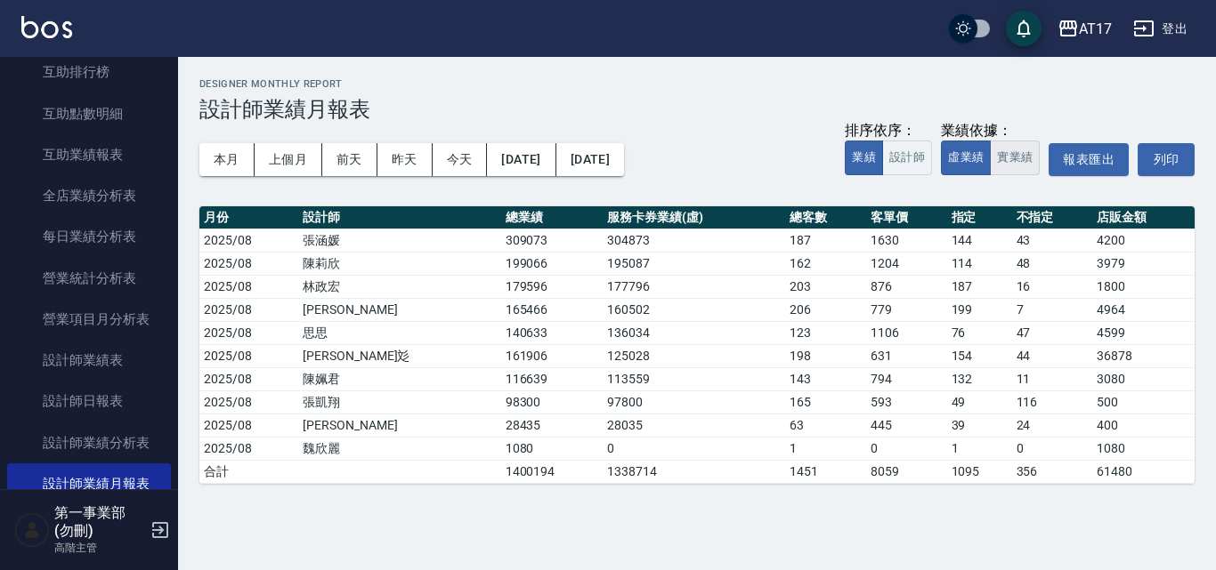
click at [1017, 158] on button "實業績" at bounding box center [1015, 158] width 50 height 35
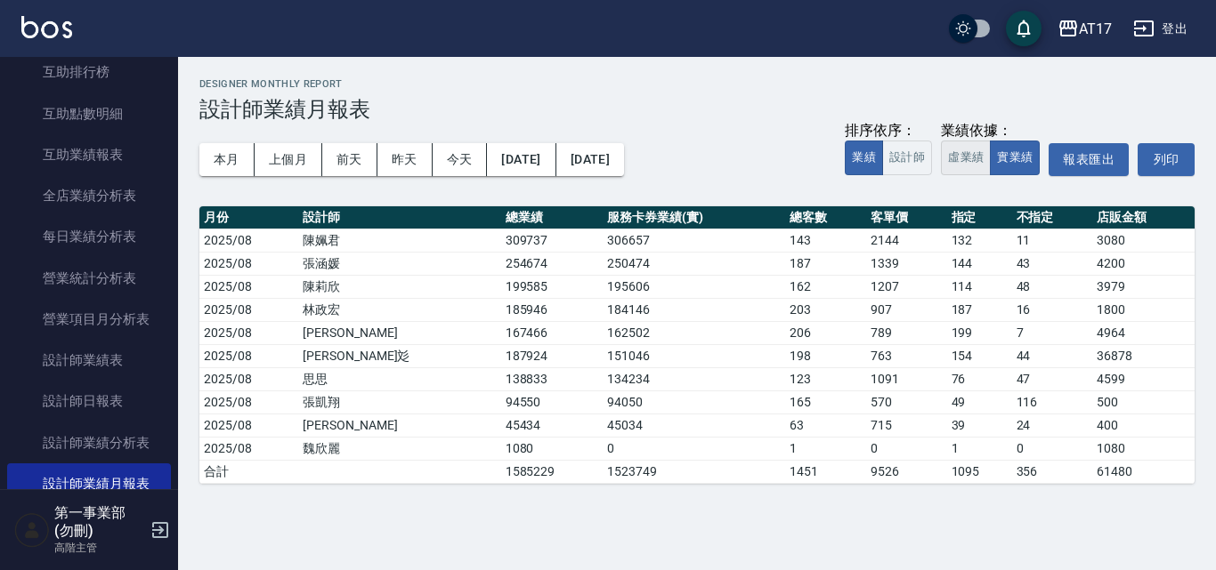
click at [983, 160] on button "虛業績" at bounding box center [966, 158] width 50 height 35
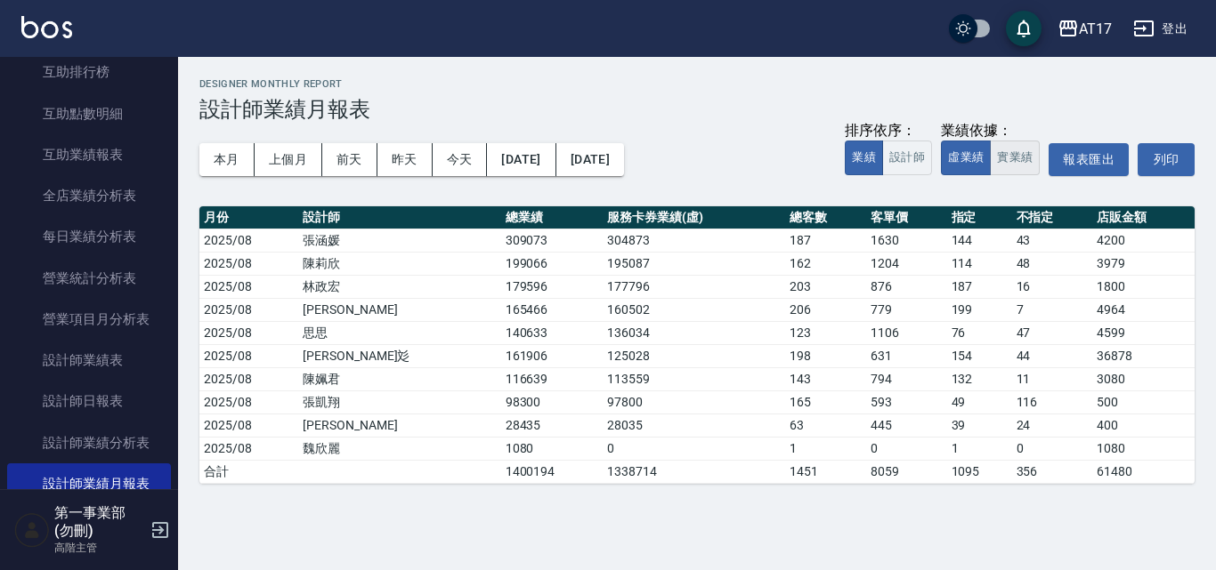
click at [1027, 162] on button "實業績" at bounding box center [1015, 158] width 50 height 35
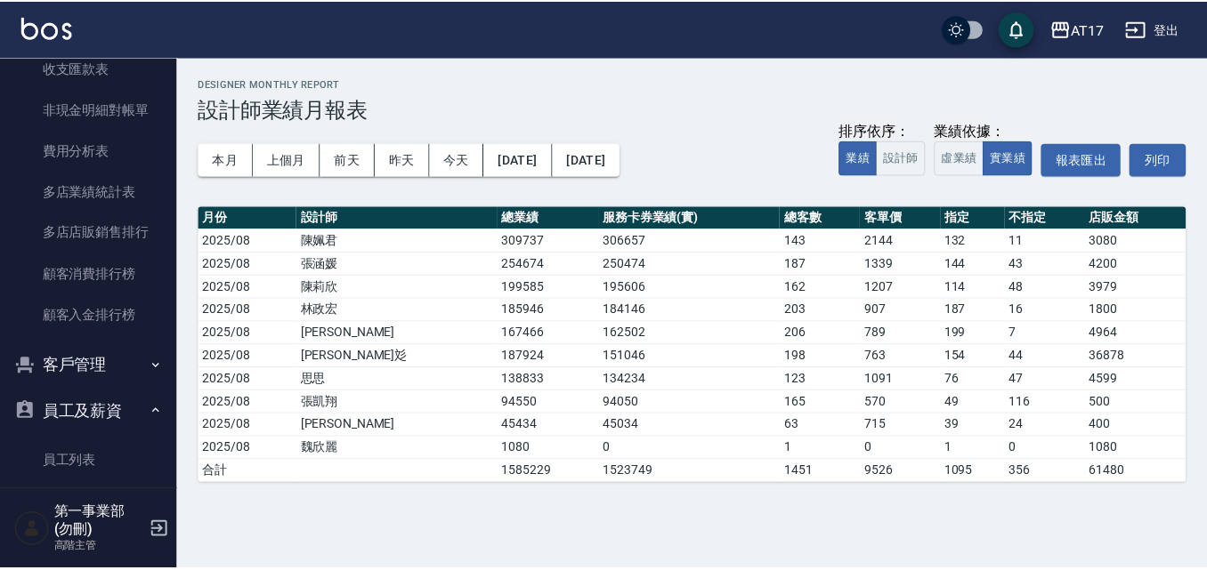
scroll to position [1869, 0]
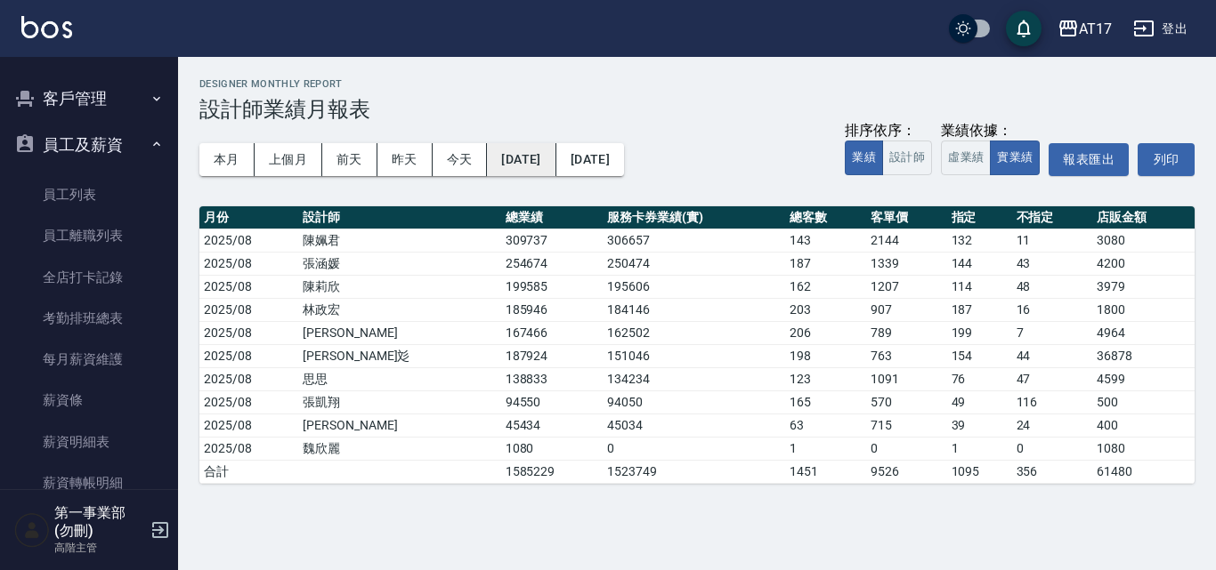
click at [538, 146] on button "2025/08/01" at bounding box center [521, 159] width 69 height 33
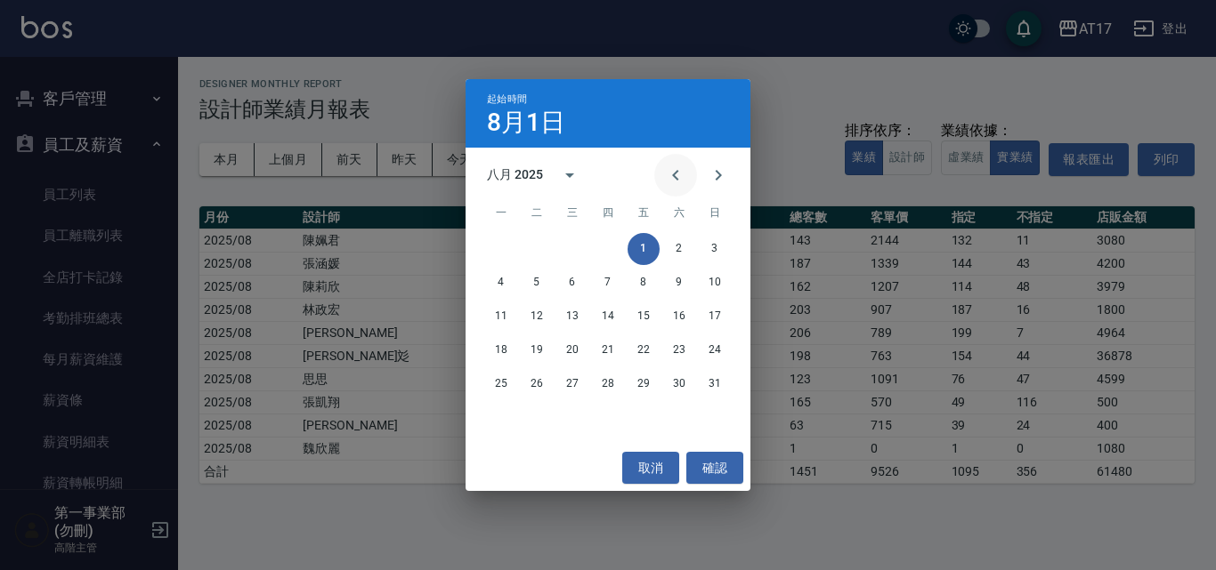
click at [674, 181] on icon "Previous month" at bounding box center [675, 175] width 21 height 21
click at [534, 247] on button "1" at bounding box center [537, 249] width 32 height 32
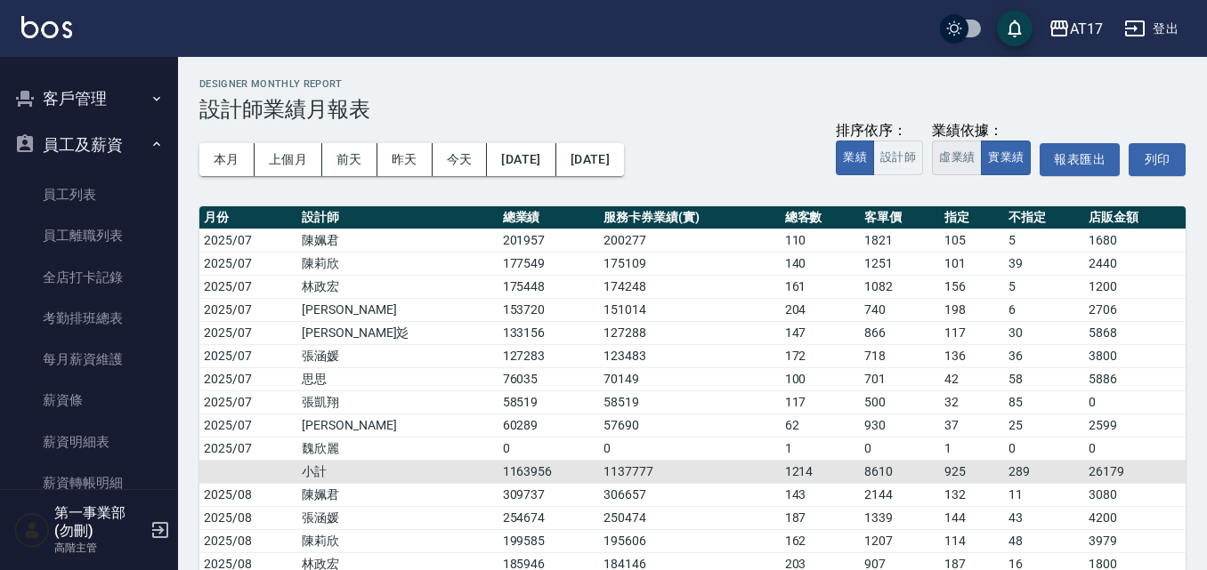
click at [955, 152] on button "虛業績" at bounding box center [957, 158] width 50 height 35
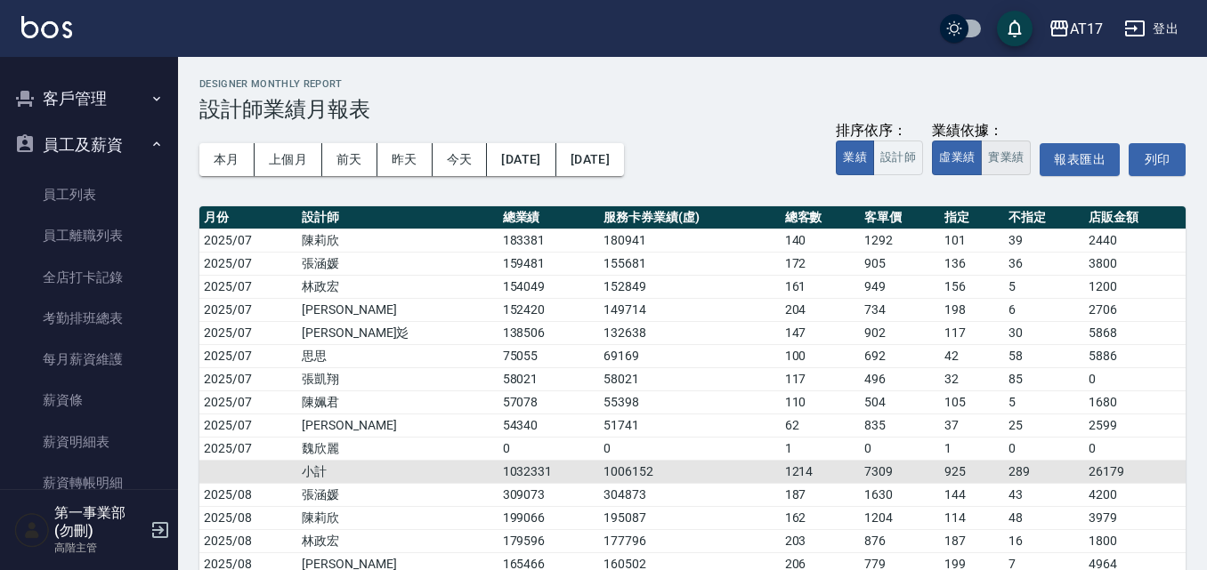
click at [998, 155] on button "實業績" at bounding box center [1006, 158] width 50 height 35
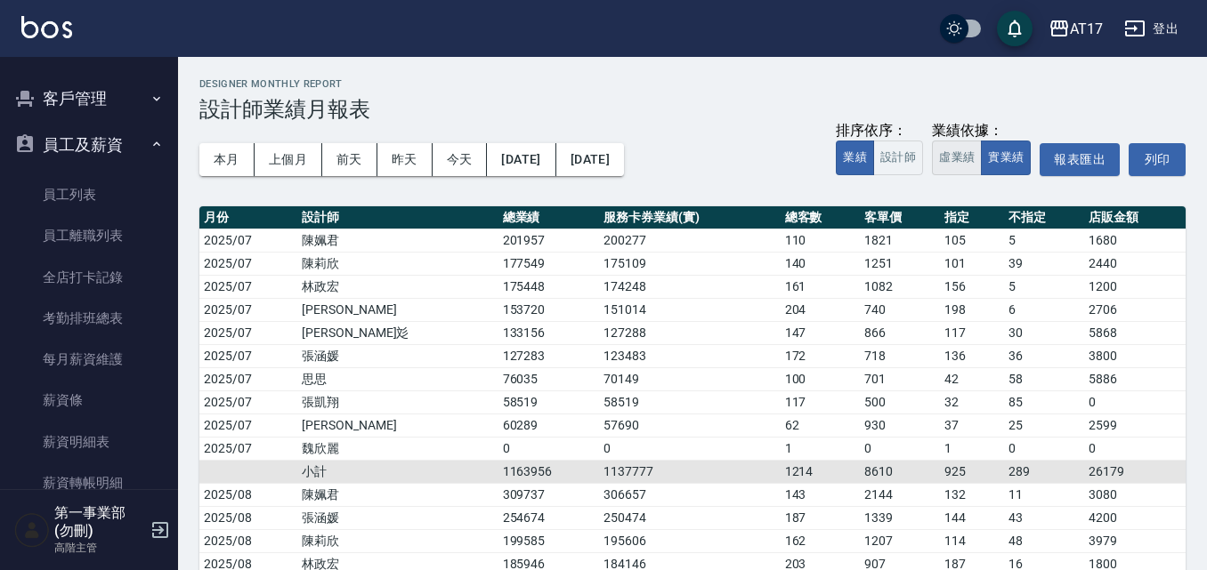
click at [958, 165] on button "虛業績" at bounding box center [957, 158] width 50 height 35
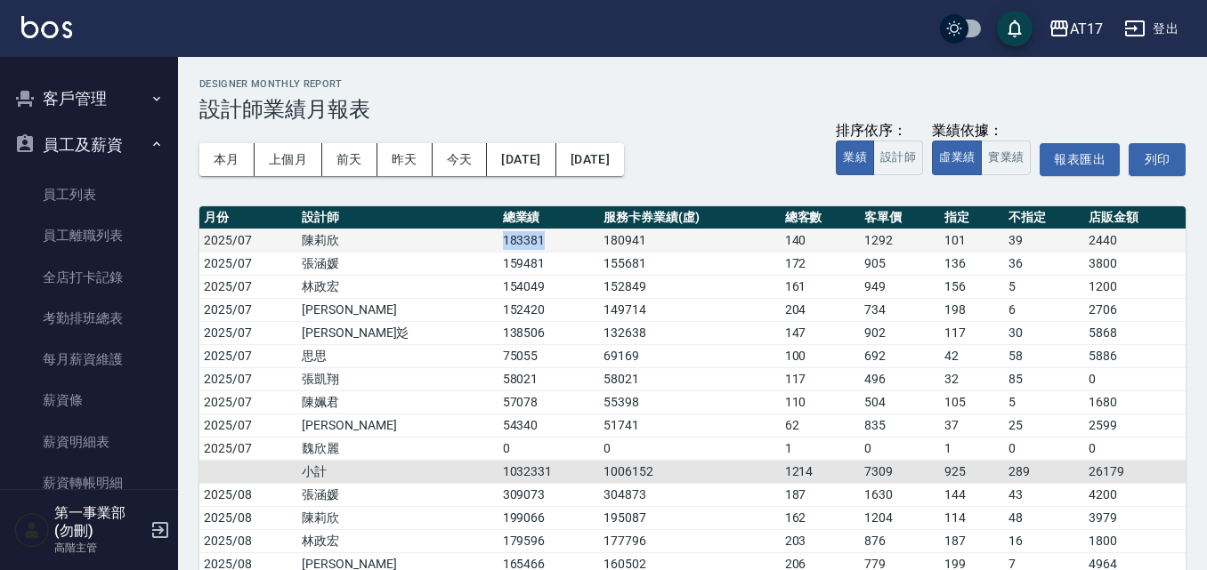
drag, startPoint x: 392, startPoint y: 244, endPoint x: 453, endPoint y: 241, distance: 61.5
click at [453, 241] on tr "2025/07 陳莉欣 183381 180941 140 1292 101 39 2440" at bounding box center [692, 240] width 986 height 23
click at [498, 241] on td "183381" at bounding box center [548, 240] width 101 height 23
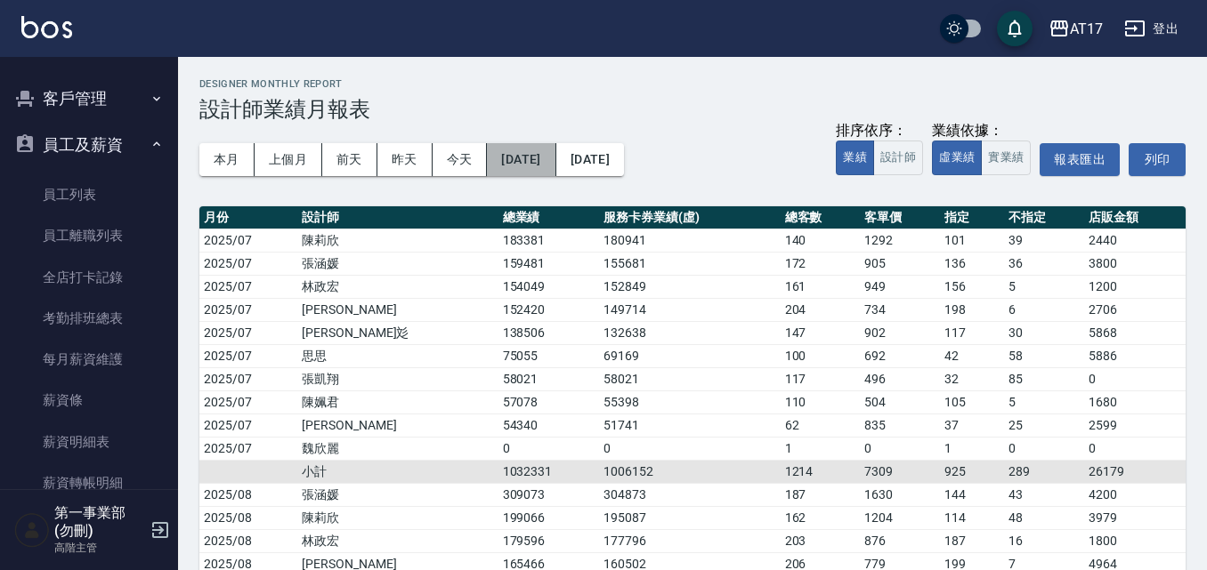
click at [555, 155] on button "2025/07/01" at bounding box center [521, 159] width 69 height 33
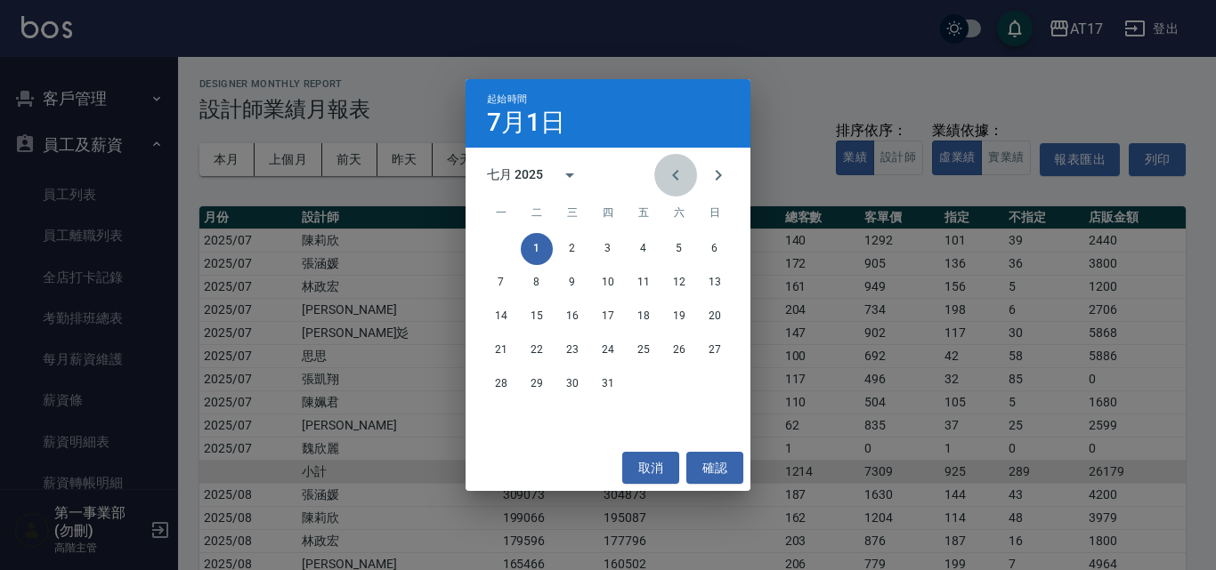
click at [683, 176] on icon "Previous month" at bounding box center [675, 175] width 21 height 21
click at [722, 254] on button "1" at bounding box center [715, 249] width 32 height 32
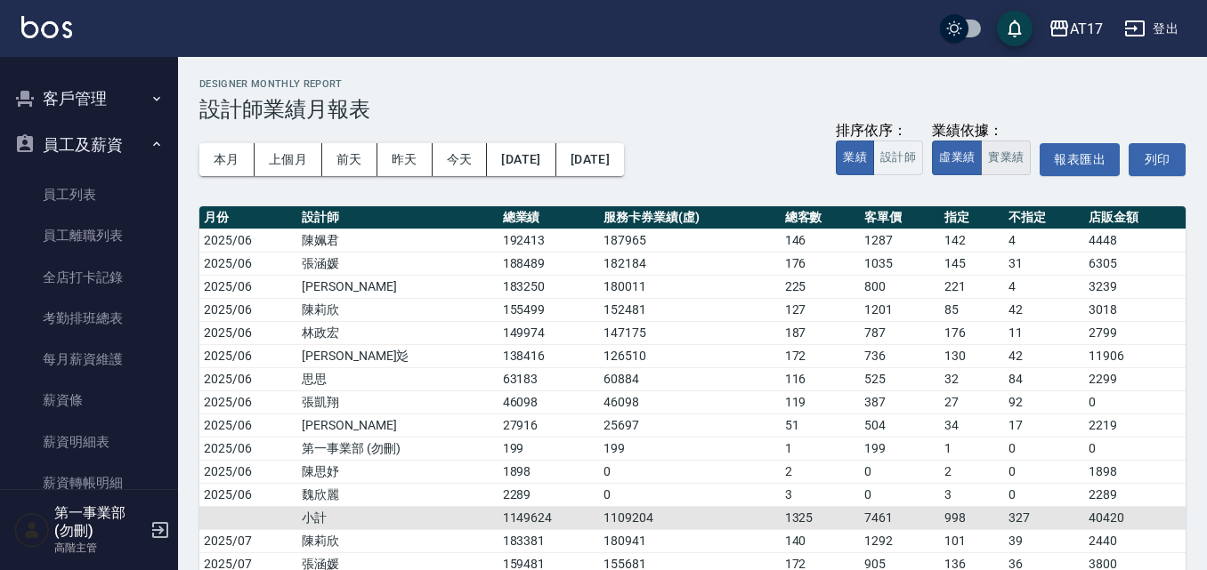
click at [994, 161] on button "實業績" at bounding box center [1006, 158] width 50 height 35
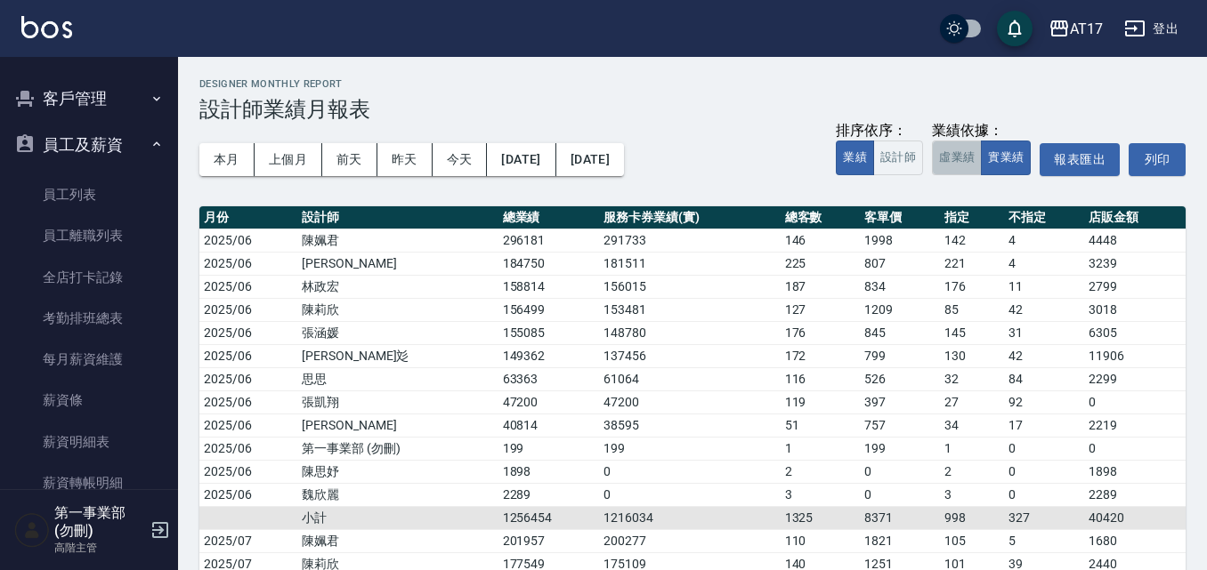
click at [965, 163] on button "虛業績" at bounding box center [957, 158] width 50 height 35
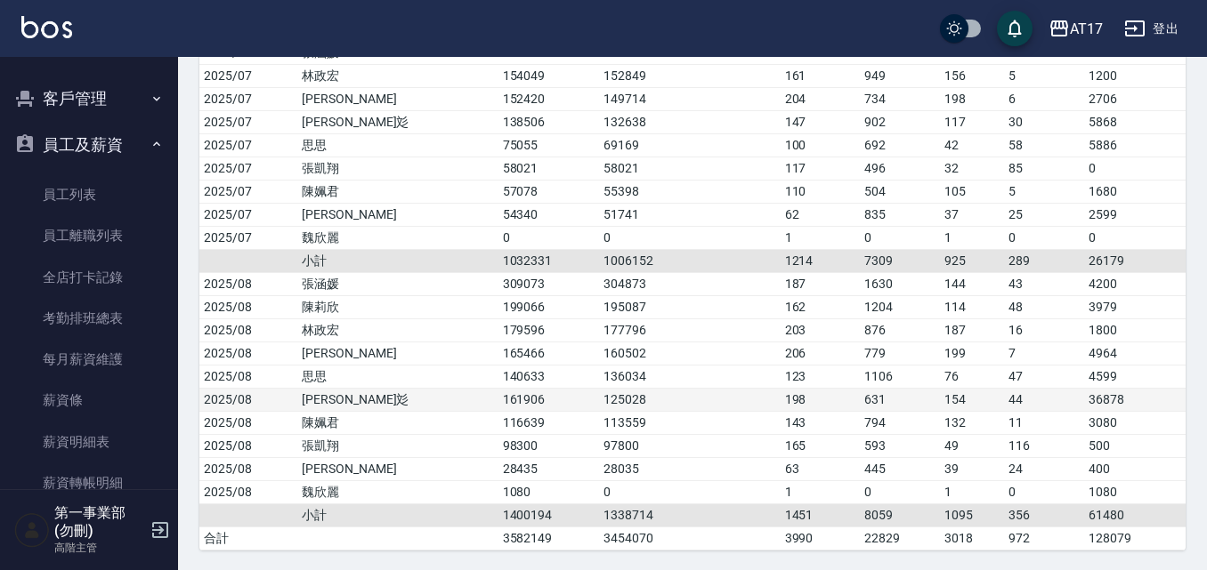
scroll to position [513, 0]
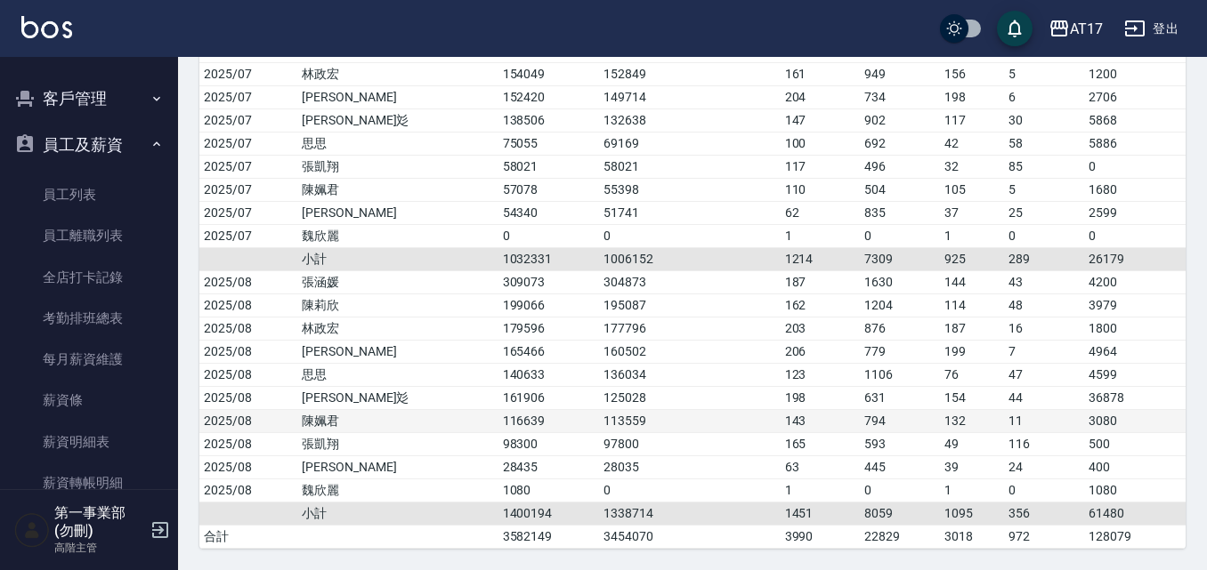
click at [708, 416] on td "113559" at bounding box center [689, 420] width 181 height 23
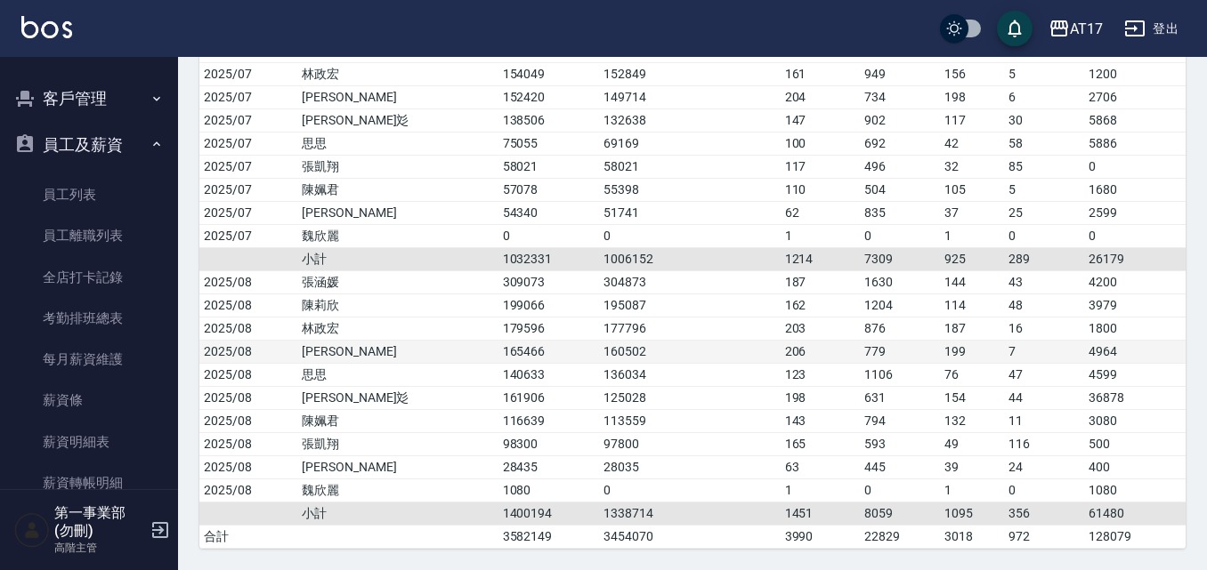
click at [805, 353] on td "206" at bounding box center [820, 351] width 80 height 23
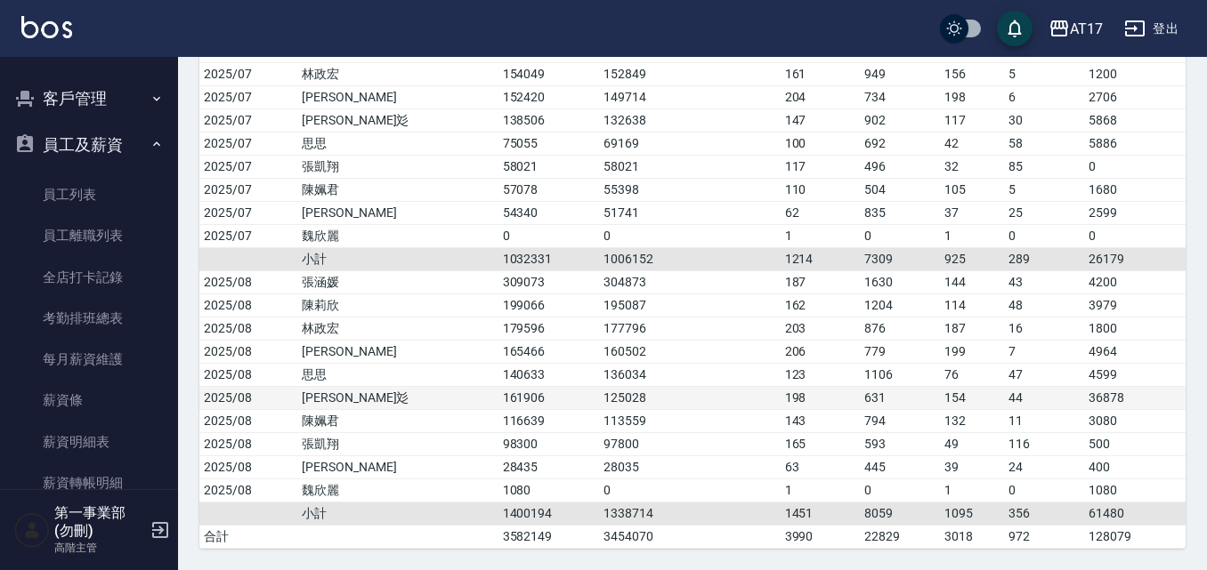
click at [813, 395] on td "198" at bounding box center [820, 397] width 80 height 23
click at [1023, 387] on td "44" at bounding box center [1044, 397] width 80 height 23
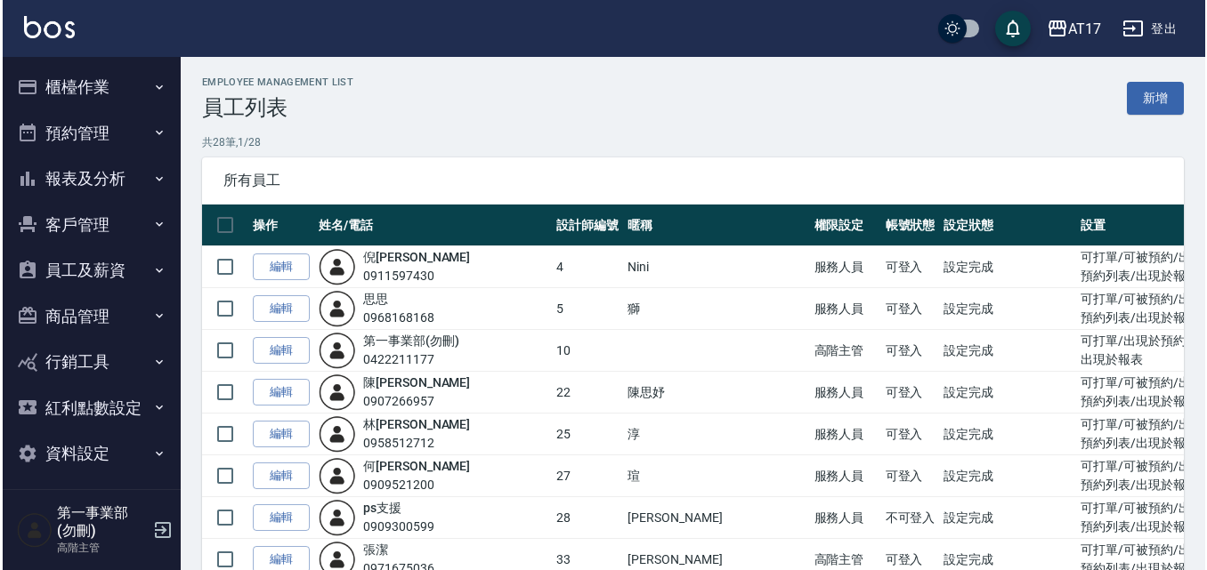
scroll to position [918, 0]
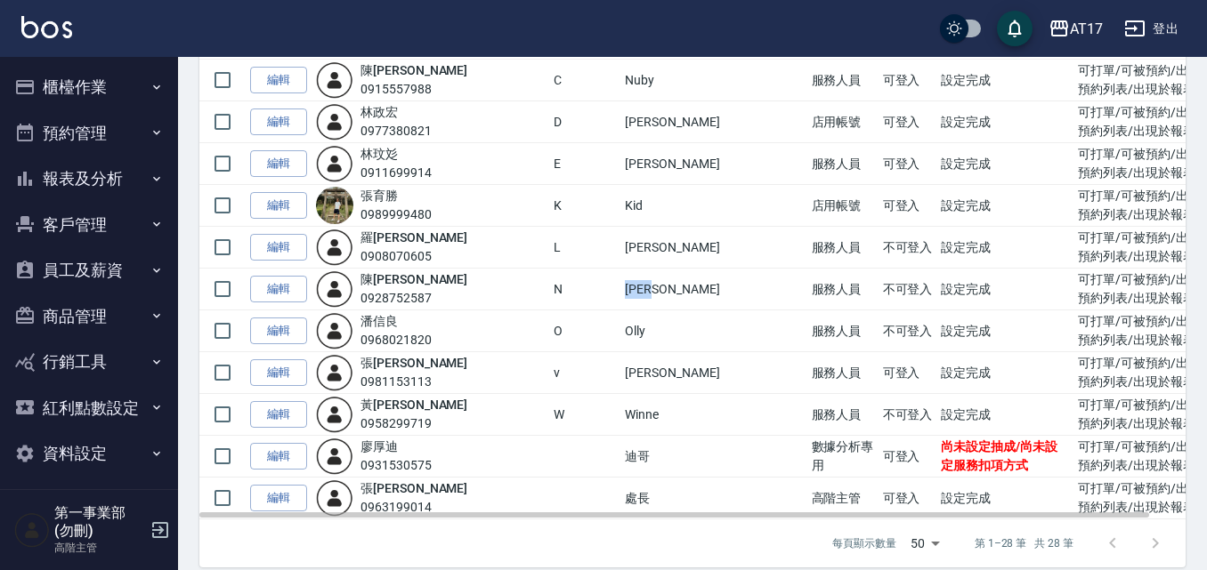
drag, startPoint x: 571, startPoint y: 266, endPoint x: 531, endPoint y: 277, distance: 41.4
click at [531, 277] on tr "編輯 [PERSON_NAME] 0928752587 N [PERSON_NAME] 服務人員 不可登入 設定完成 可打單/可被預約/出現於預約列表/出現於…" at bounding box center [710, 290] width 1023 height 42
click at [620, 277] on td "[PERSON_NAME]" at bounding box center [713, 290] width 186 height 42
